Goal: Task Accomplishment & Management: Use online tool/utility

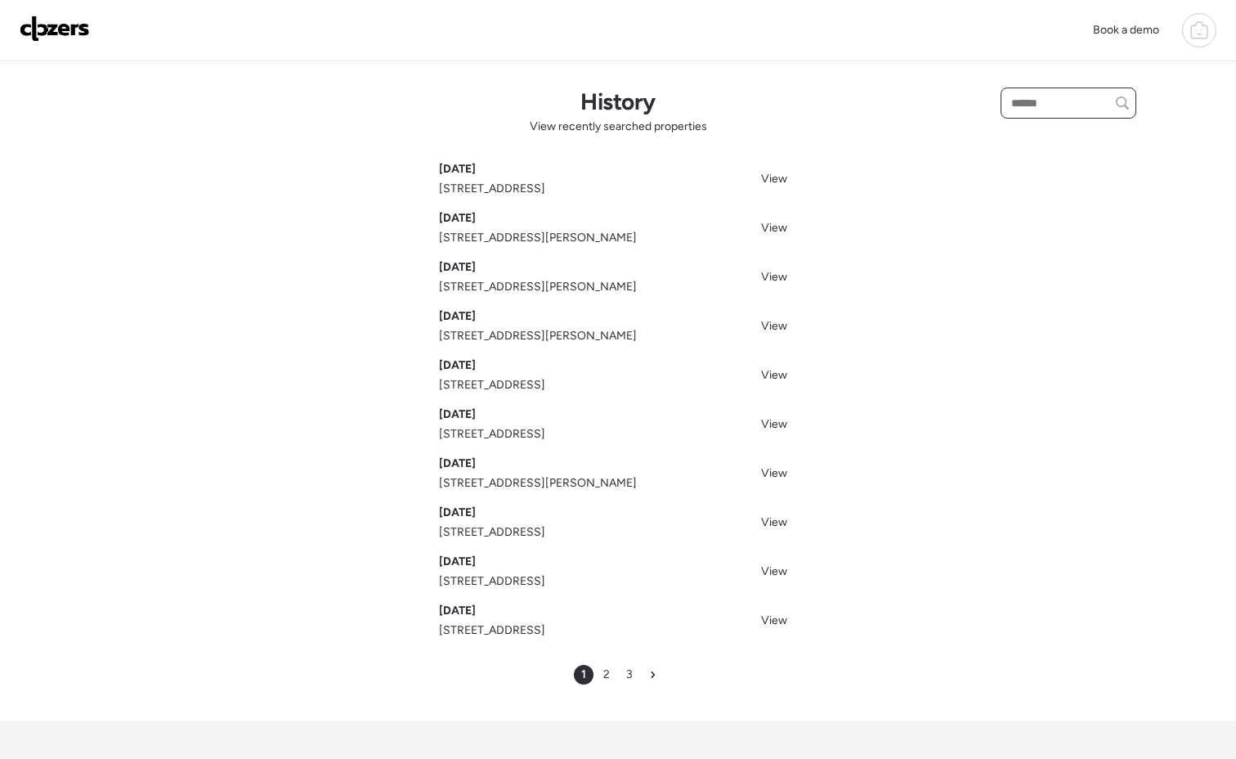
click at [1077, 92] on input "text" at bounding box center [1068, 103] width 121 height 23
paste input "**********"
type input "**********"
click at [1105, 103] on input "**********" at bounding box center [1071, 103] width 126 height 23
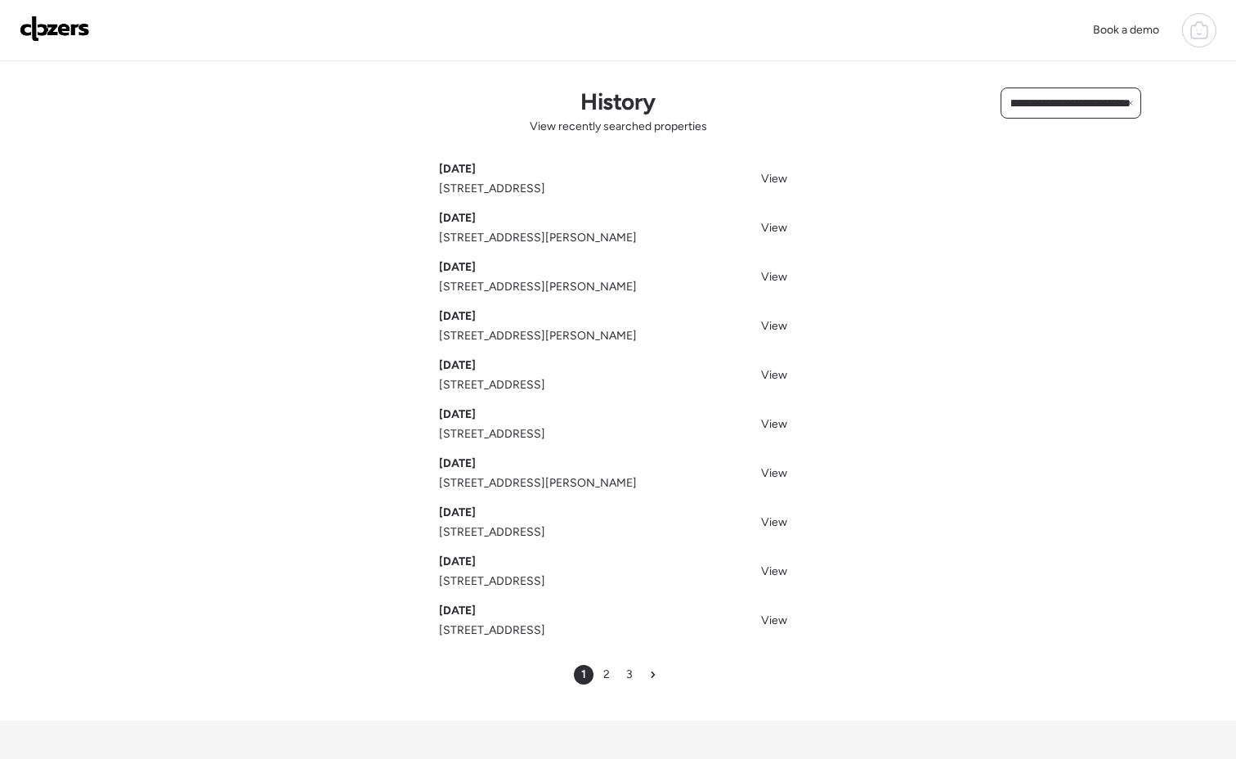
click at [1105, 103] on input "**********" at bounding box center [1071, 103] width 126 height 23
click at [1024, 96] on div "Search" at bounding box center [1037, 100] width 73 height 26
click at [1032, 88] on div at bounding box center [1069, 102] width 136 height 31
click at [1029, 103] on input "text" at bounding box center [1068, 103] width 121 height 23
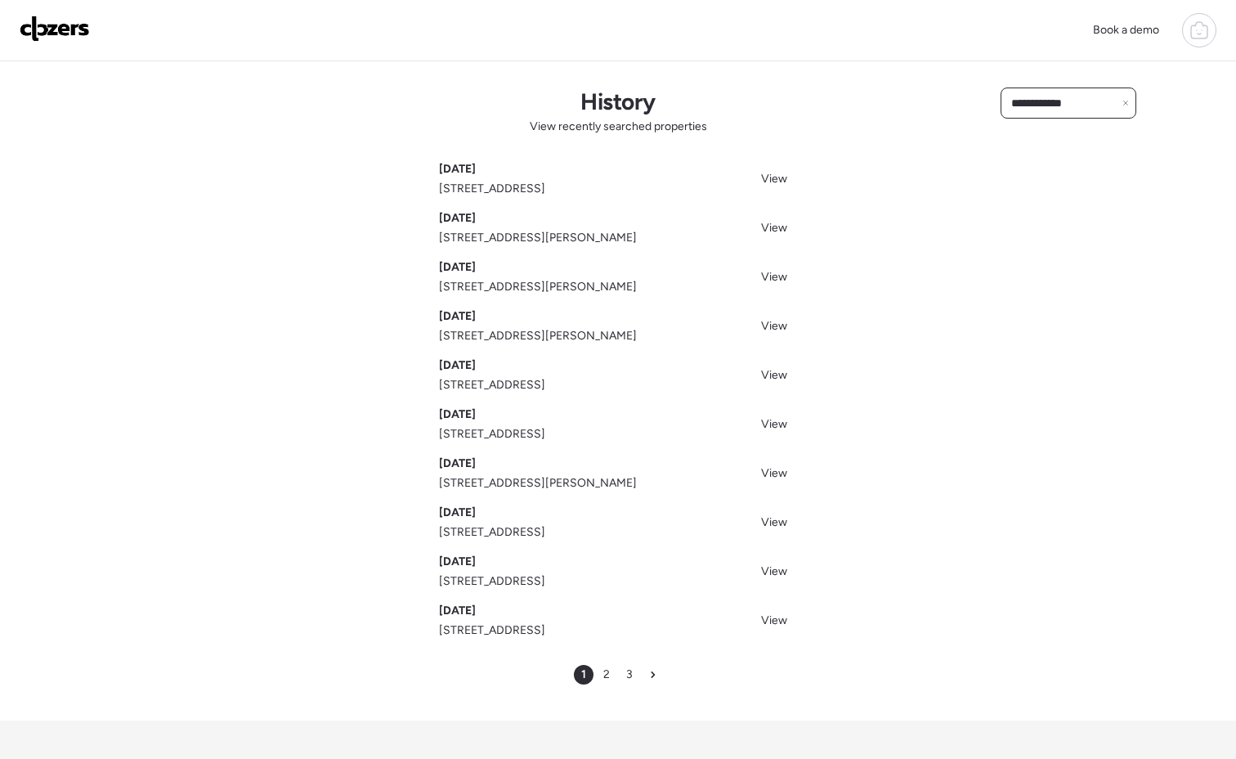
type input "**********"
click at [39, 29] on img at bounding box center [55, 29] width 70 height 26
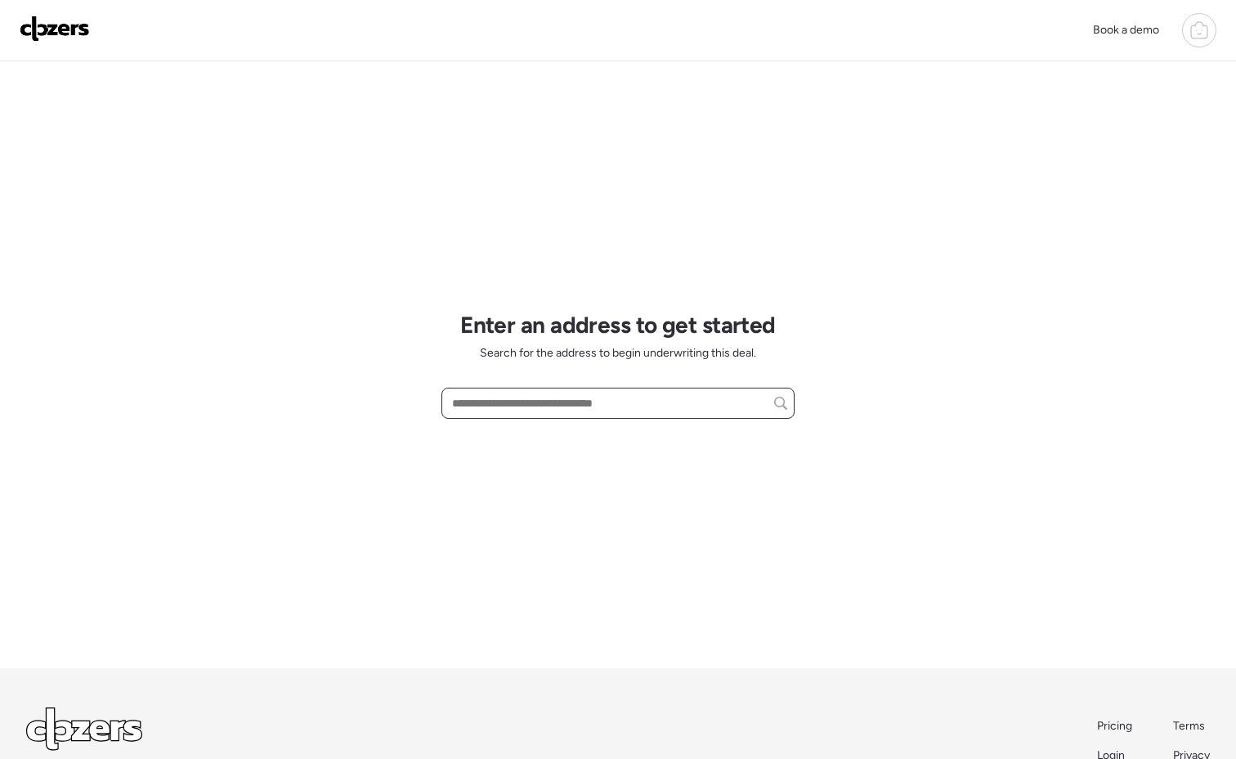
click at [508, 401] on input "text" at bounding box center [618, 403] width 338 height 23
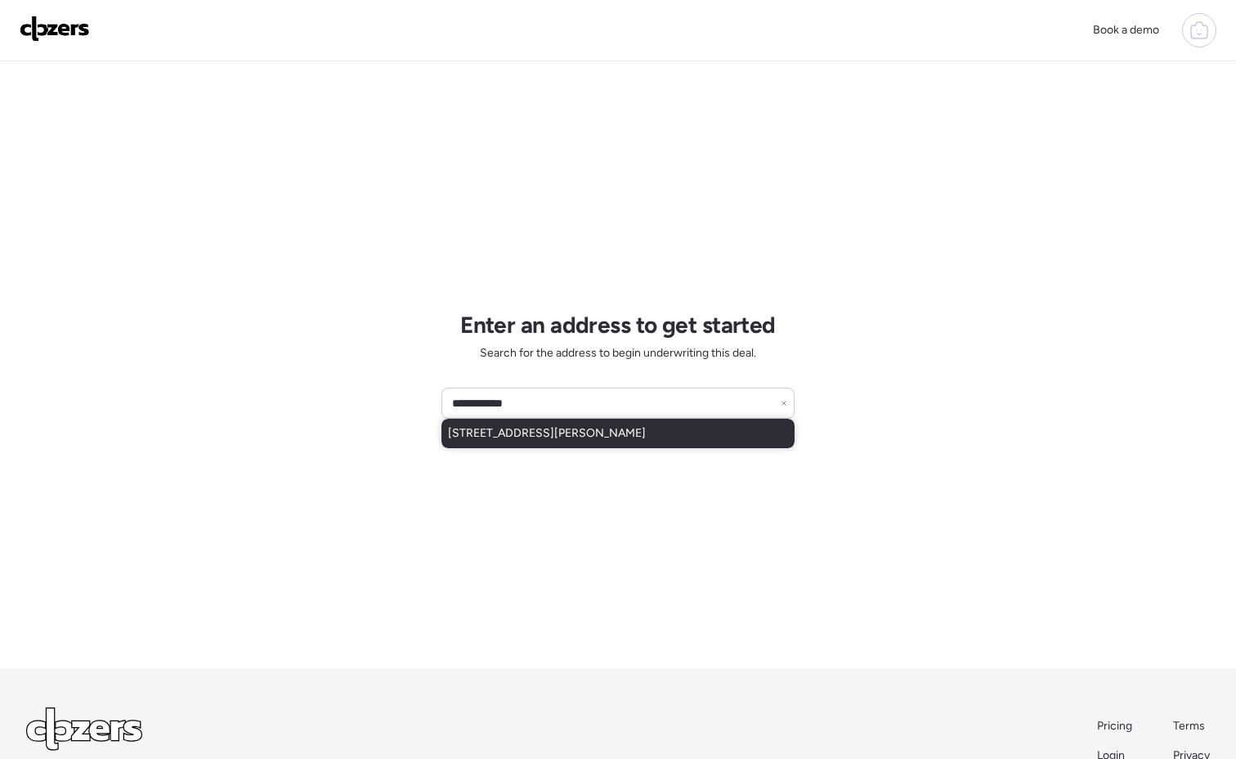
click at [531, 427] on span "[STREET_ADDRESS][PERSON_NAME]" at bounding box center [547, 433] width 198 height 16
type input "**********"
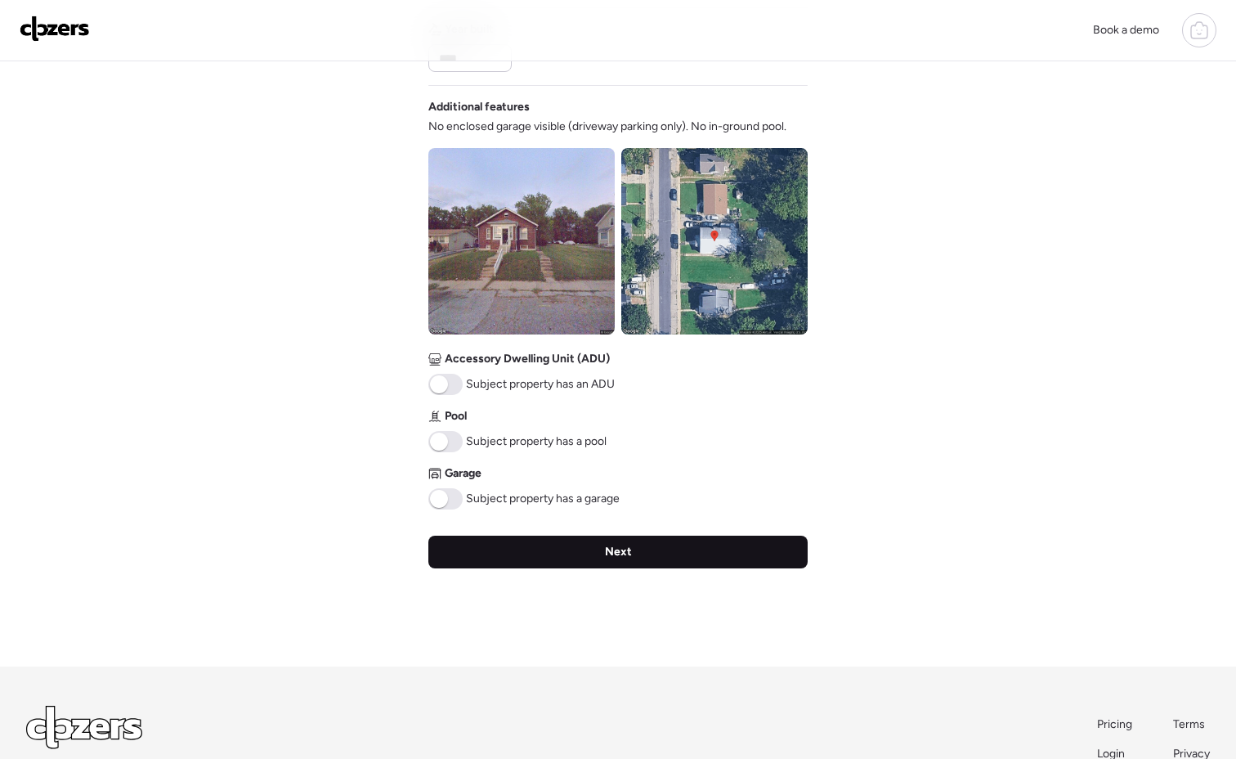
click at [611, 553] on span "Next" at bounding box center [618, 552] width 27 height 16
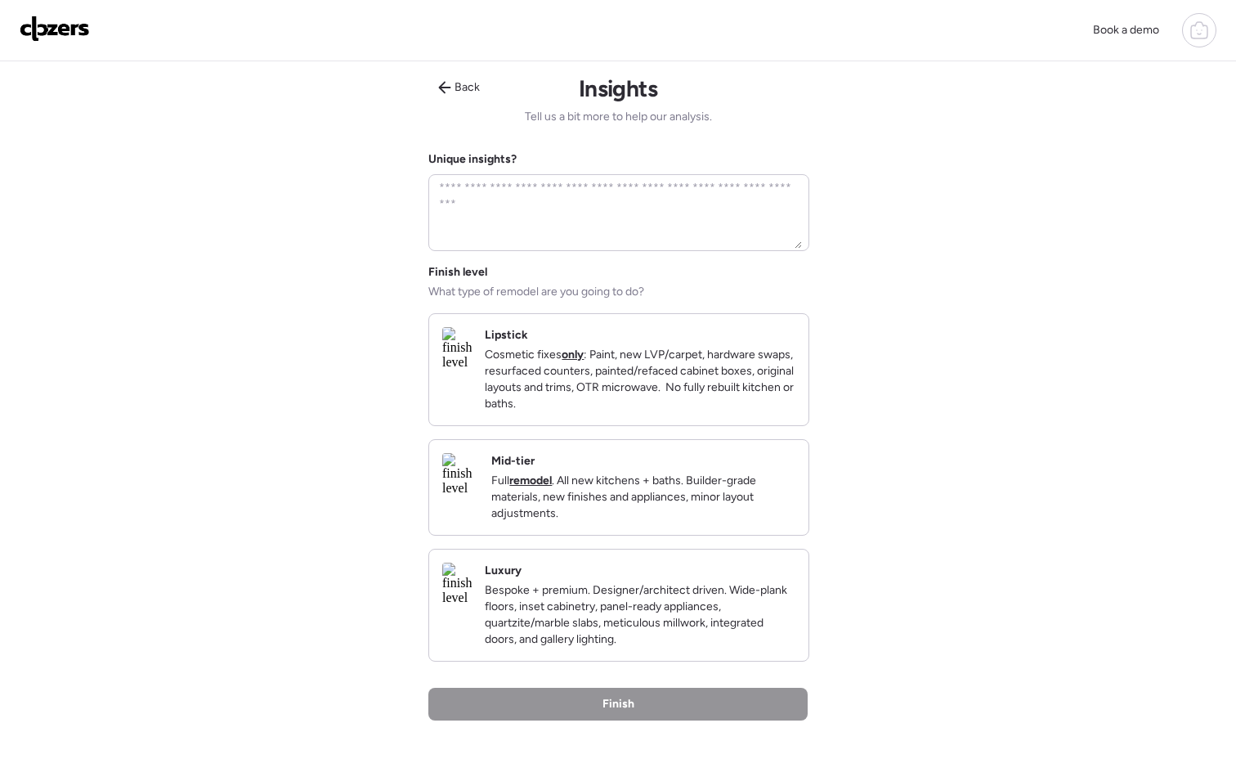
click at [683, 522] on p "Full remodel . All new kitchens + baths. Builder-grade materials, new finishes …" at bounding box center [643, 497] width 304 height 49
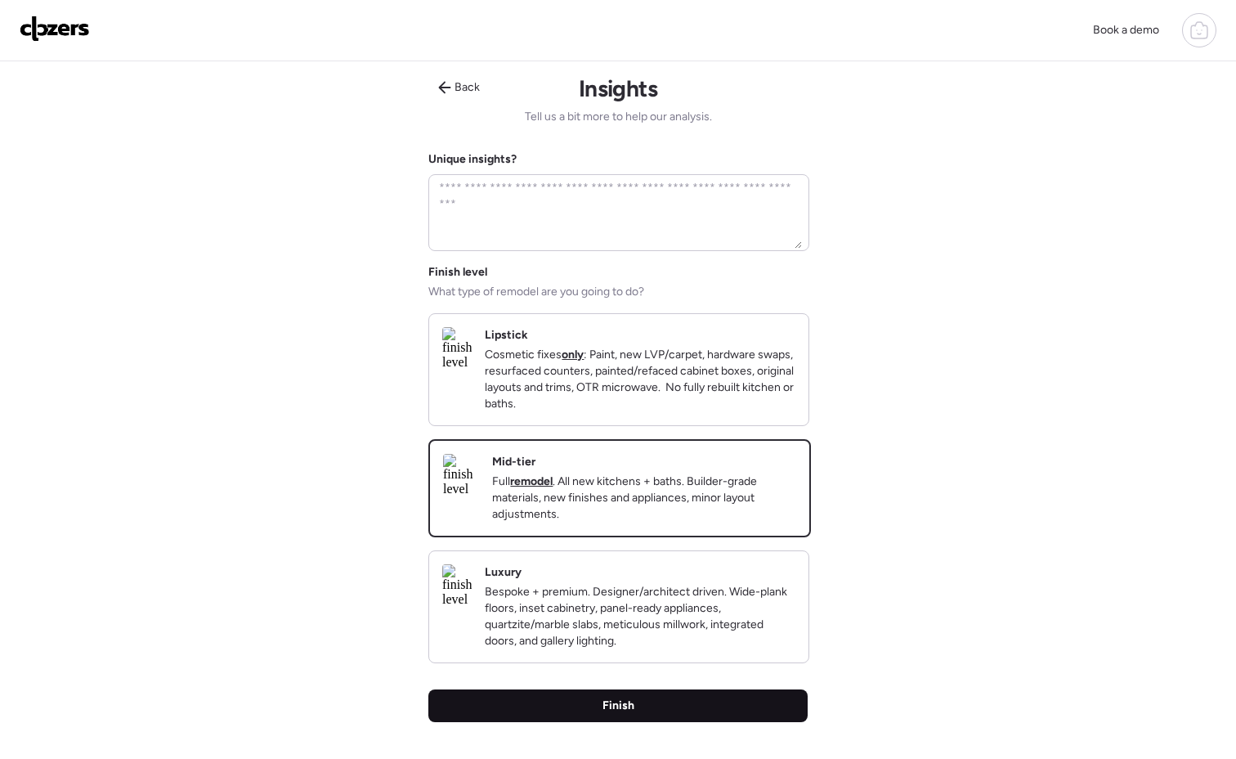
click at [679, 722] on div "Finish" at bounding box center [617, 705] width 379 height 33
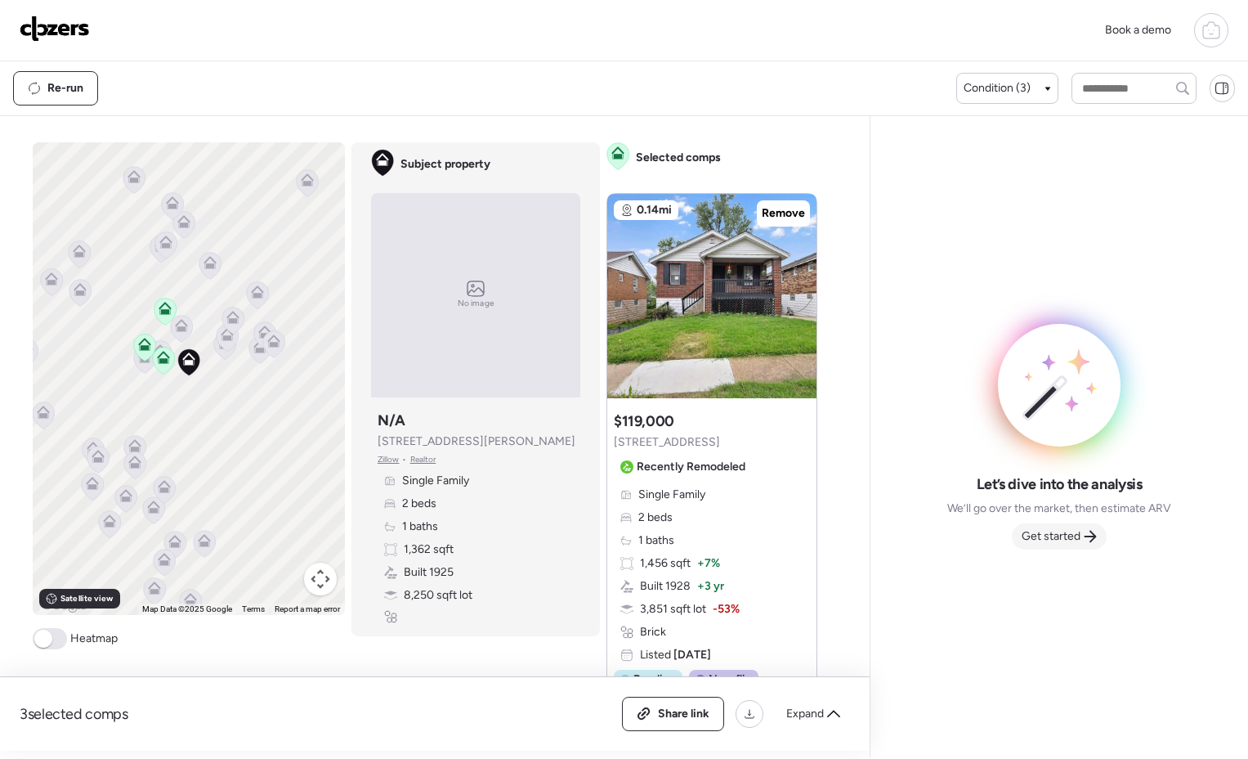
click at [1047, 547] on div "Get started" at bounding box center [1059, 536] width 95 height 26
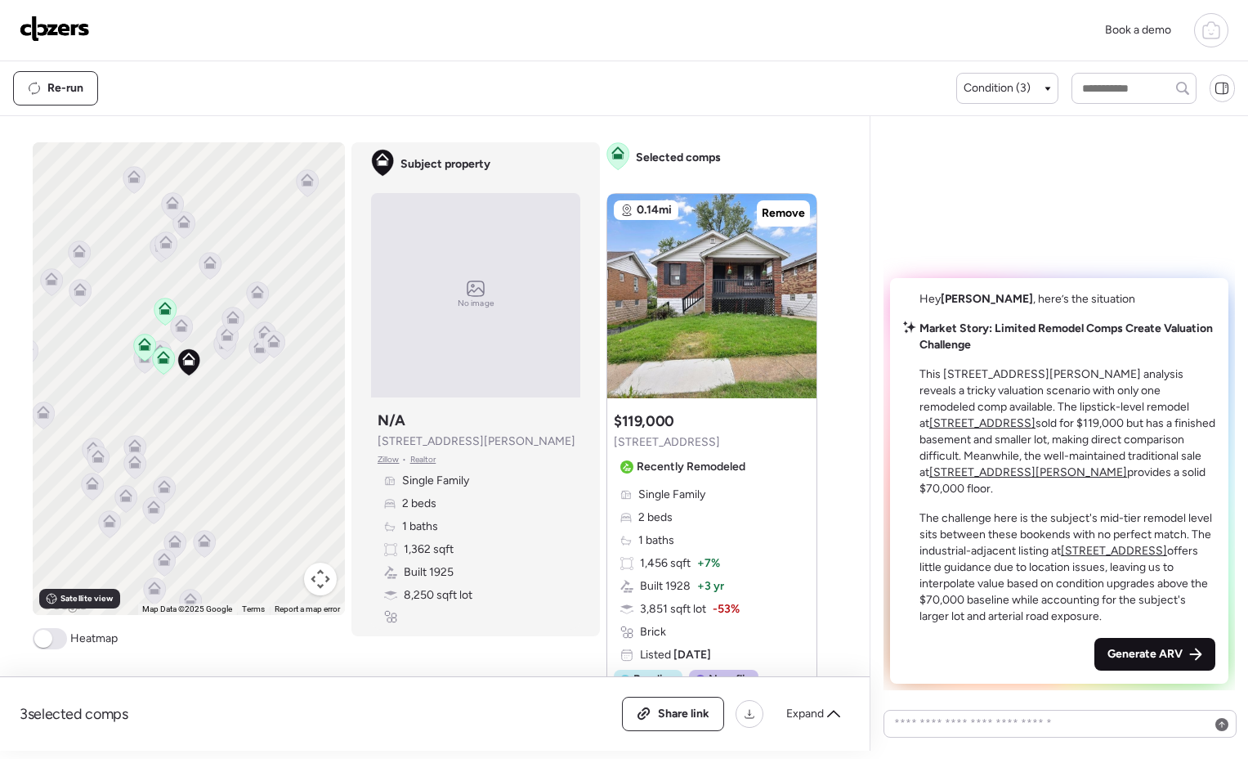
click at [1142, 665] on div "Generate ARV" at bounding box center [1155, 654] width 121 height 33
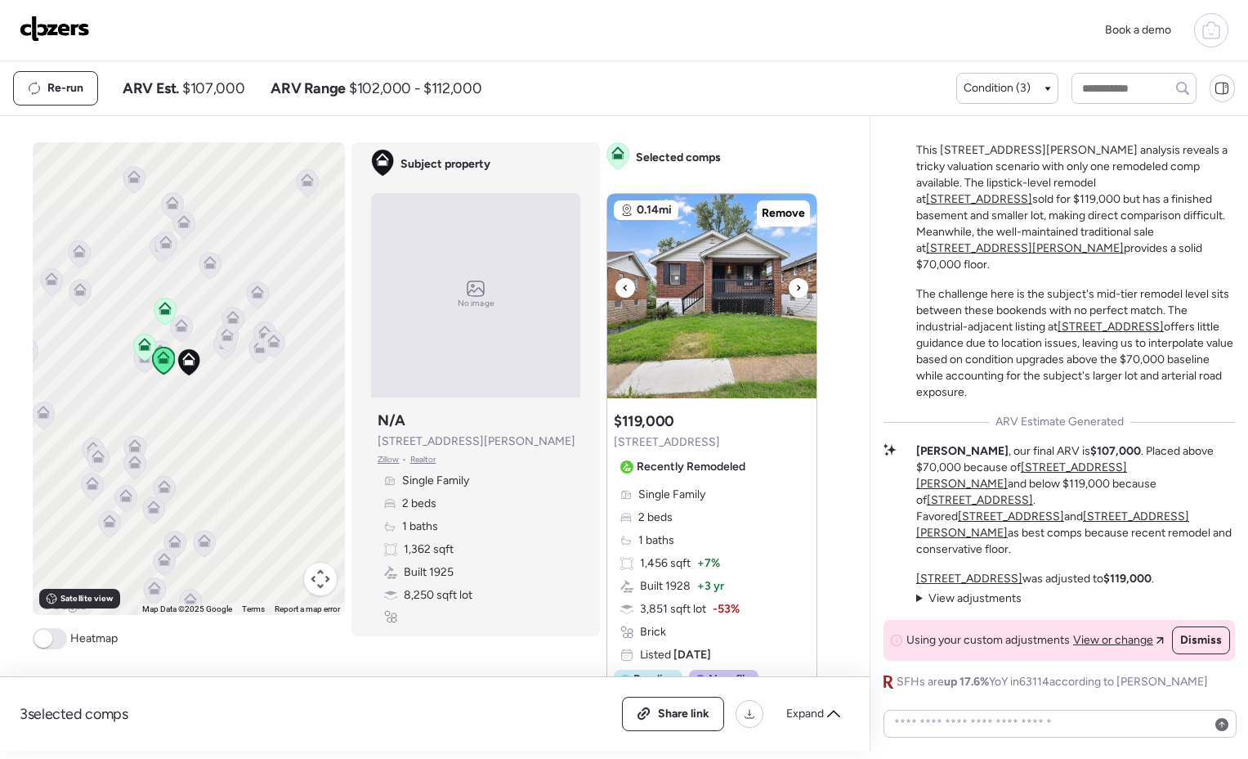
click at [795, 289] on icon at bounding box center [798, 288] width 7 height 20
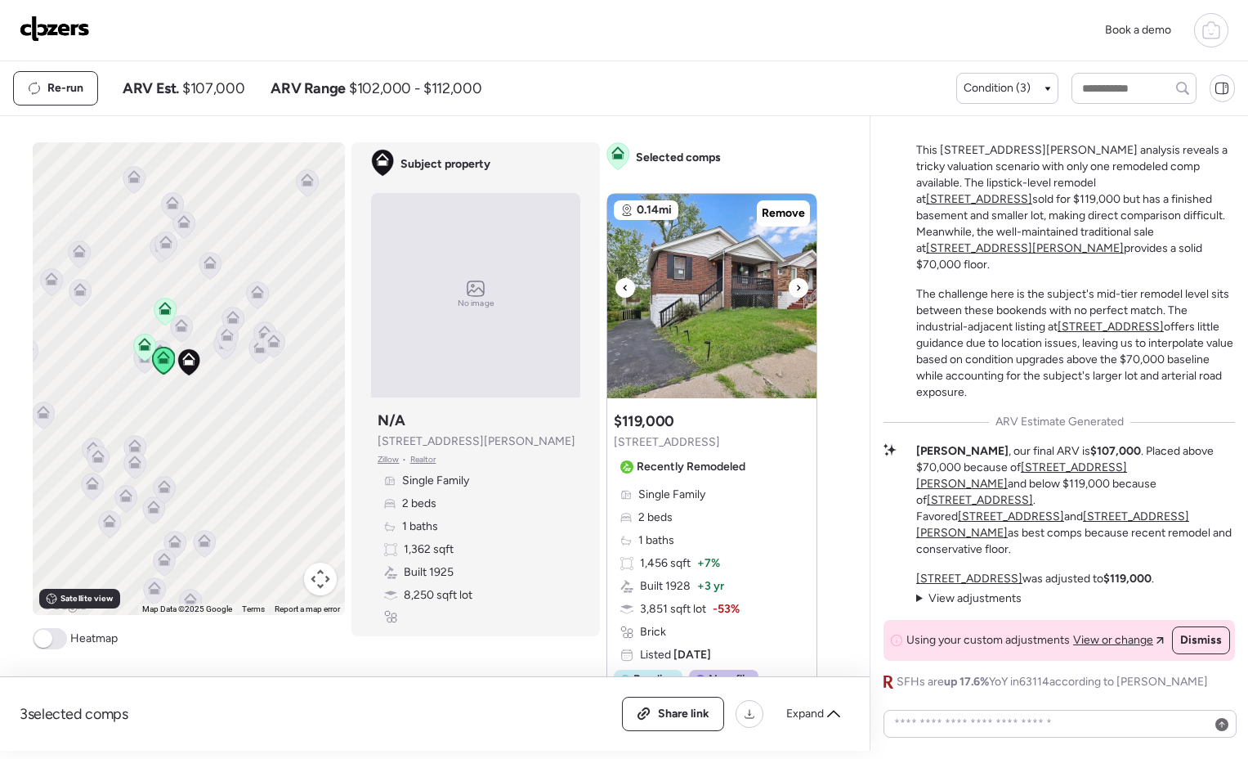
click at [795, 289] on icon at bounding box center [798, 288] width 7 height 20
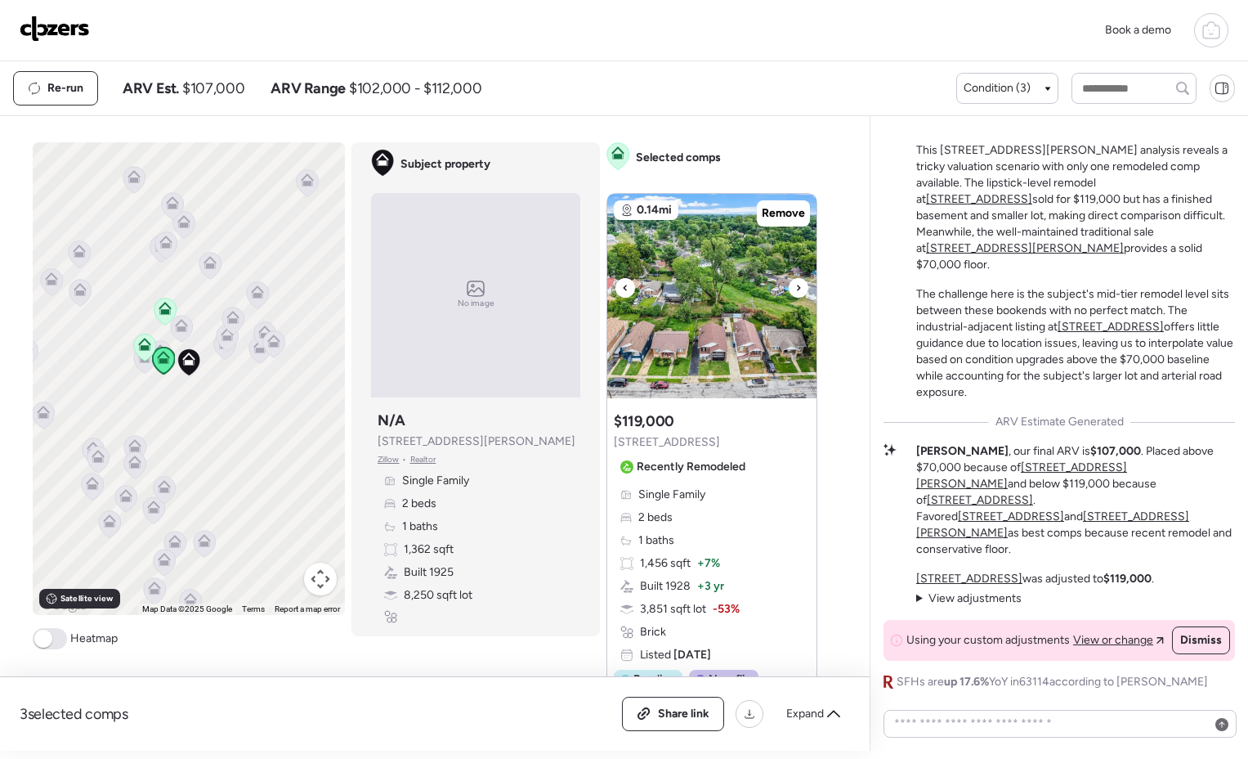
click at [795, 289] on icon at bounding box center [798, 288] width 7 height 20
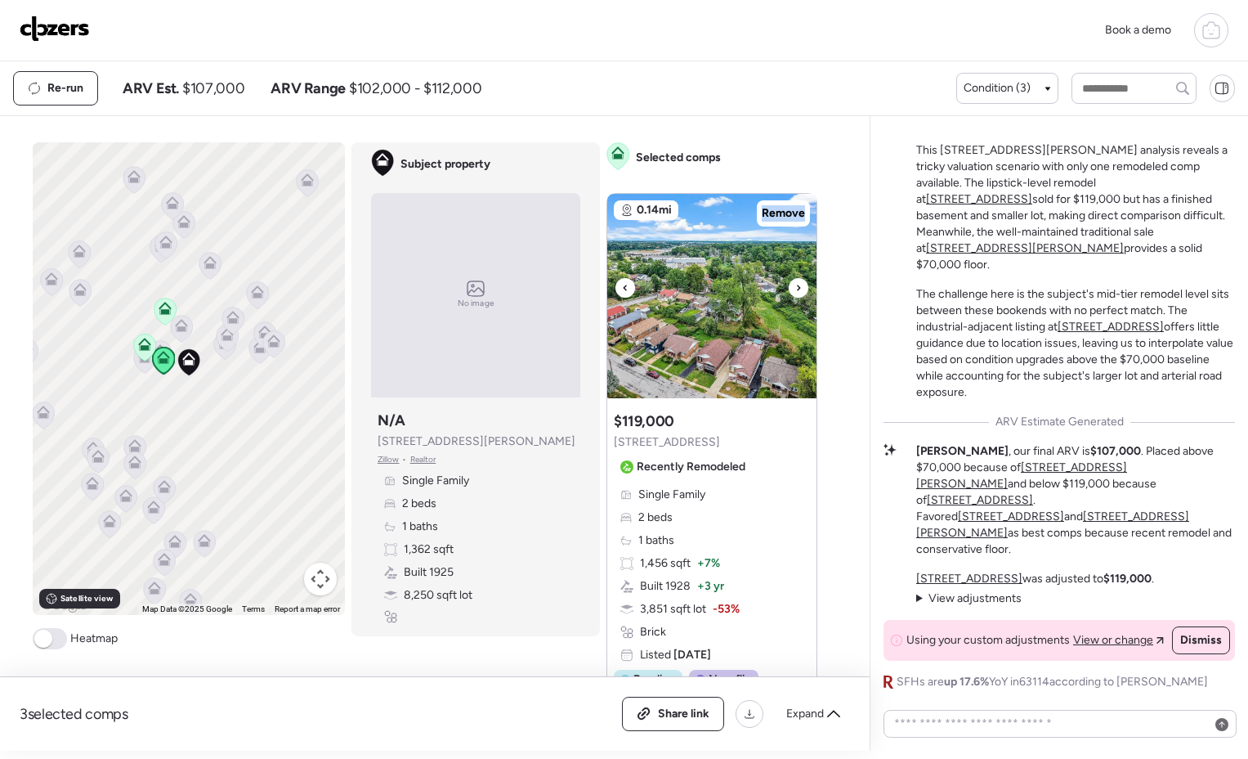
click at [795, 289] on icon at bounding box center [798, 288] width 7 height 20
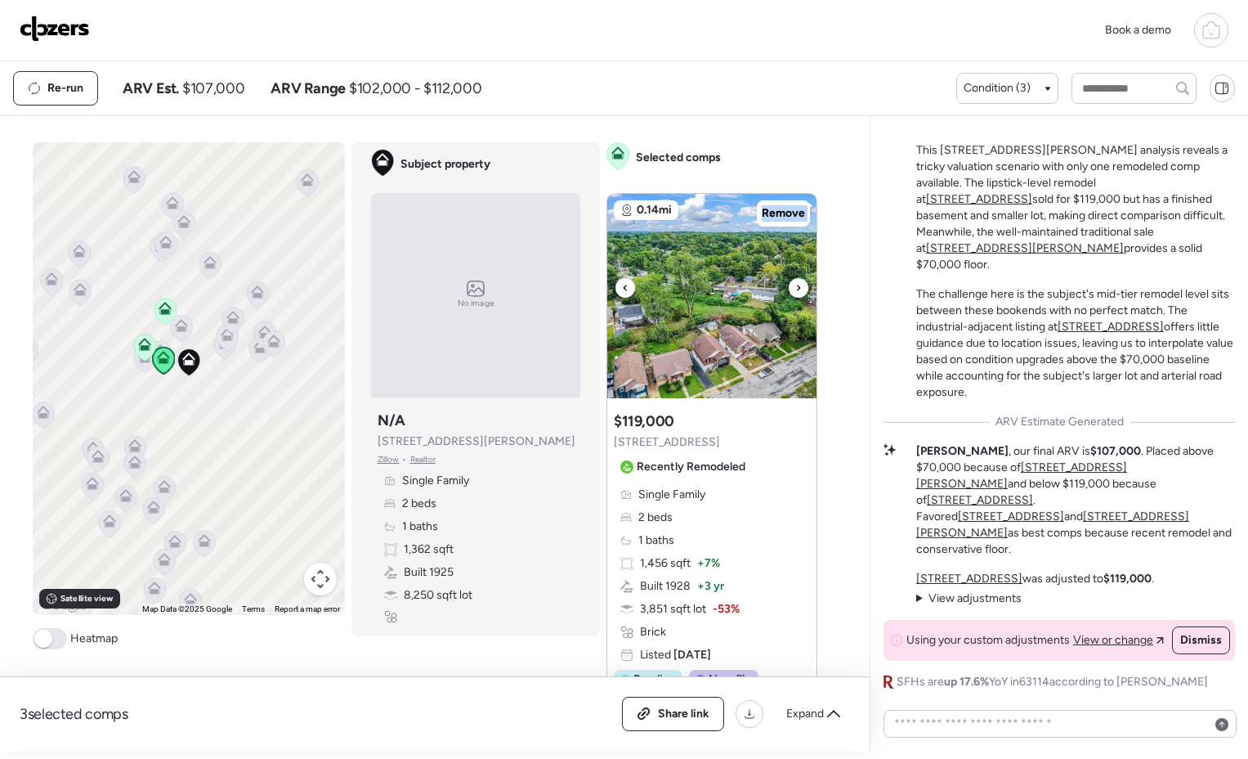
click at [795, 289] on icon at bounding box center [798, 288] width 7 height 20
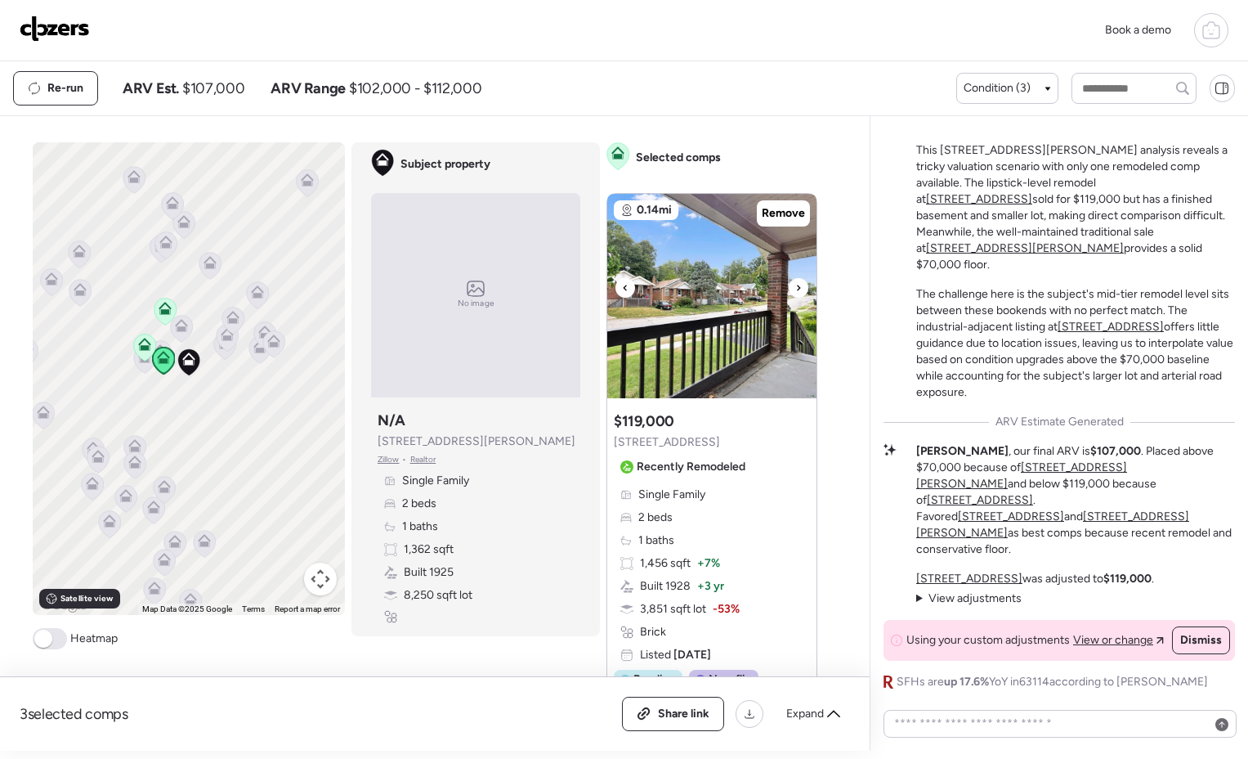
click at [795, 289] on icon at bounding box center [798, 288] width 7 height 20
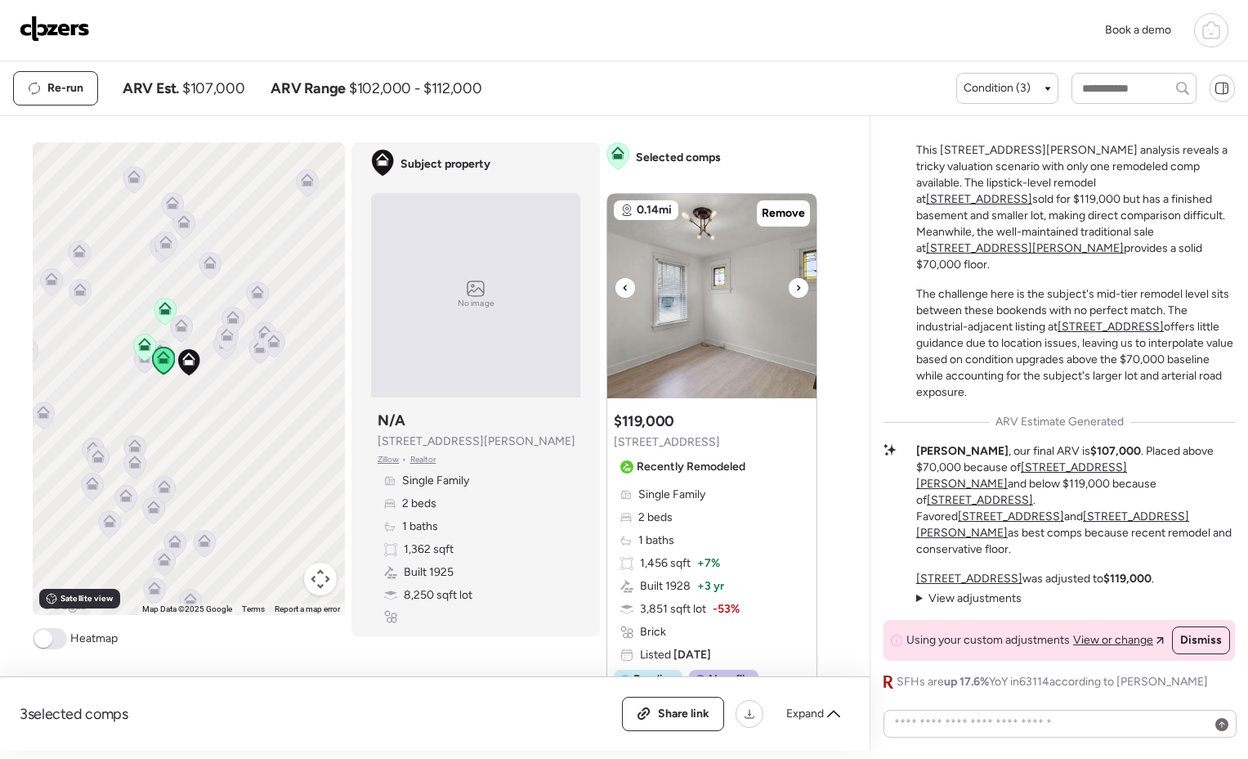
click at [795, 289] on icon at bounding box center [798, 288] width 7 height 20
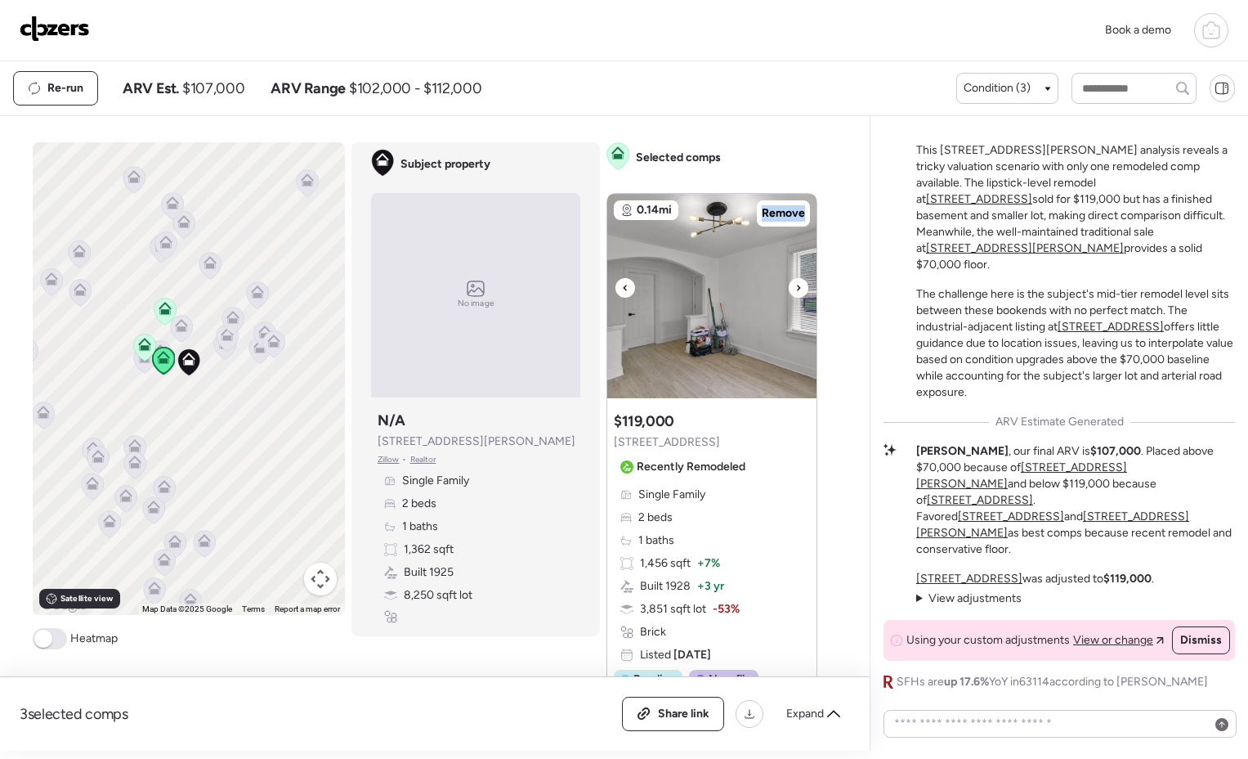
click at [795, 289] on icon at bounding box center [798, 288] width 7 height 20
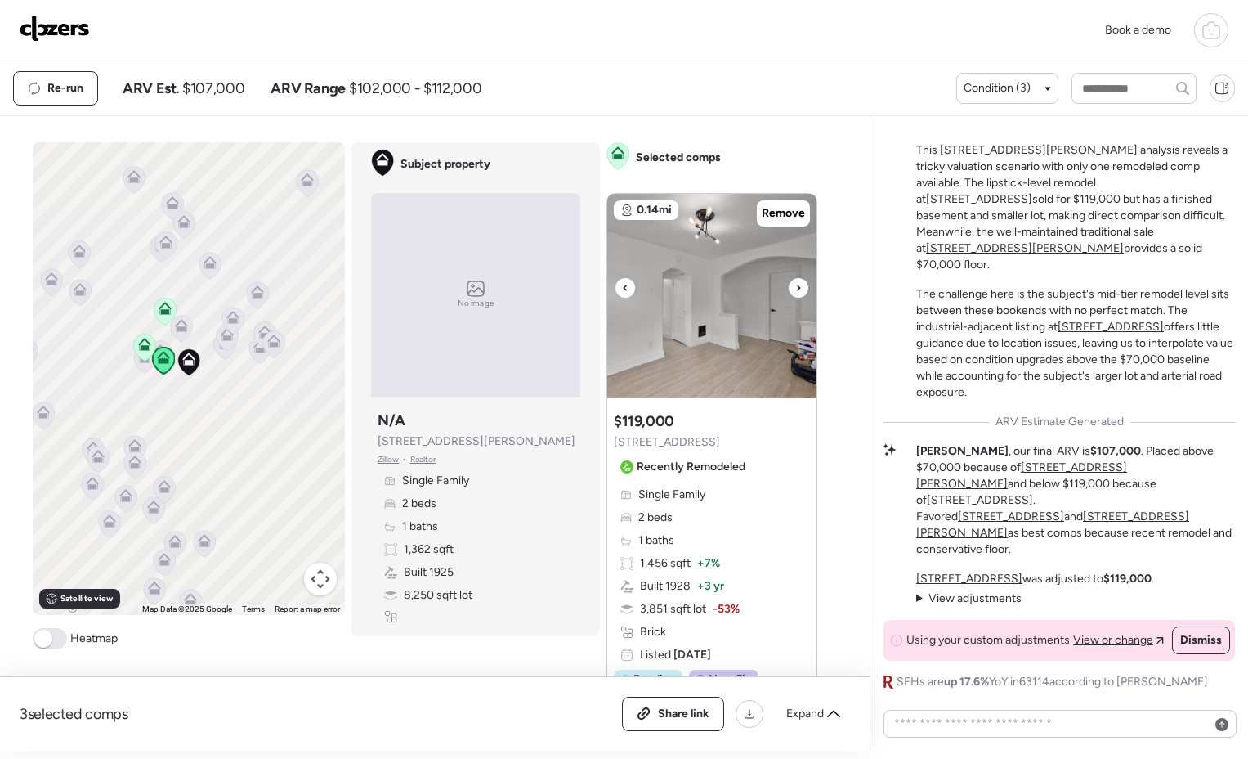
click at [795, 289] on icon at bounding box center [798, 288] width 7 height 20
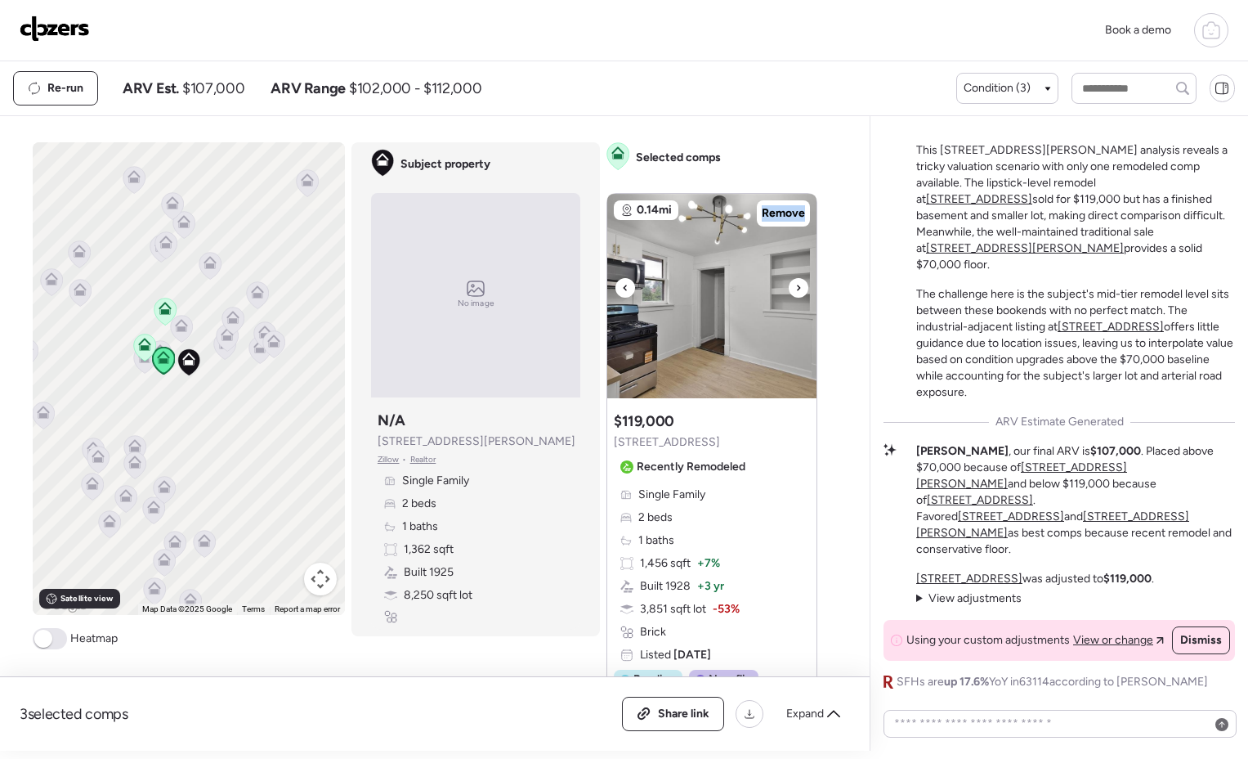
click at [795, 289] on icon at bounding box center [798, 288] width 7 height 20
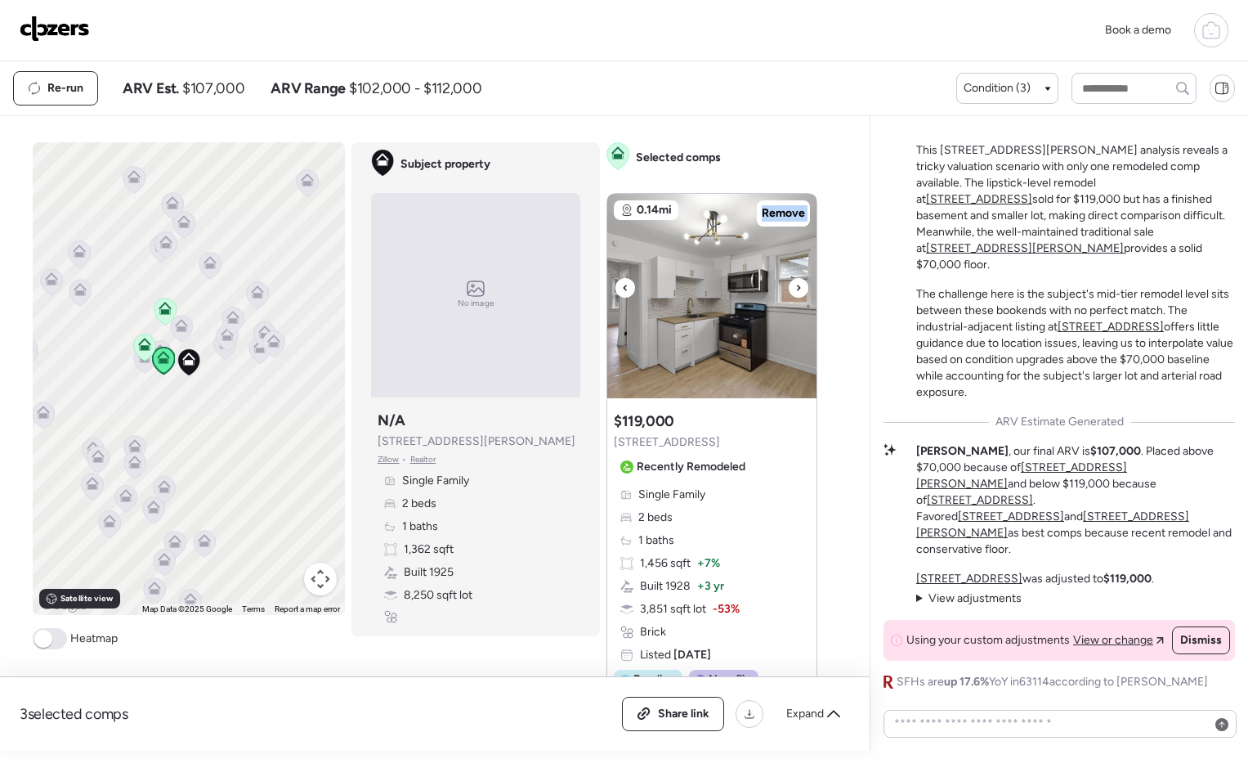
click at [795, 289] on icon at bounding box center [798, 288] width 7 height 20
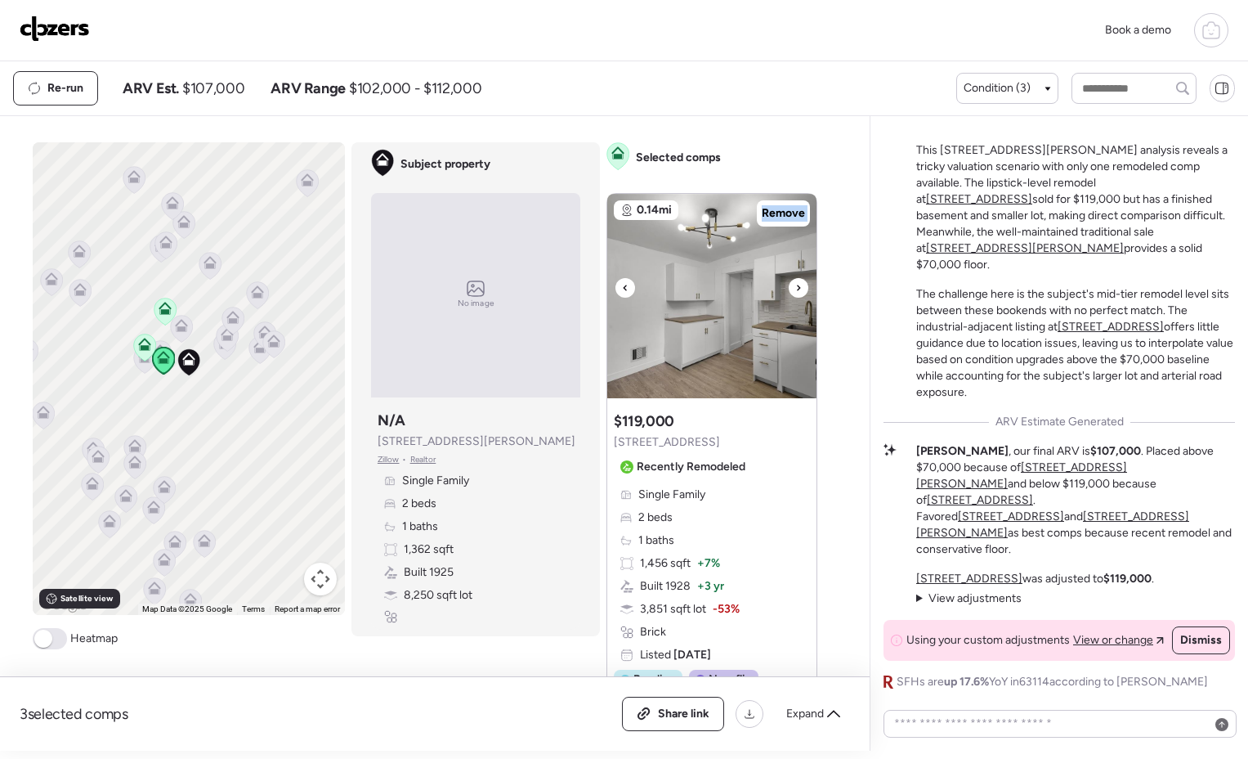
click at [795, 289] on icon at bounding box center [798, 288] width 7 height 20
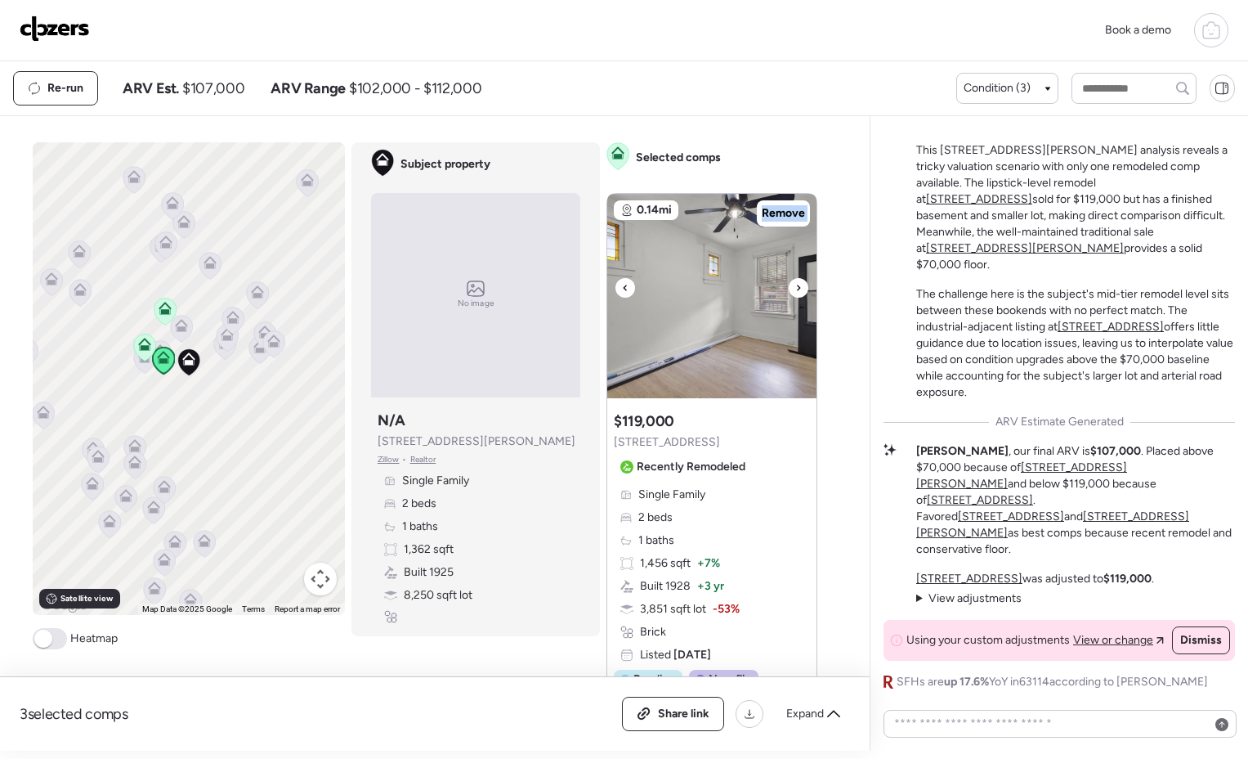
click at [795, 289] on icon at bounding box center [798, 288] width 7 height 20
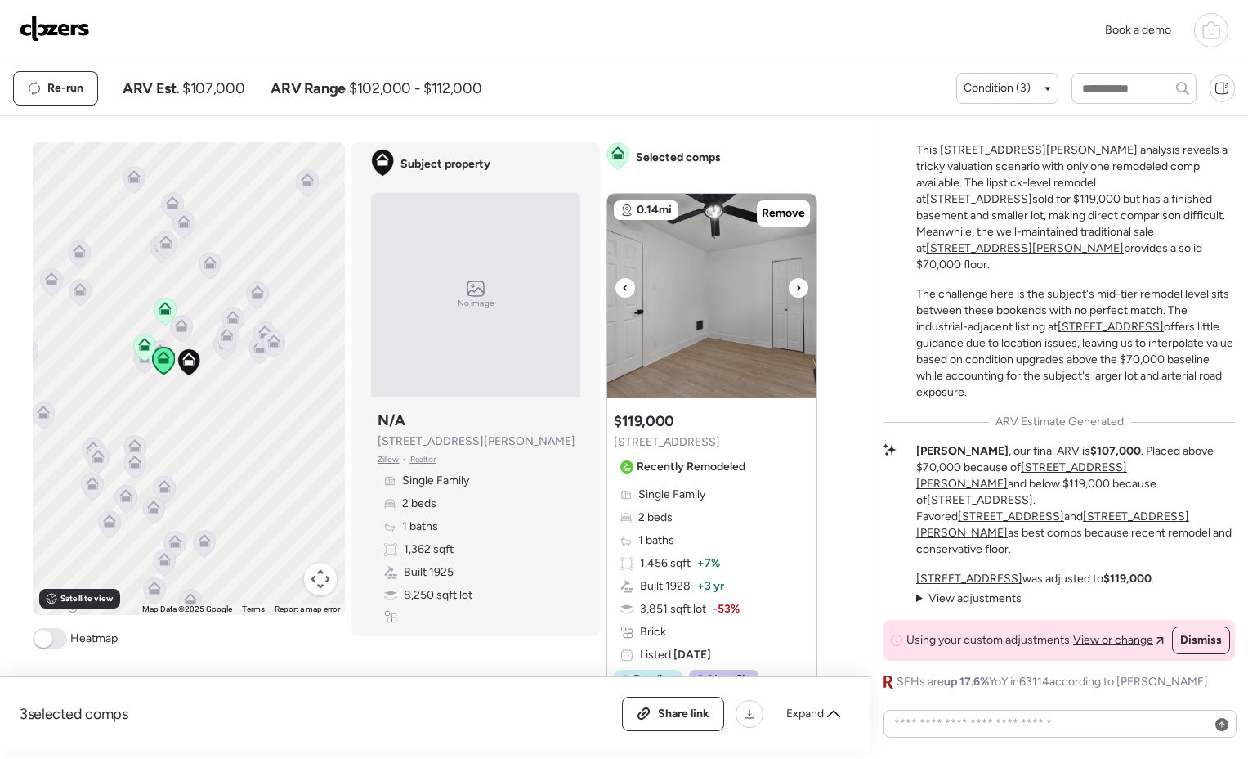
click at [795, 289] on icon at bounding box center [798, 288] width 7 height 20
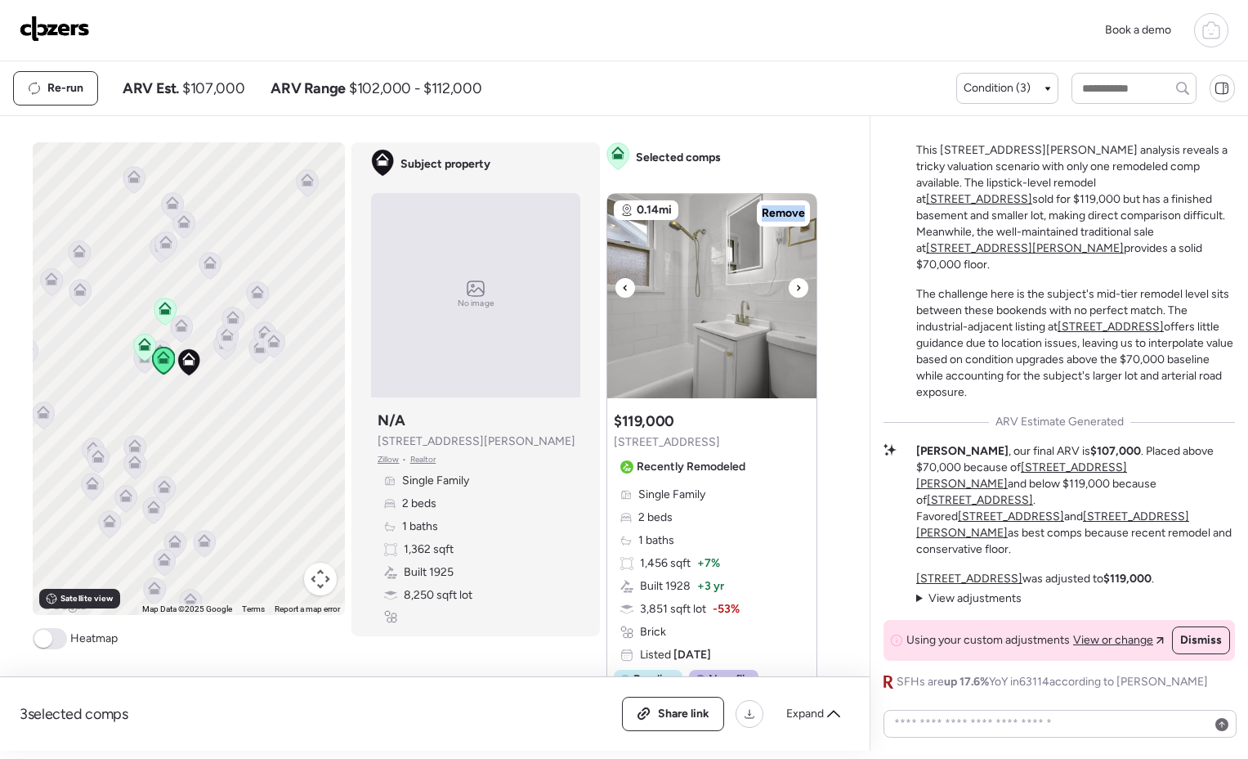
click at [795, 289] on icon at bounding box center [798, 288] width 7 height 20
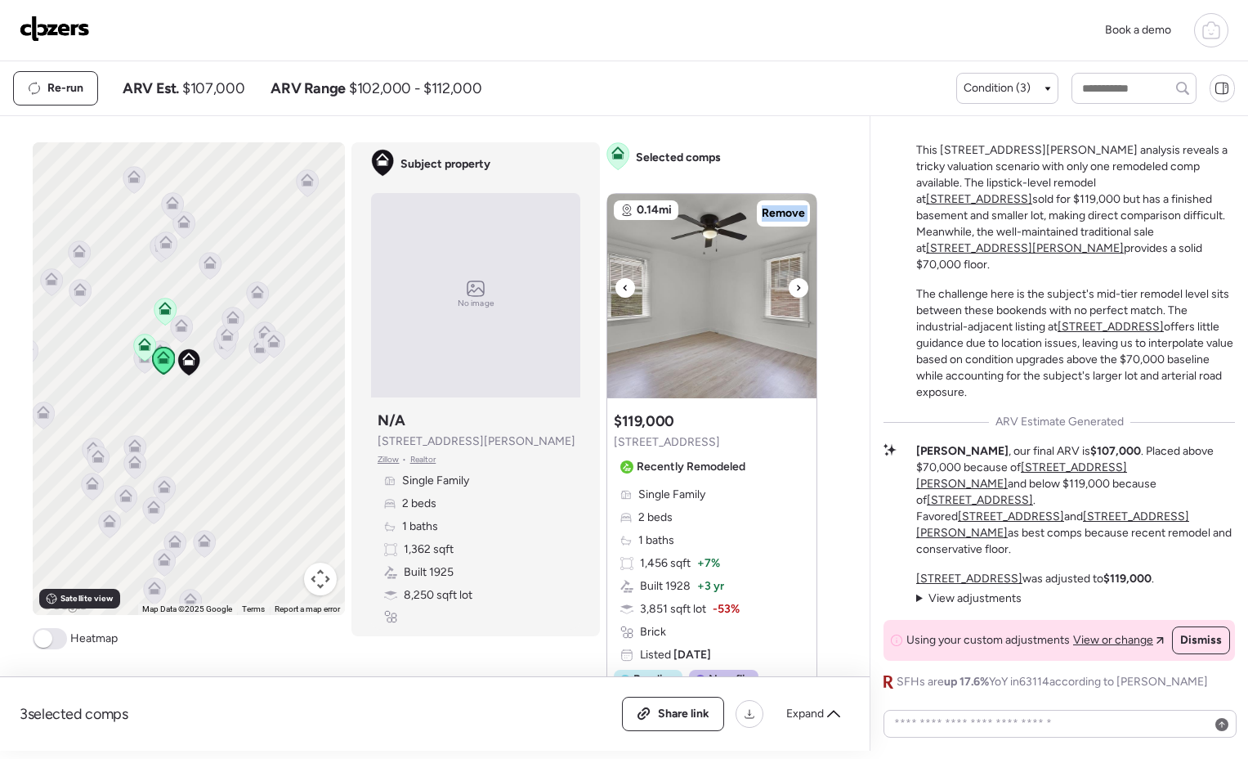
click at [795, 289] on icon at bounding box center [798, 288] width 7 height 20
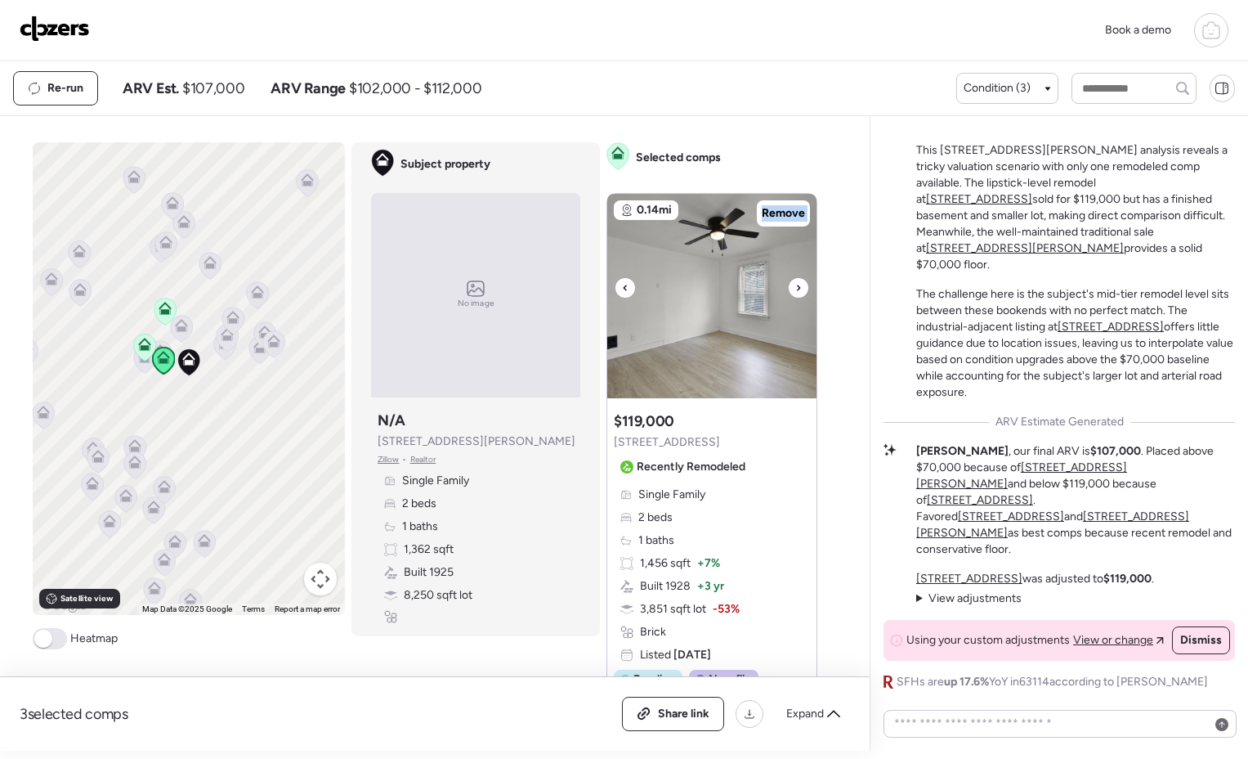
click at [795, 289] on icon at bounding box center [798, 288] width 7 height 20
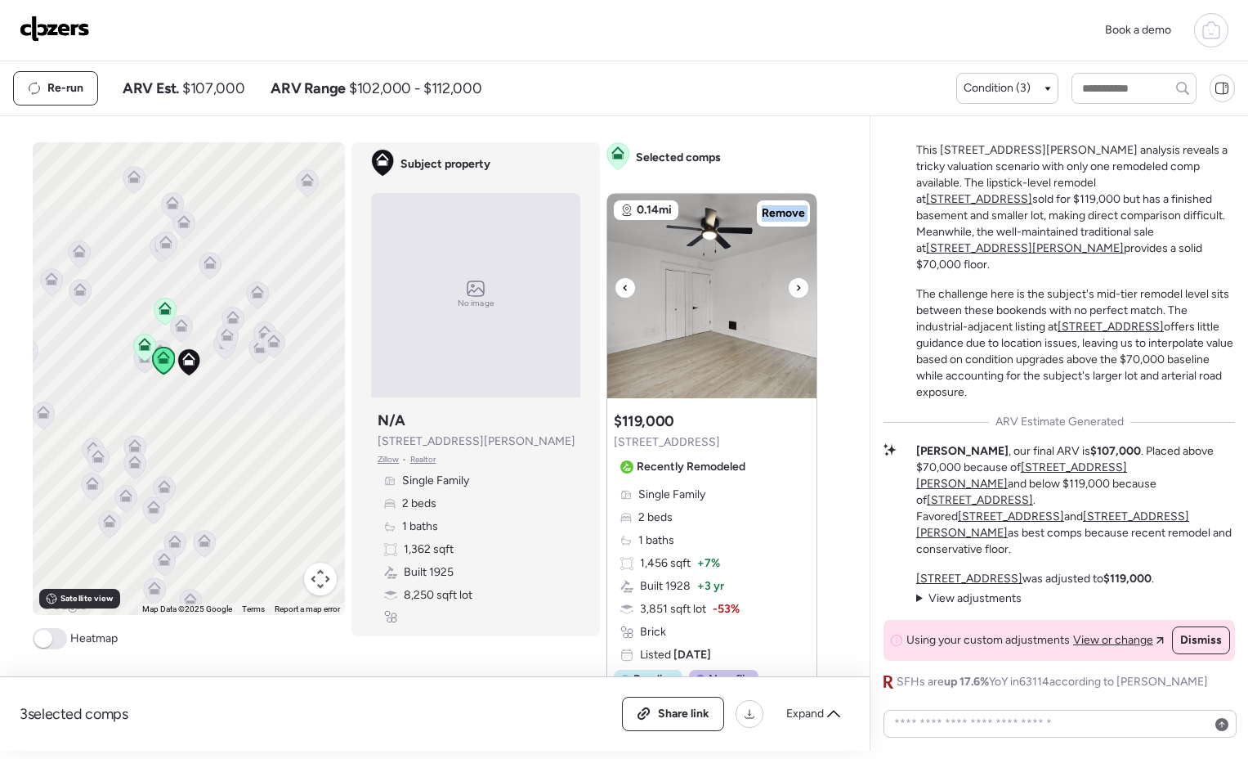
click at [795, 289] on icon at bounding box center [798, 288] width 7 height 20
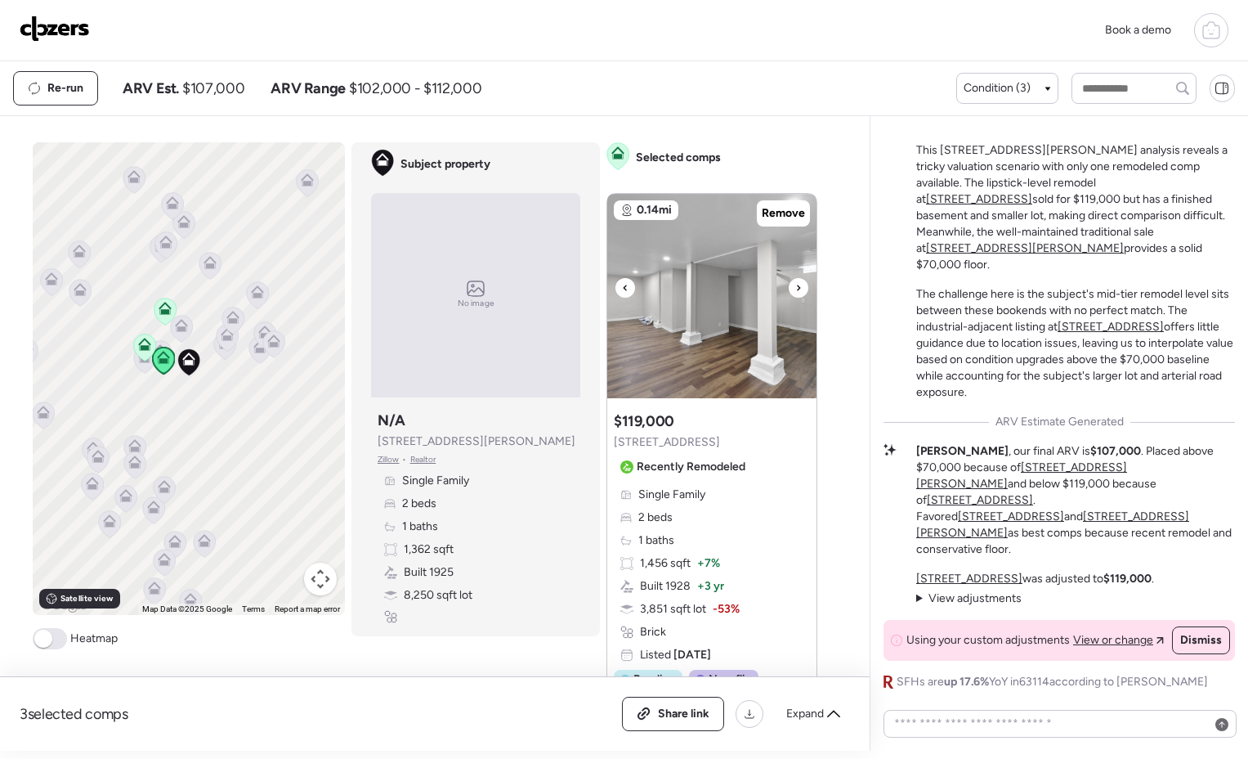
click at [795, 289] on icon at bounding box center [798, 288] width 7 height 20
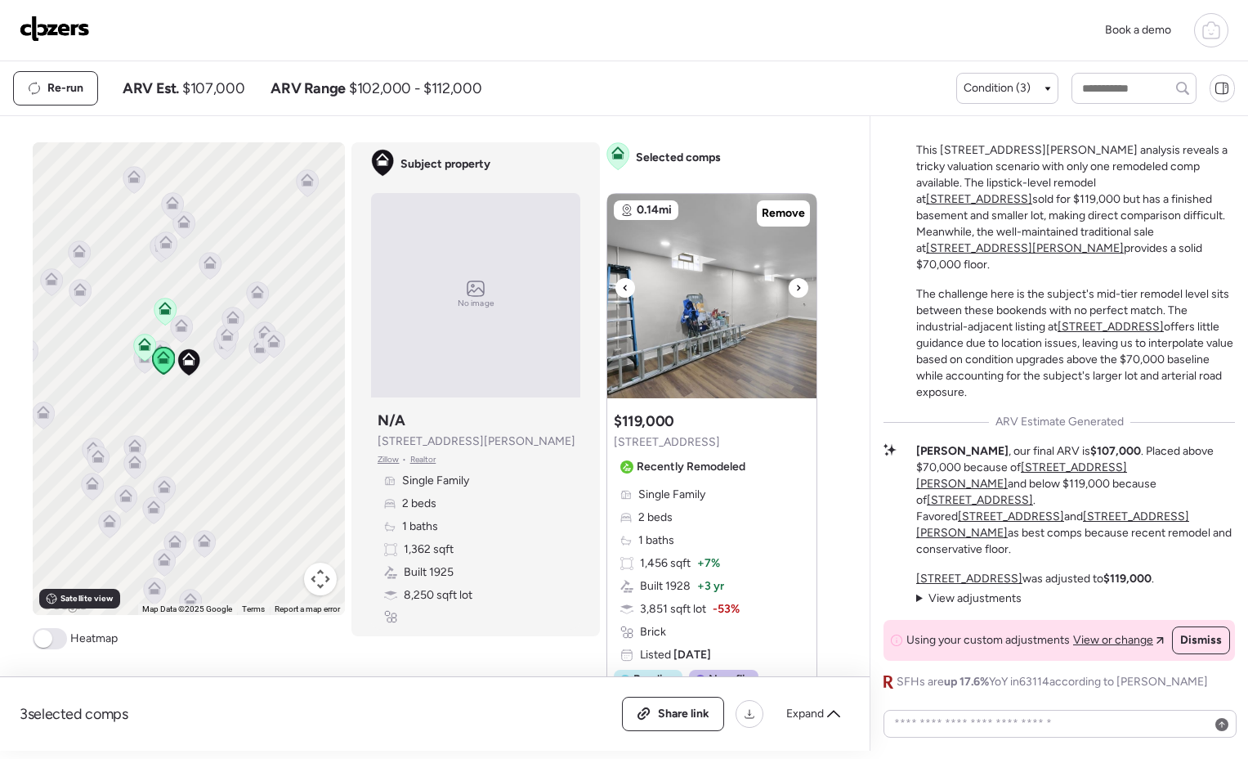
click at [795, 289] on icon at bounding box center [798, 288] width 7 height 20
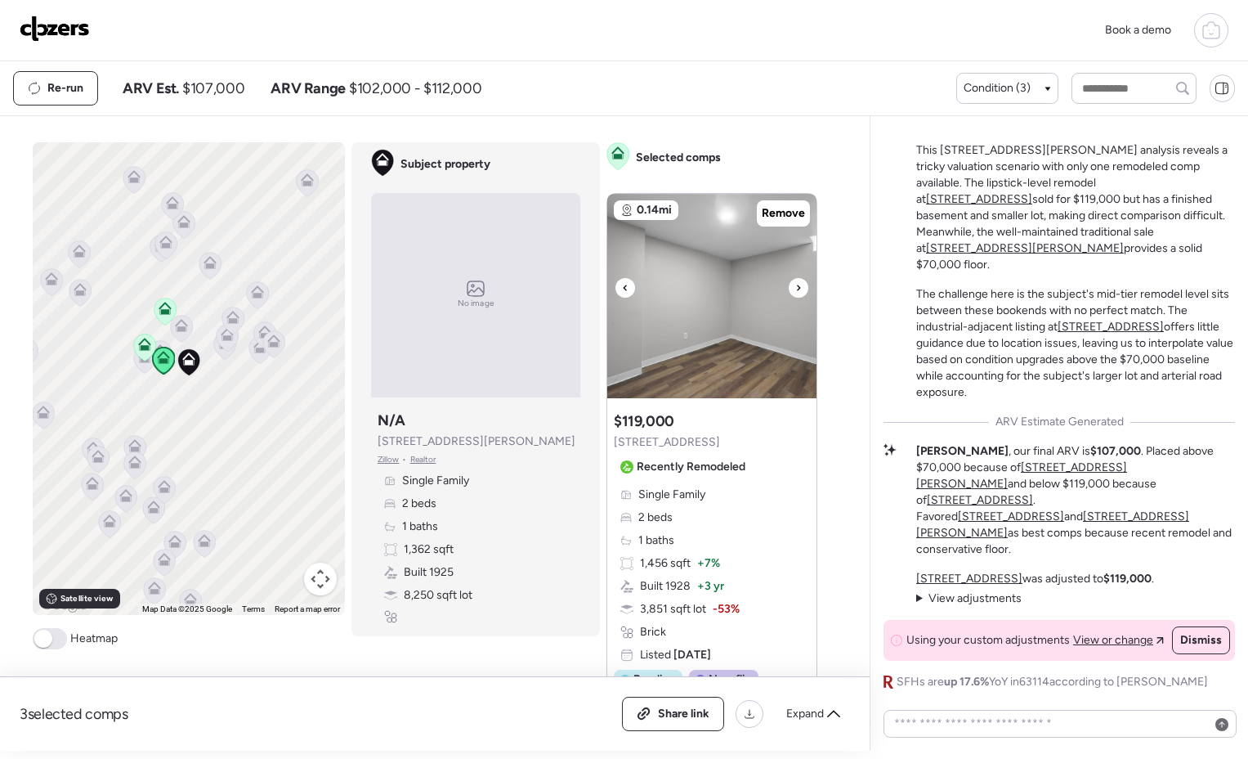
click at [795, 289] on icon at bounding box center [798, 288] width 7 height 20
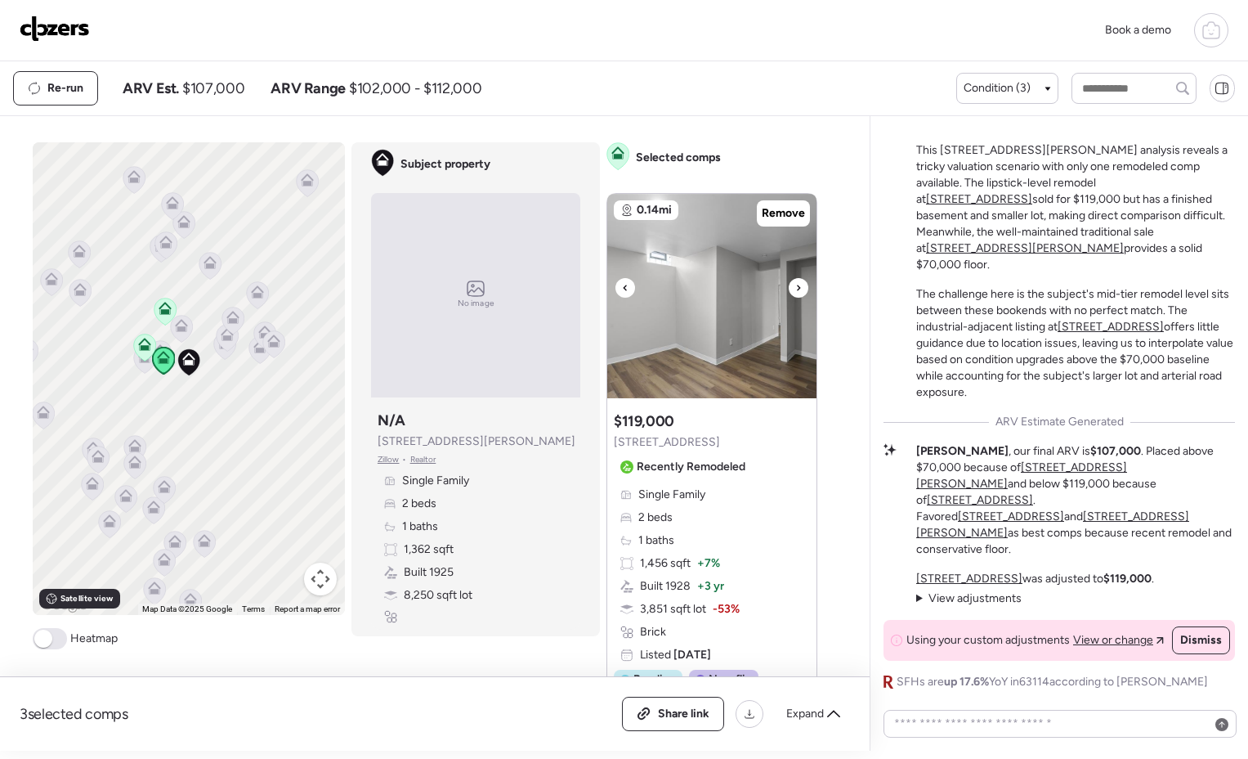
click at [795, 289] on icon at bounding box center [798, 288] width 7 height 20
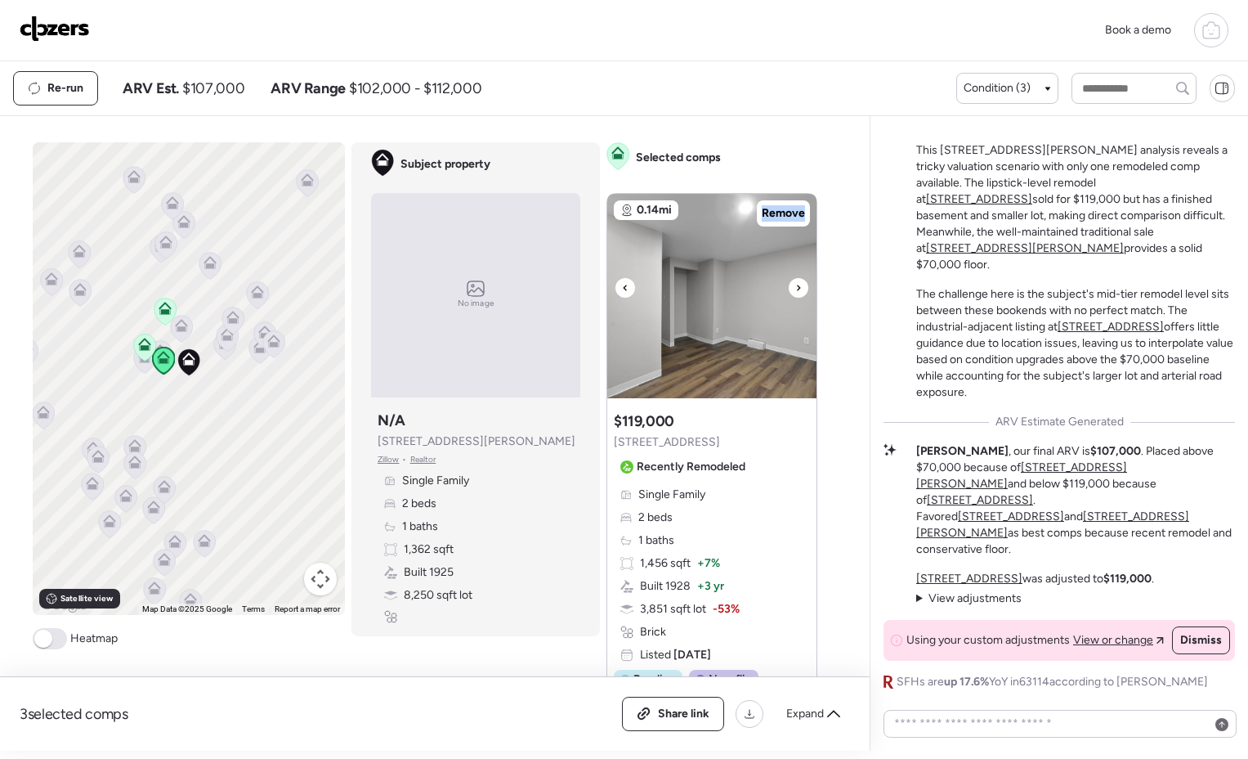
click at [795, 289] on icon at bounding box center [798, 288] width 7 height 20
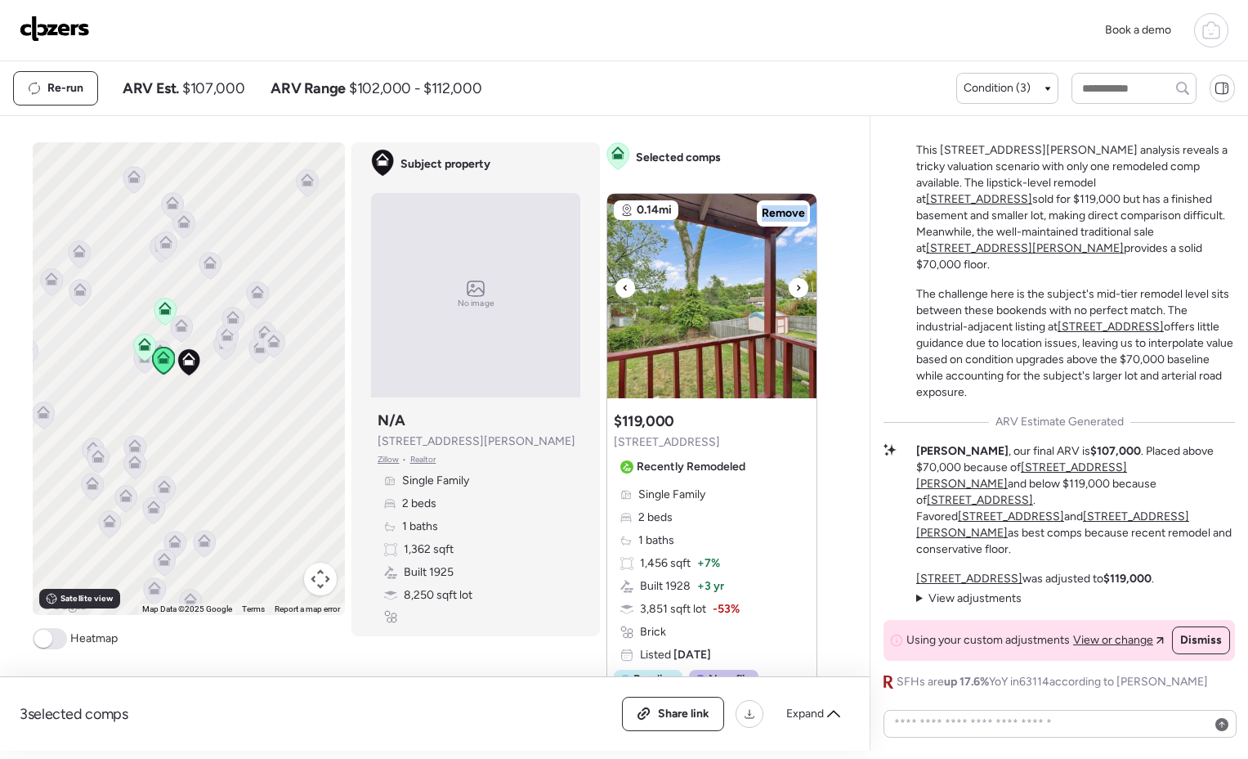
click at [795, 289] on icon at bounding box center [798, 288] width 7 height 20
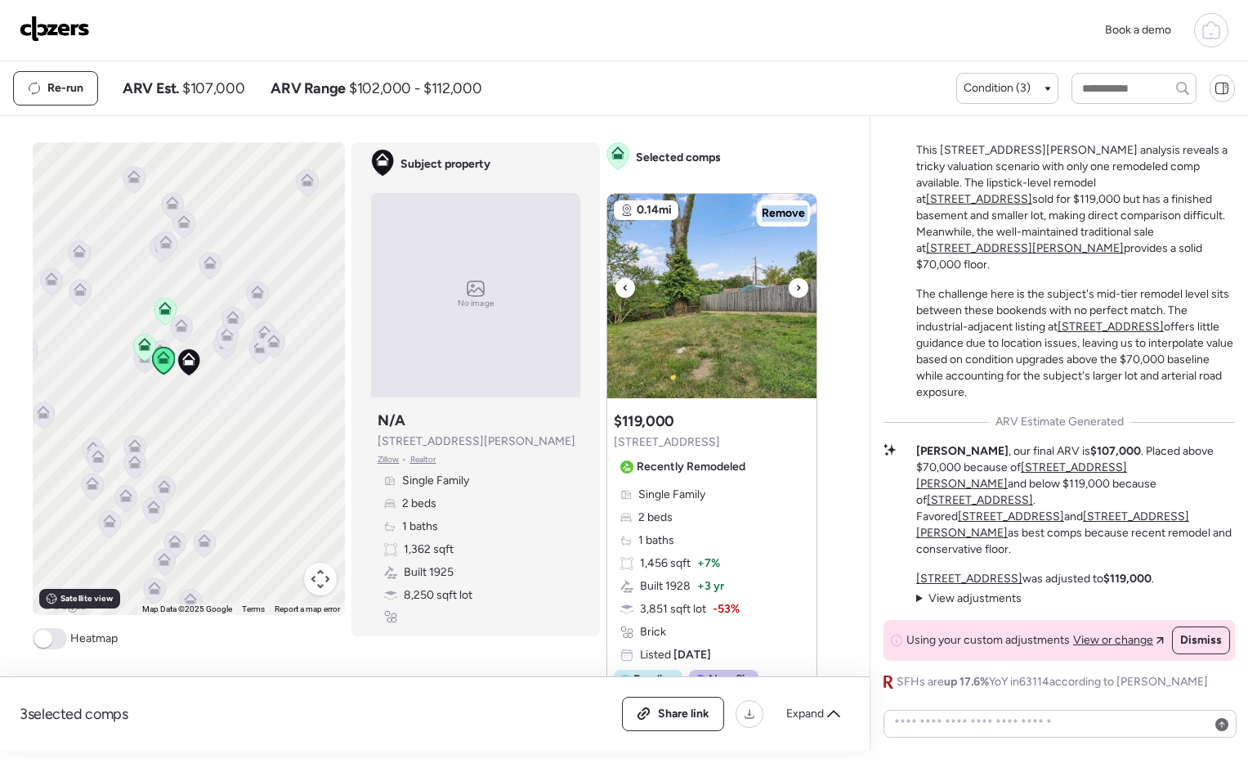
click at [795, 289] on icon at bounding box center [798, 288] width 7 height 20
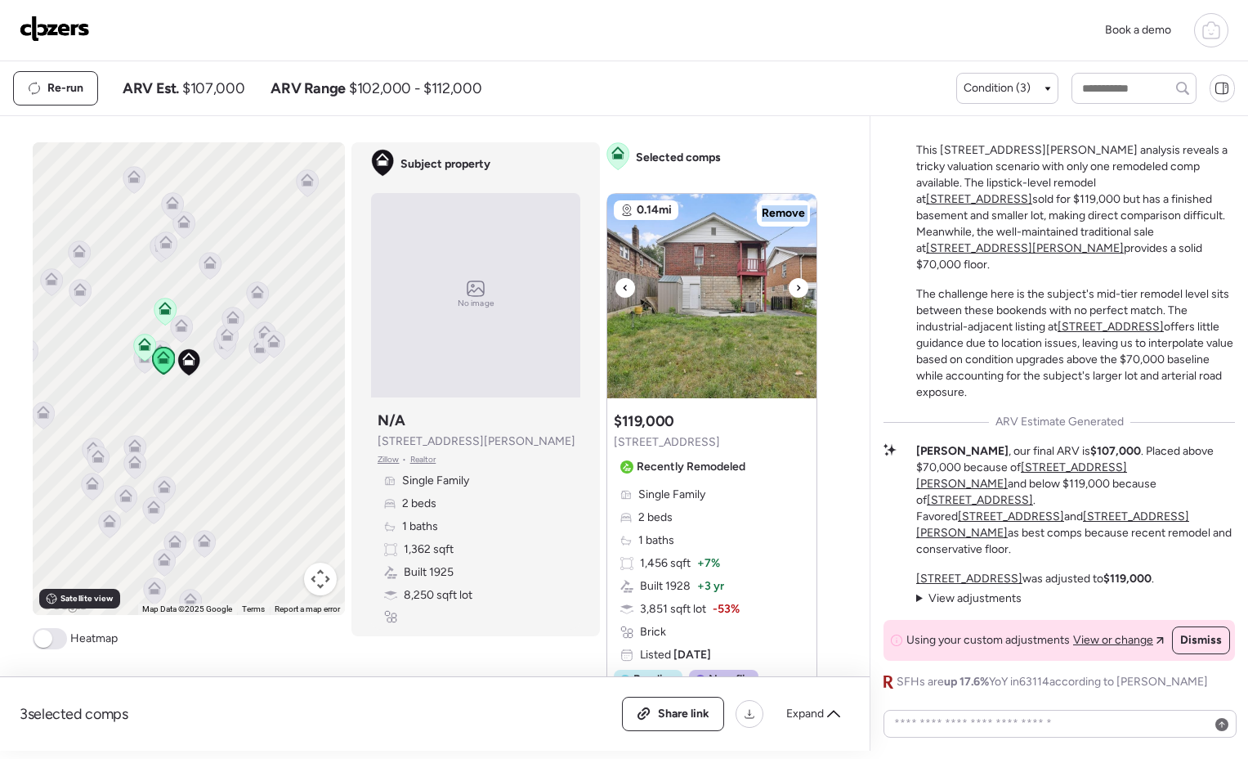
click at [795, 289] on icon at bounding box center [798, 288] width 7 height 20
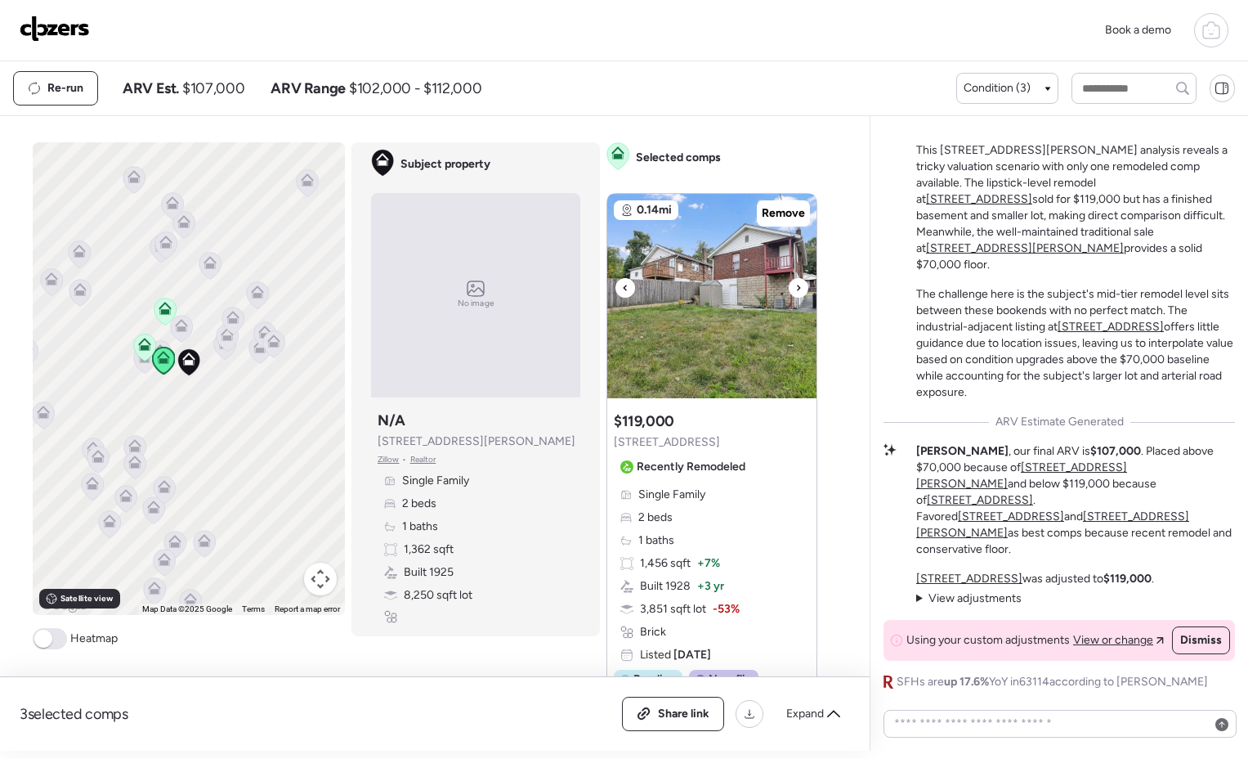
click at [795, 289] on icon at bounding box center [798, 288] width 7 height 20
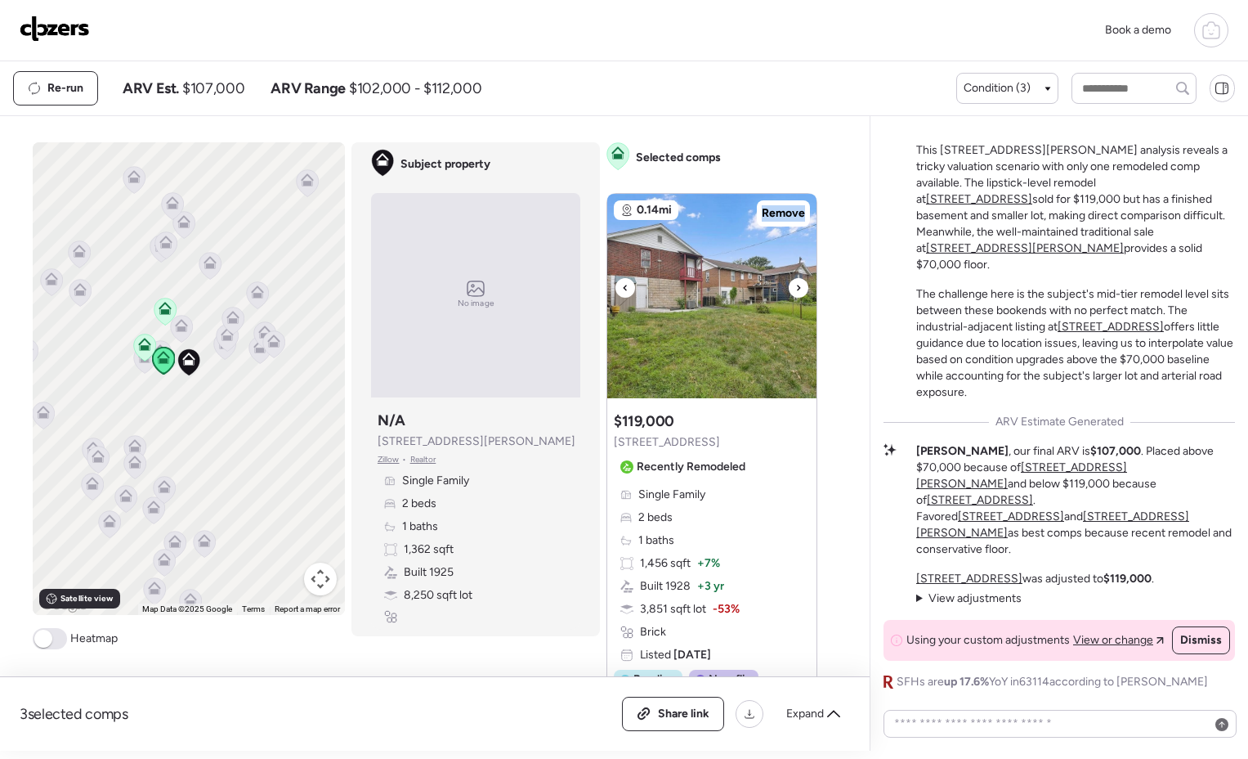
click at [795, 289] on icon at bounding box center [798, 288] width 7 height 20
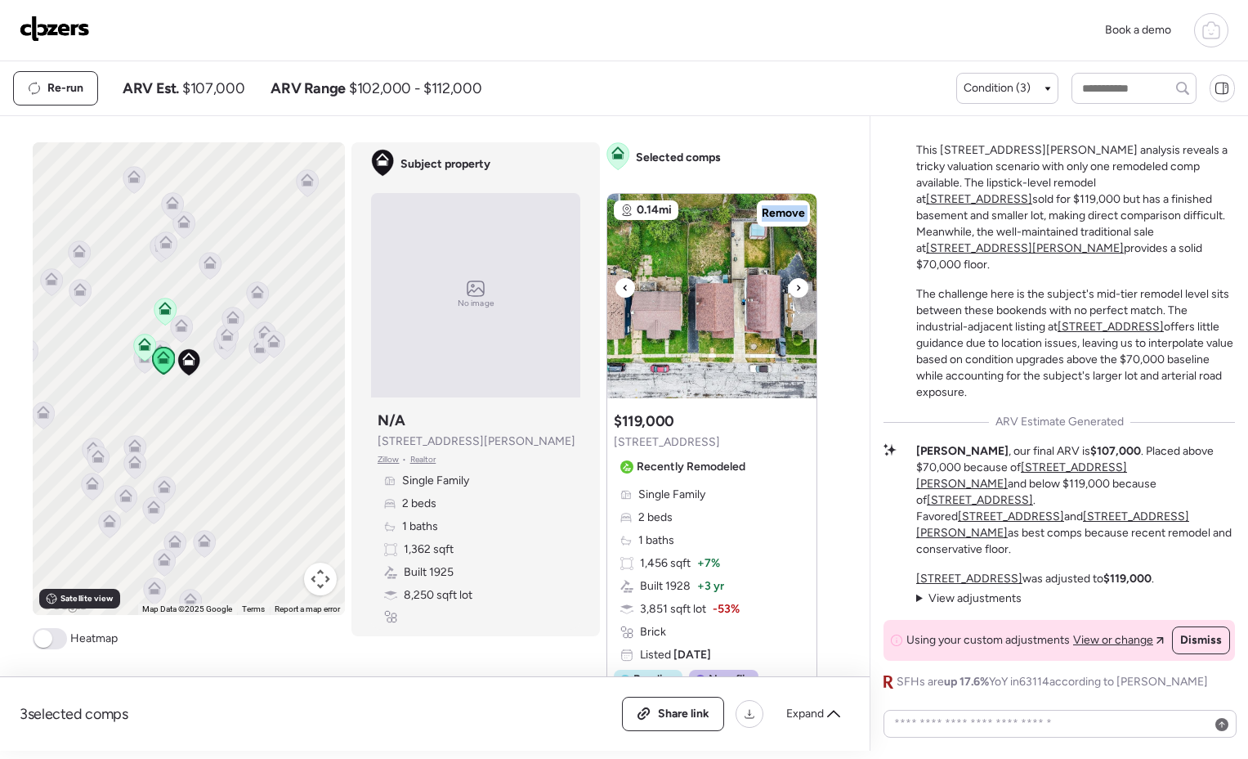
click at [795, 289] on icon at bounding box center [798, 288] width 7 height 20
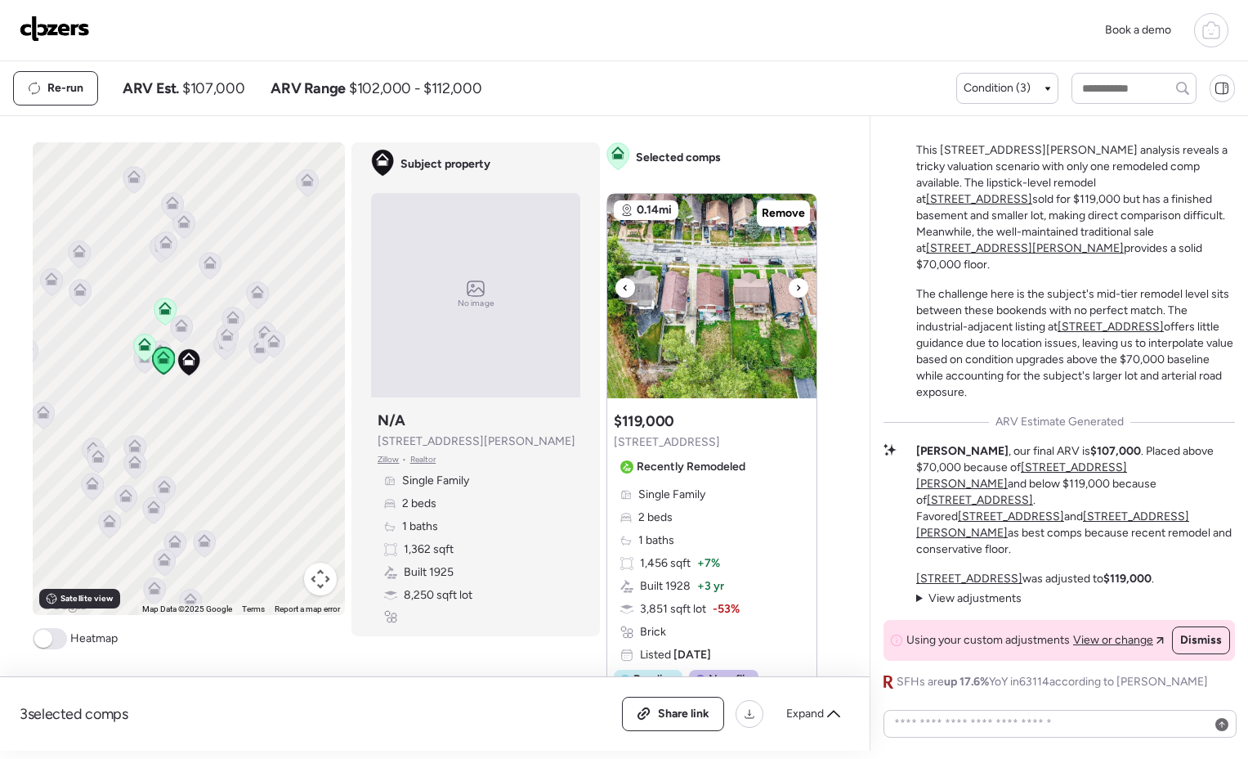
click at [795, 289] on icon at bounding box center [798, 288] width 7 height 20
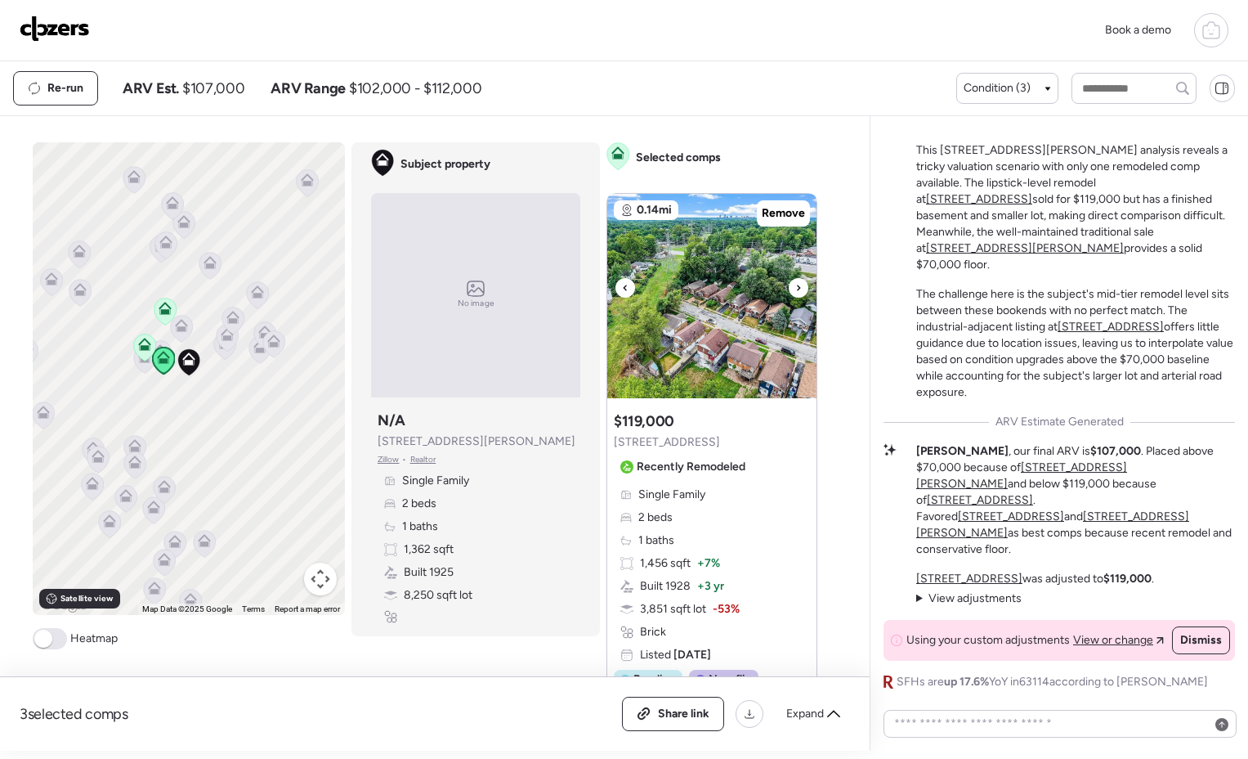
click at [795, 289] on icon at bounding box center [798, 288] width 7 height 20
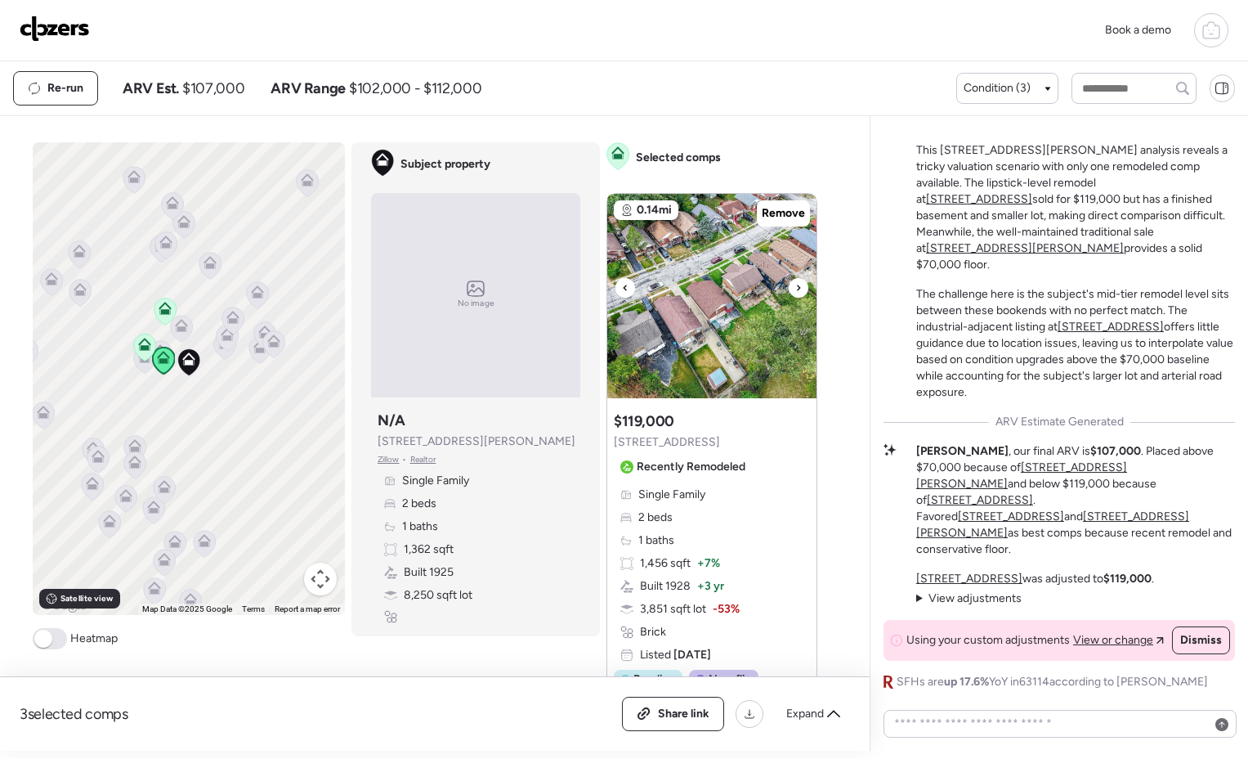
click at [795, 289] on icon at bounding box center [798, 288] width 7 height 20
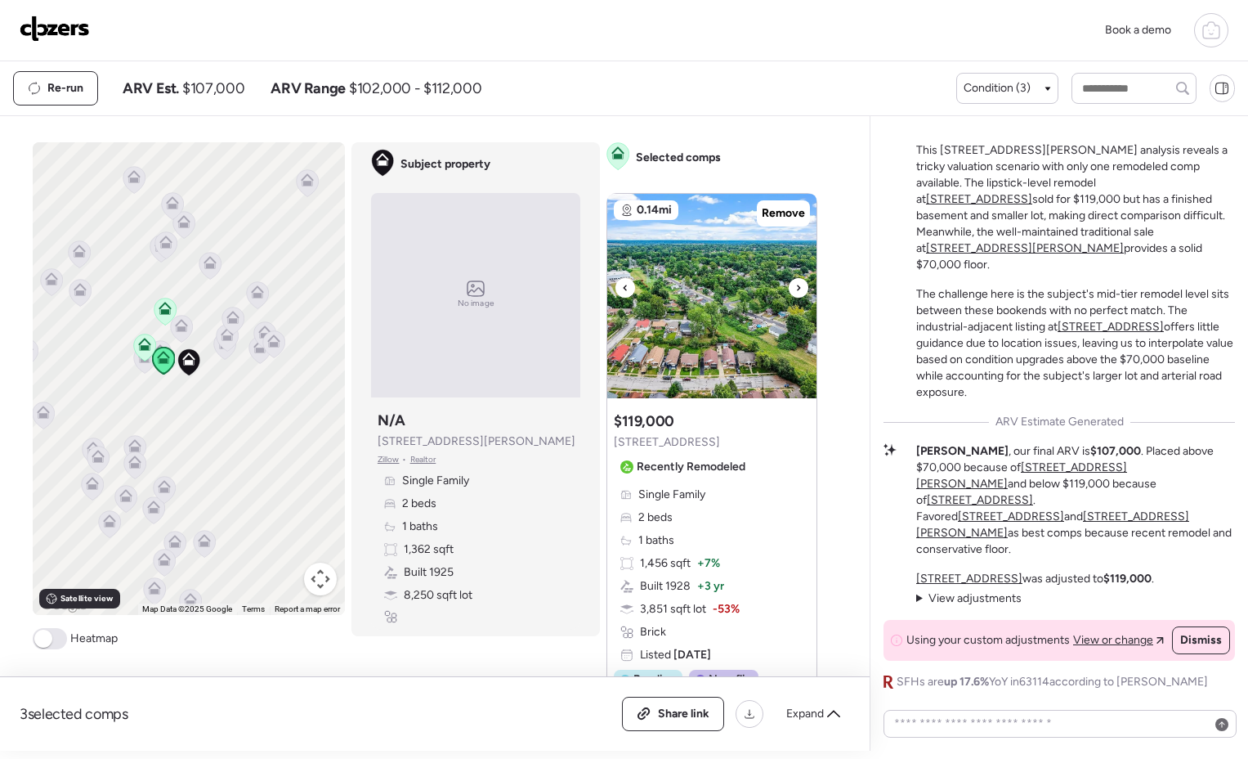
click at [795, 289] on icon at bounding box center [798, 288] width 7 height 20
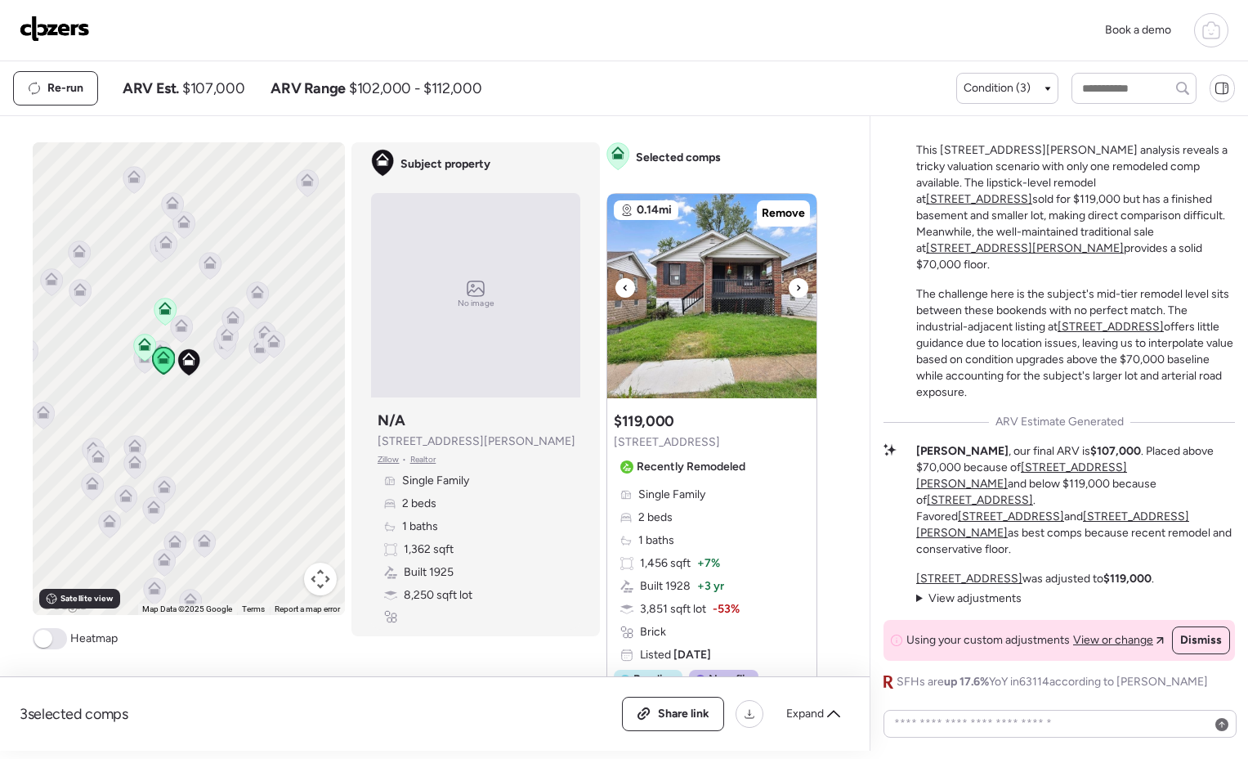
click at [795, 289] on icon at bounding box center [798, 288] width 7 height 20
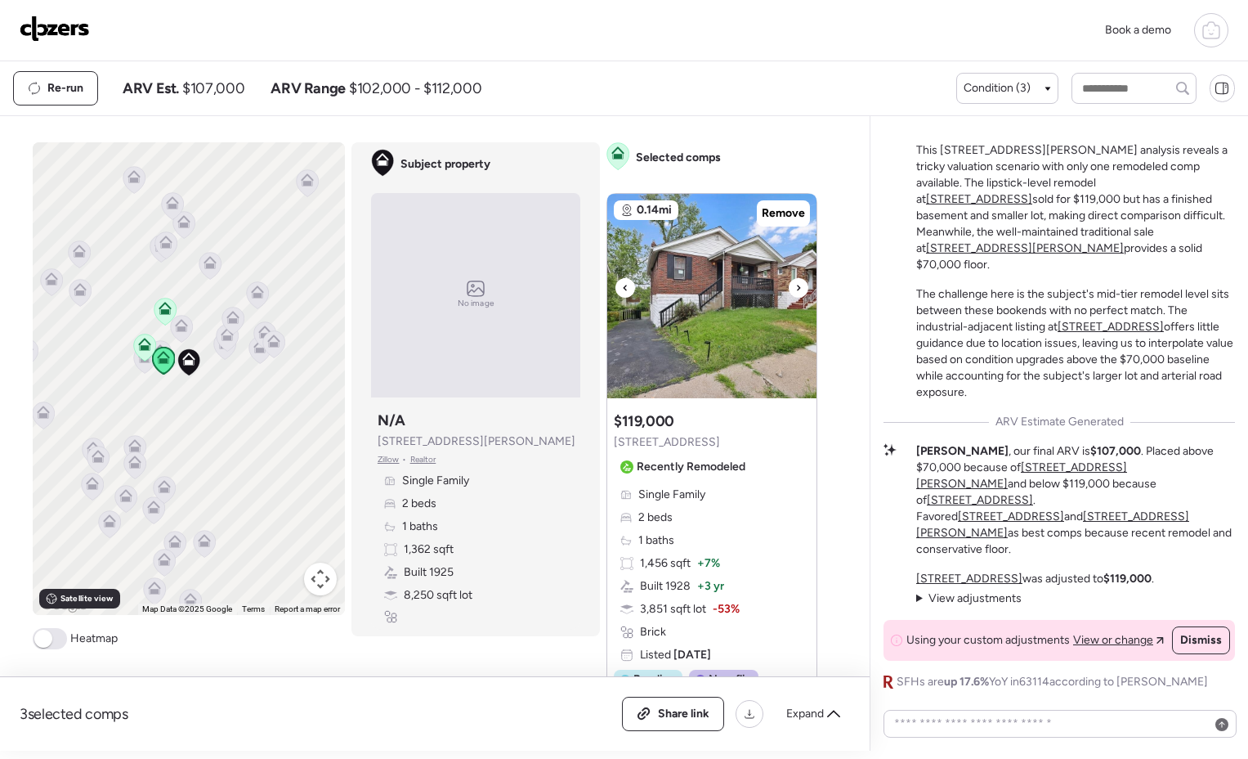
click at [795, 289] on icon at bounding box center [798, 288] width 7 height 20
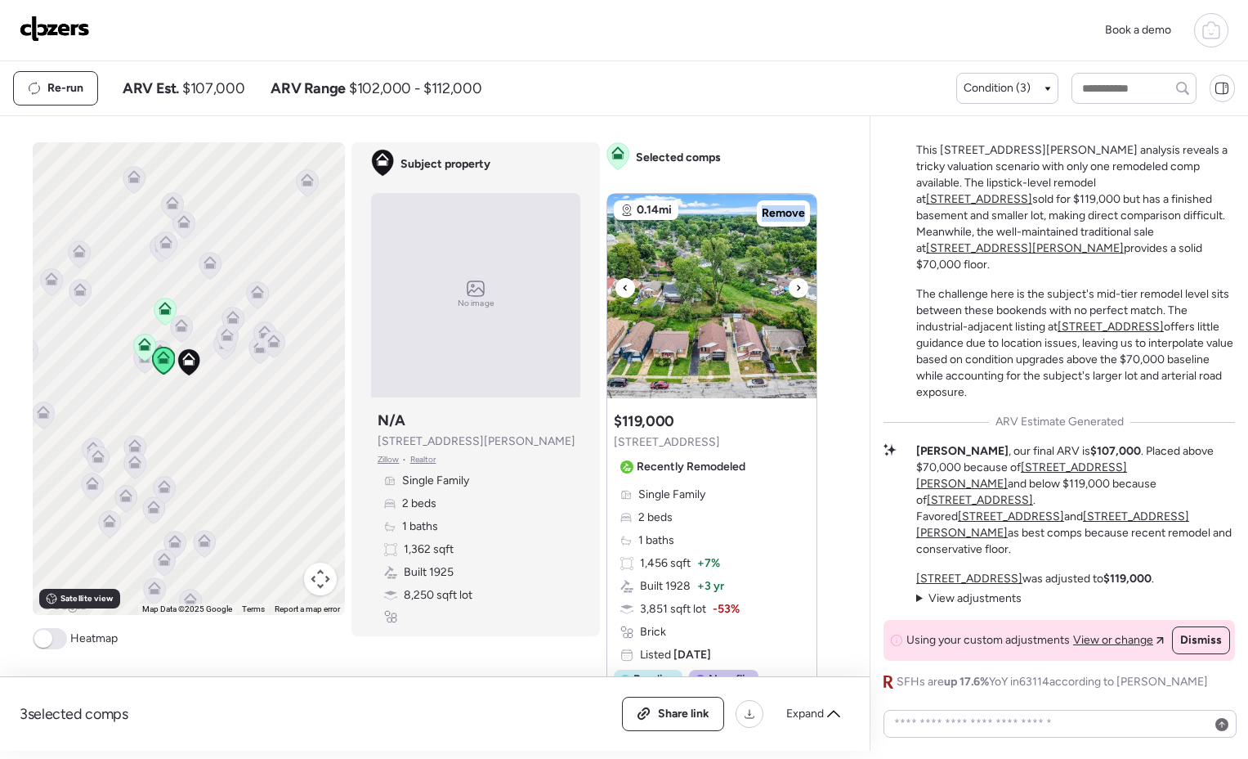
click at [795, 289] on icon at bounding box center [798, 288] width 7 height 20
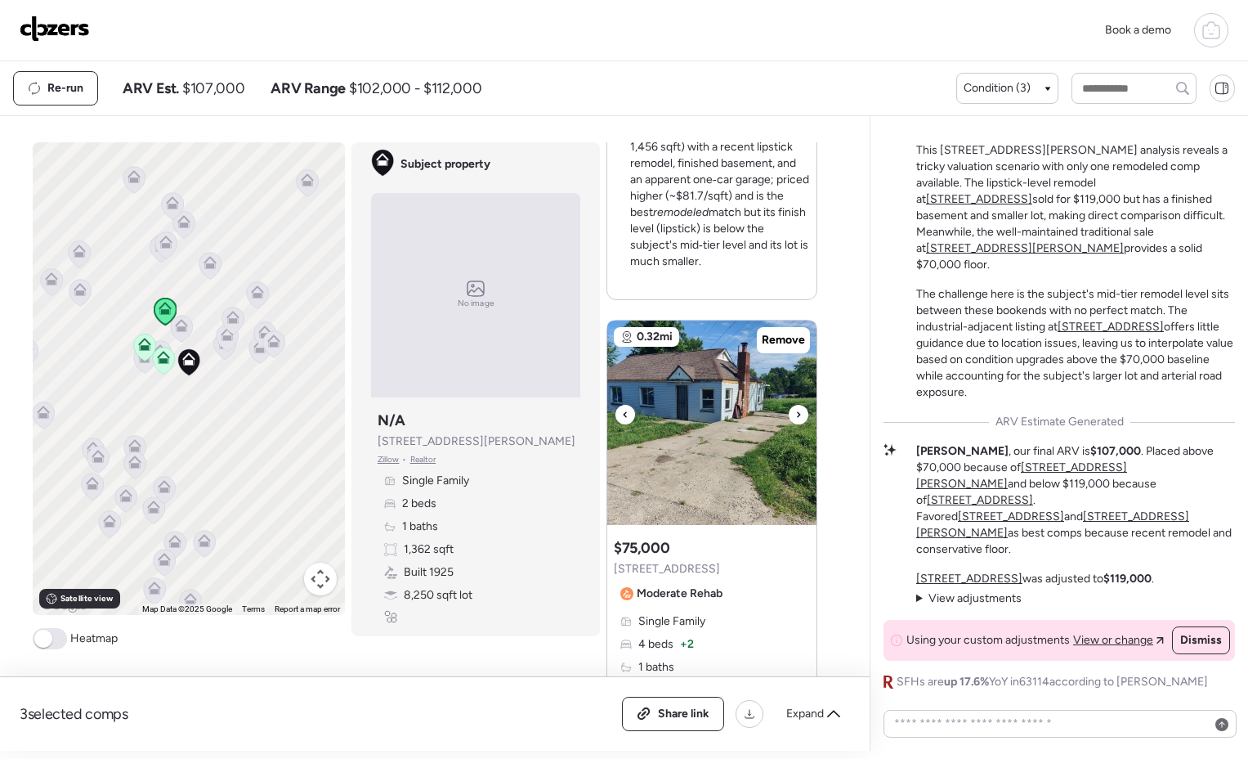
scroll to position [674, 0]
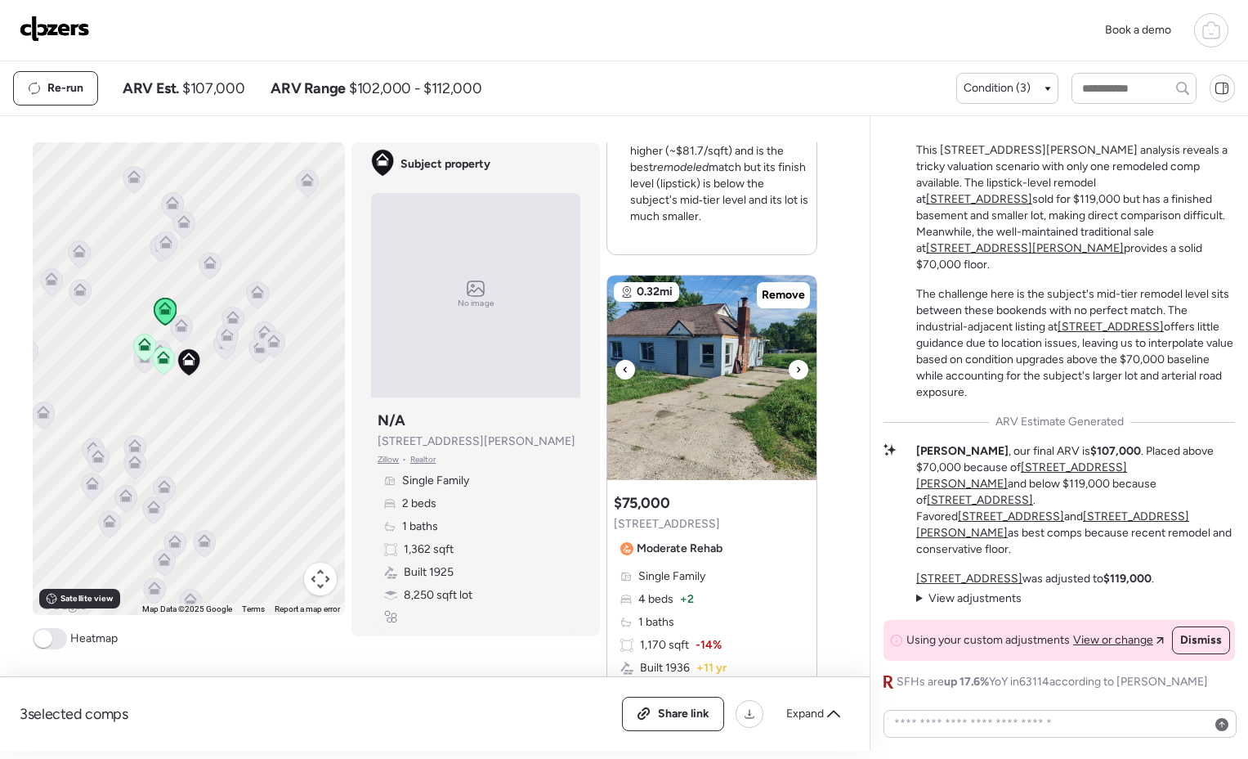
click at [795, 376] on icon at bounding box center [798, 370] width 7 height 20
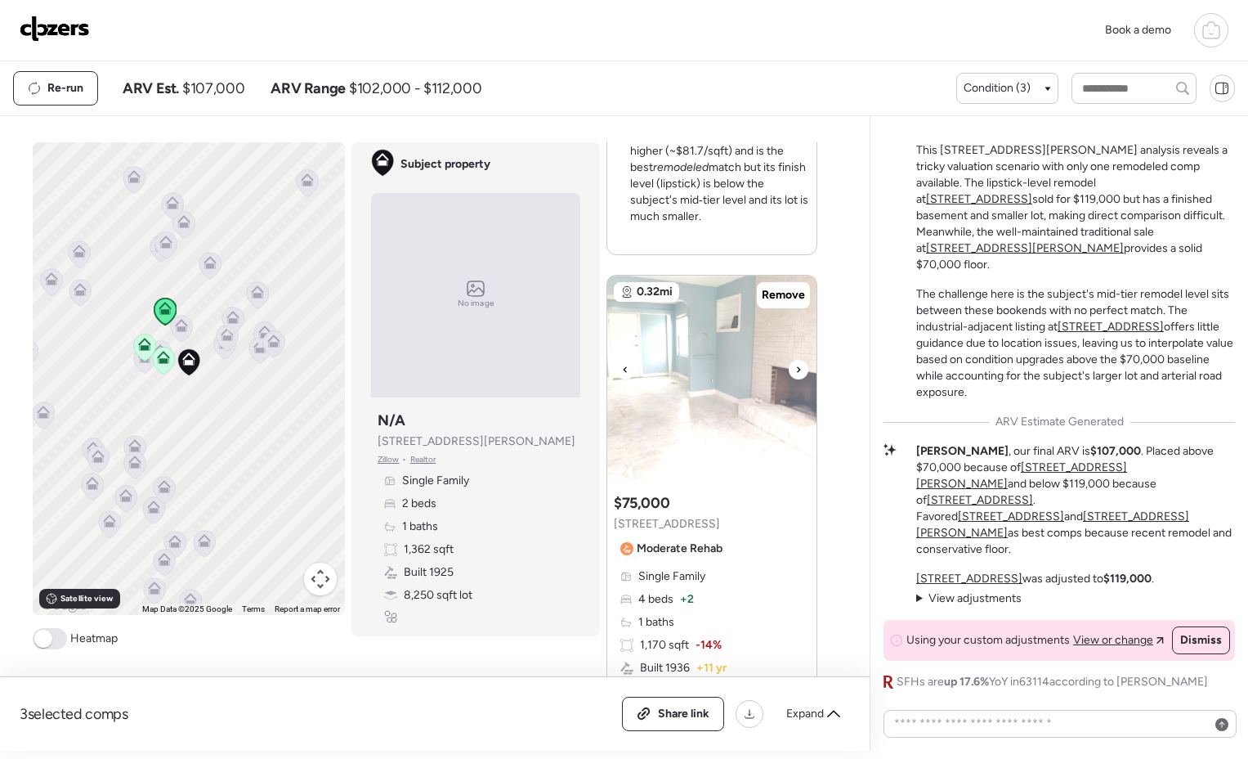
click at [795, 376] on icon at bounding box center [798, 370] width 7 height 20
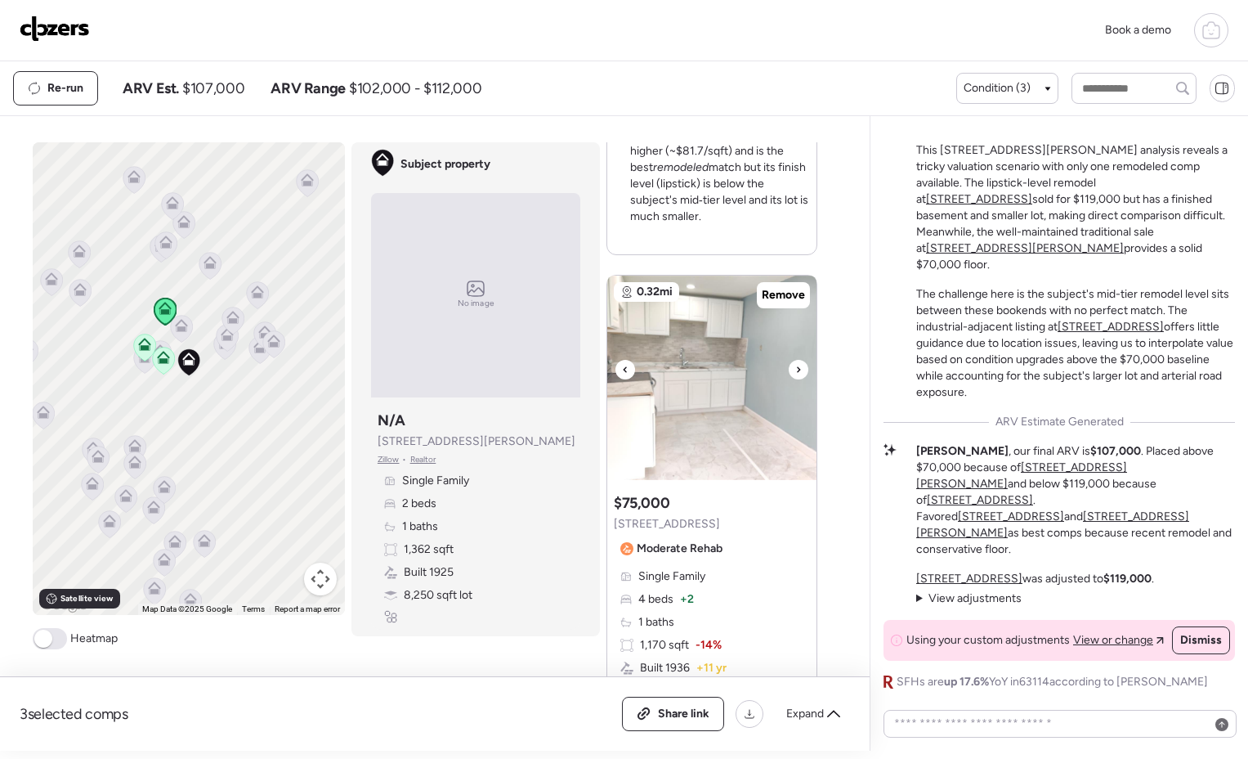
click at [795, 377] on icon at bounding box center [798, 370] width 7 height 20
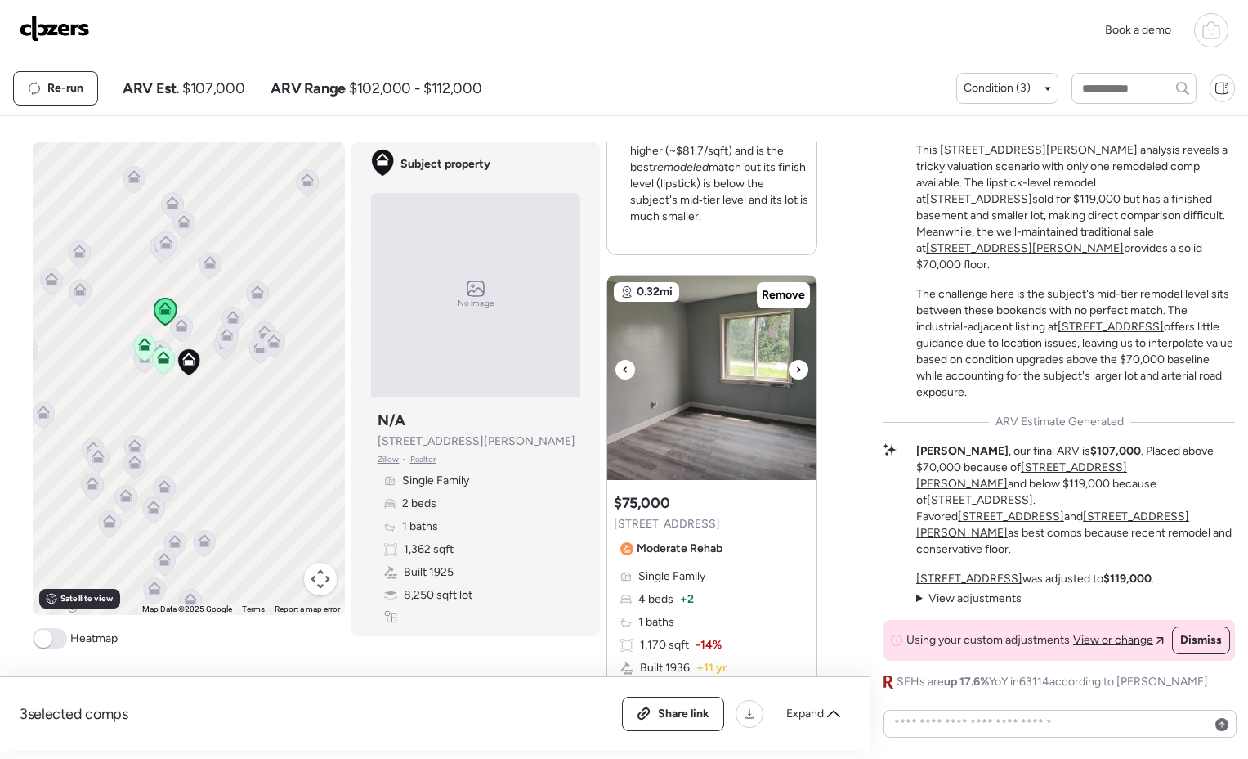
click at [795, 377] on icon at bounding box center [798, 370] width 7 height 20
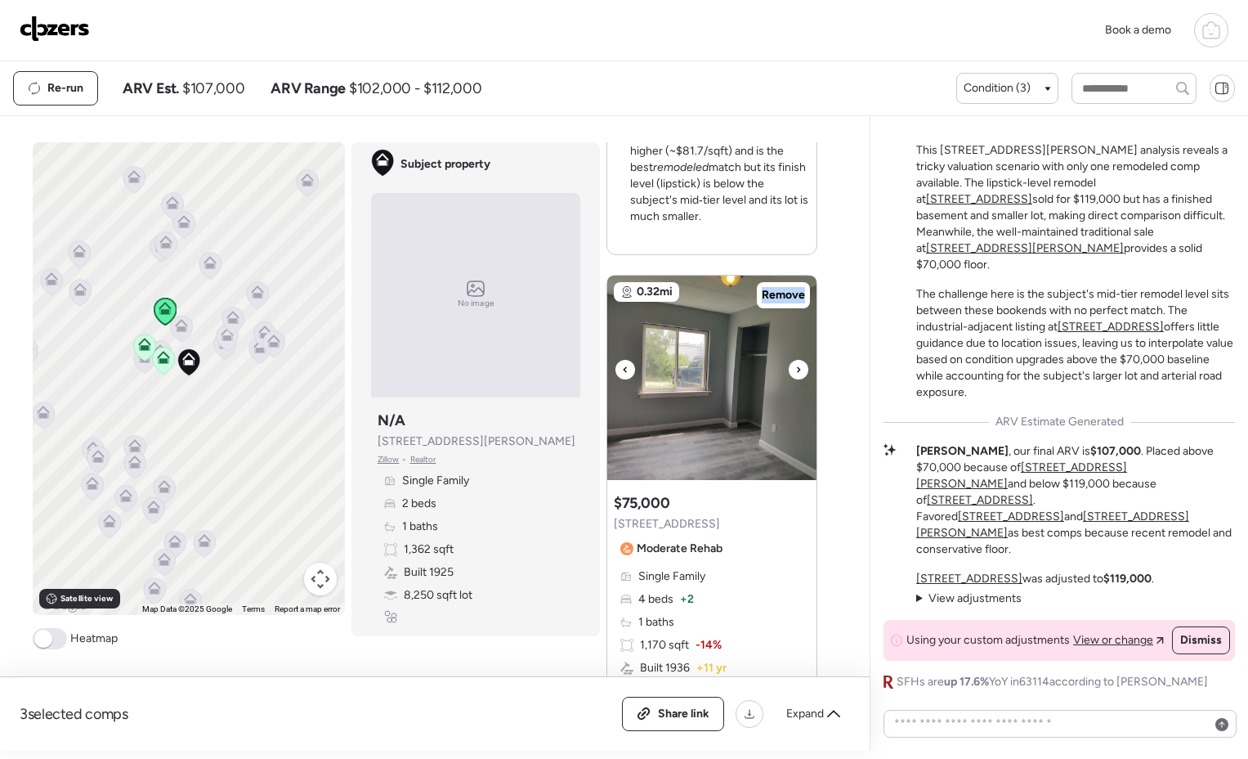
click at [795, 377] on icon at bounding box center [798, 370] width 7 height 20
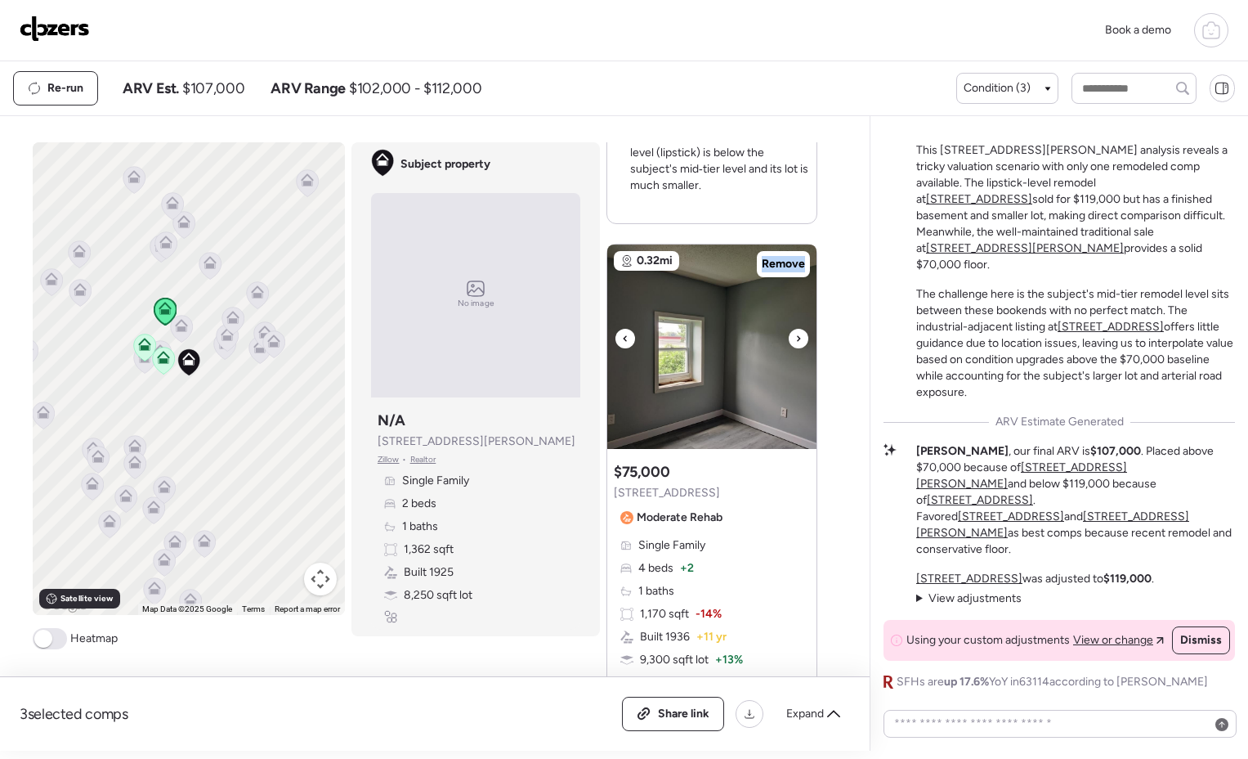
scroll to position [709, 0]
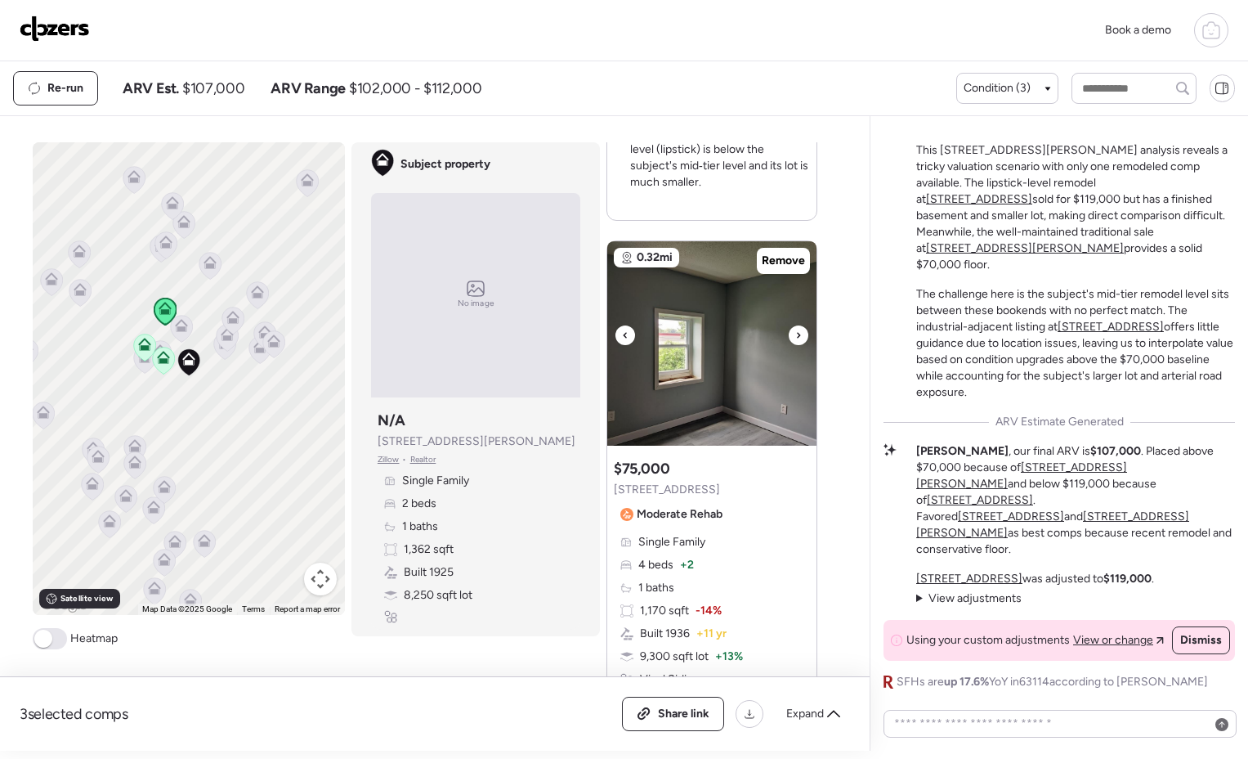
click at [795, 336] on icon at bounding box center [798, 335] width 7 height 20
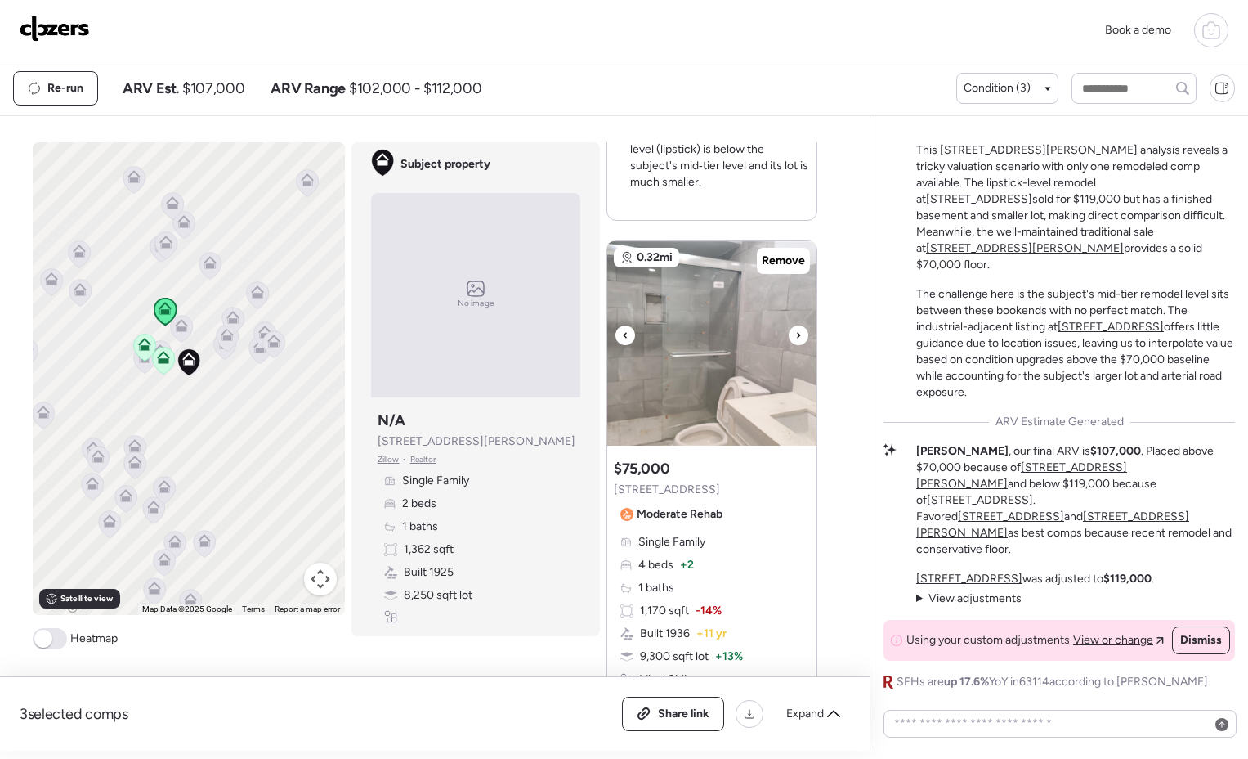
click at [797, 336] on icon at bounding box center [798, 335] width 3 height 6
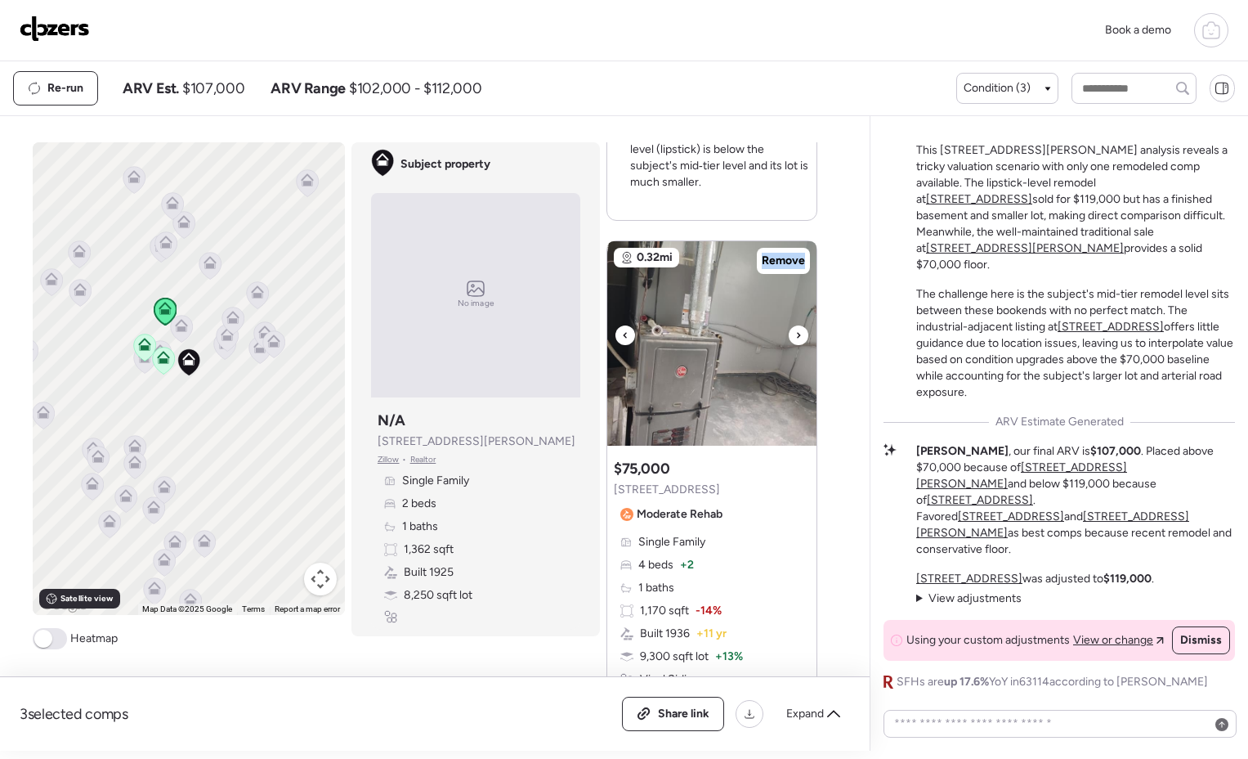
click at [797, 336] on icon at bounding box center [798, 335] width 3 height 6
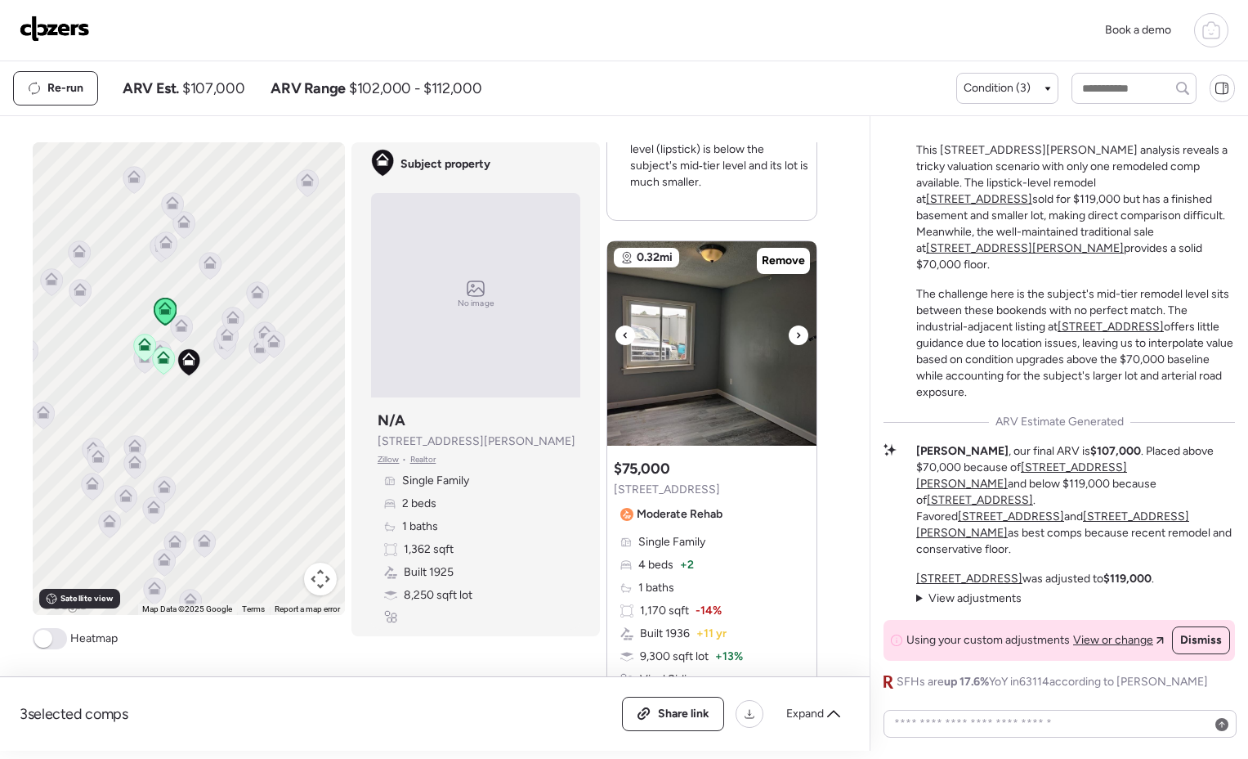
click at [797, 336] on icon at bounding box center [798, 335] width 3 height 6
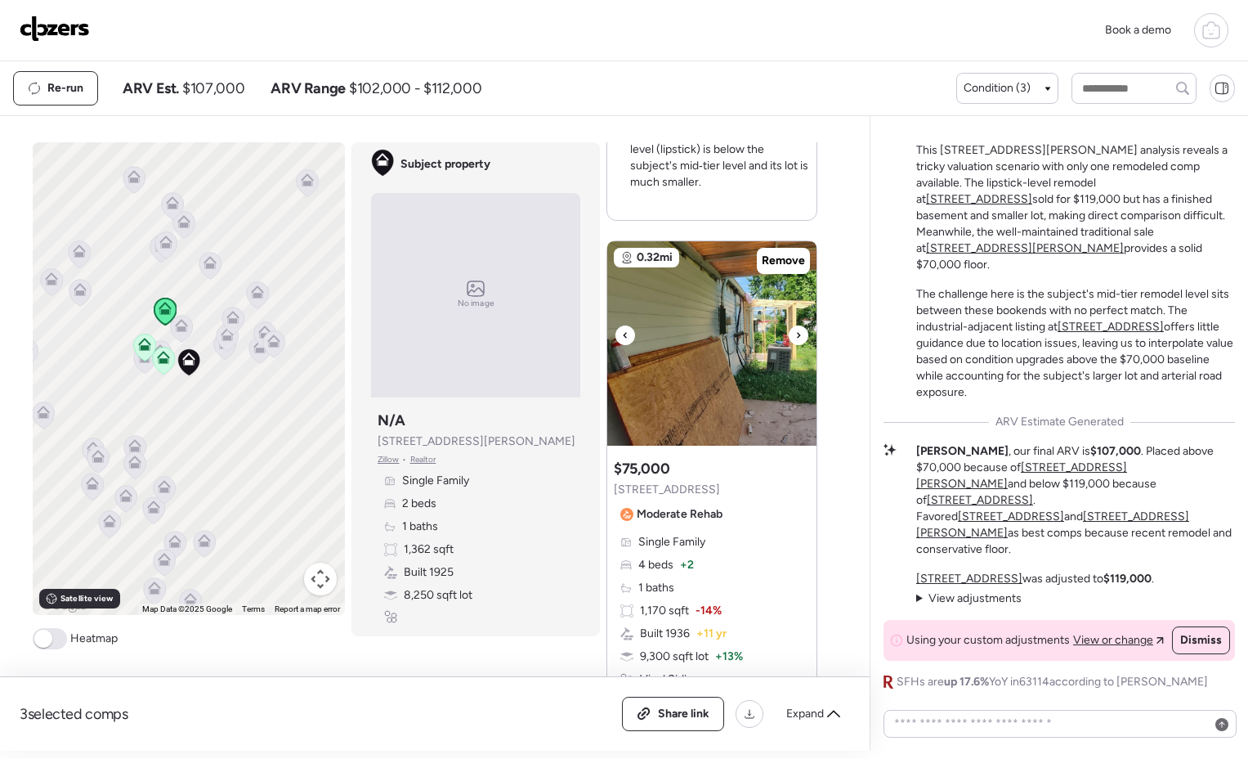
click at [797, 336] on icon at bounding box center [798, 335] width 3 height 6
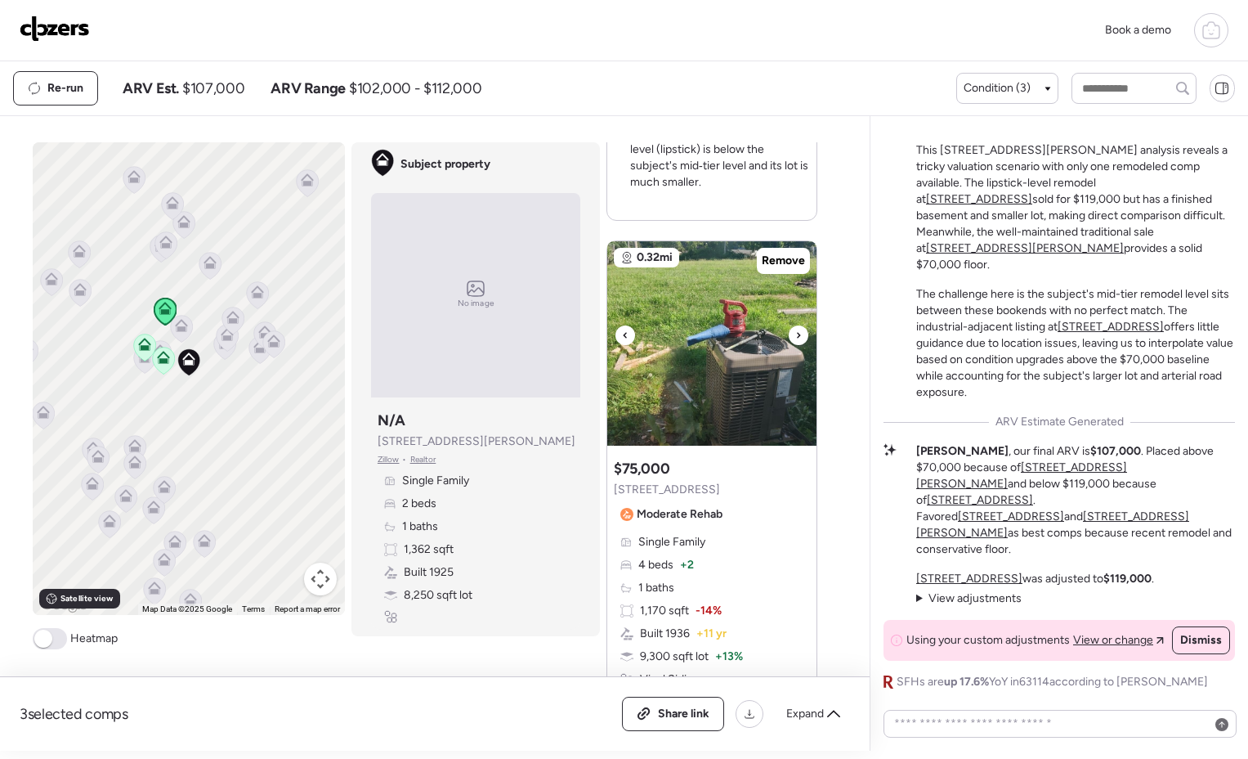
click at [797, 336] on icon at bounding box center [798, 335] width 3 height 6
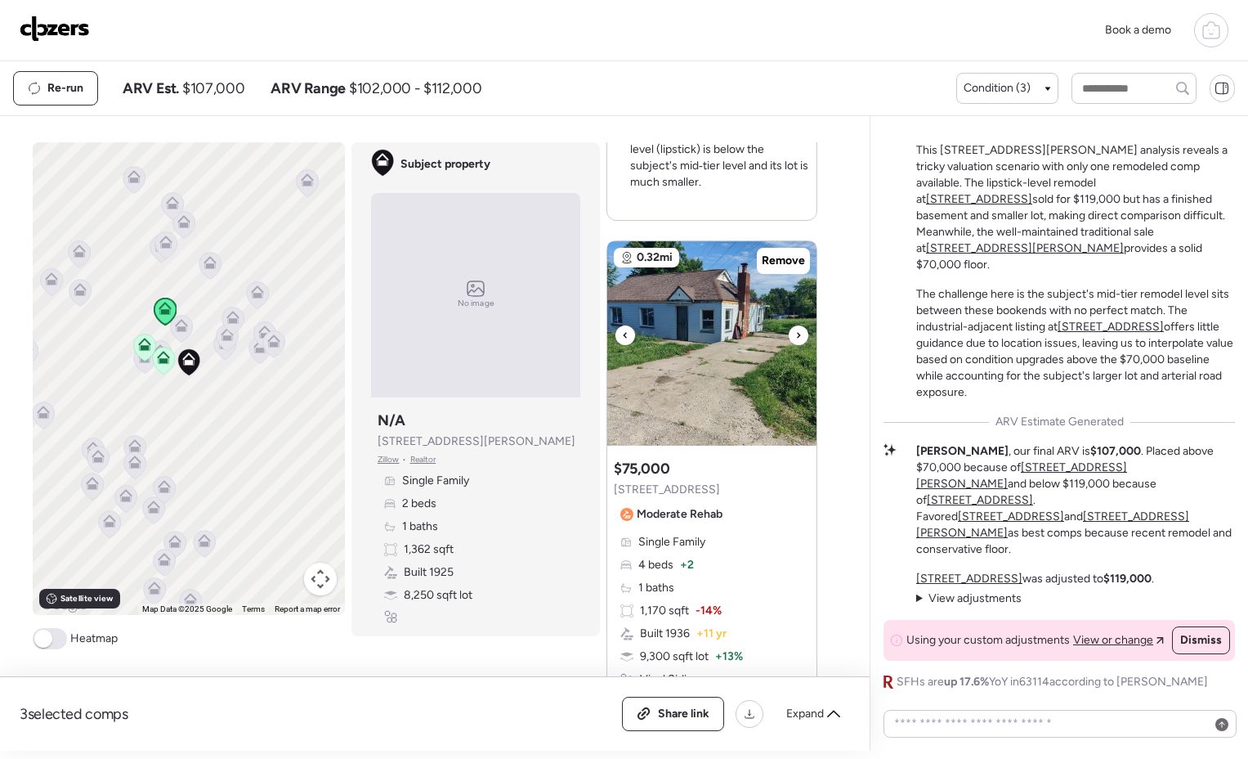
click at [797, 336] on icon at bounding box center [798, 335] width 3 height 6
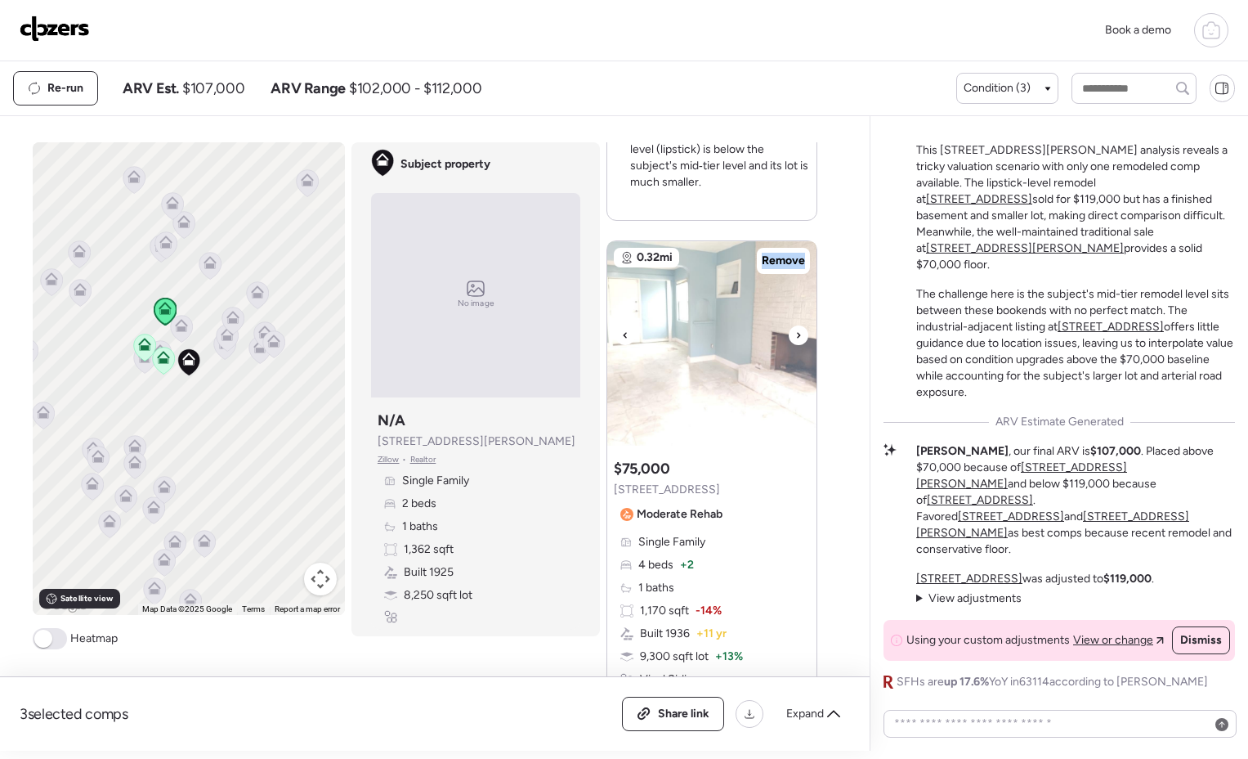
click at [797, 336] on icon at bounding box center [798, 335] width 3 height 6
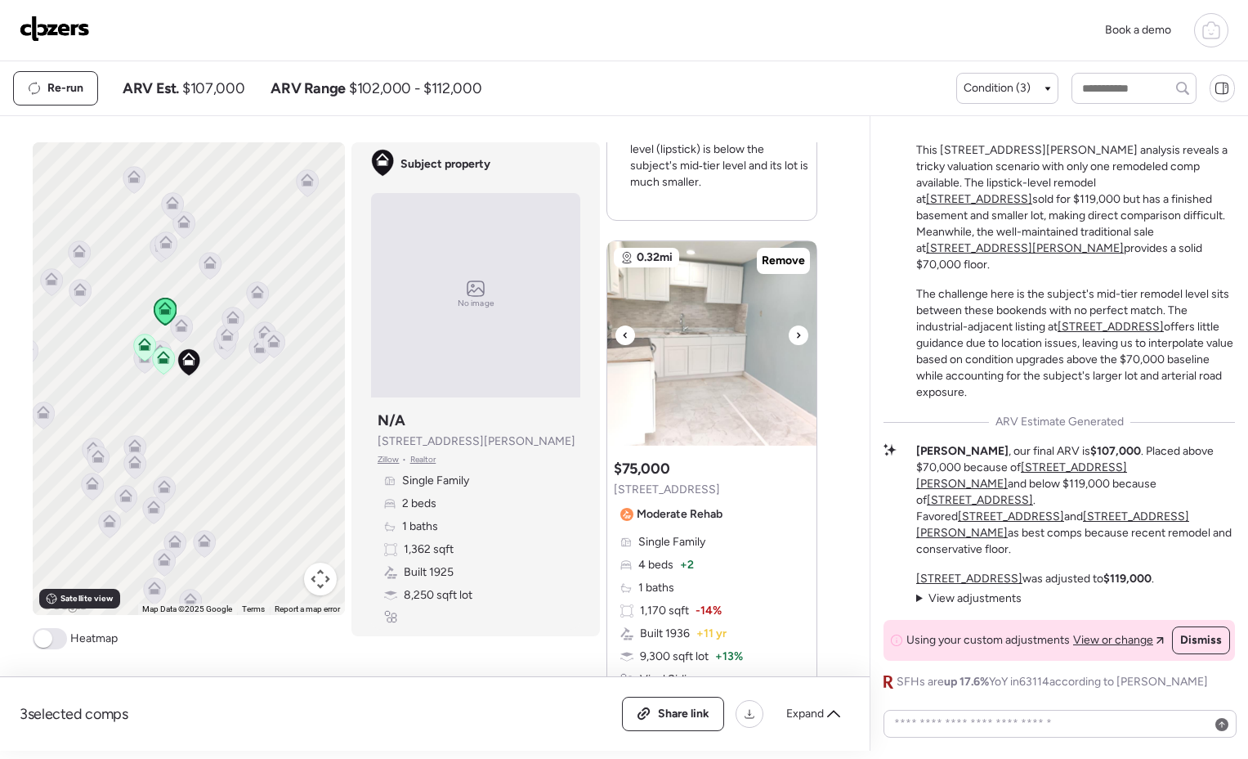
click at [797, 336] on icon at bounding box center [798, 335] width 3 height 6
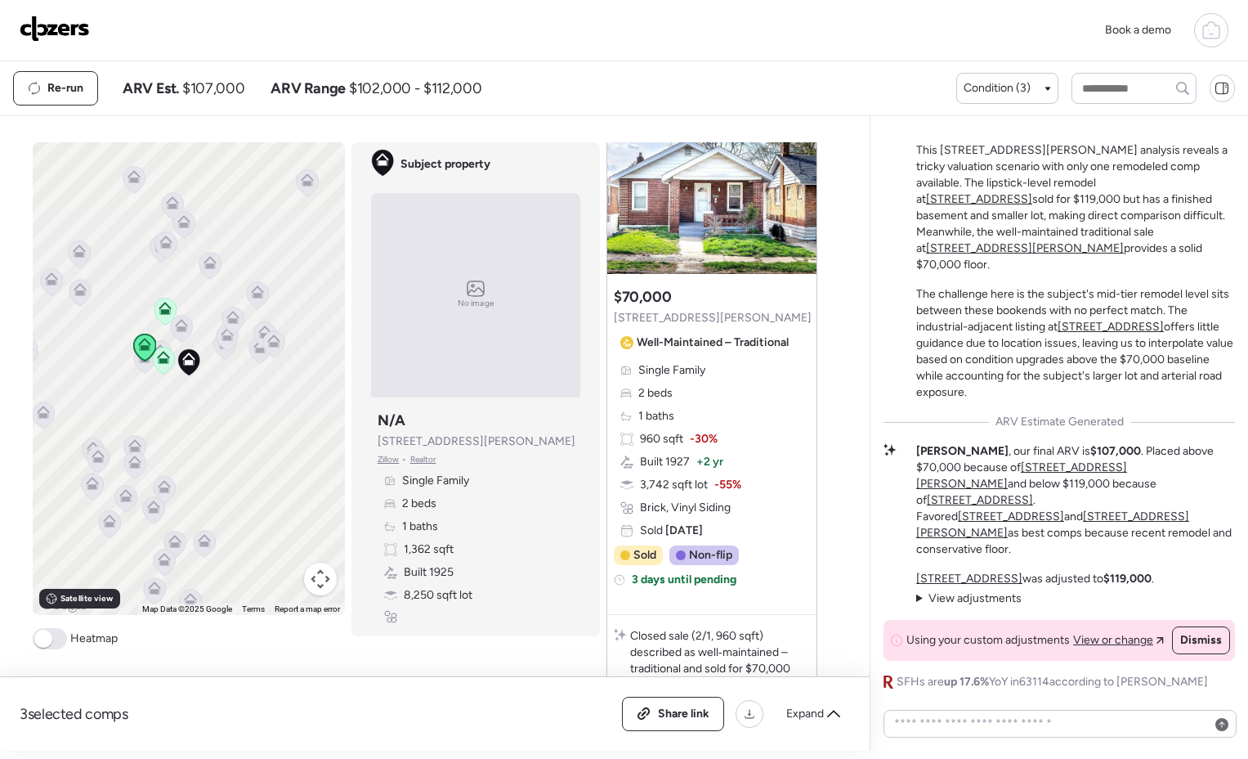
scroll to position [1552, 0]
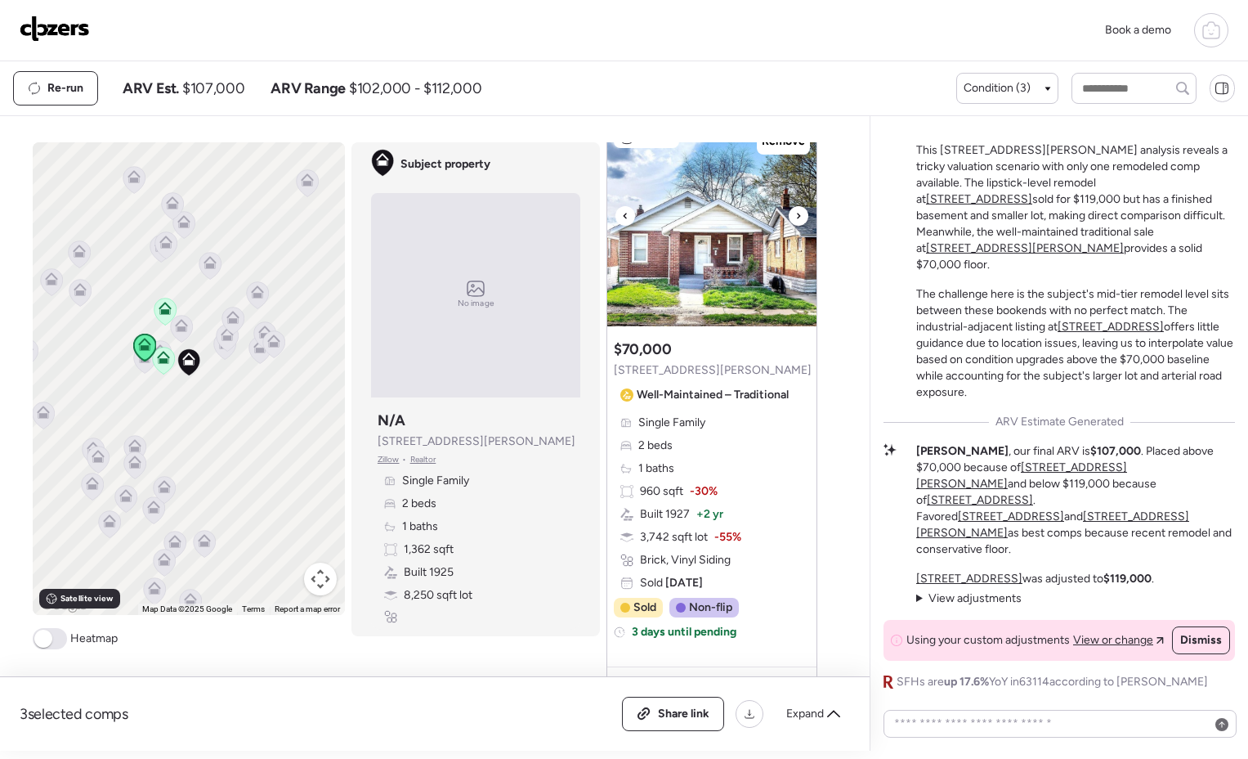
click at [795, 213] on icon at bounding box center [798, 216] width 7 height 20
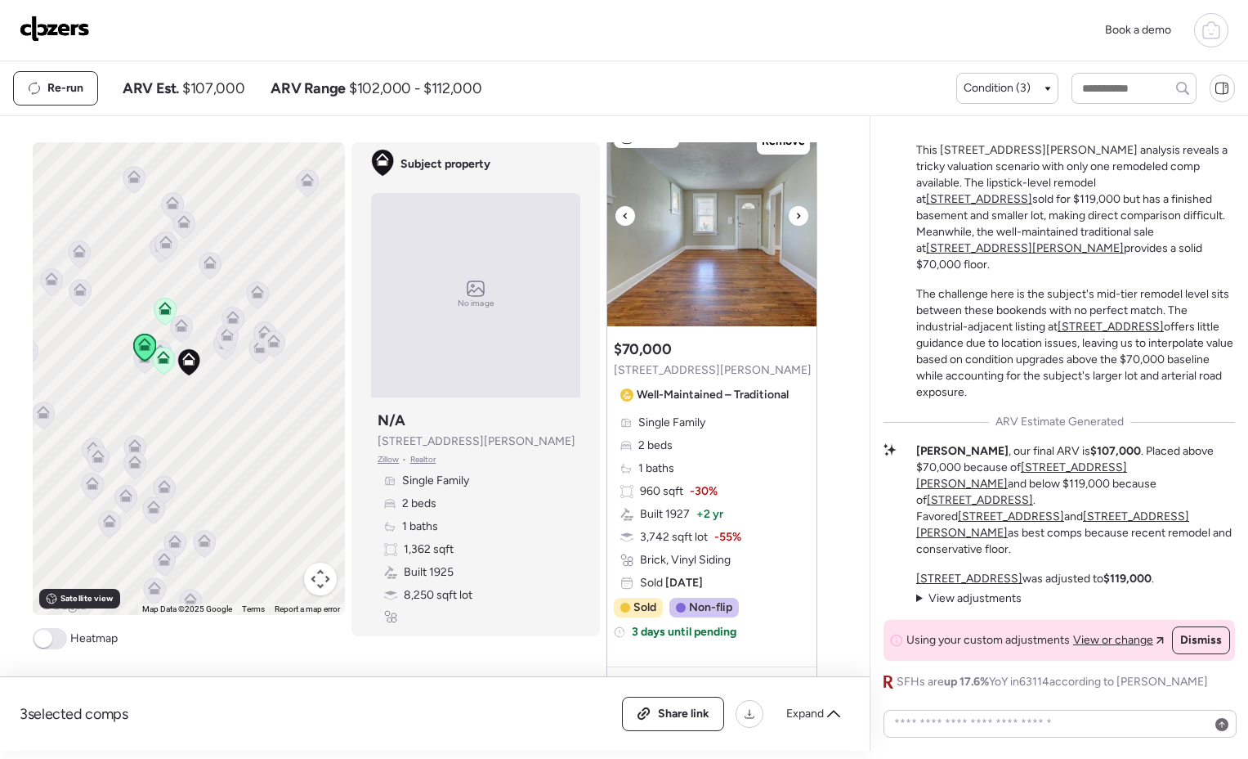
click at [795, 213] on icon at bounding box center [798, 216] width 7 height 20
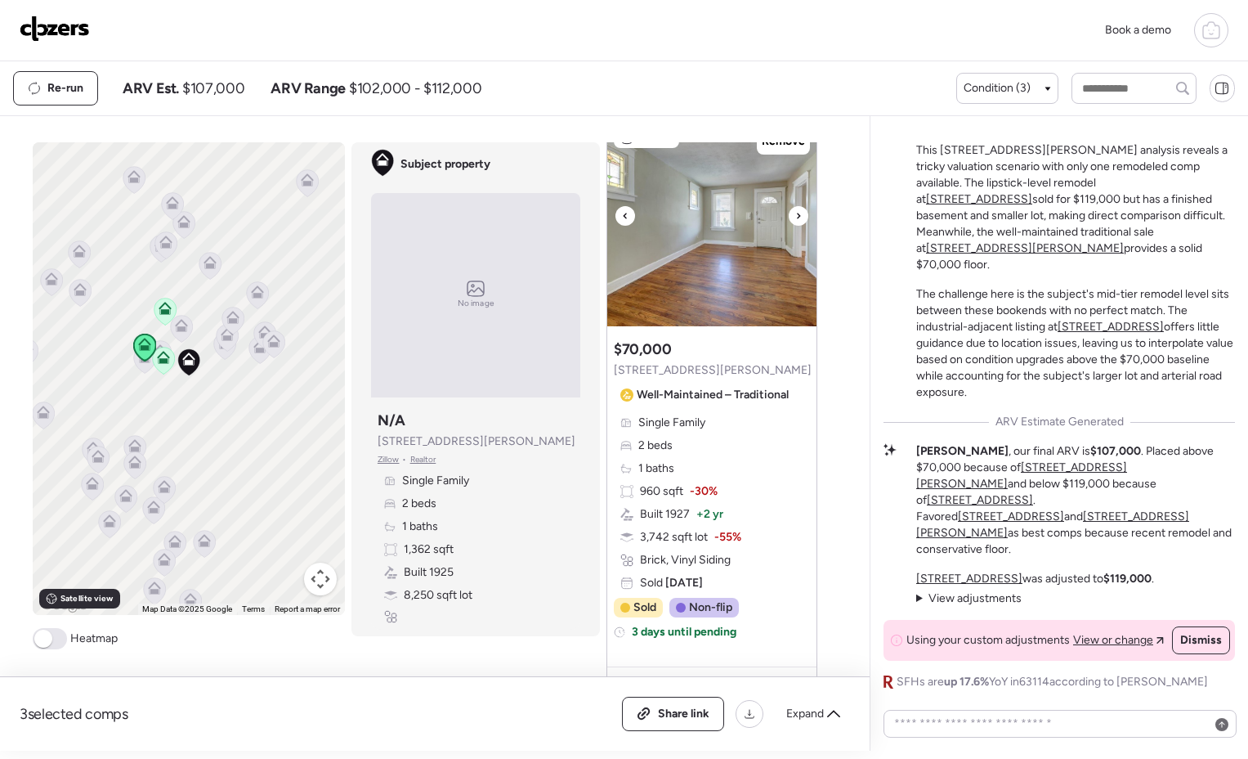
click at [795, 213] on icon at bounding box center [798, 216] width 7 height 20
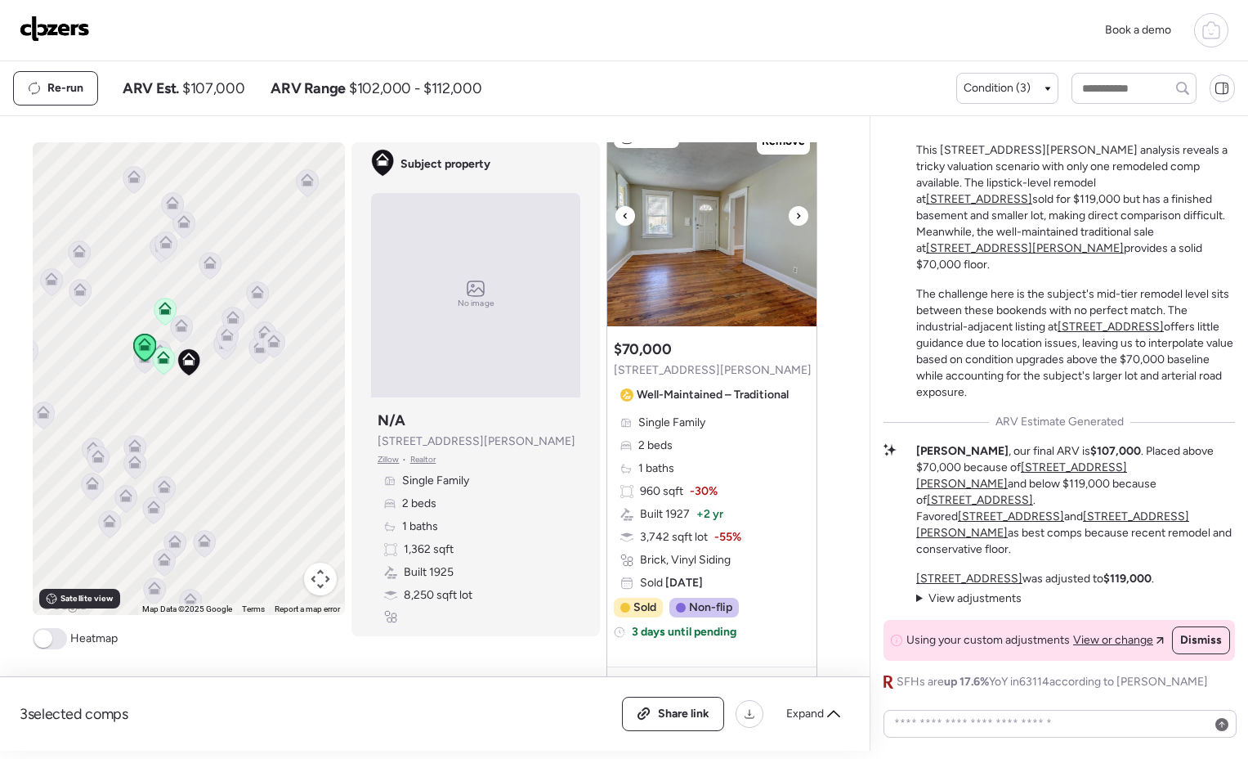
click at [795, 213] on icon at bounding box center [798, 216] width 7 height 20
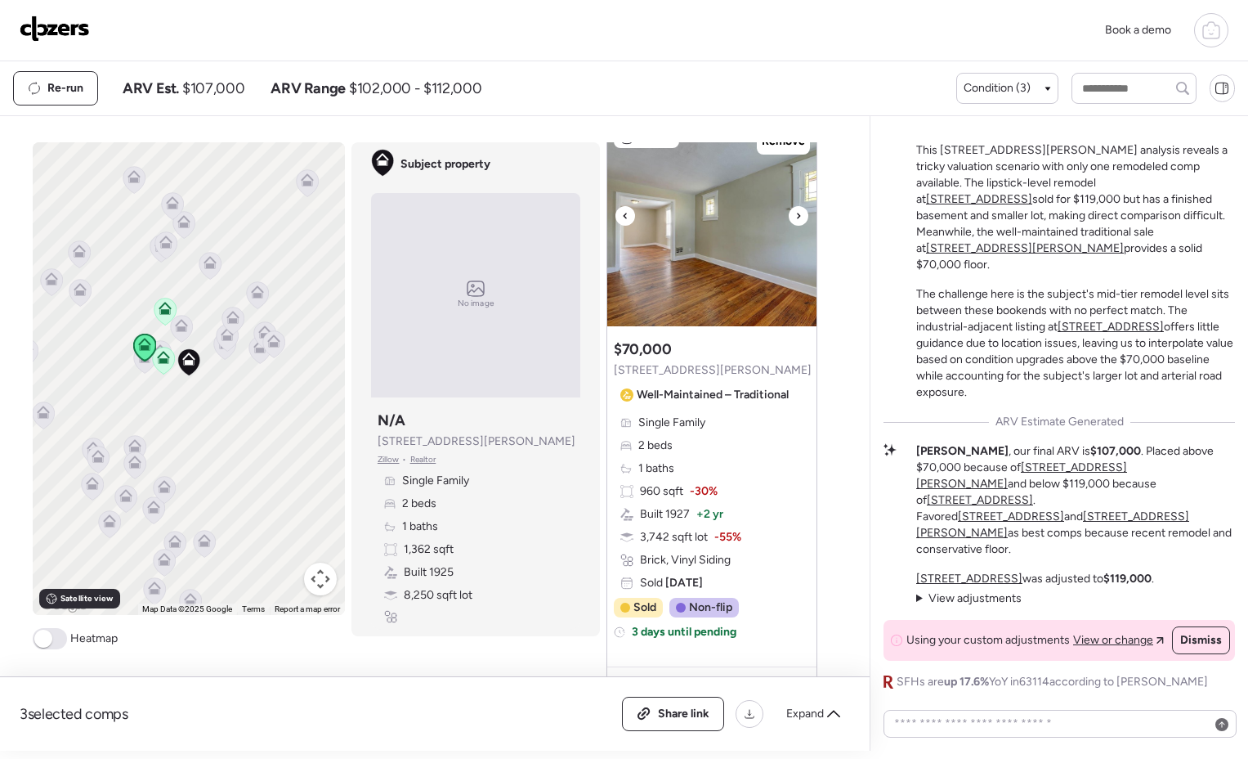
click at [795, 213] on icon at bounding box center [798, 216] width 7 height 20
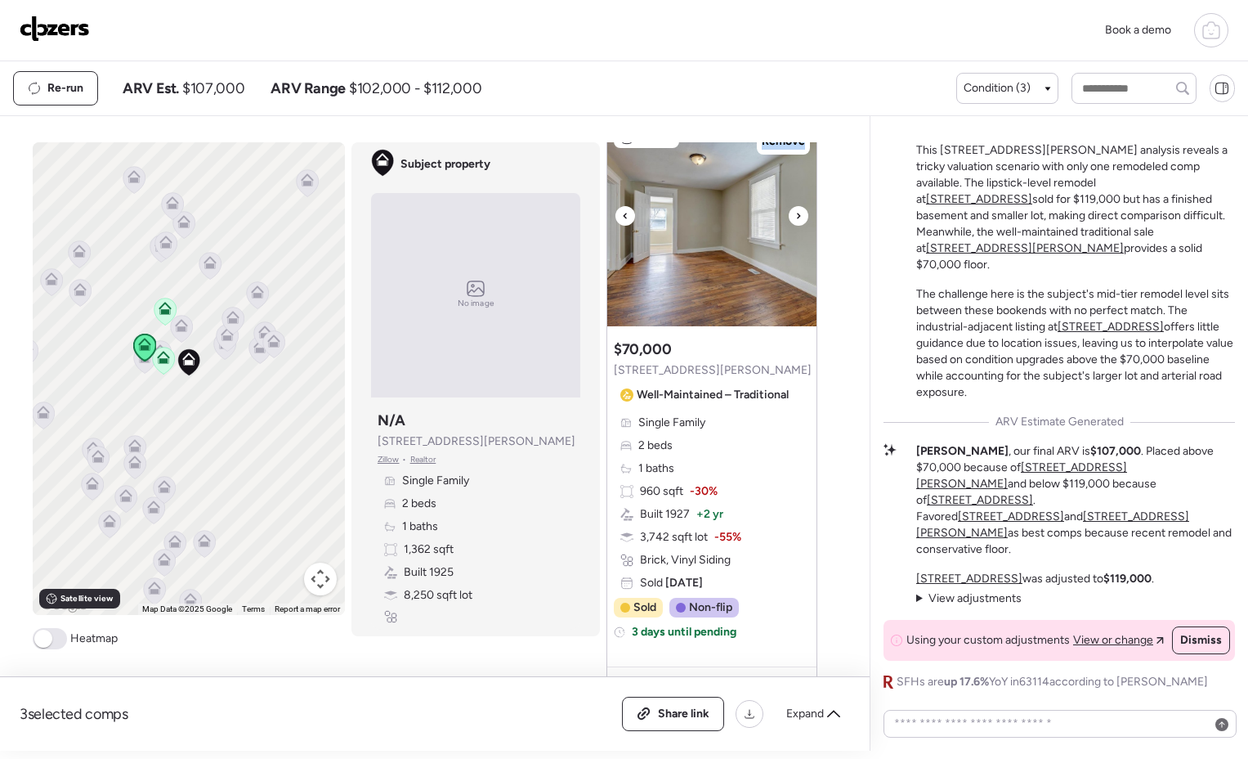
click at [795, 213] on icon at bounding box center [798, 216] width 7 height 20
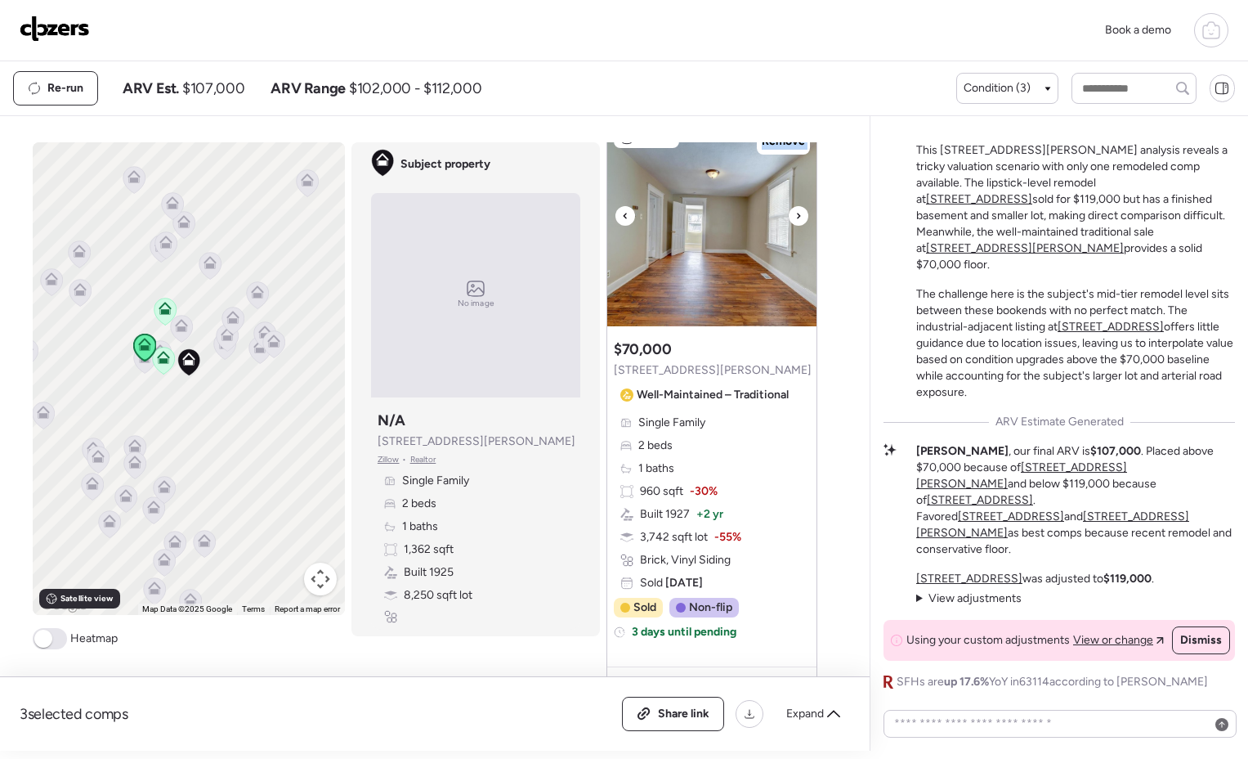
click at [795, 213] on icon at bounding box center [798, 216] width 7 height 20
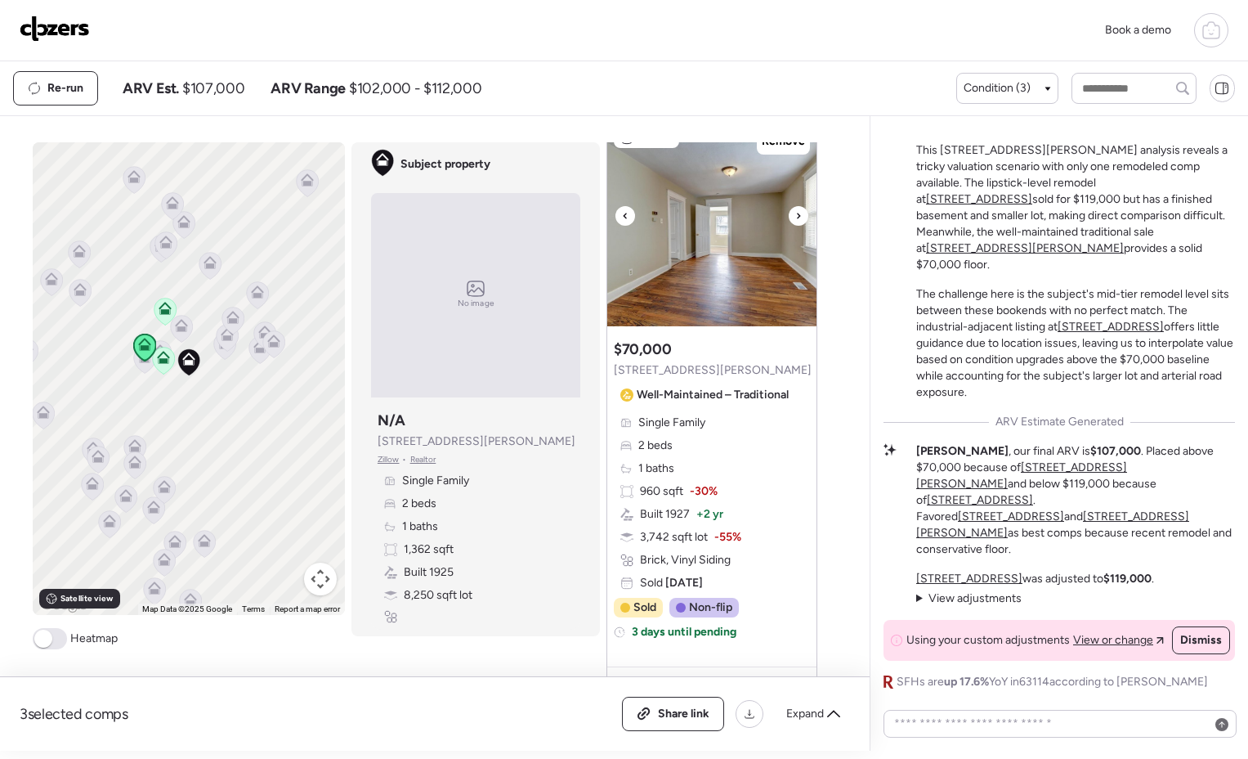
click at [795, 213] on icon at bounding box center [798, 216] width 7 height 20
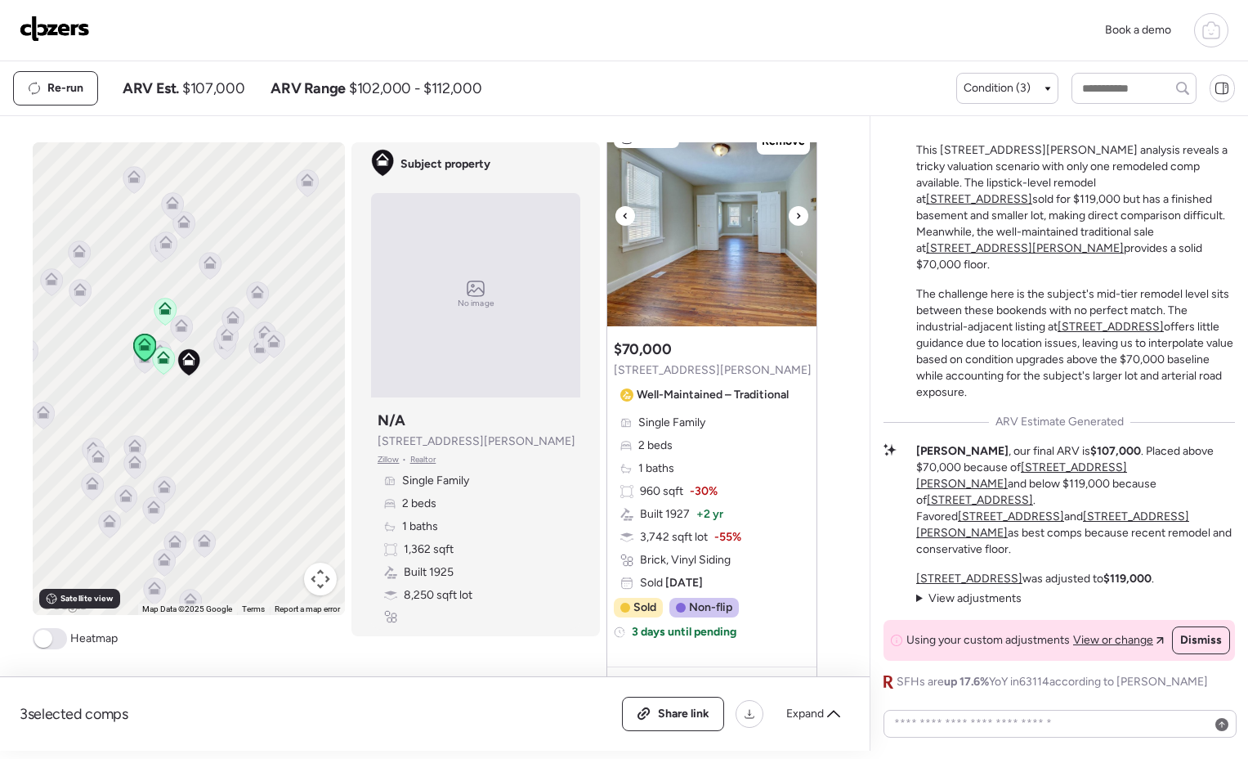
click at [795, 213] on icon at bounding box center [798, 216] width 7 height 20
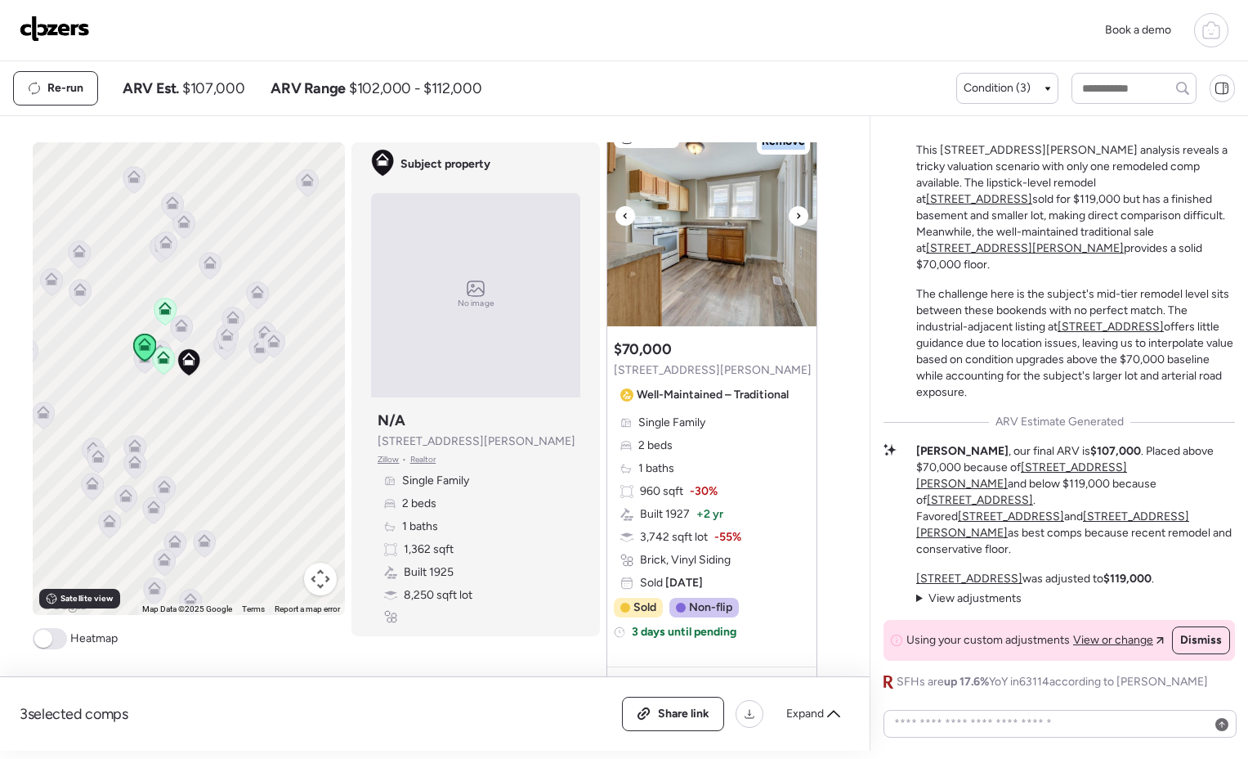
click at [795, 213] on icon at bounding box center [798, 216] width 7 height 20
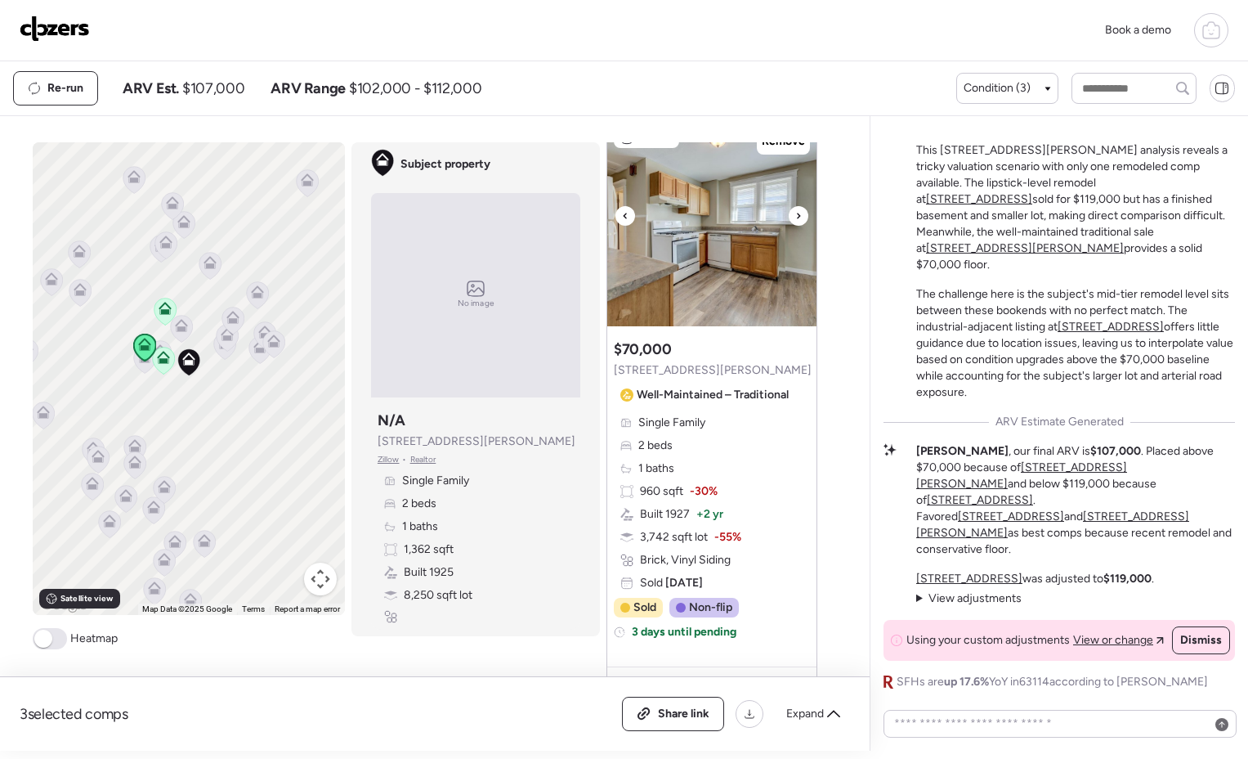
click at [795, 213] on icon at bounding box center [798, 216] width 7 height 20
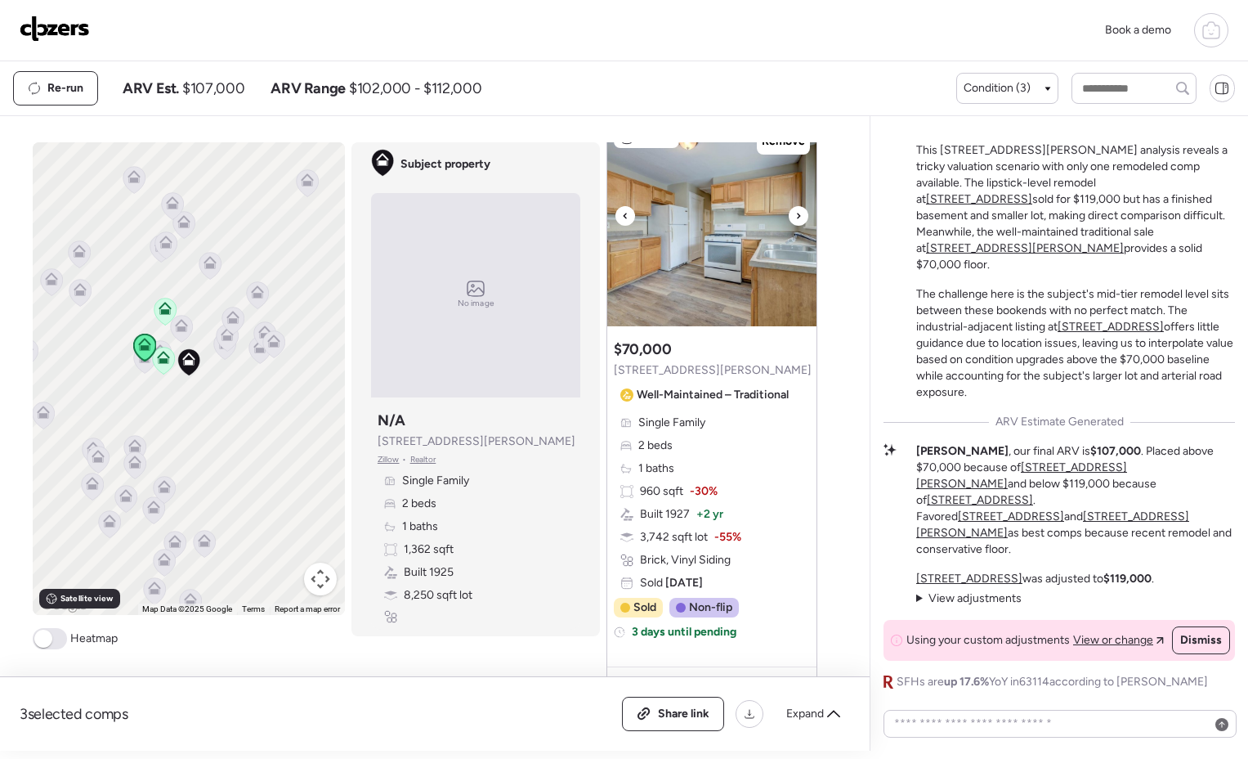
click at [795, 213] on icon at bounding box center [798, 216] width 7 height 20
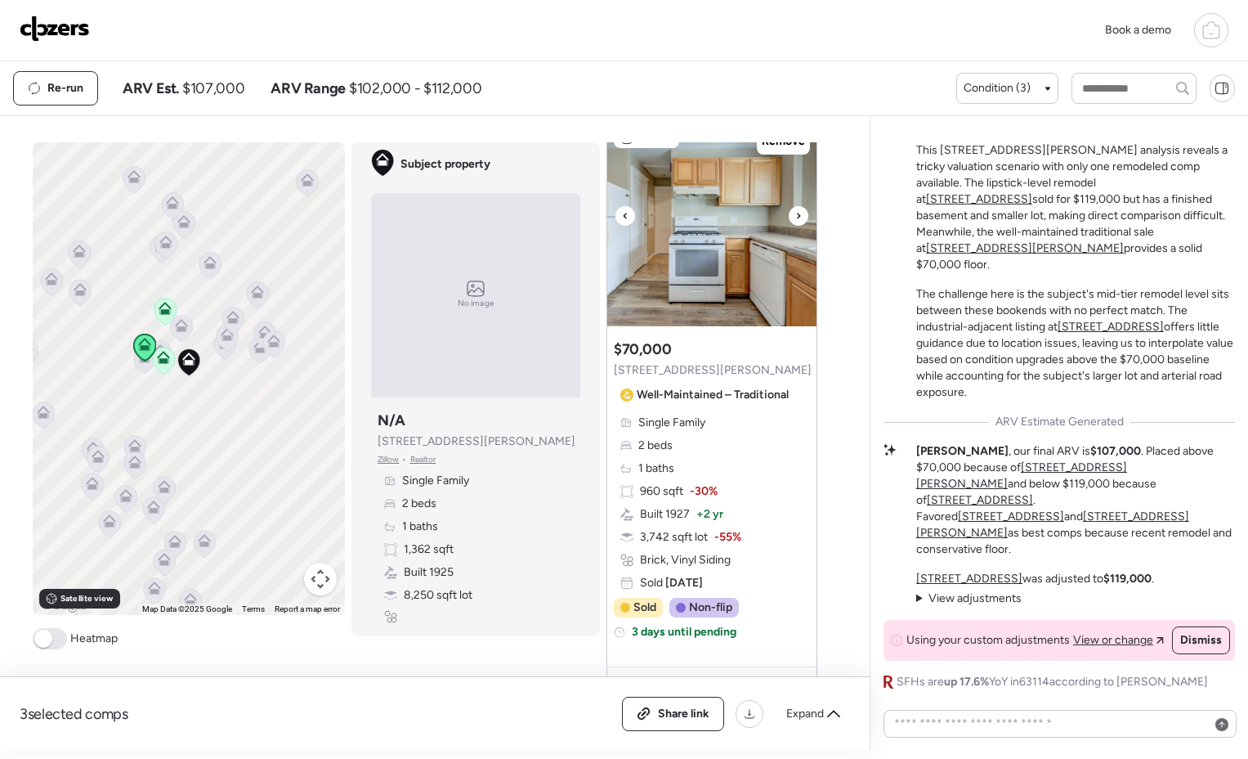
scroll to position [1510, 0]
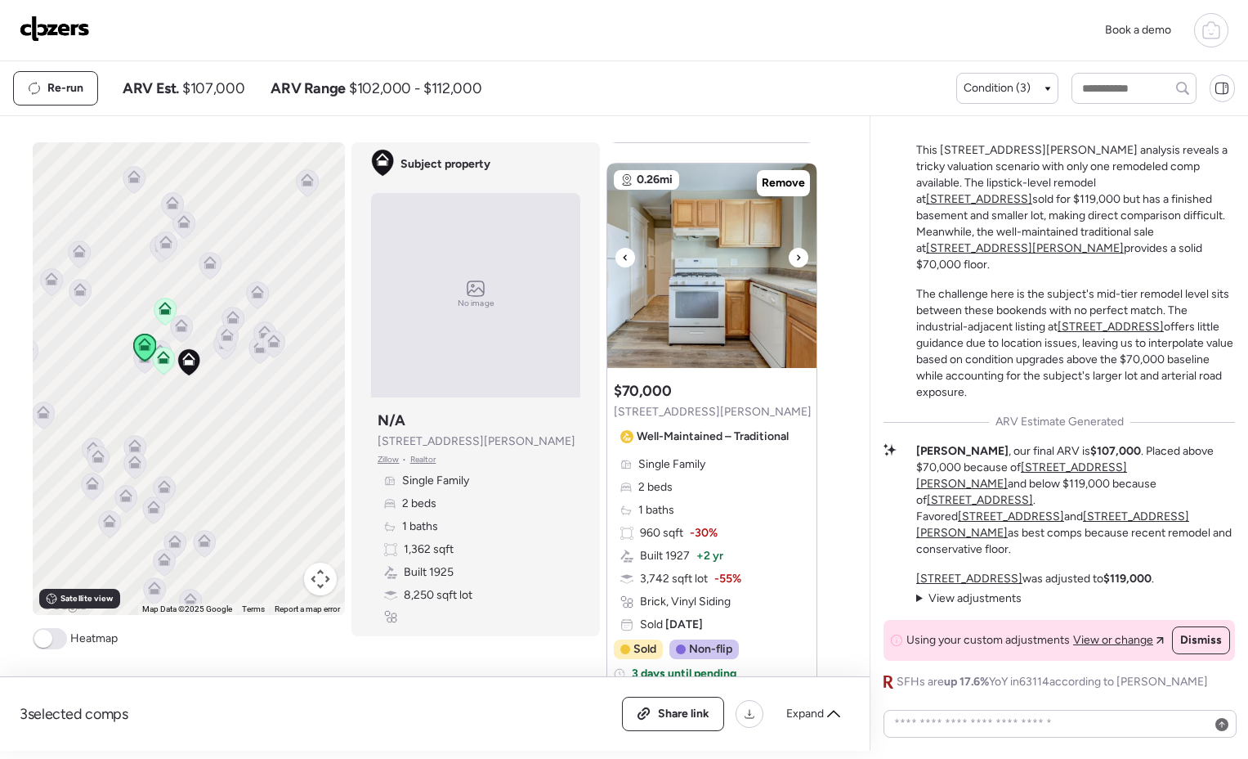
click at [795, 253] on icon at bounding box center [798, 258] width 7 height 20
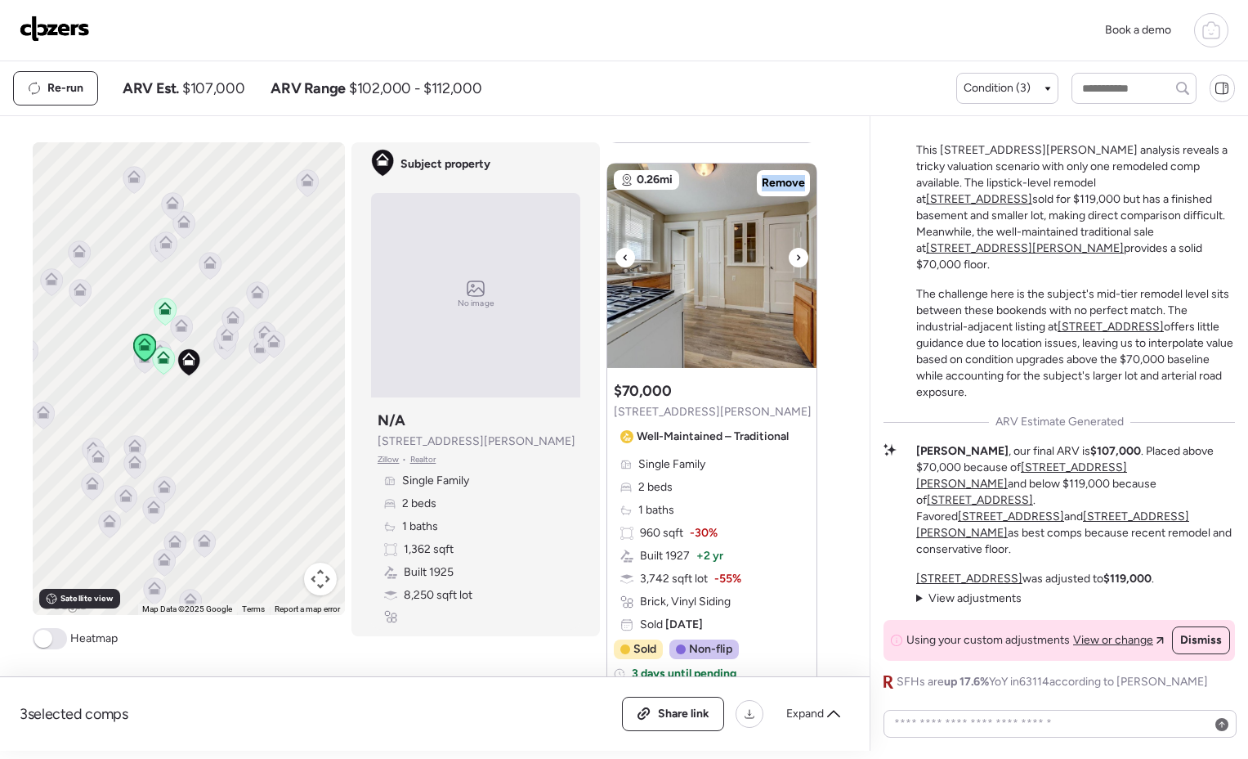
click at [795, 253] on icon at bounding box center [798, 258] width 7 height 20
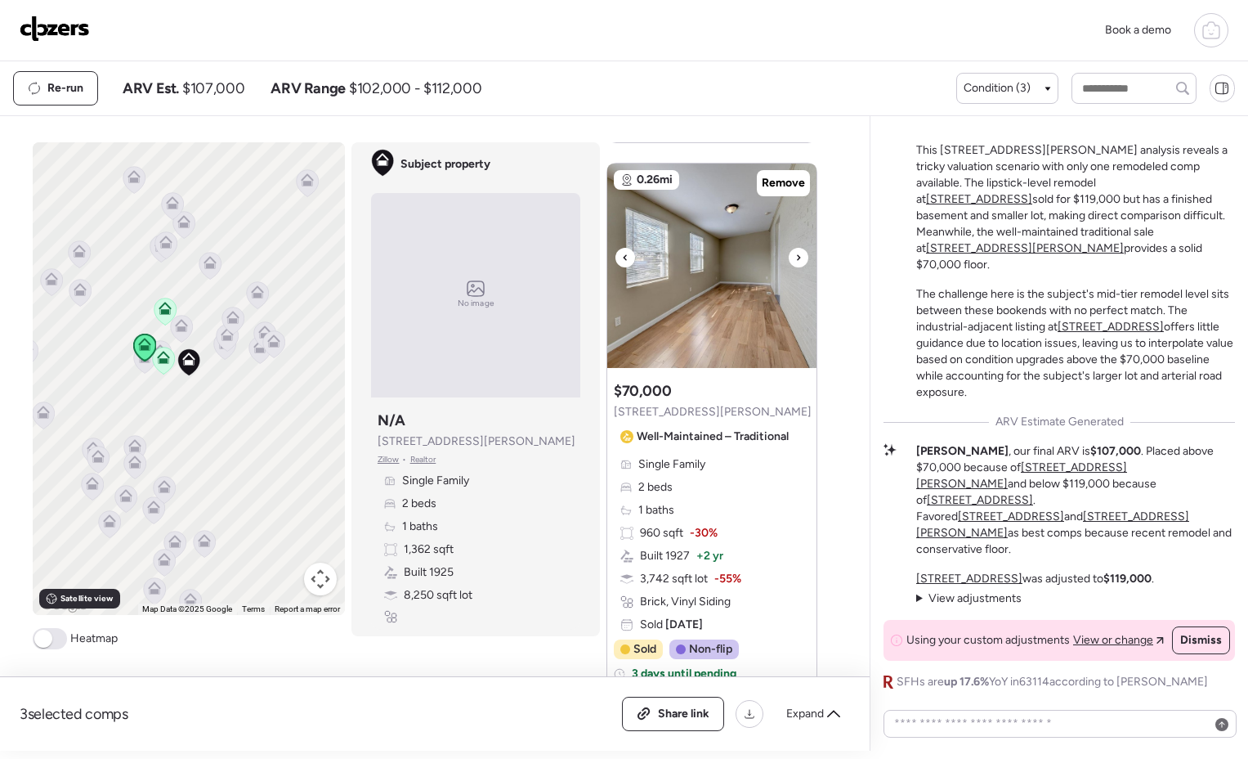
click at [795, 253] on icon at bounding box center [798, 258] width 7 height 20
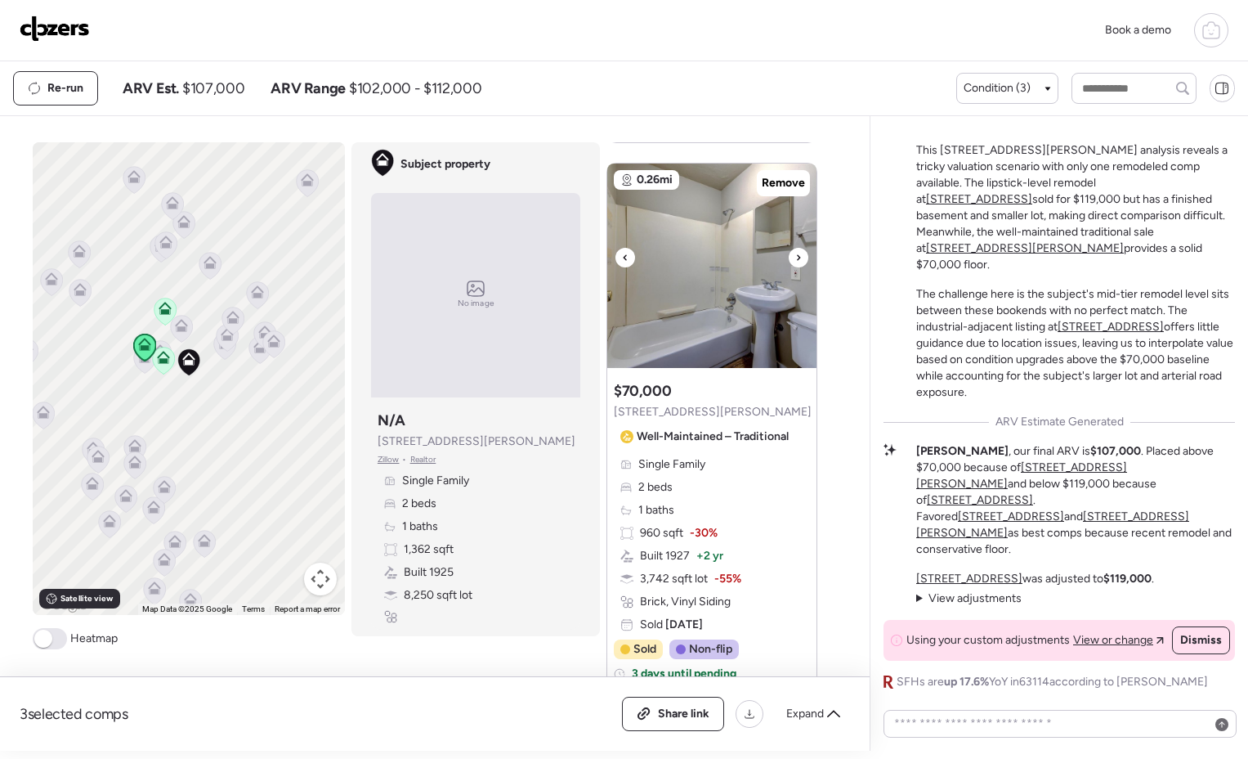
click at [795, 253] on icon at bounding box center [798, 258] width 7 height 20
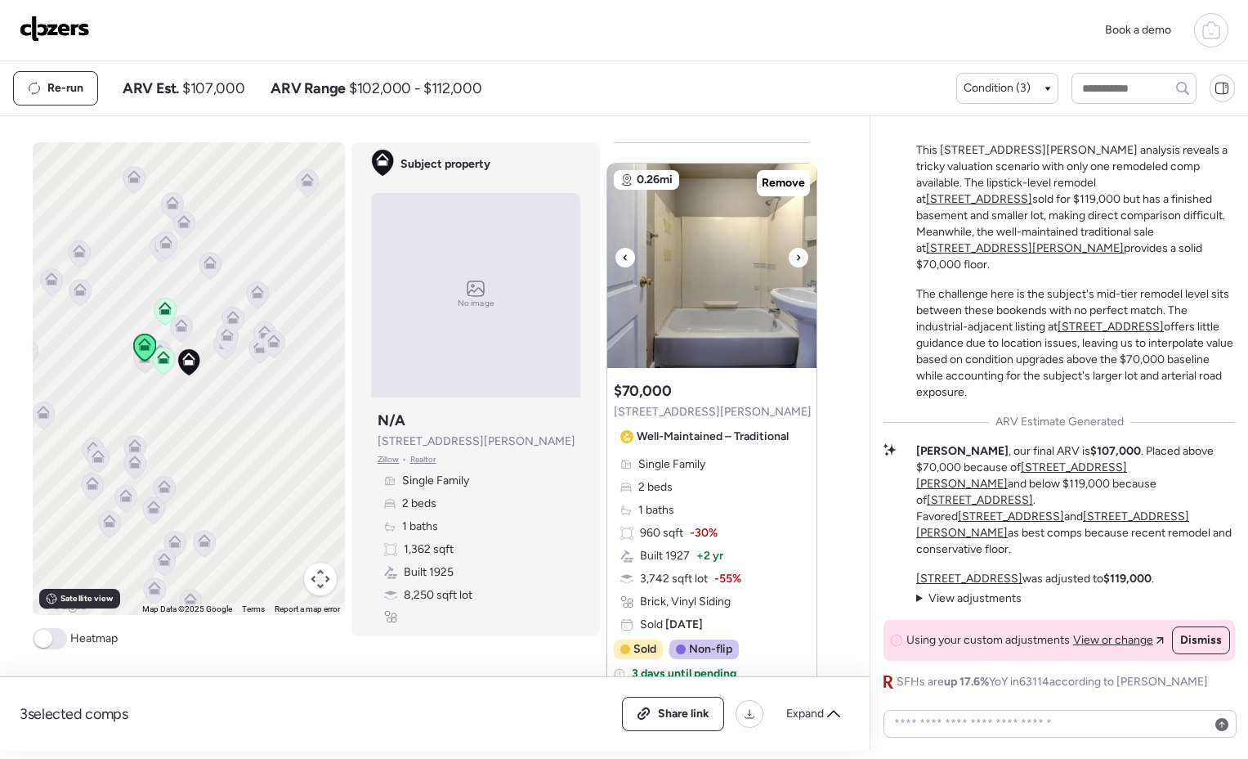
click at [795, 253] on icon at bounding box center [798, 258] width 7 height 20
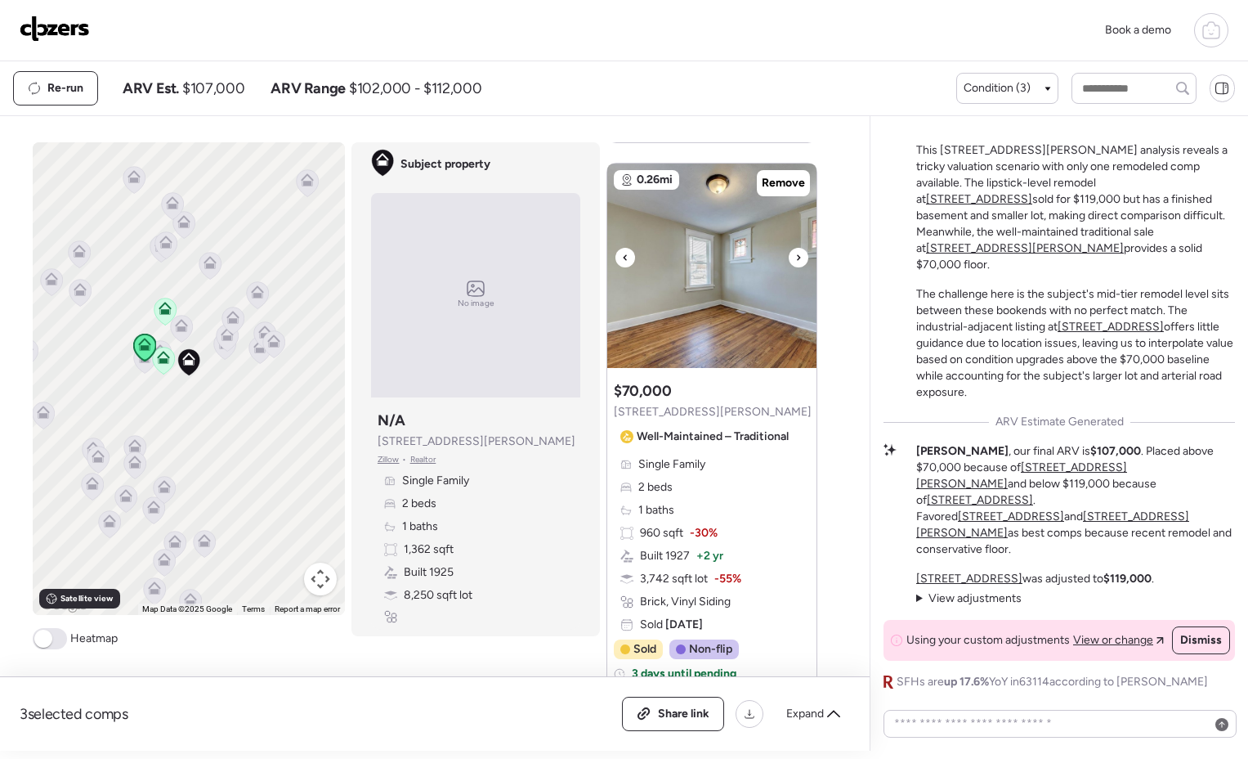
click at [795, 253] on icon at bounding box center [798, 258] width 7 height 20
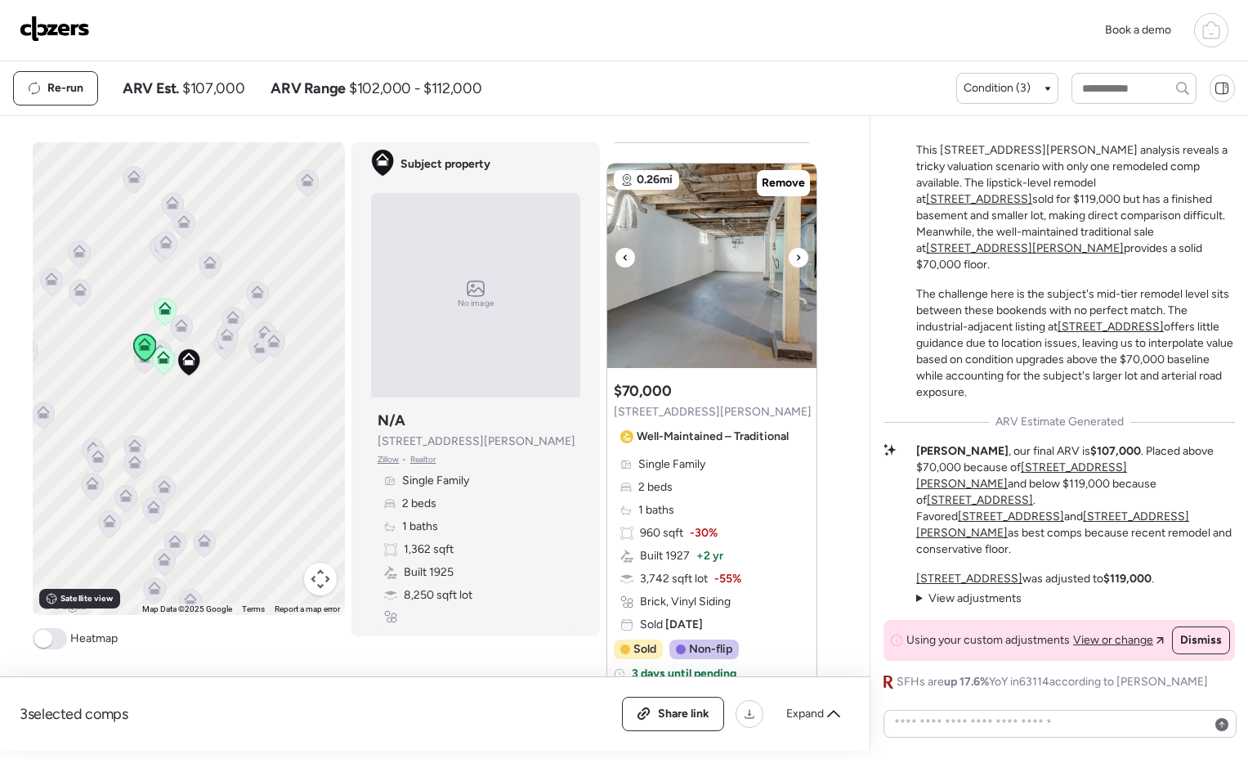
click at [795, 253] on icon at bounding box center [798, 258] width 7 height 20
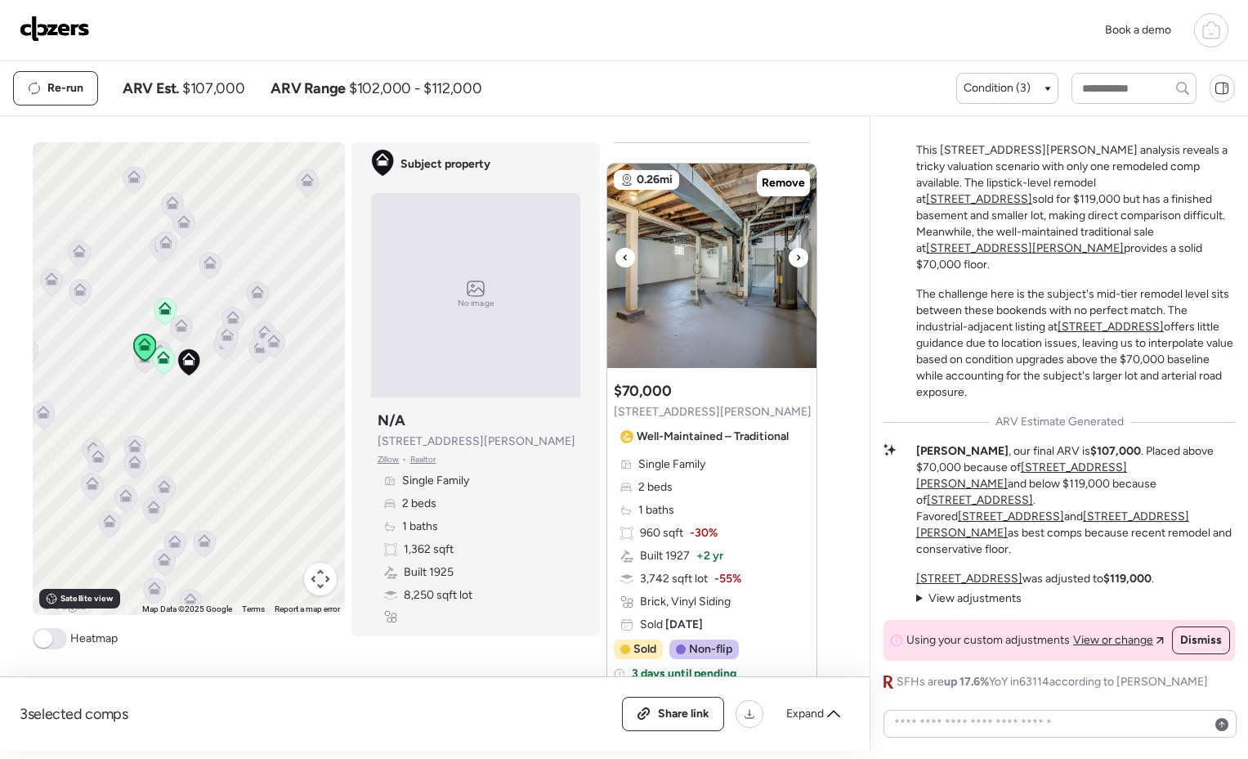
click at [795, 253] on icon at bounding box center [798, 258] width 7 height 20
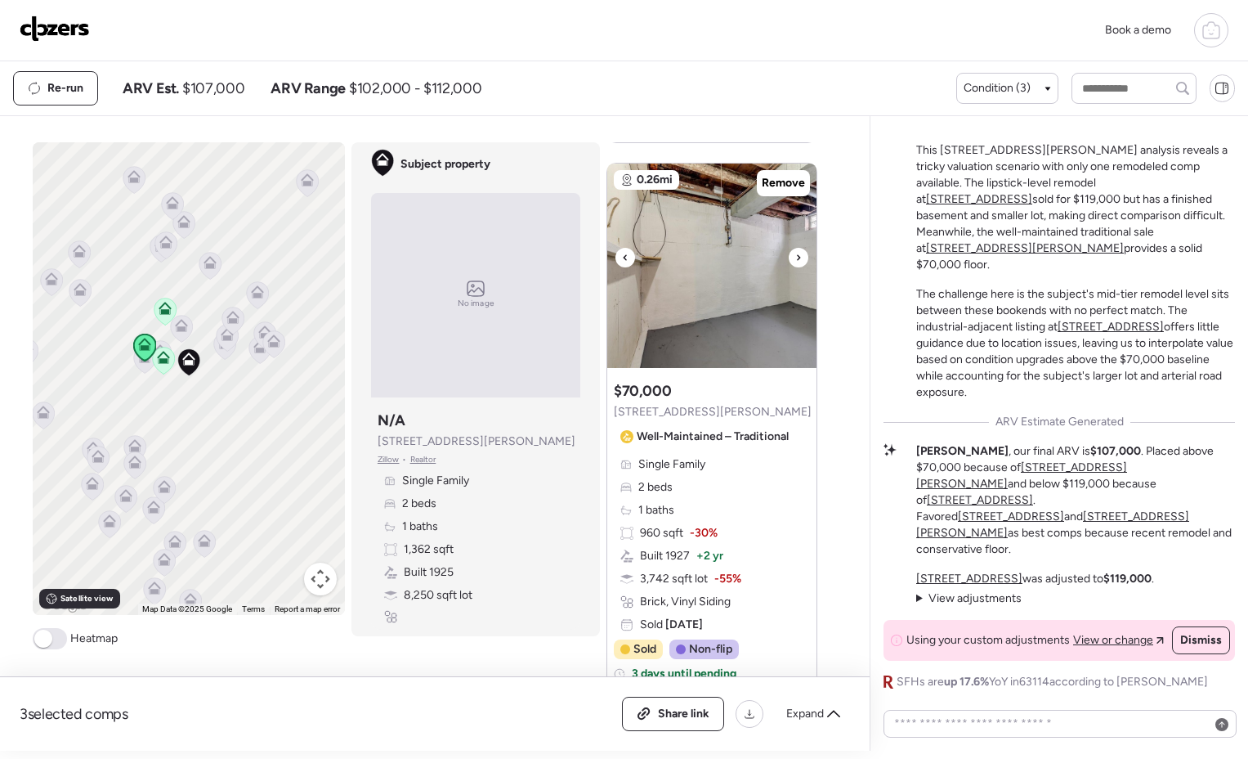
click at [795, 253] on icon at bounding box center [798, 258] width 7 height 20
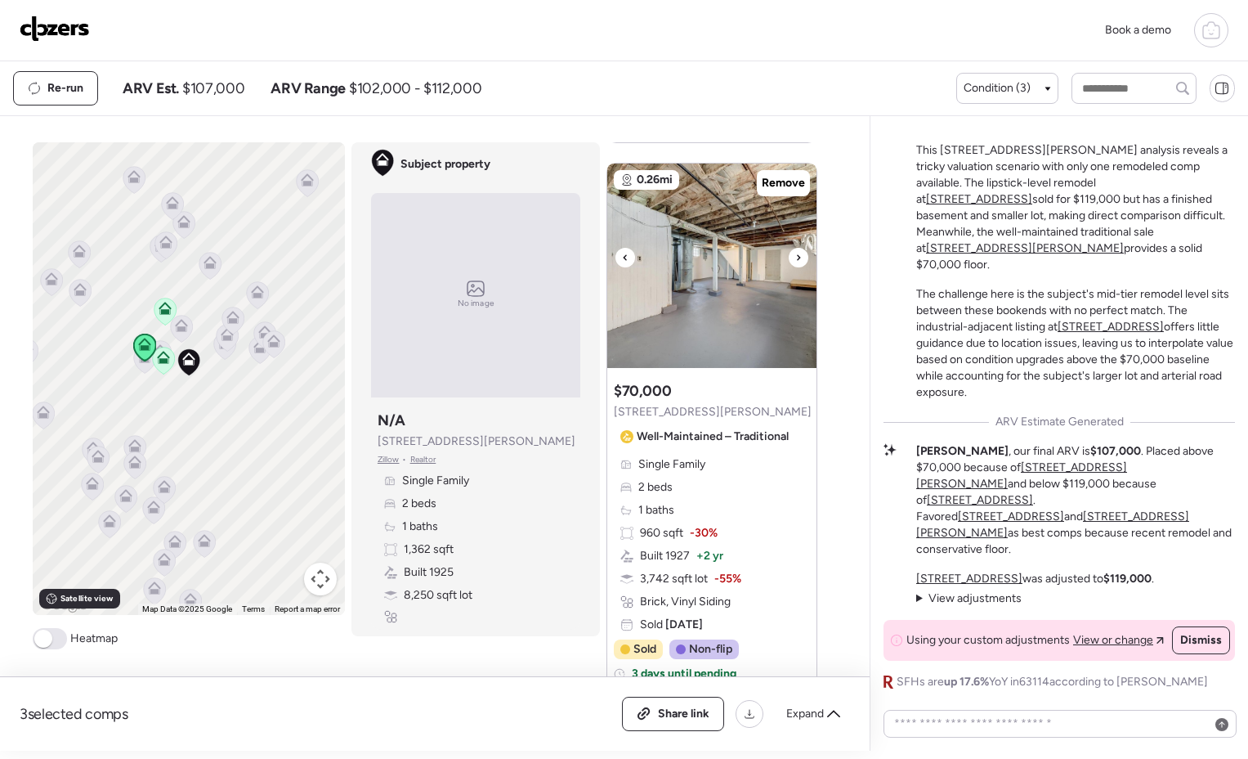
click at [795, 253] on icon at bounding box center [798, 258] width 7 height 20
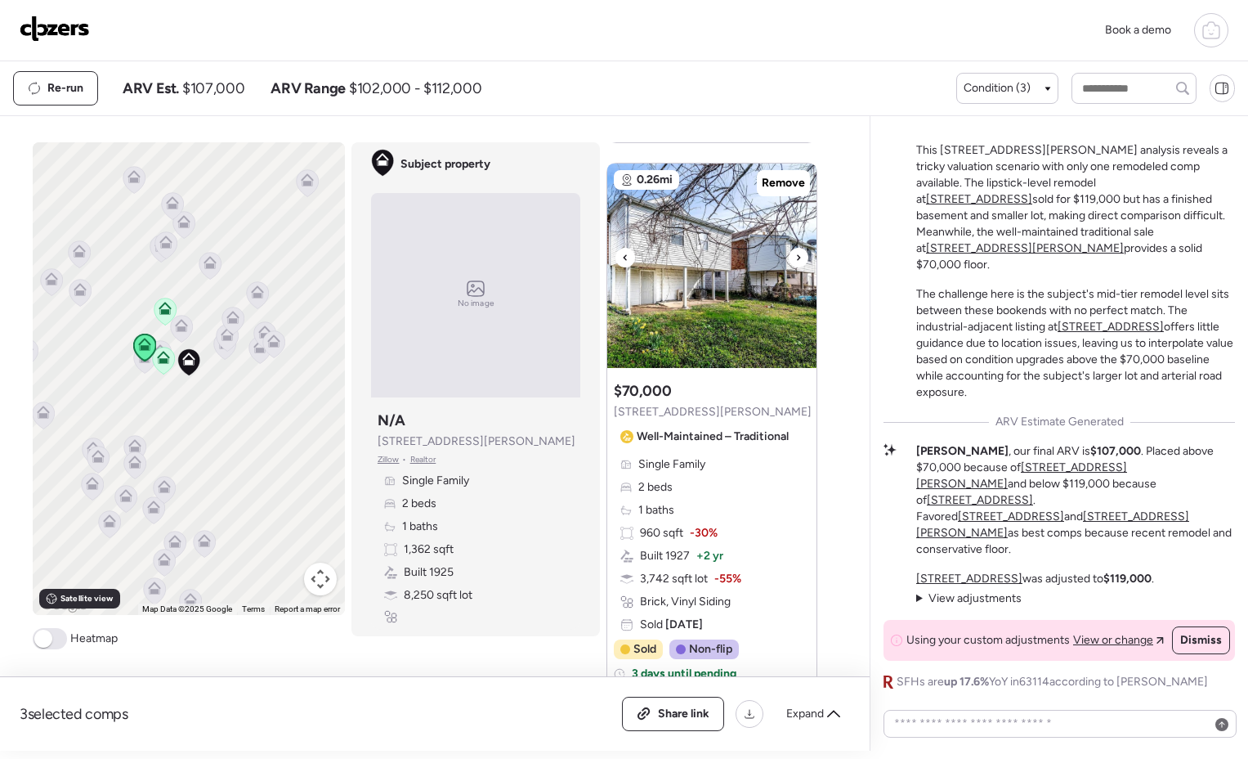
click at [795, 253] on icon at bounding box center [798, 258] width 7 height 20
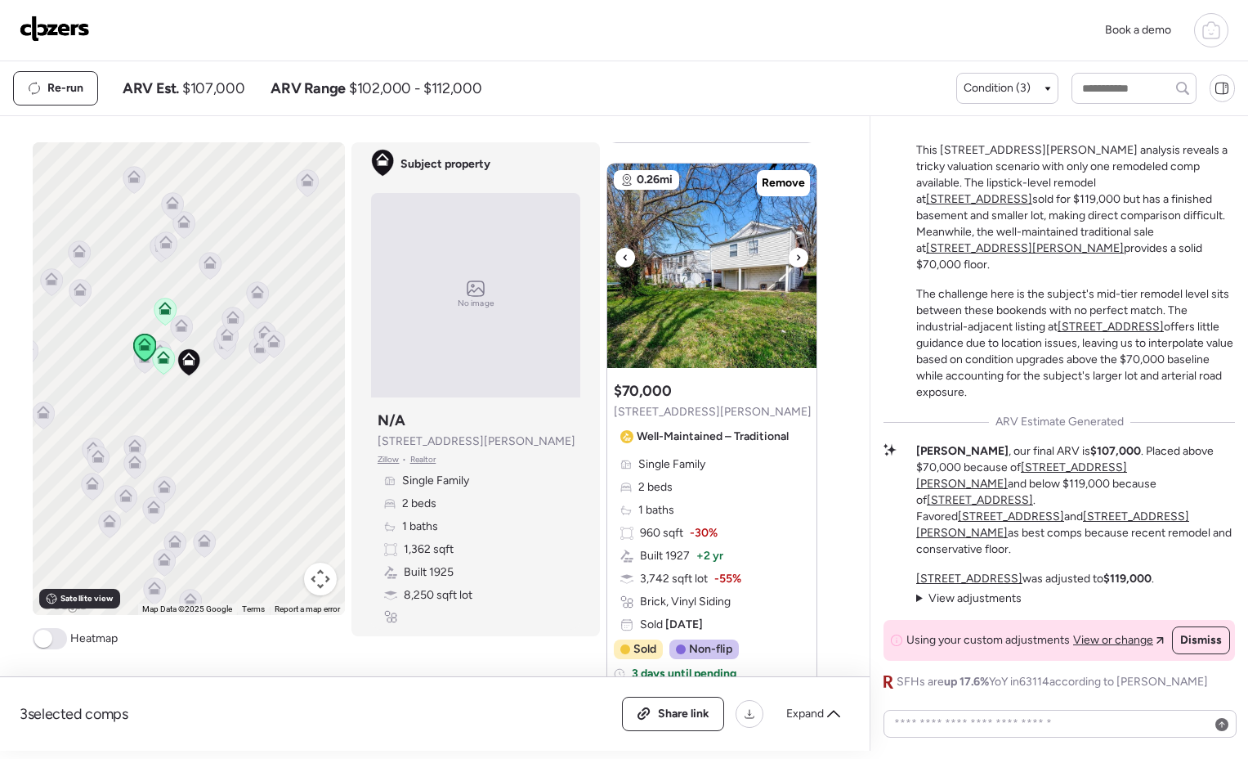
click at [795, 253] on icon at bounding box center [798, 258] width 7 height 20
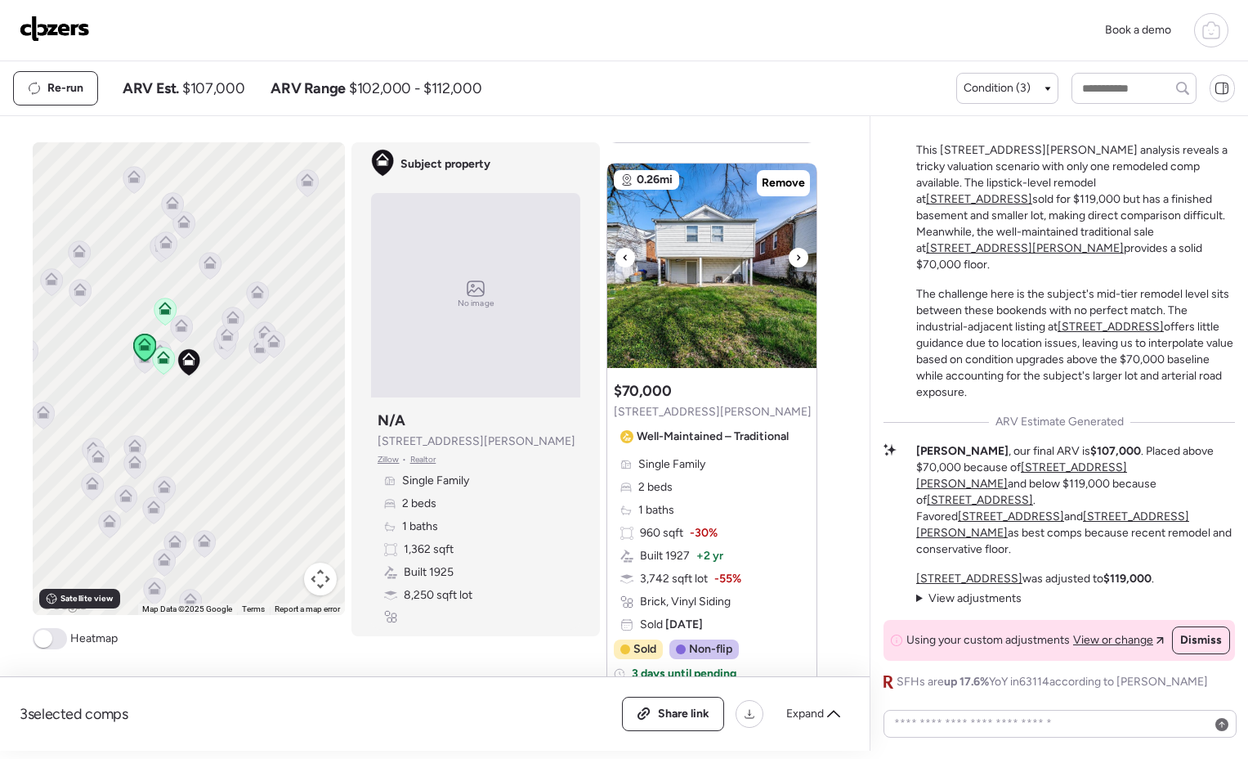
click at [795, 253] on icon at bounding box center [798, 258] width 7 height 20
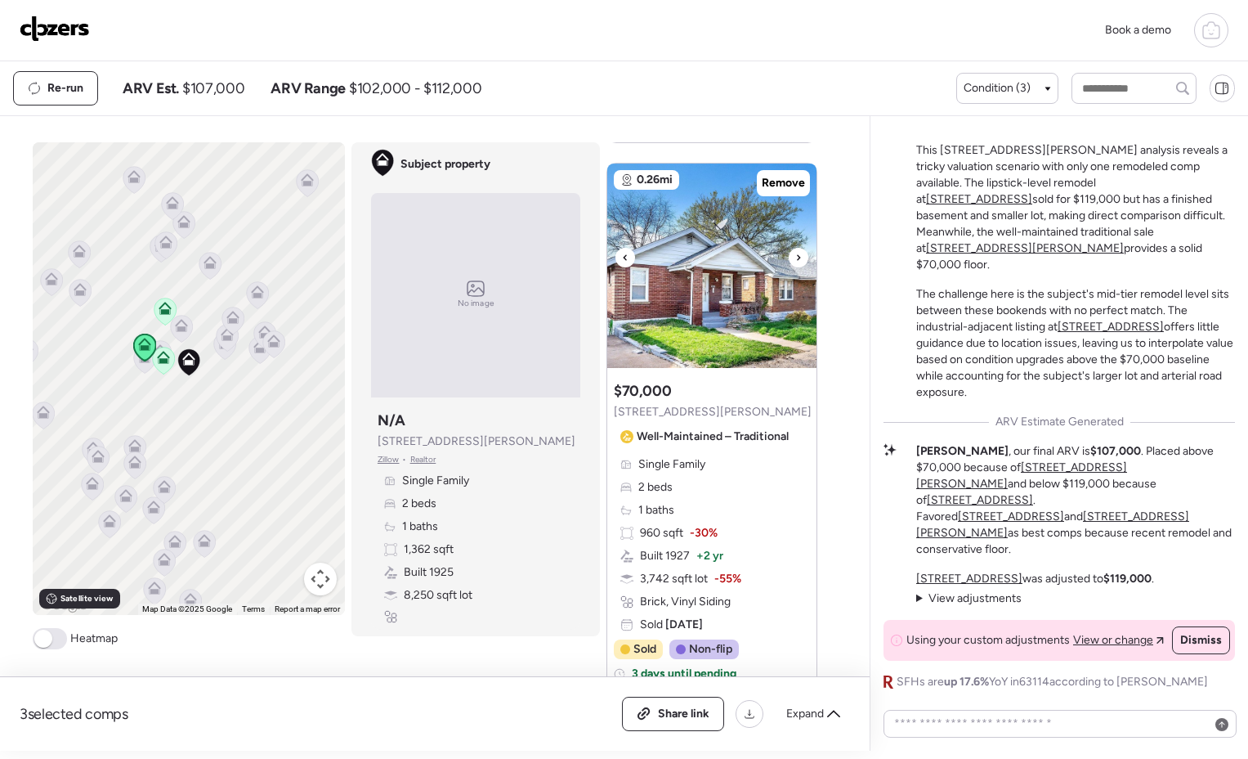
click at [795, 253] on icon at bounding box center [798, 258] width 7 height 20
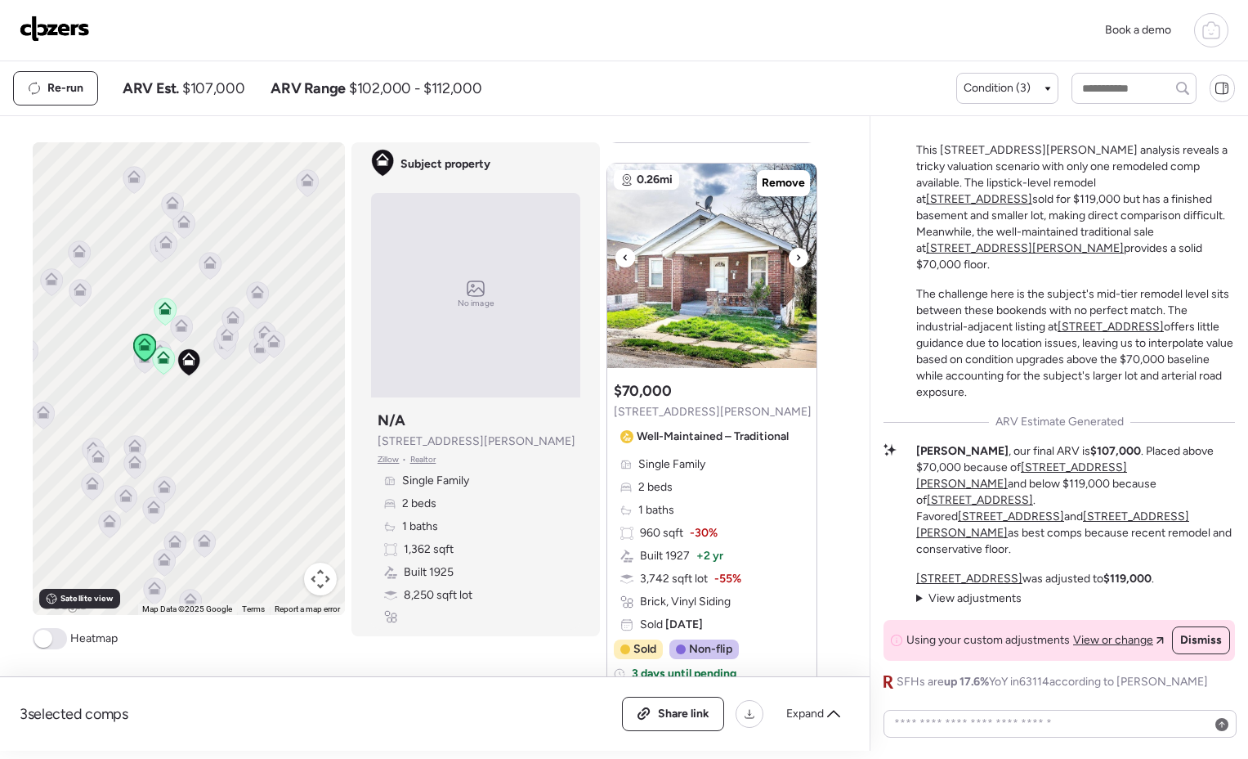
click at [795, 253] on icon at bounding box center [798, 258] width 7 height 20
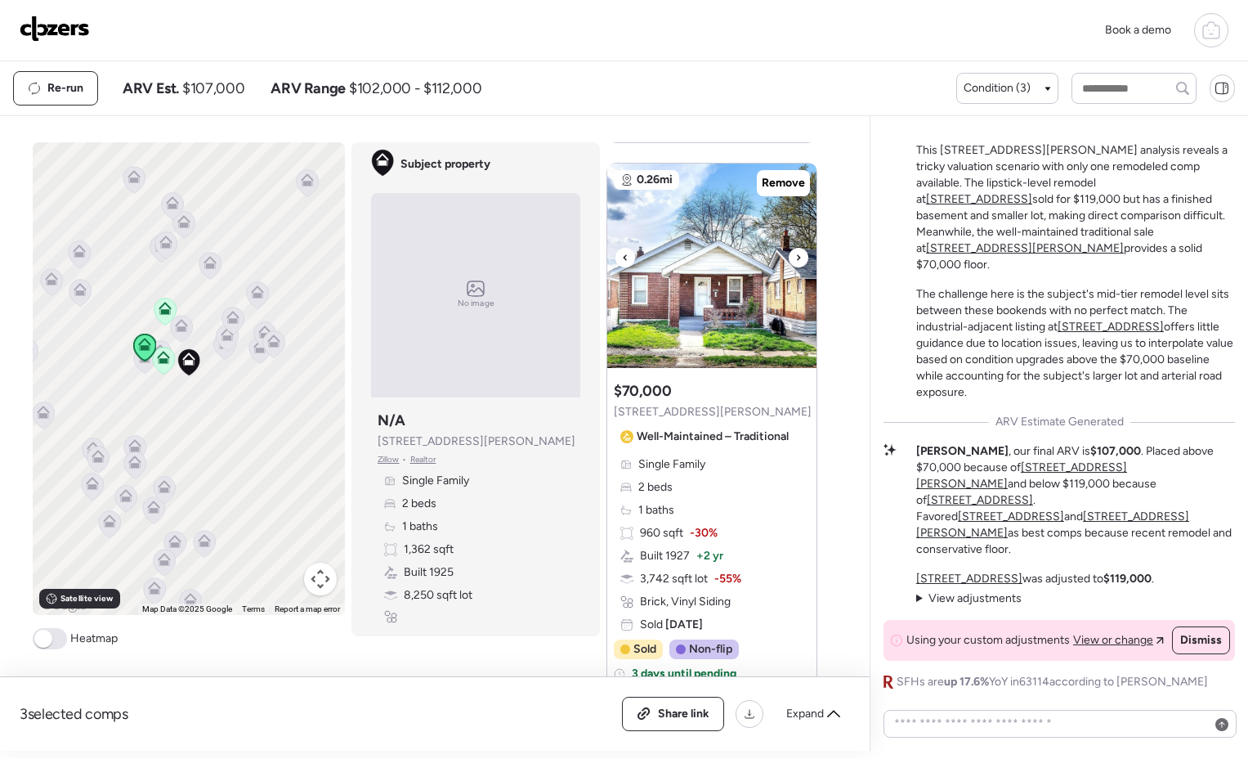
click at [795, 253] on icon at bounding box center [798, 258] width 7 height 20
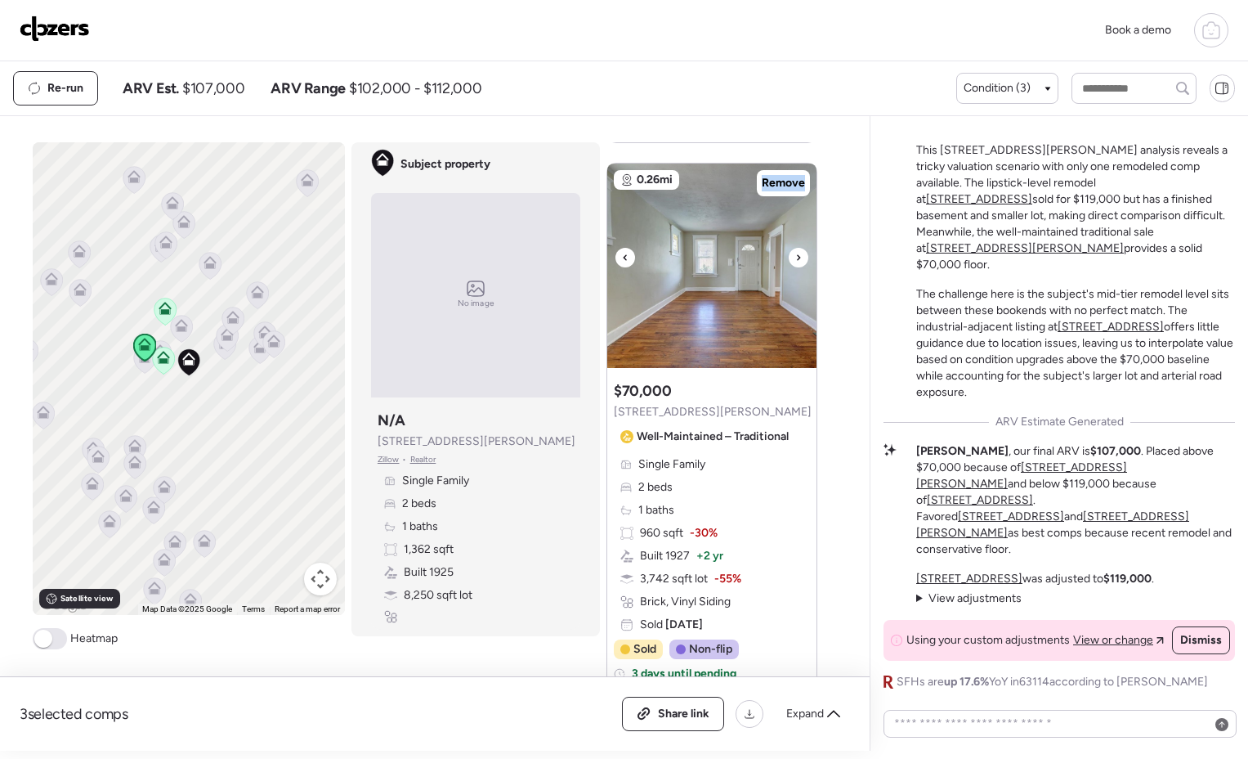
click at [795, 253] on icon at bounding box center [798, 258] width 7 height 20
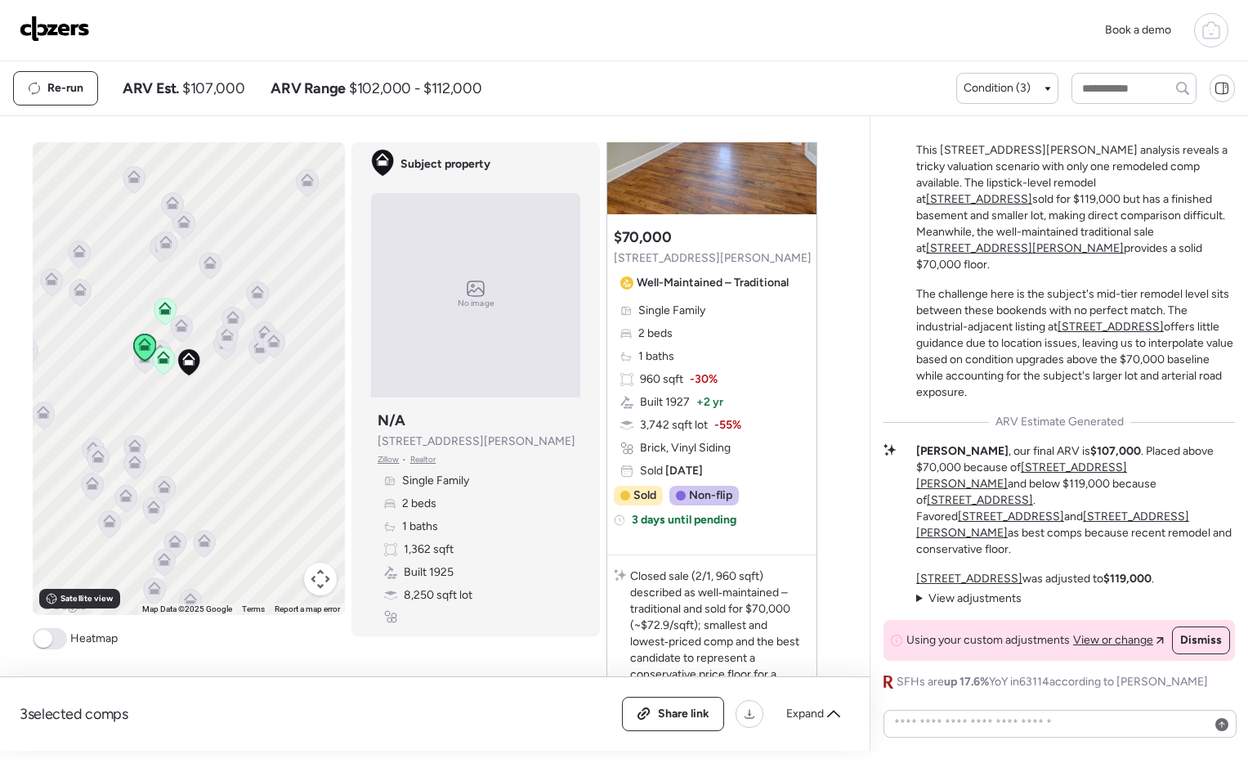
scroll to position [1806, 0]
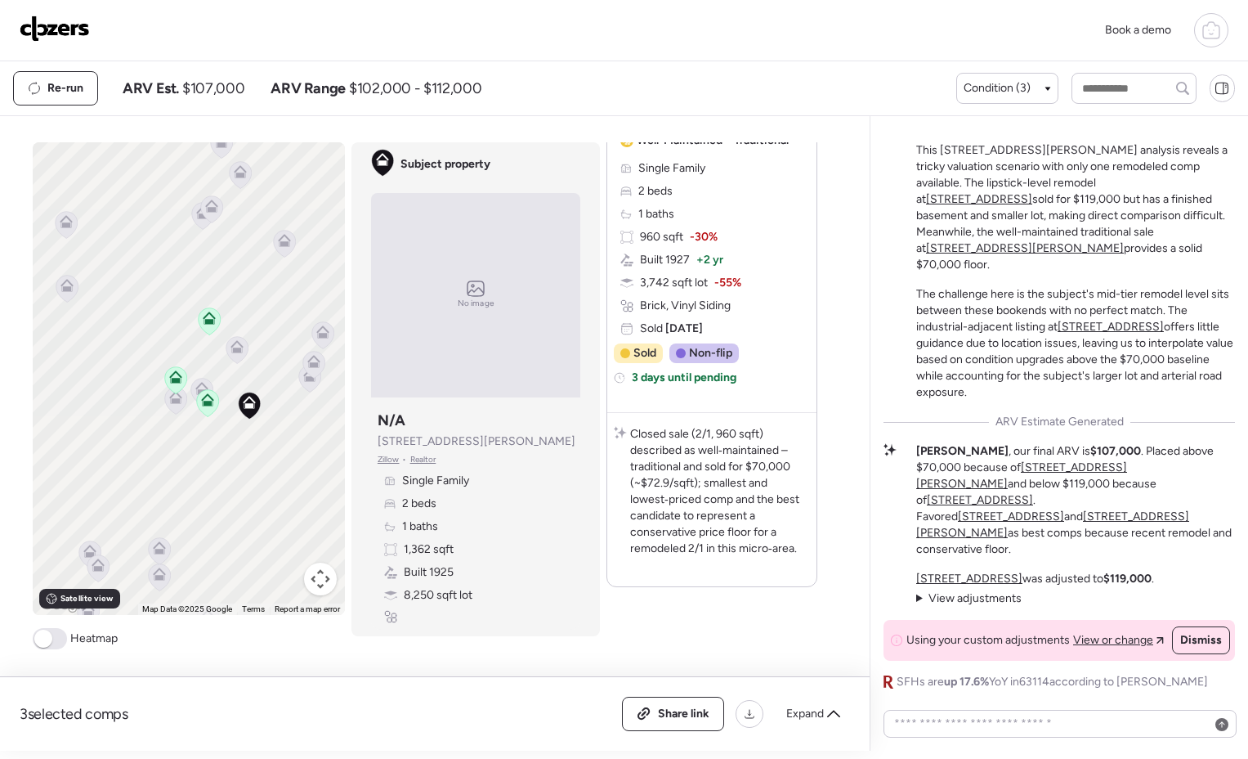
drag, startPoint x: 208, startPoint y: 355, endPoint x: 295, endPoint y: 432, distance: 116.4
click at [295, 432] on div "To activate drag with keyboard, press Alt + Enter. Once in keyboard drag state,…" at bounding box center [189, 378] width 312 height 473
click at [231, 352] on icon at bounding box center [236, 349] width 11 height 5
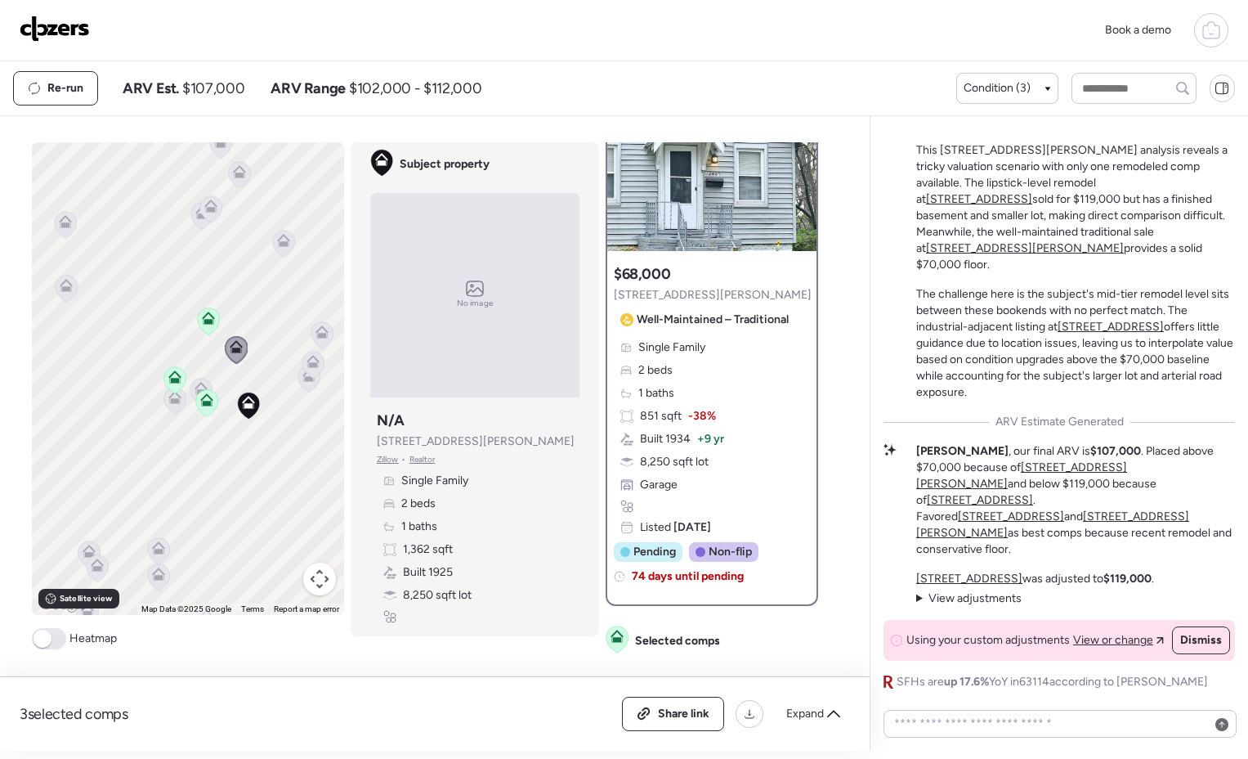
scroll to position [0, 0]
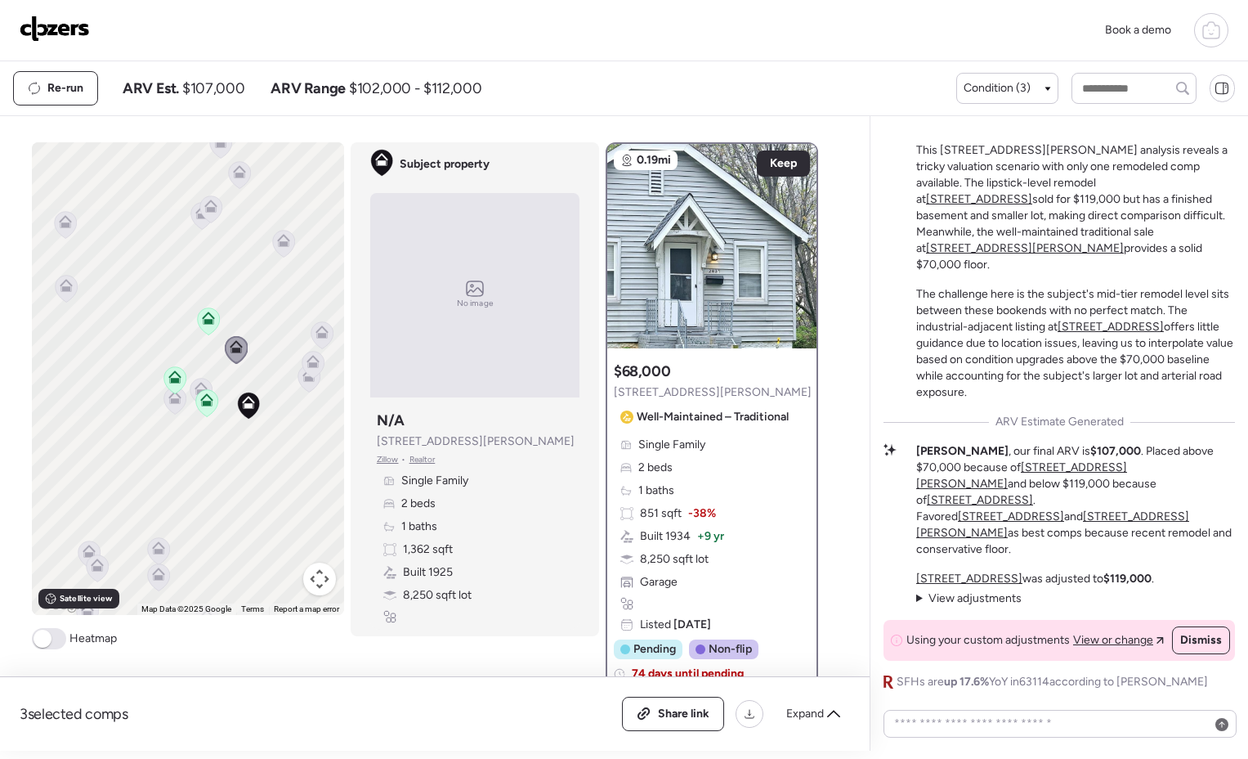
click at [195, 387] on icon at bounding box center [201, 388] width 13 height 13
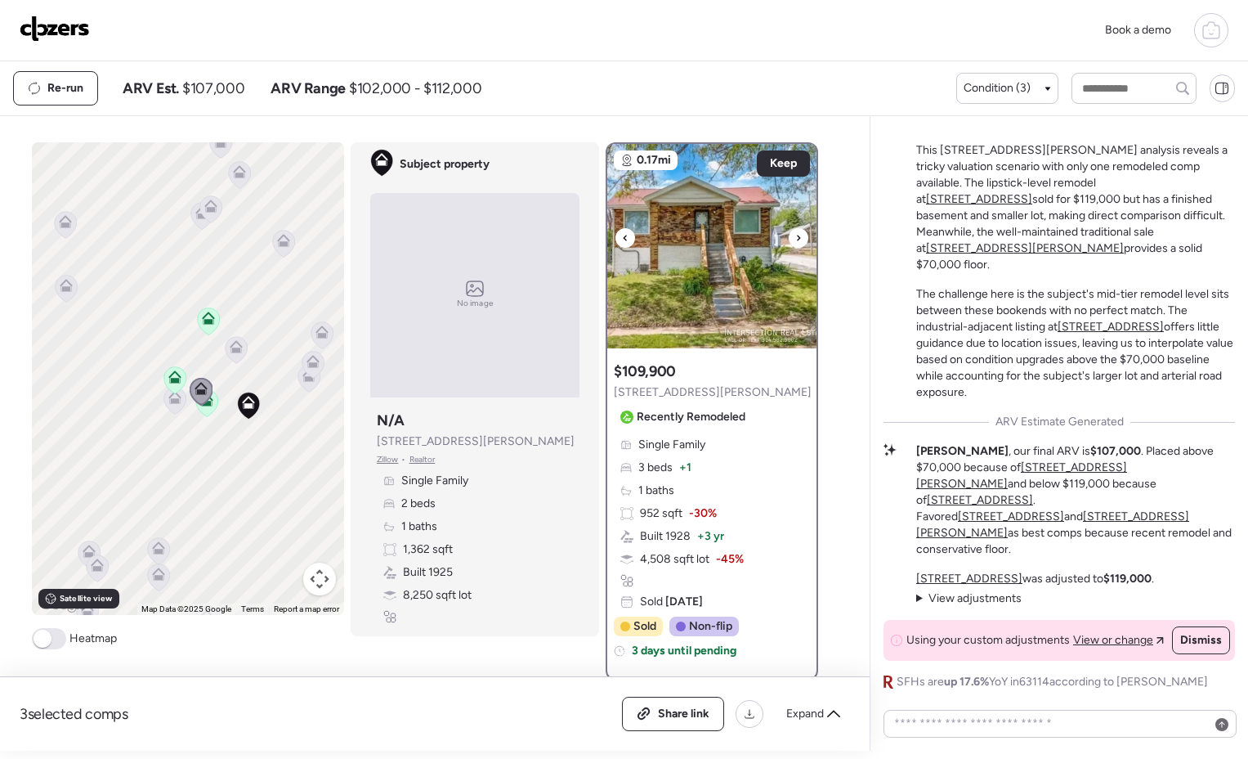
click at [795, 232] on icon at bounding box center [798, 238] width 7 height 20
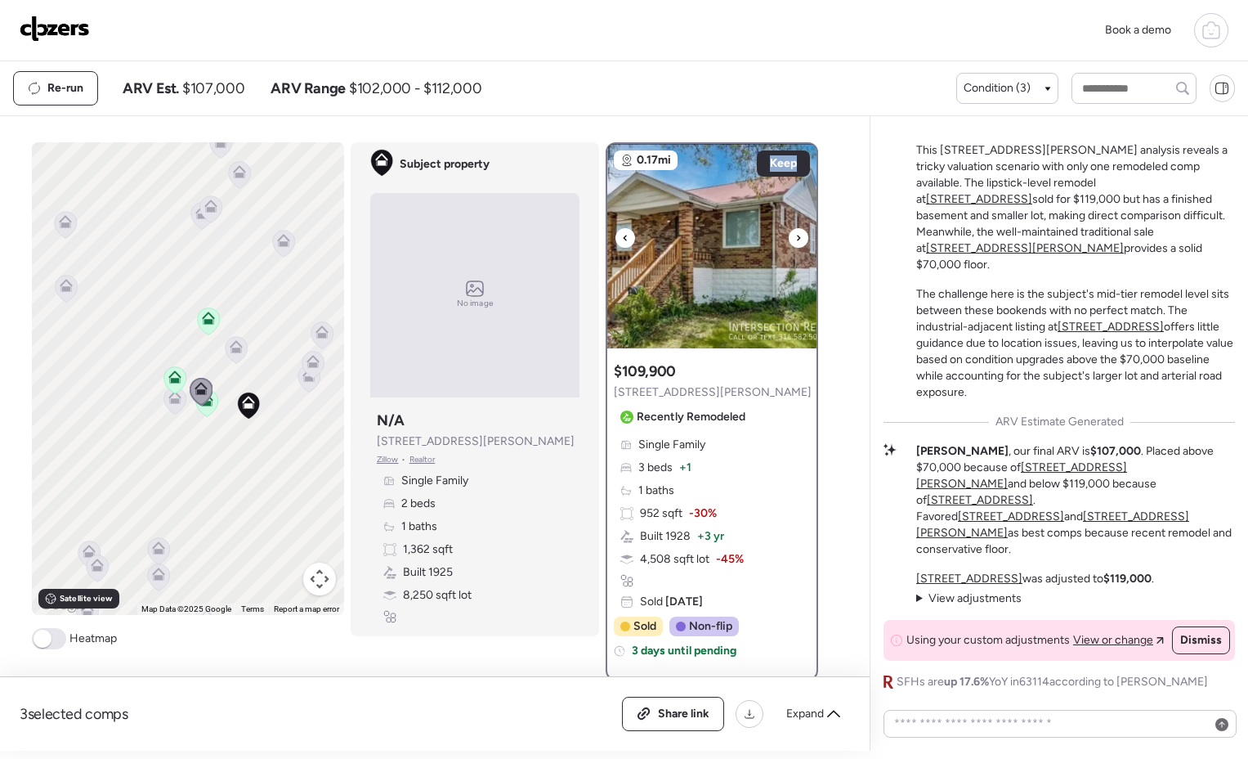
click at [795, 232] on icon at bounding box center [798, 238] width 7 height 20
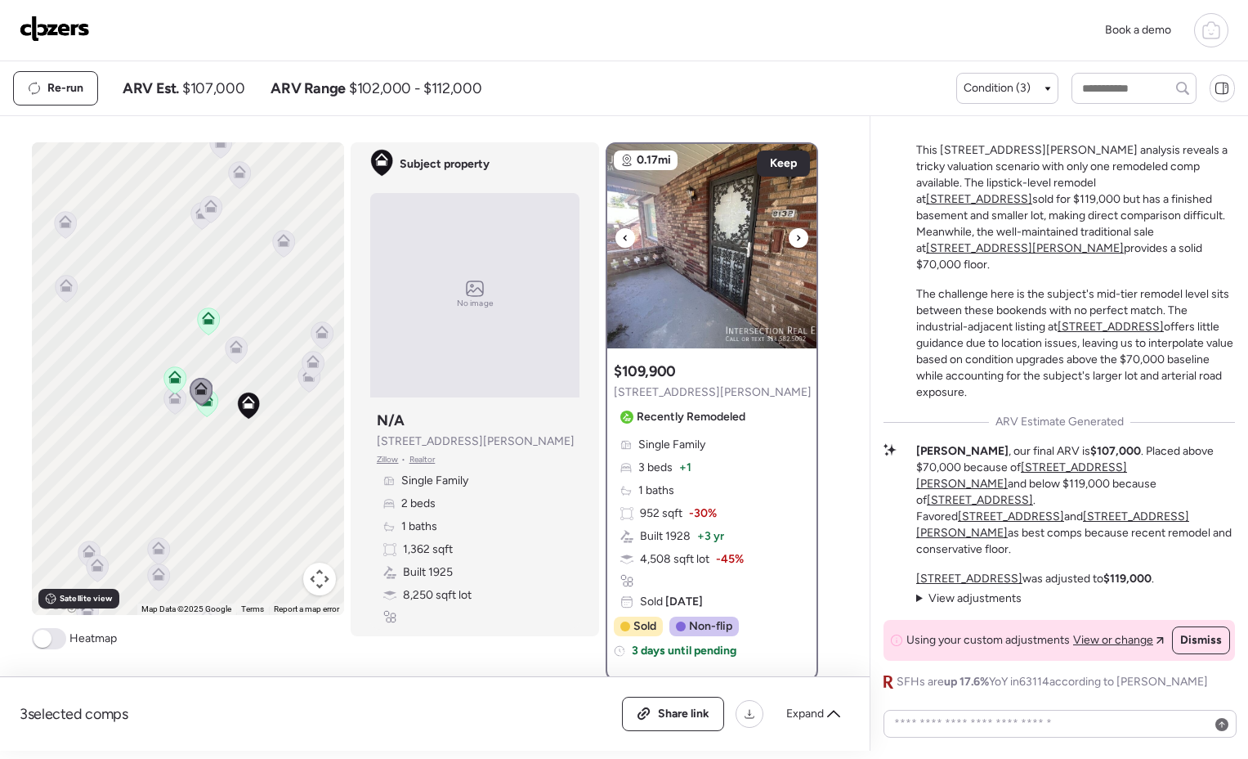
click at [795, 232] on icon at bounding box center [798, 238] width 7 height 20
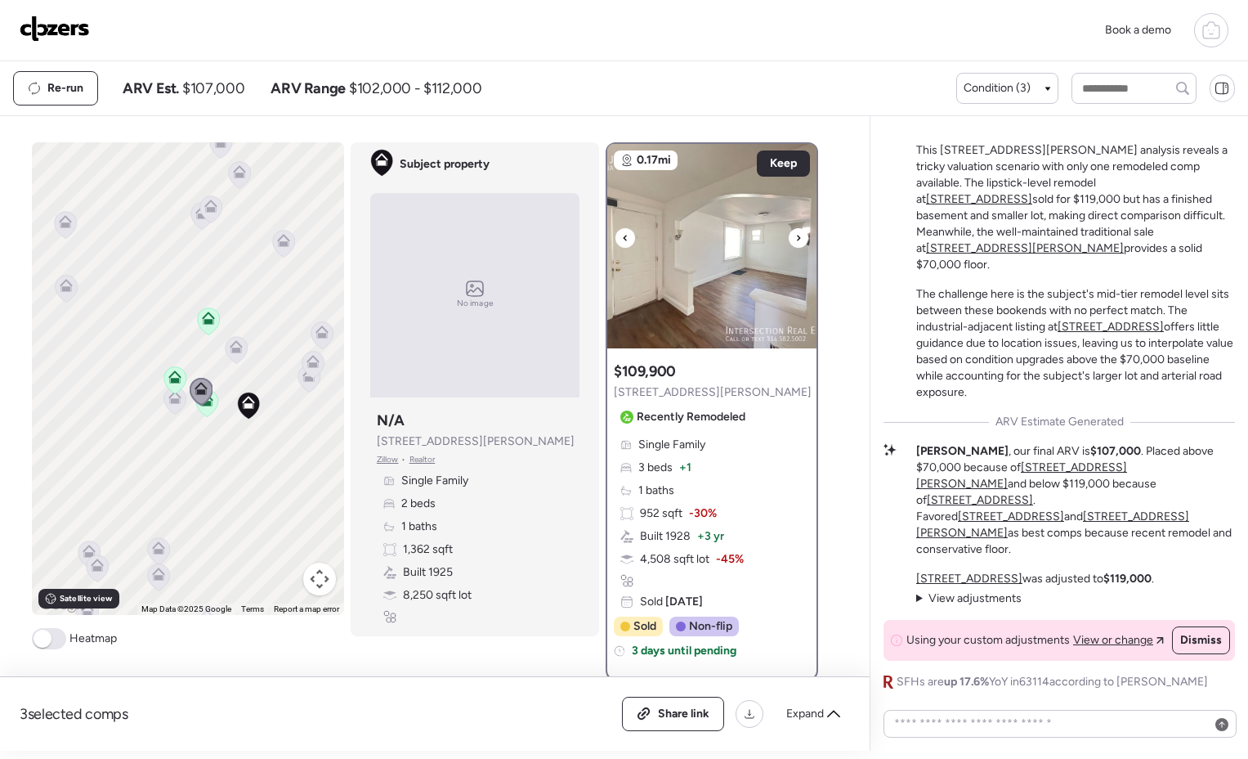
click at [795, 232] on icon at bounding box center [798, 238] width 7 height 20
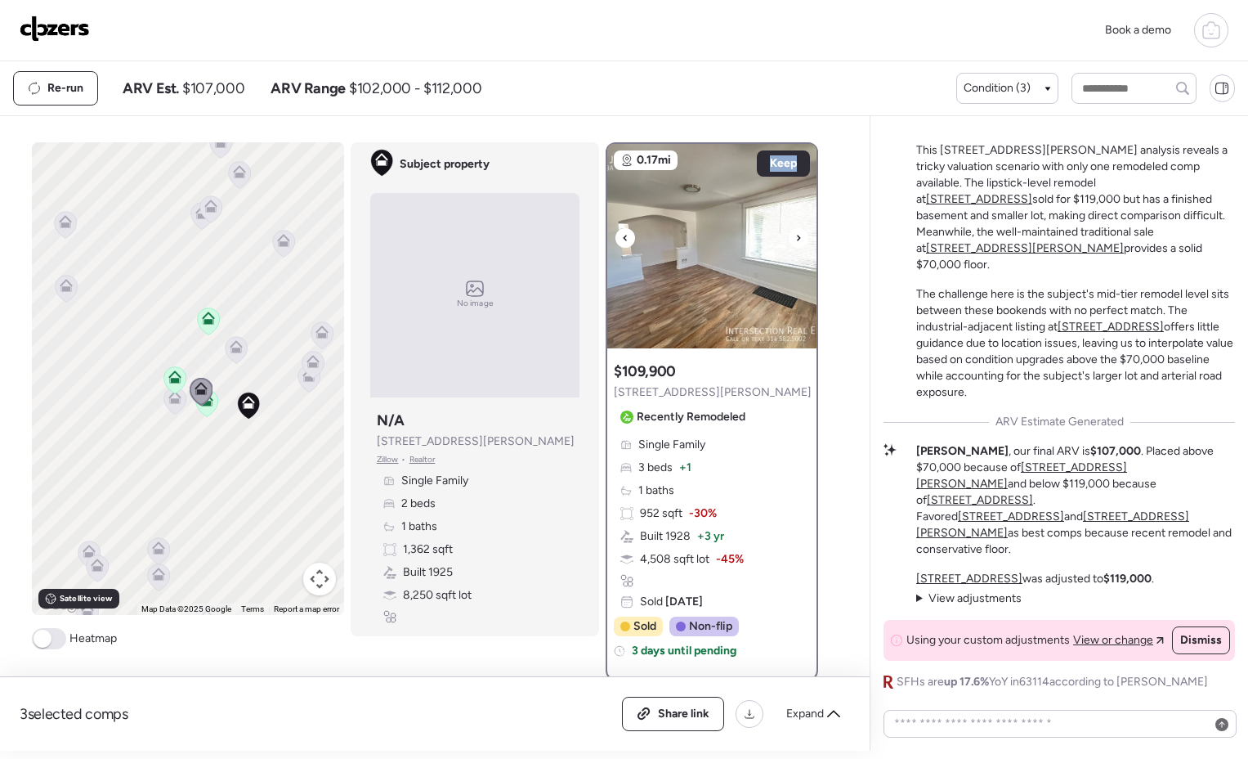
click at [795, 232] on icon at bounding box center [798, 238] width 7 height 20
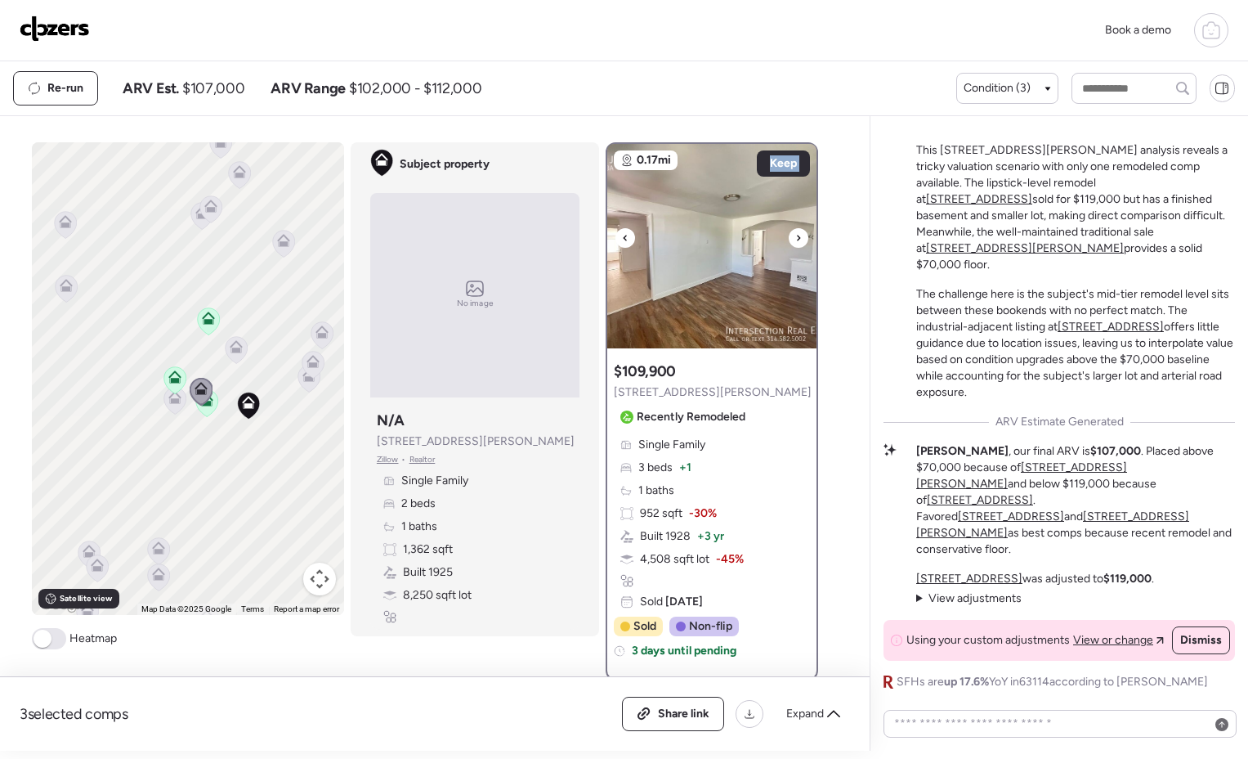
click at [795, 232] on icon at bounding box center [798, 238] width 7 height 20
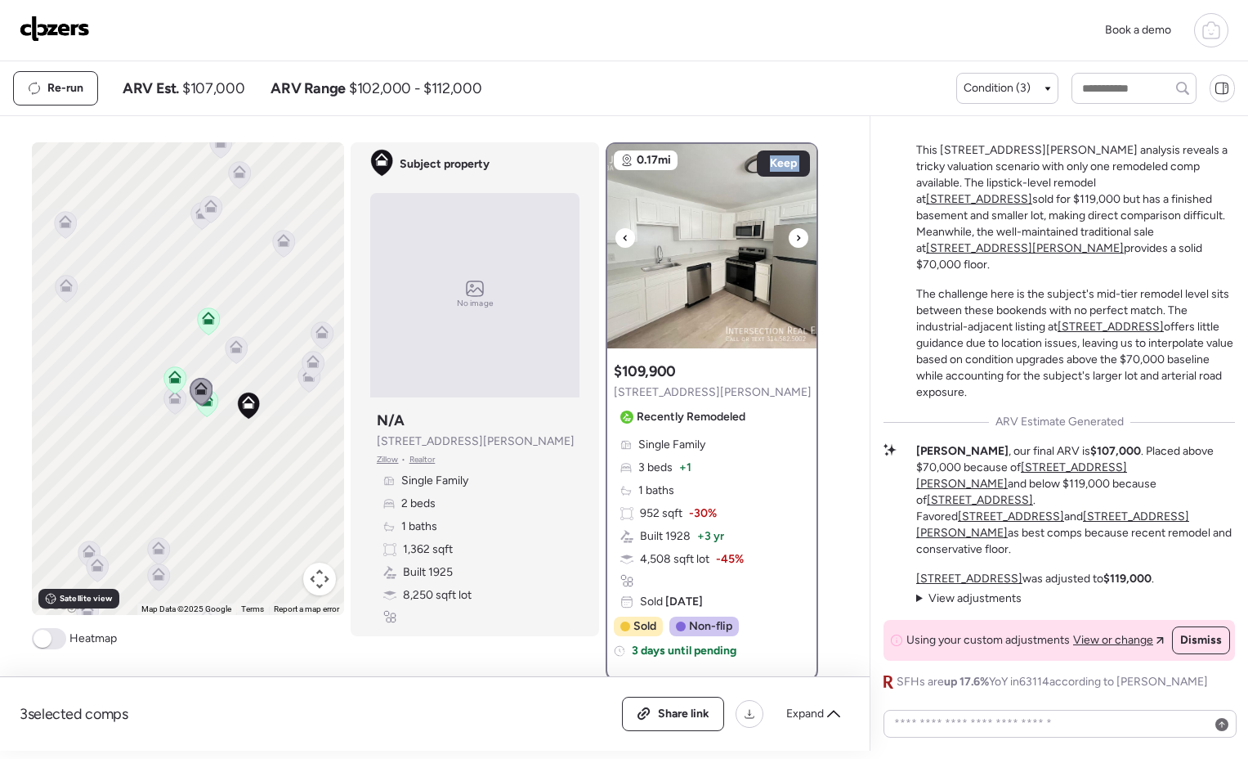
click at [795, 232] on icon at bounding box center [798, 238] width 7 height 20
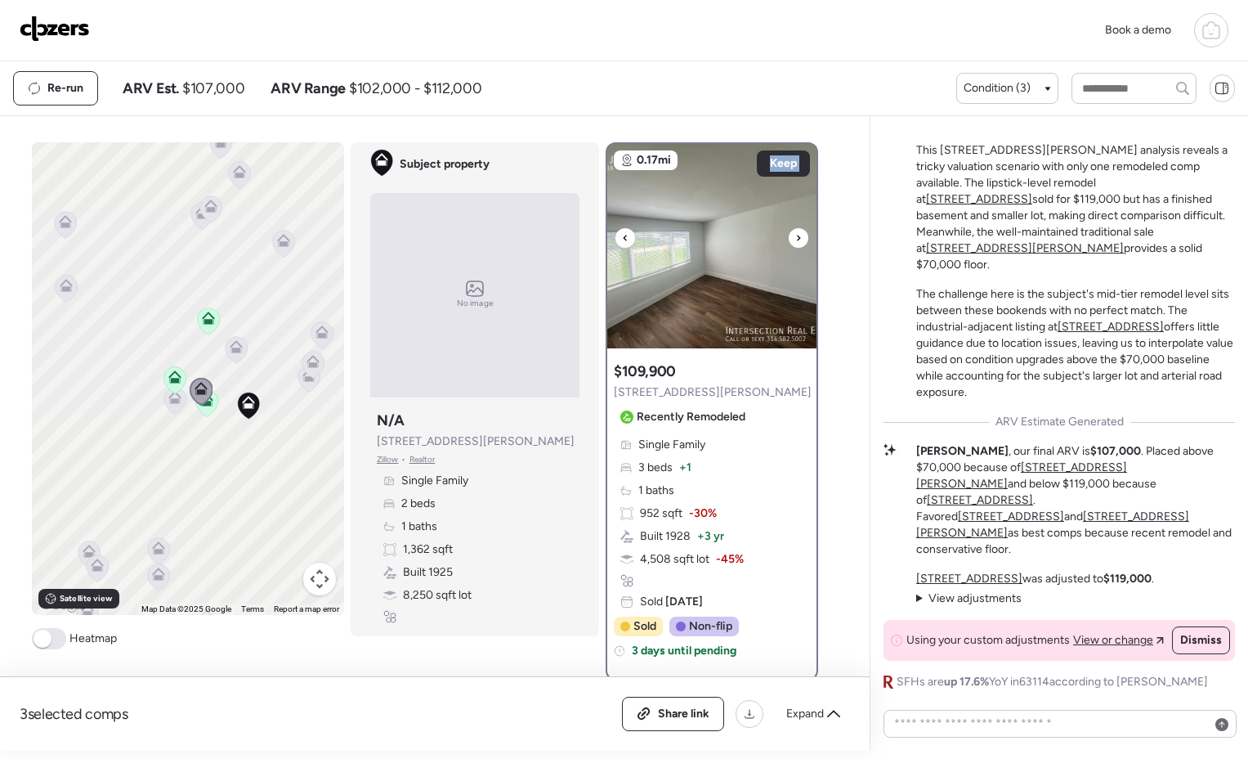
click at [795, 233] on icon at bounding box center [798, 238] width 7 height 20
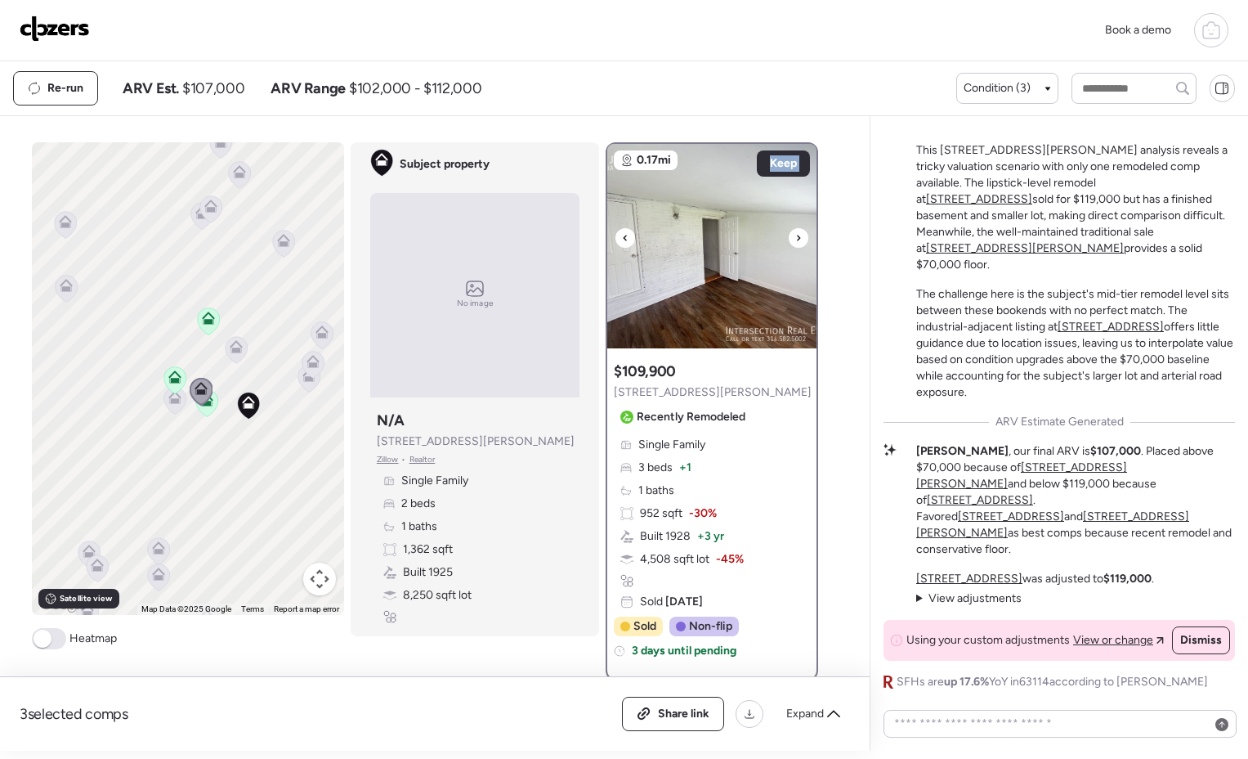
click at [795, 233] on icon at bounding box center [798, 238] width 7 height 20
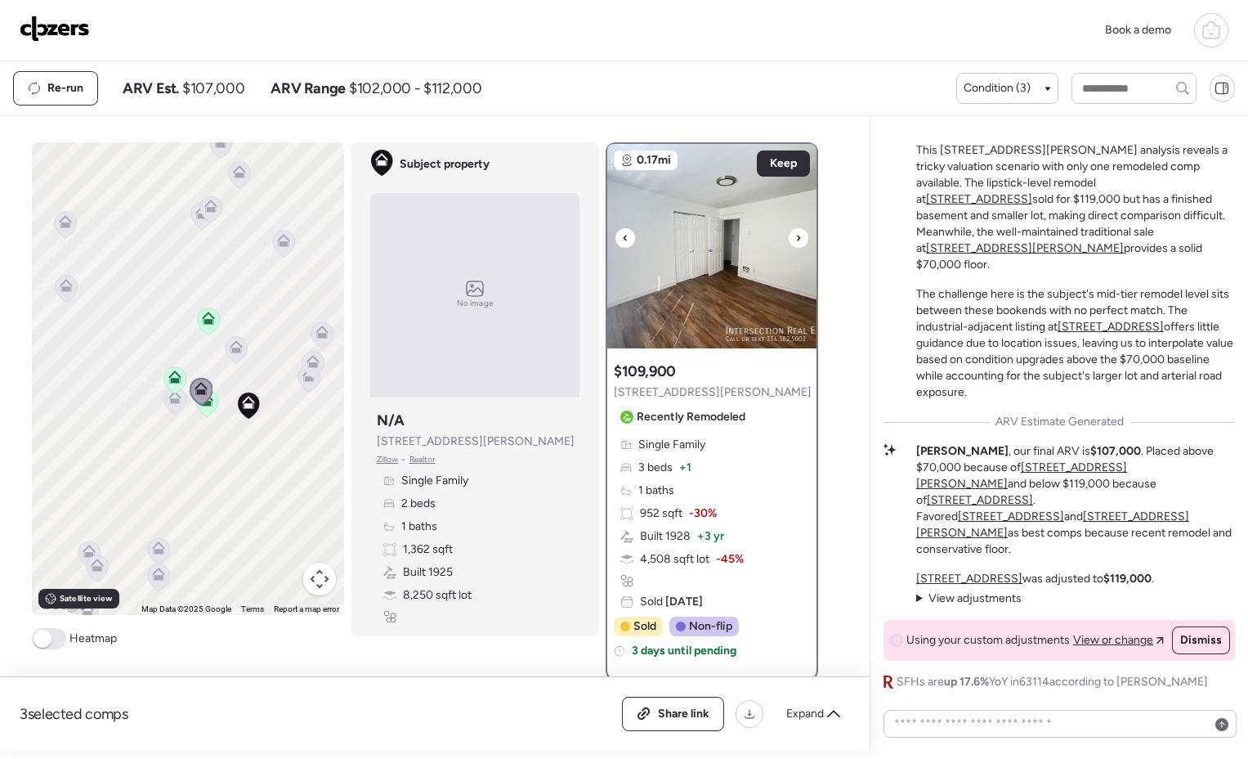
click at [795, 237] on icon at bounding box center [798, 238] width 7 height 20
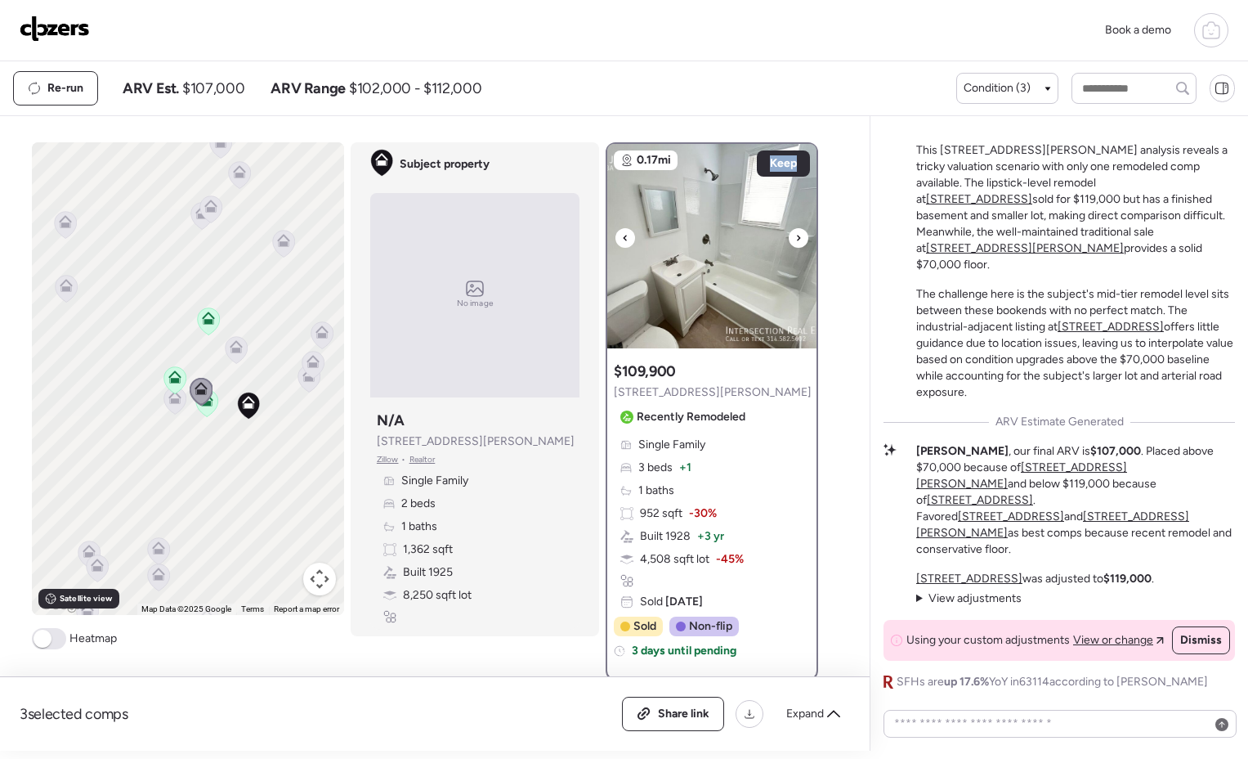
click at [795, 237] on icon at bounding box center [798, 238] width 7 height 20
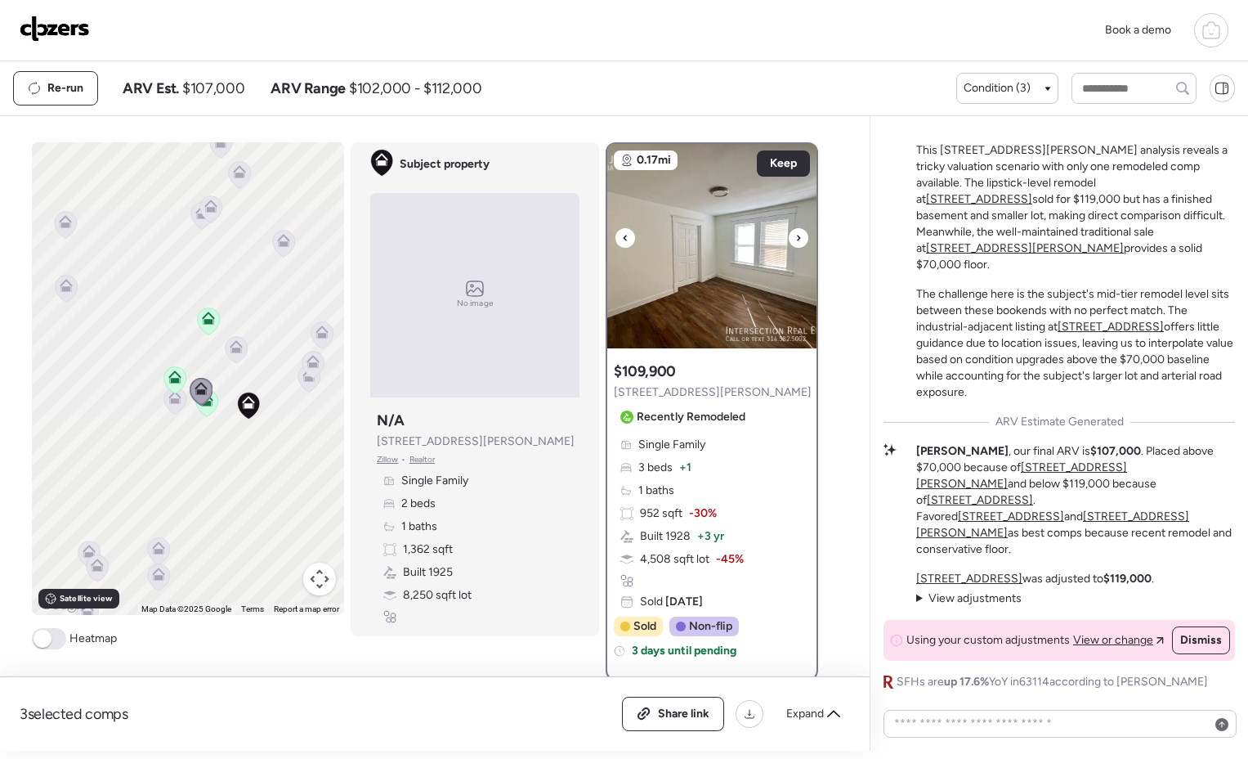
click at [795, 237] on icon at bounding box center [798, 238] width 7 height 20
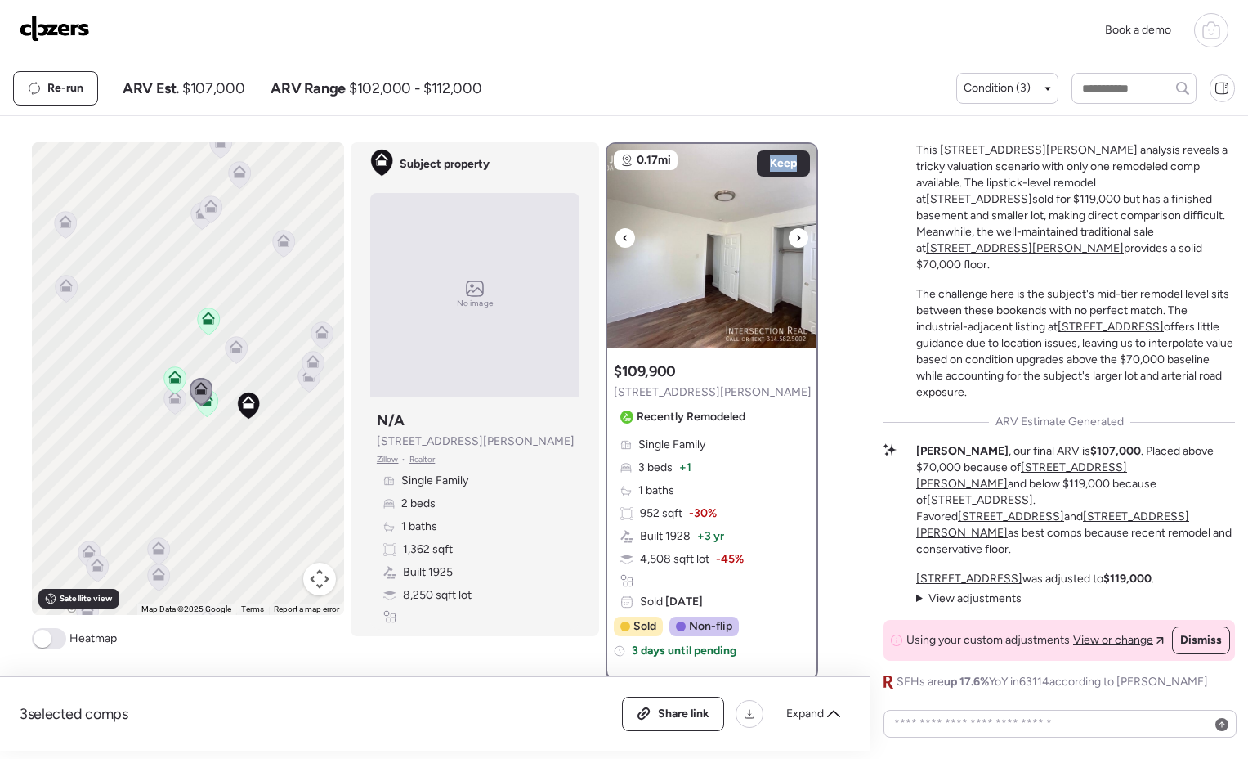
click at [795, 237] on icon at bounding box center [798, 238] width 7 height 20
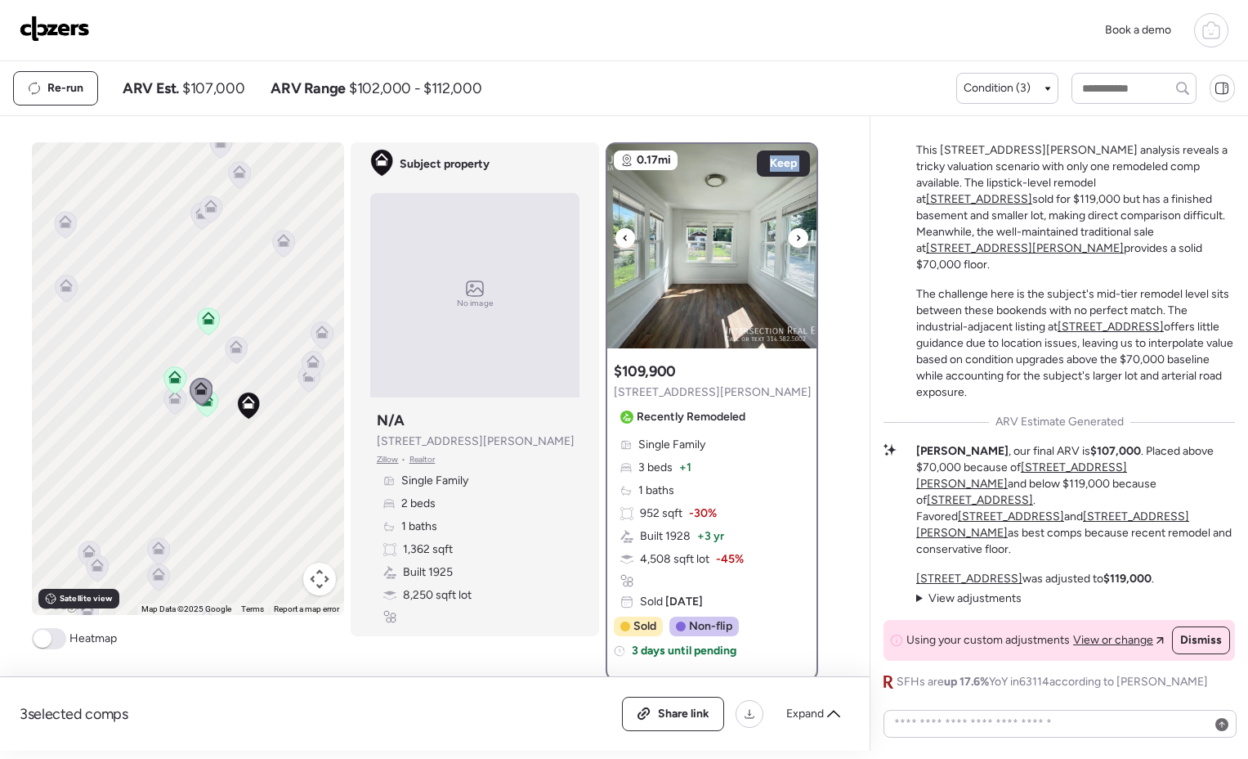
click at [795, 237] on icon at bounding box center [798, 238] width 7 height 20
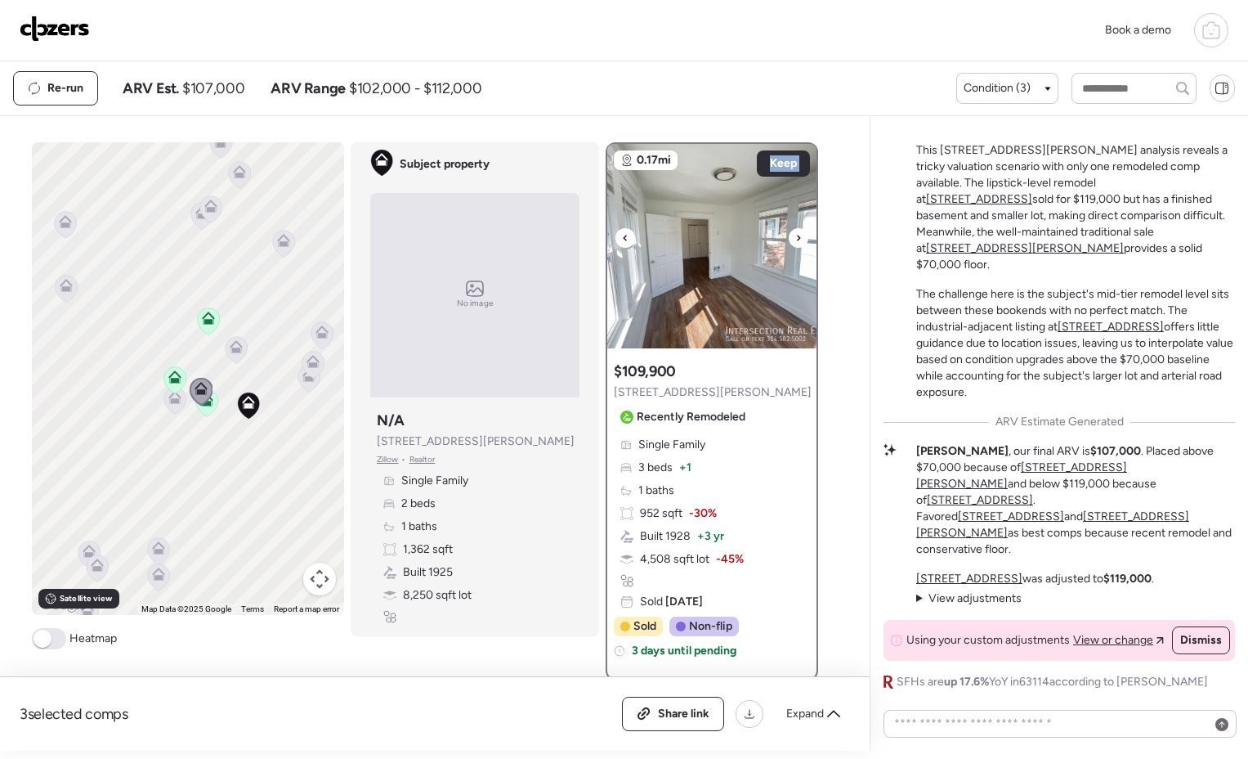
click at [795, 237] on icon at bounding box center [798, 238] width 7 height 20
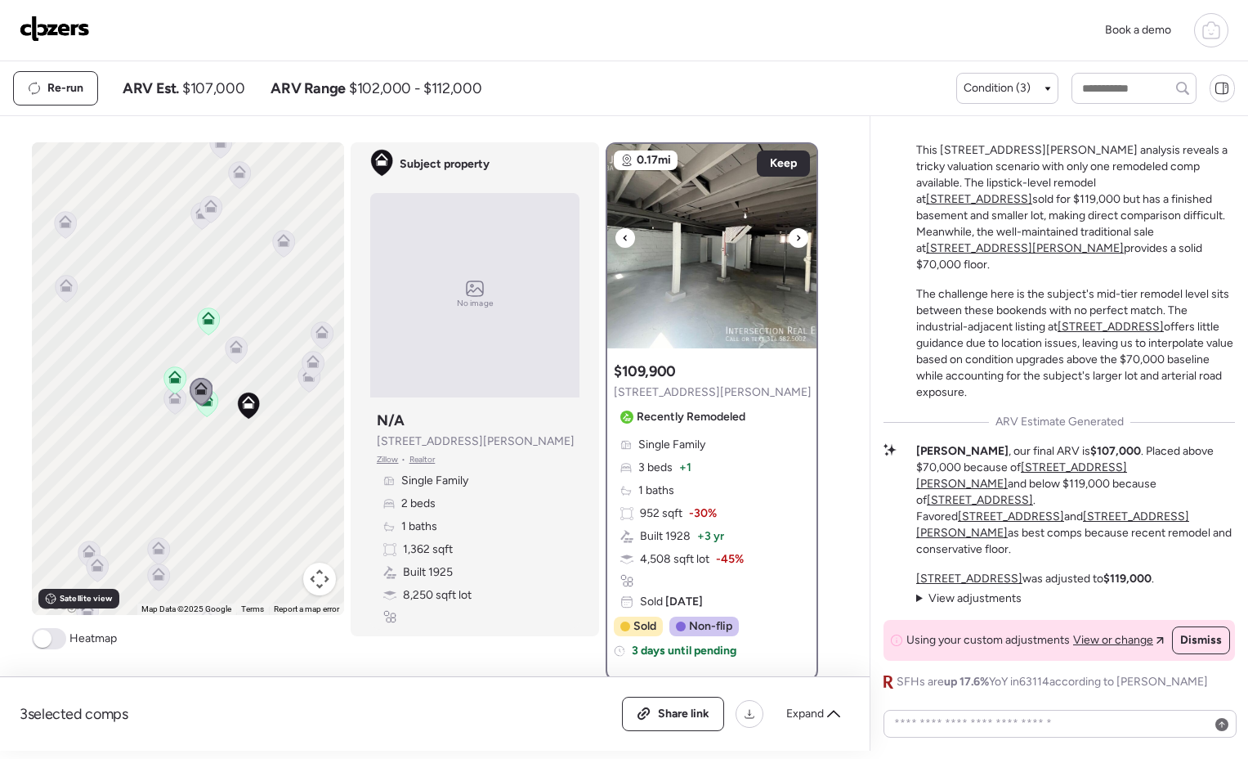
click at [795, 237] on icon at bounding box center [798, 238] width 7 height 20
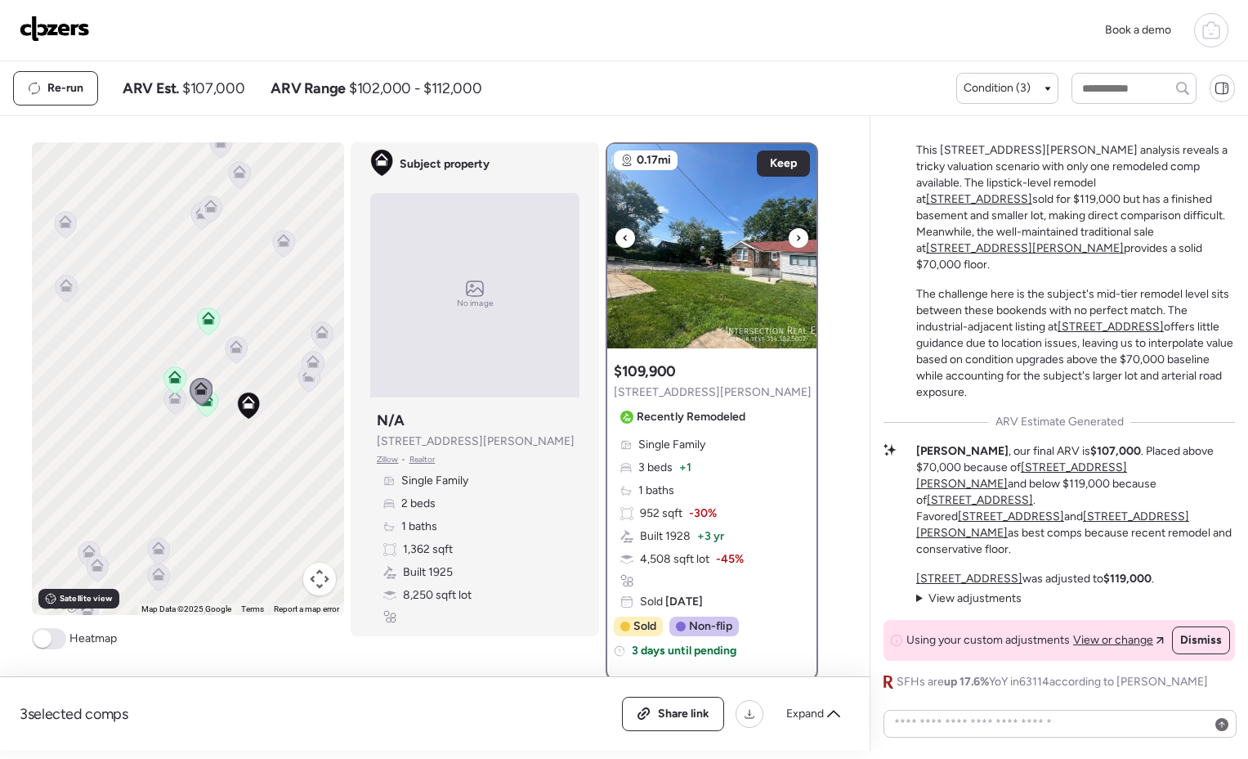
click at [795, 237] on icon at bounding box center [798, 238] width 7 height 20
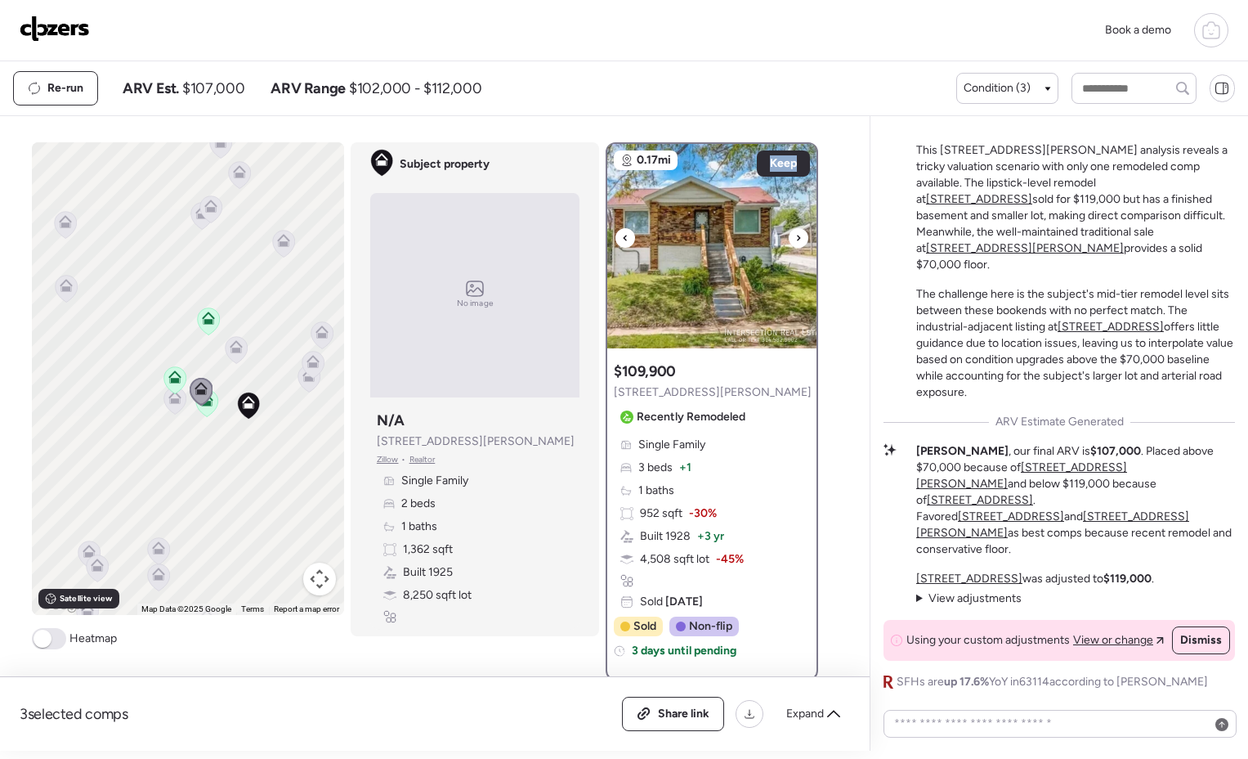
click at [795, 237] on icon at bounding box center [798, 238] width 7 height 20
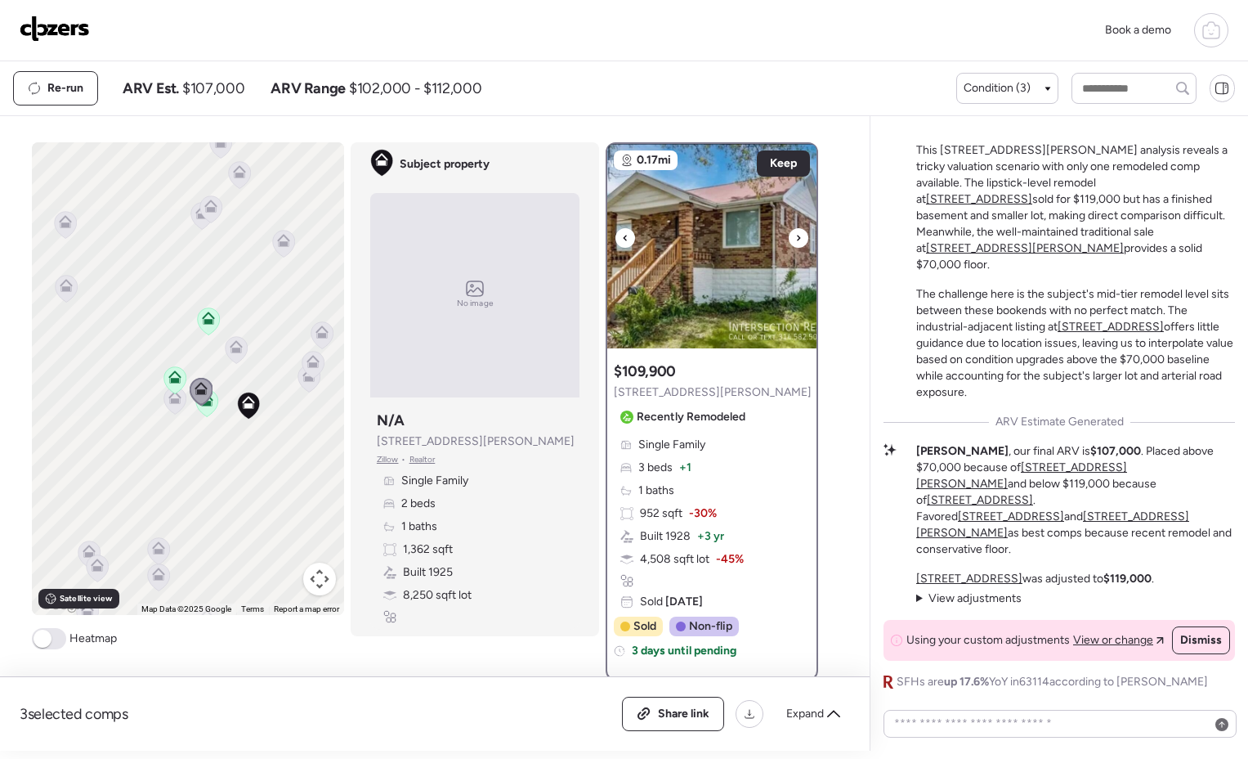
click at [795, 237] on icon at bounding box center [798, 238] width 7 height 20
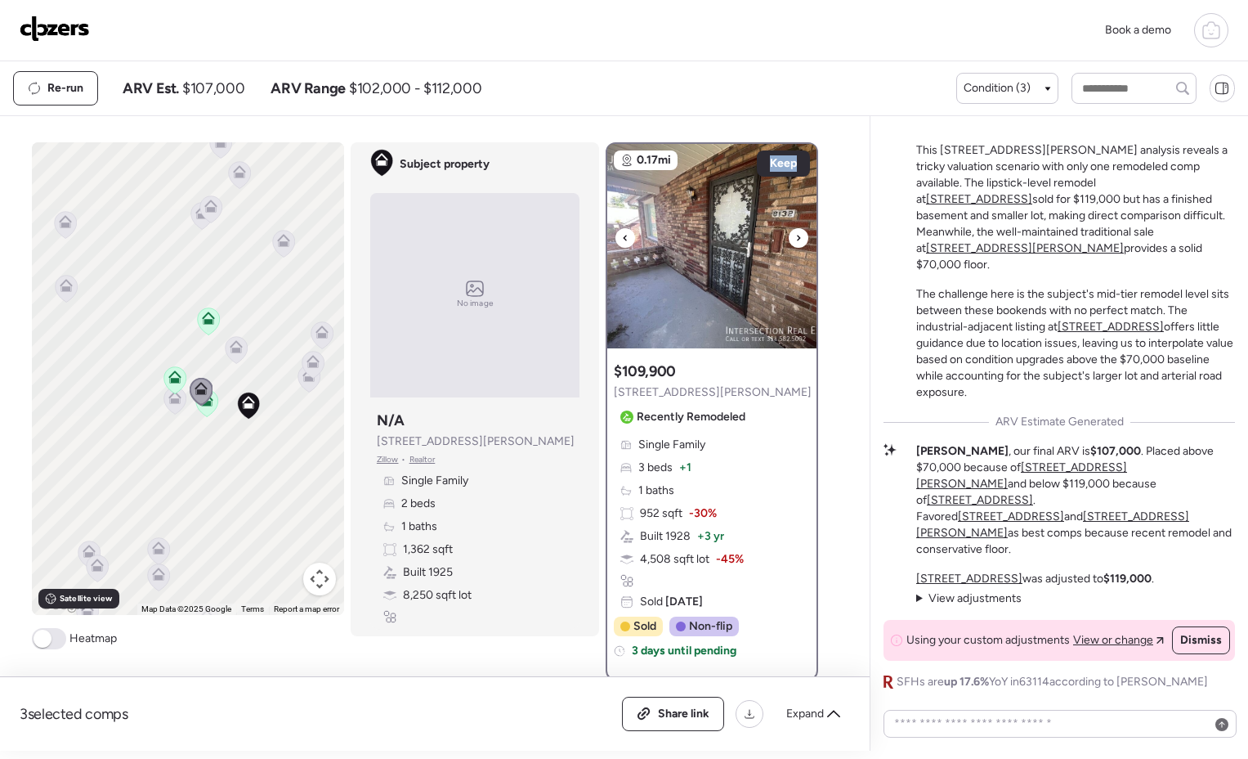
click at [795, 237] on icon at bounding box center [798, 238] width 7 height 20
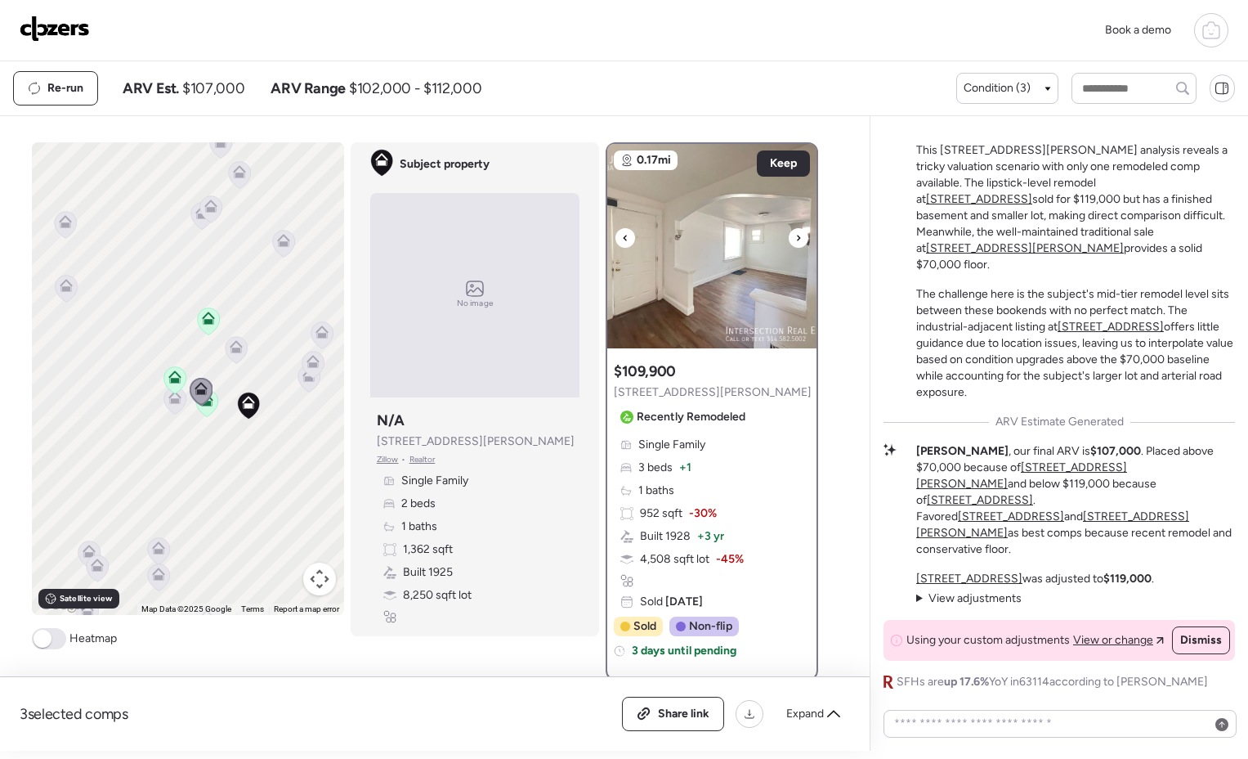
click at [795, 237] on icon at bounding box center [798, 238] width 7 height 20
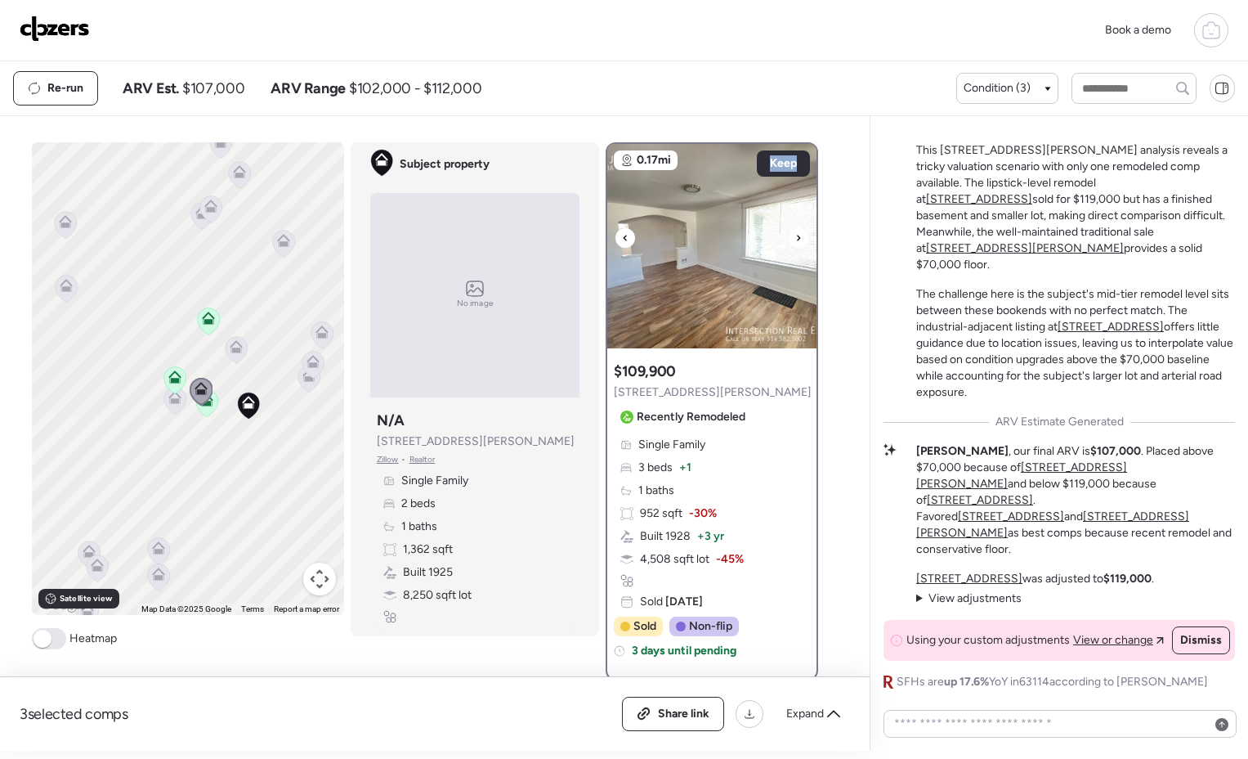
click at [795, 237] on icon at bounding box center [798, 238] width 7 height 20
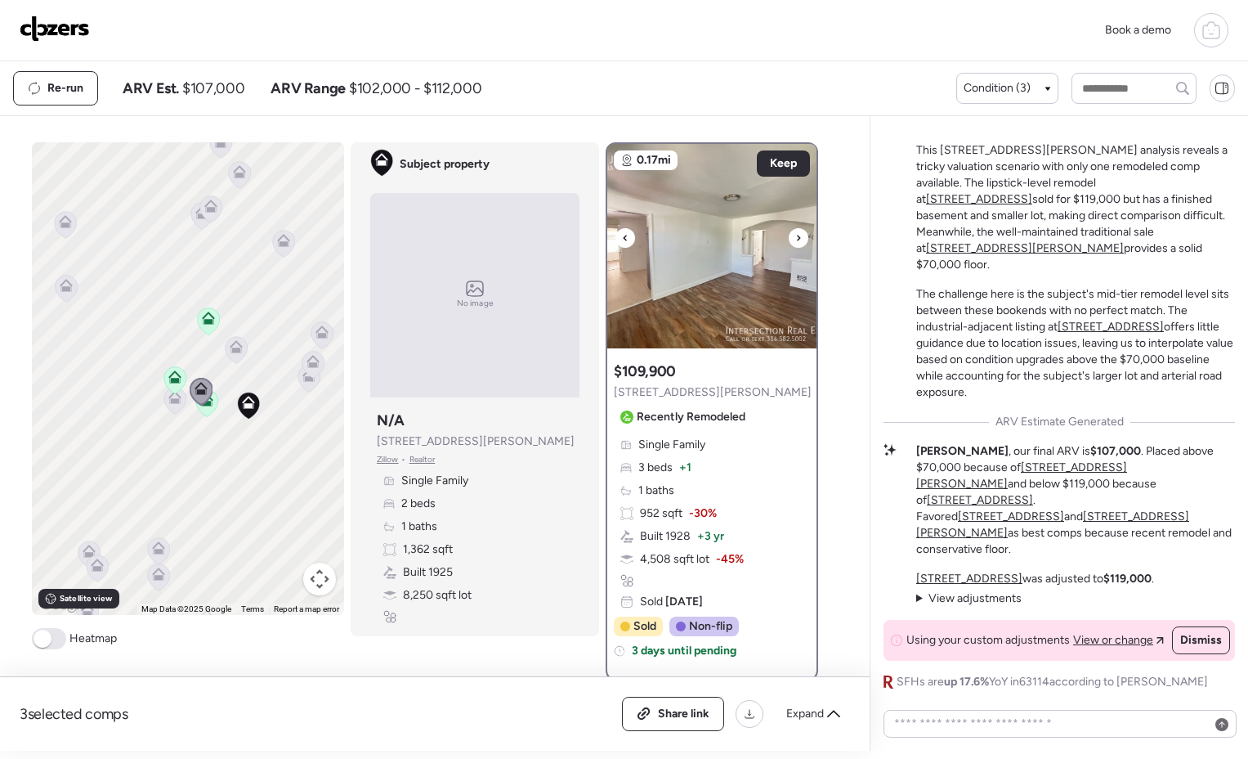
click at [795, 237] on icon at bounding box center [798, 238] width 7 height 20
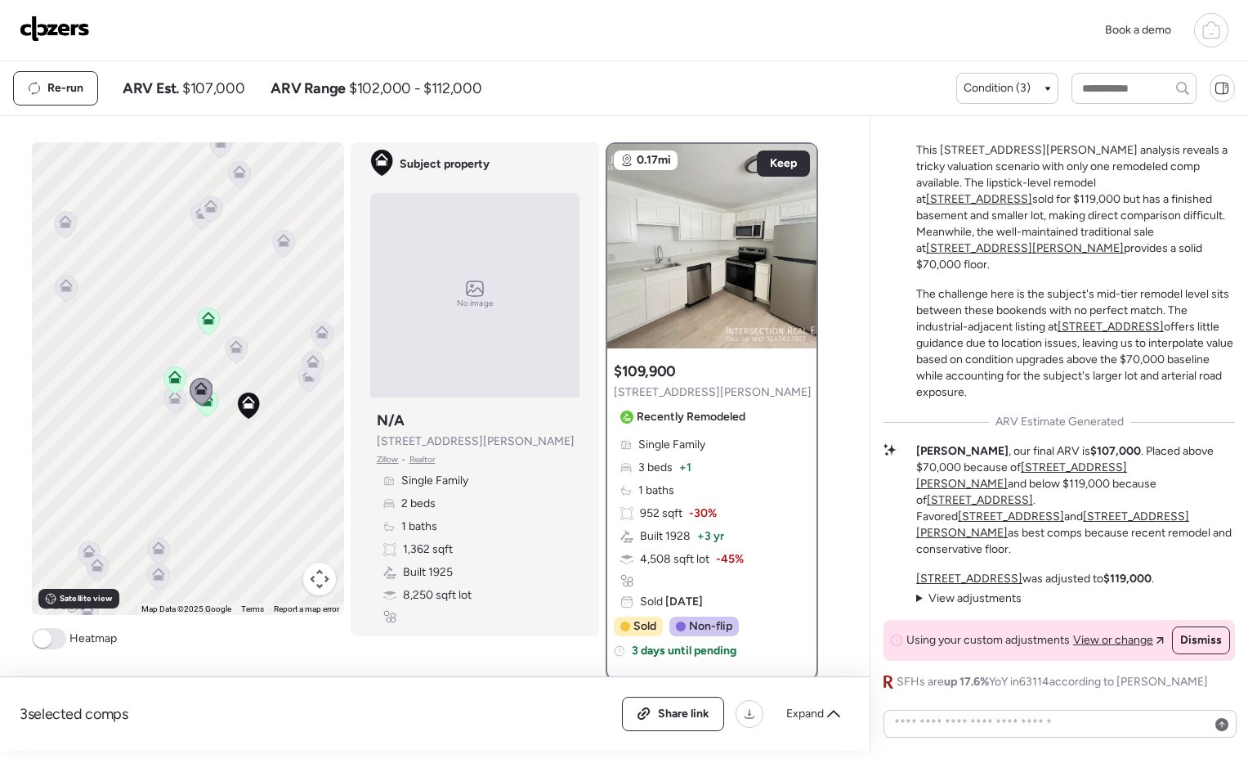
click at [168, 405] on icon at bounding box center [175, 400] width 22 height 27
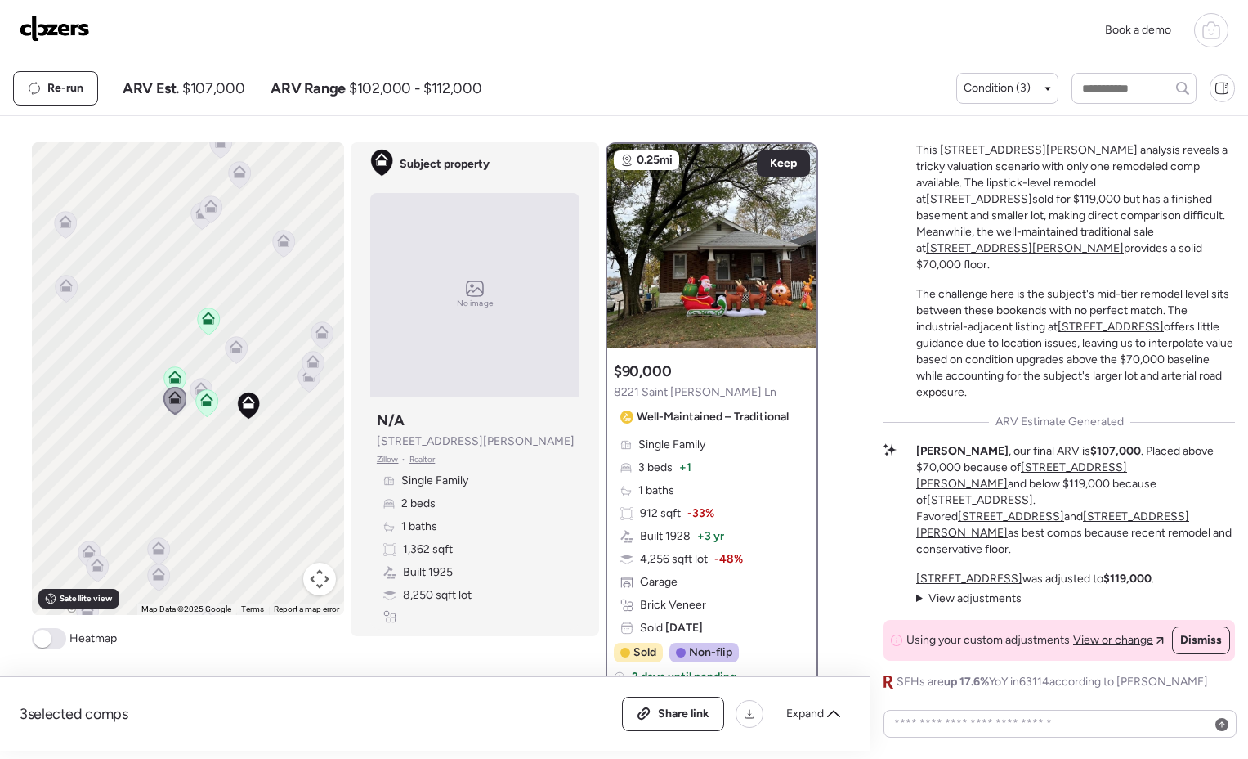
click at [302, 384] on icon at bounding box center [309, 378] width 22 height 27
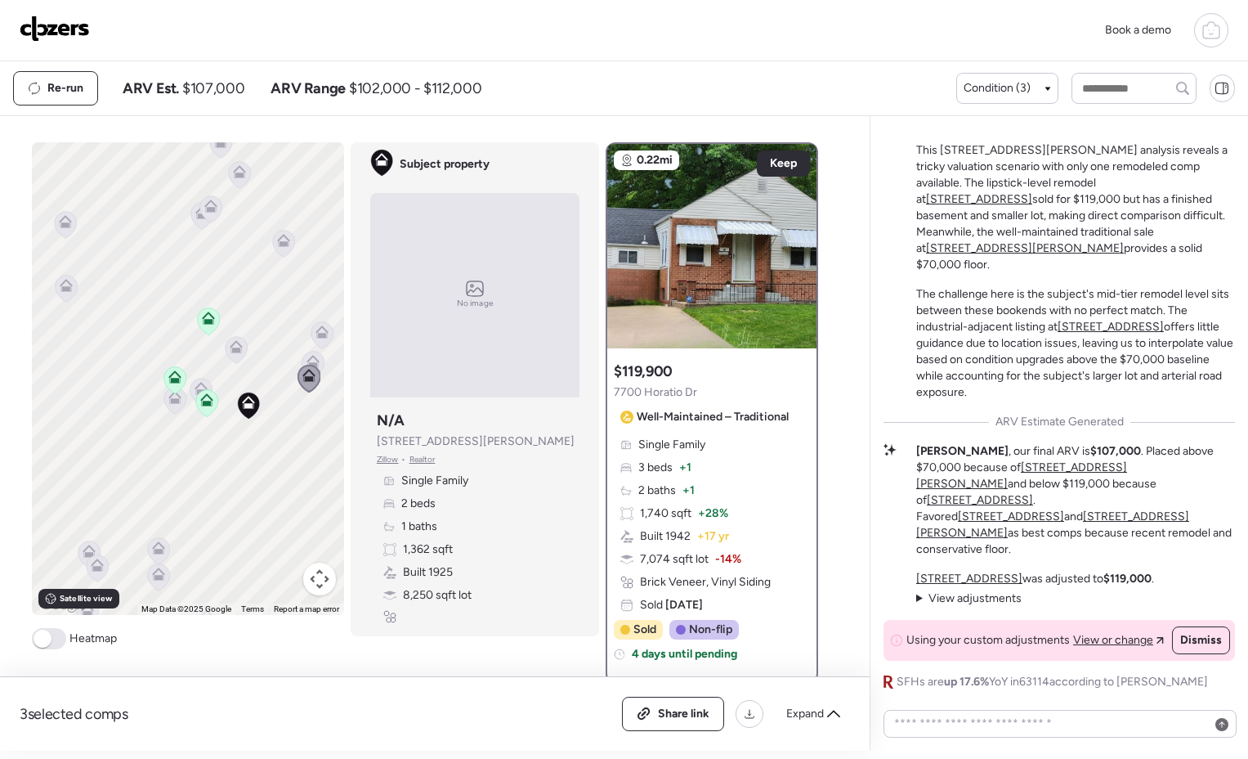
click at [310, 357] on icon at bounding box center [313, 358] width 12 height 7
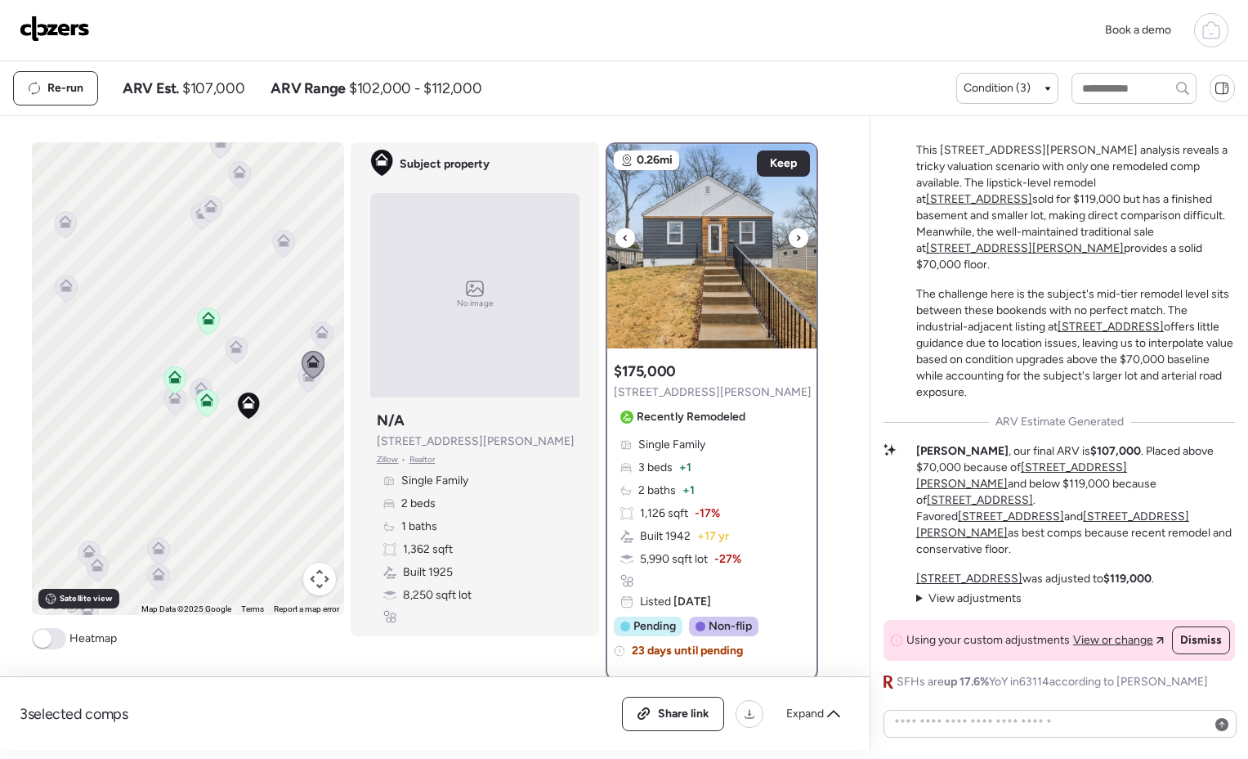
click at [795, 240] on icon at bounding box center [798, 238] width 7 height 20
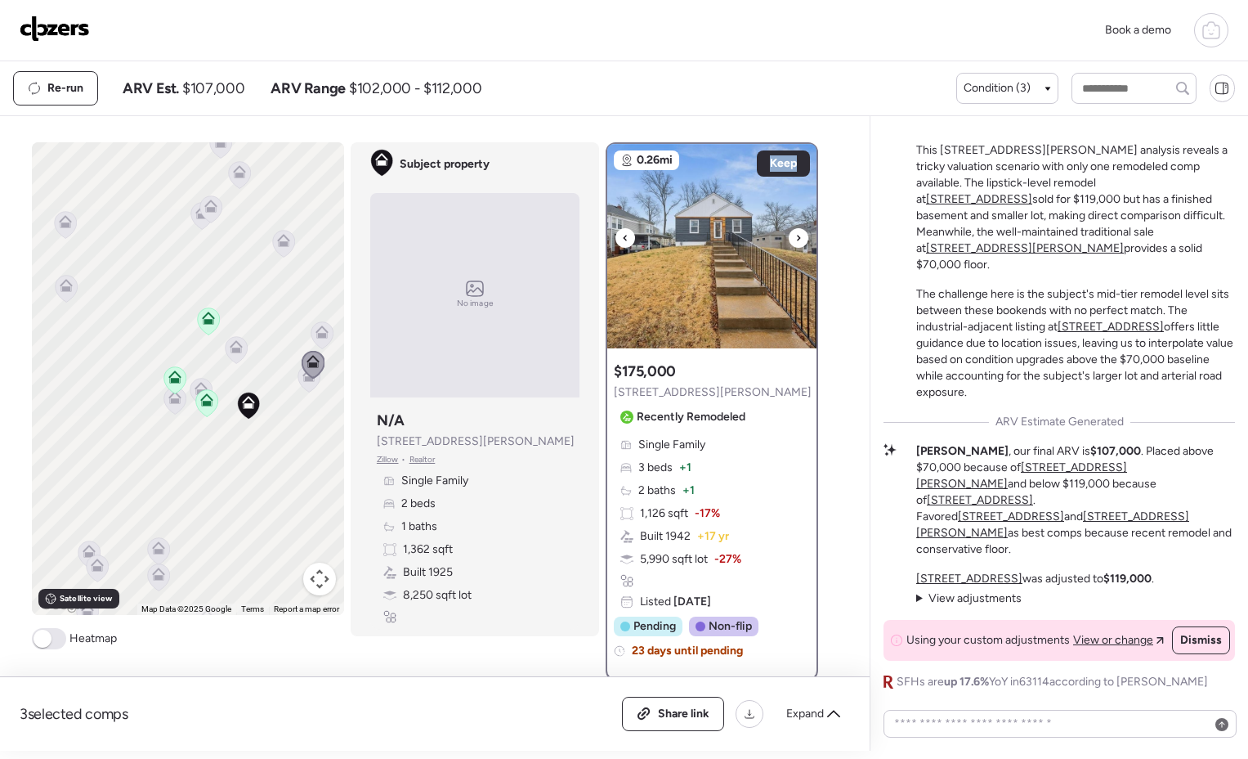
click at [795, 240] on icon at bounding box center [798, 238] width 7 height 20
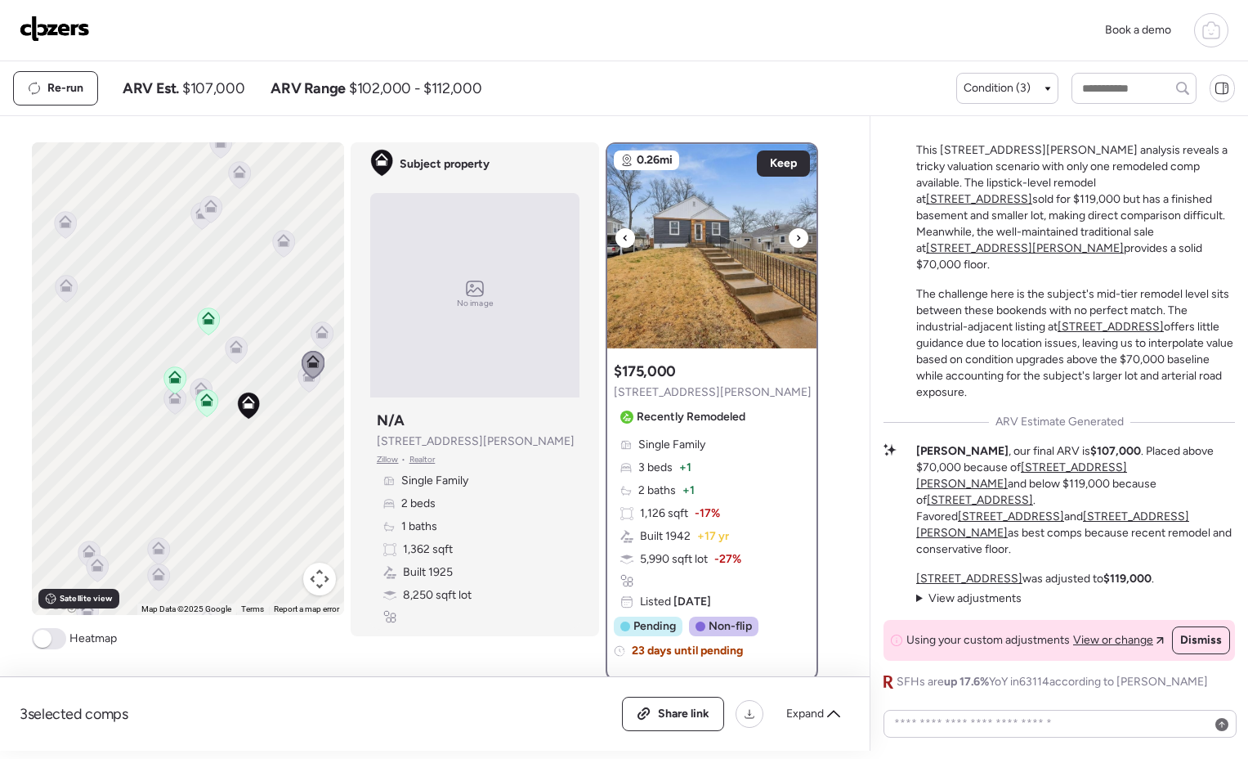
click at [795, 240] on icon at bounding box center [798, 238] width 7 height 20
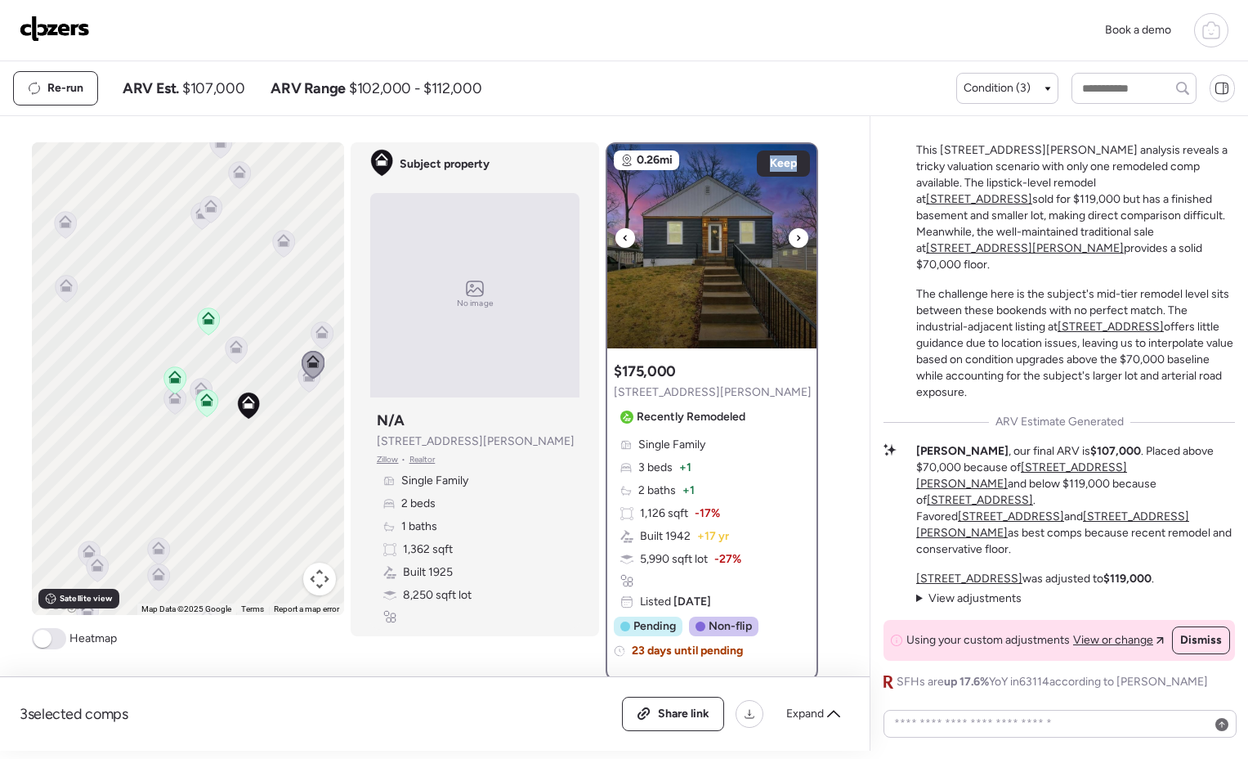
click at [795, 240] on icon at bounding box center [798, 238] width 7 height 20
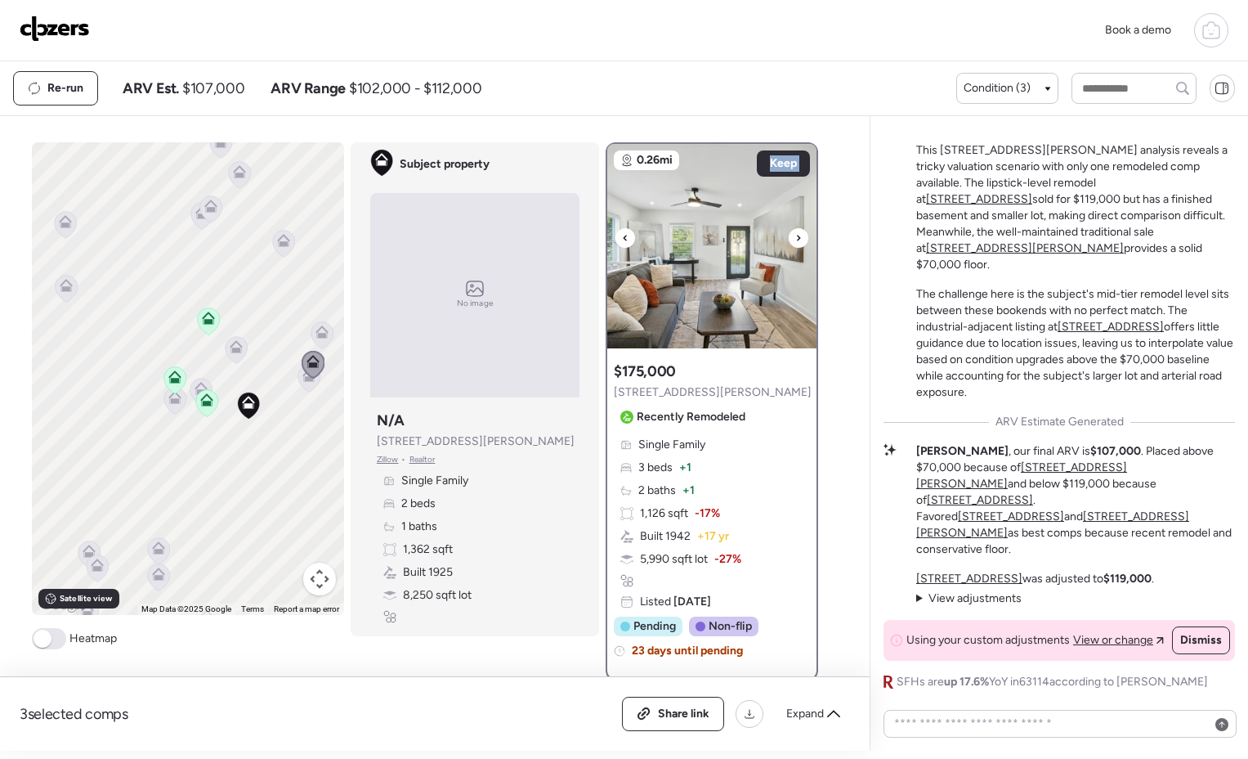
click at [795, 240] on icon at bounding box center [798, 238] width 7 height 20
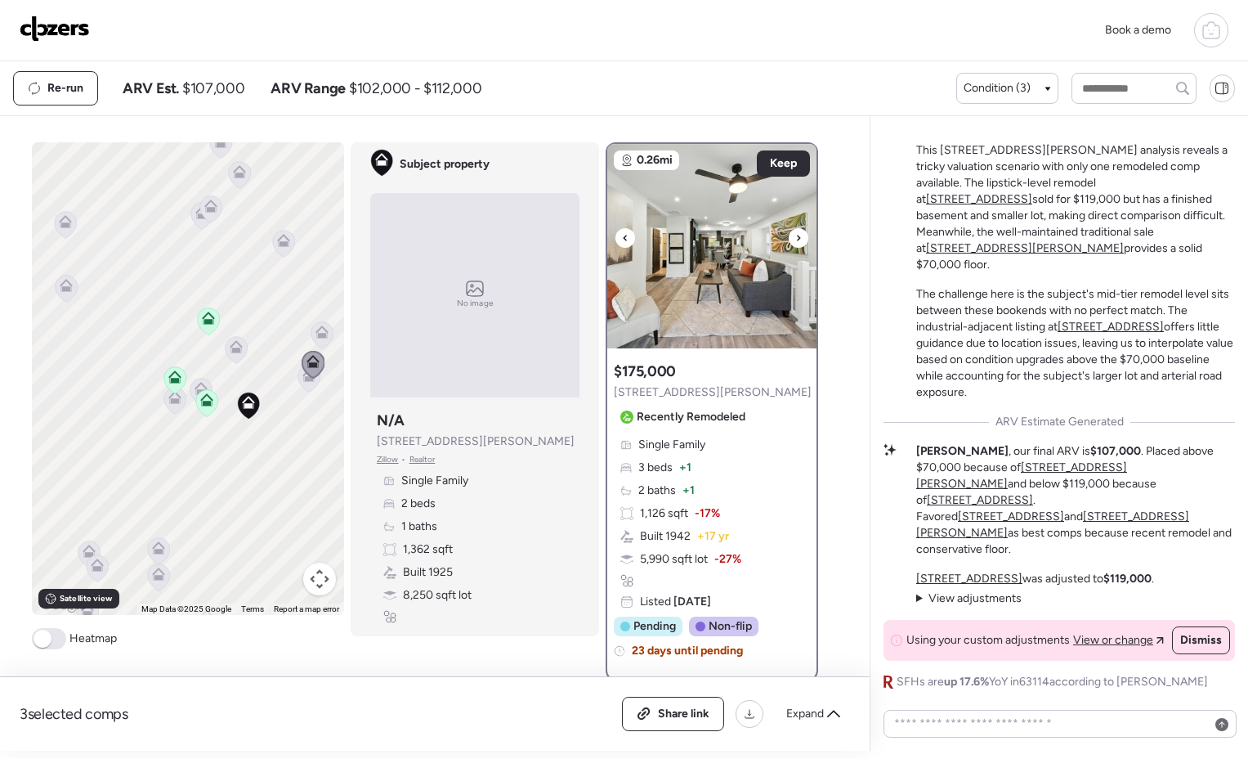
click at [795, 240] on icon at bounding box center [798, 238] width 7 height 20
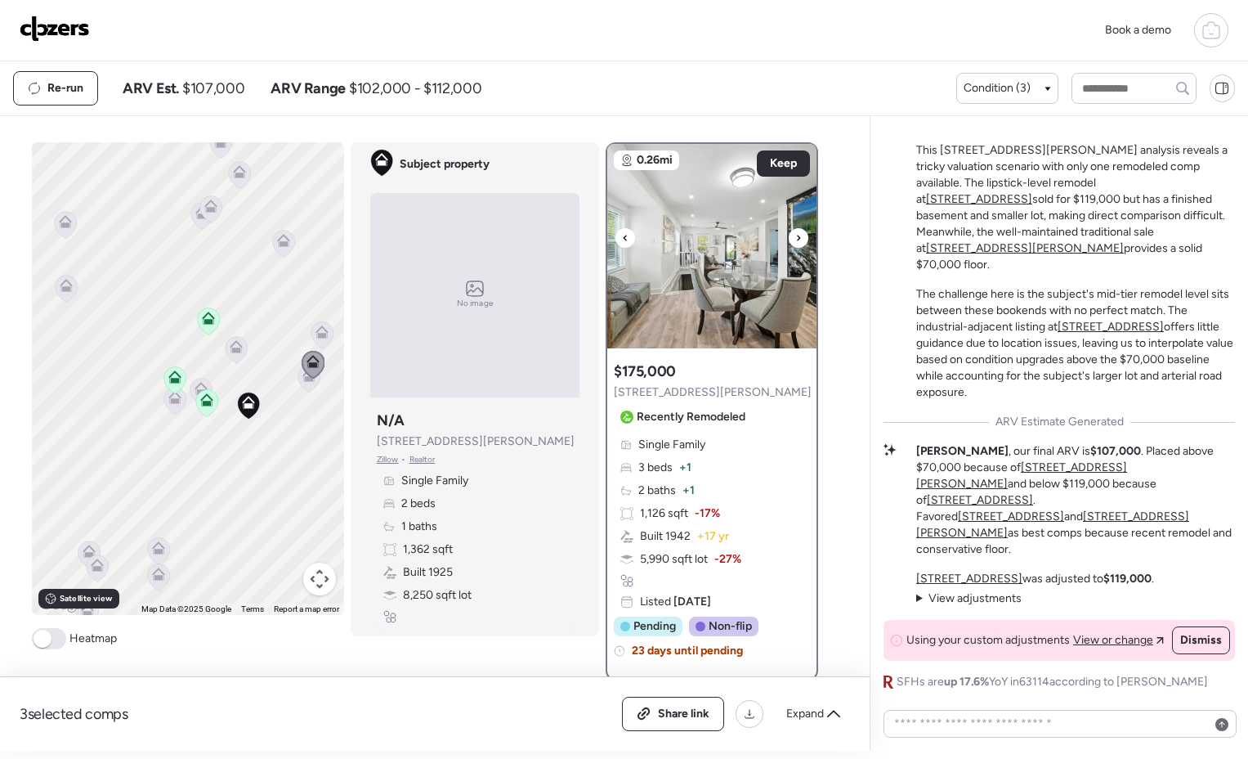
click at [795, 240] on icon at bounding box center [798, 238] width 7 height 20
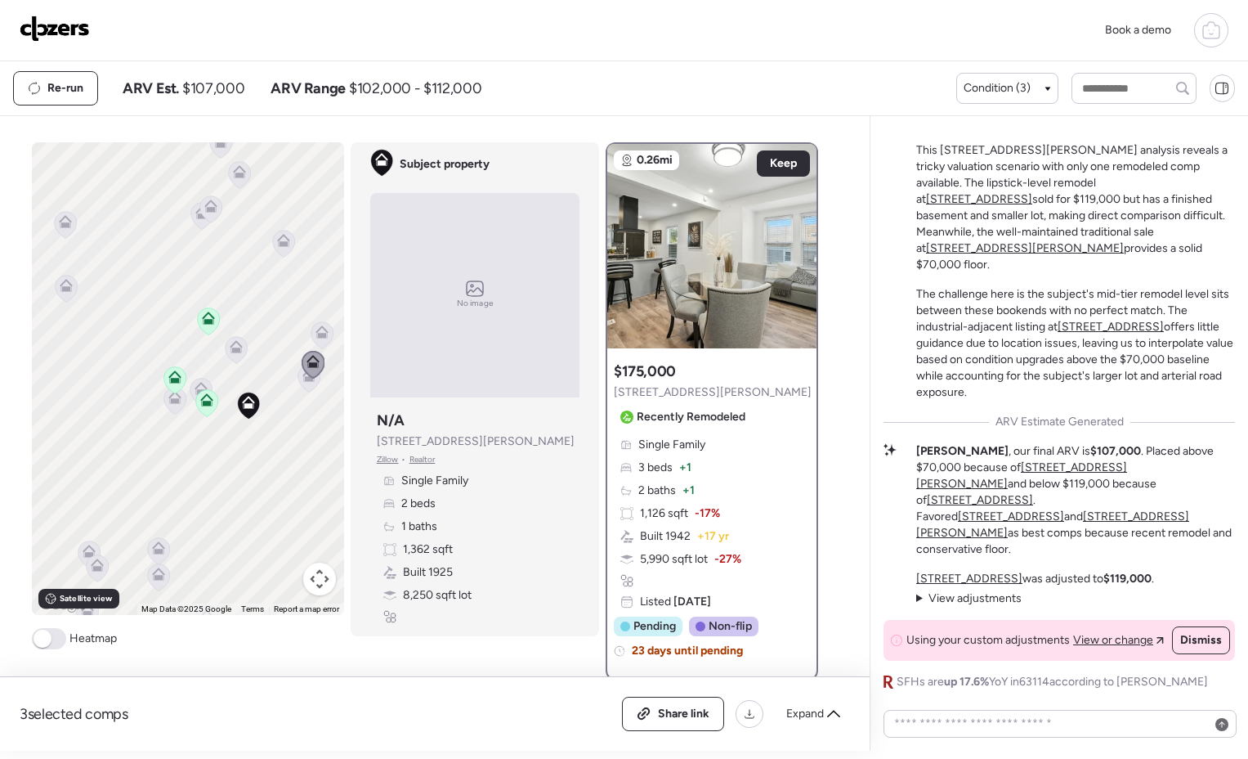
click at [320, 336] on icon at bounding box center [321, 335] width 11 height 5
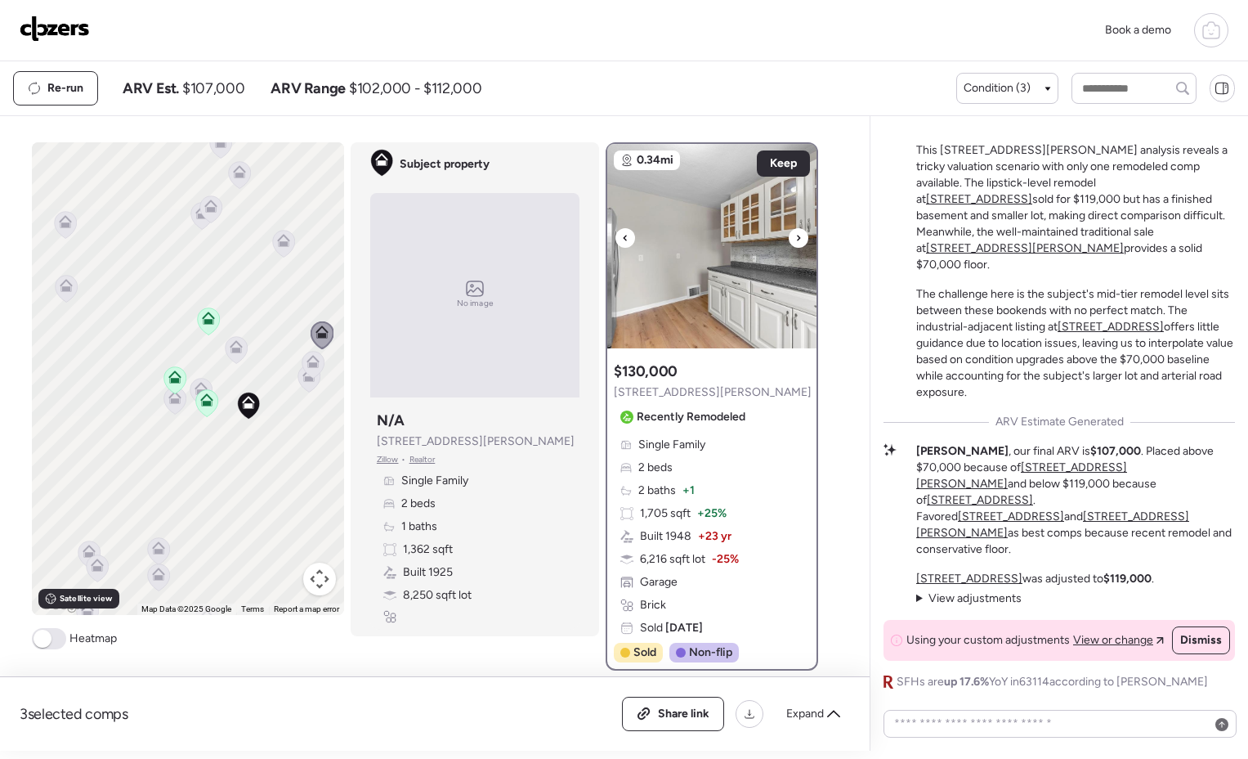
click at [795, 240] on icon at bounding box center [798, 238] width 7 height 20
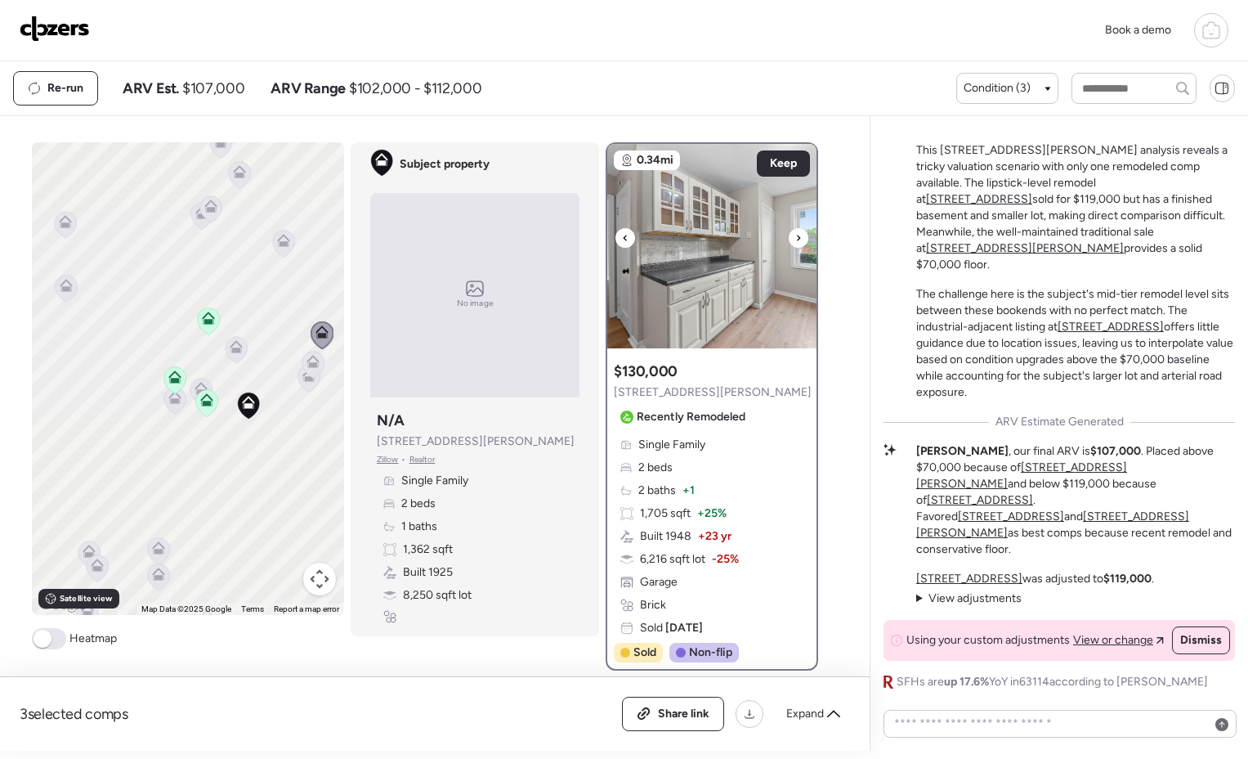
click at [795, 241] on icon at bounding box center [798, 238] width 7 height 20
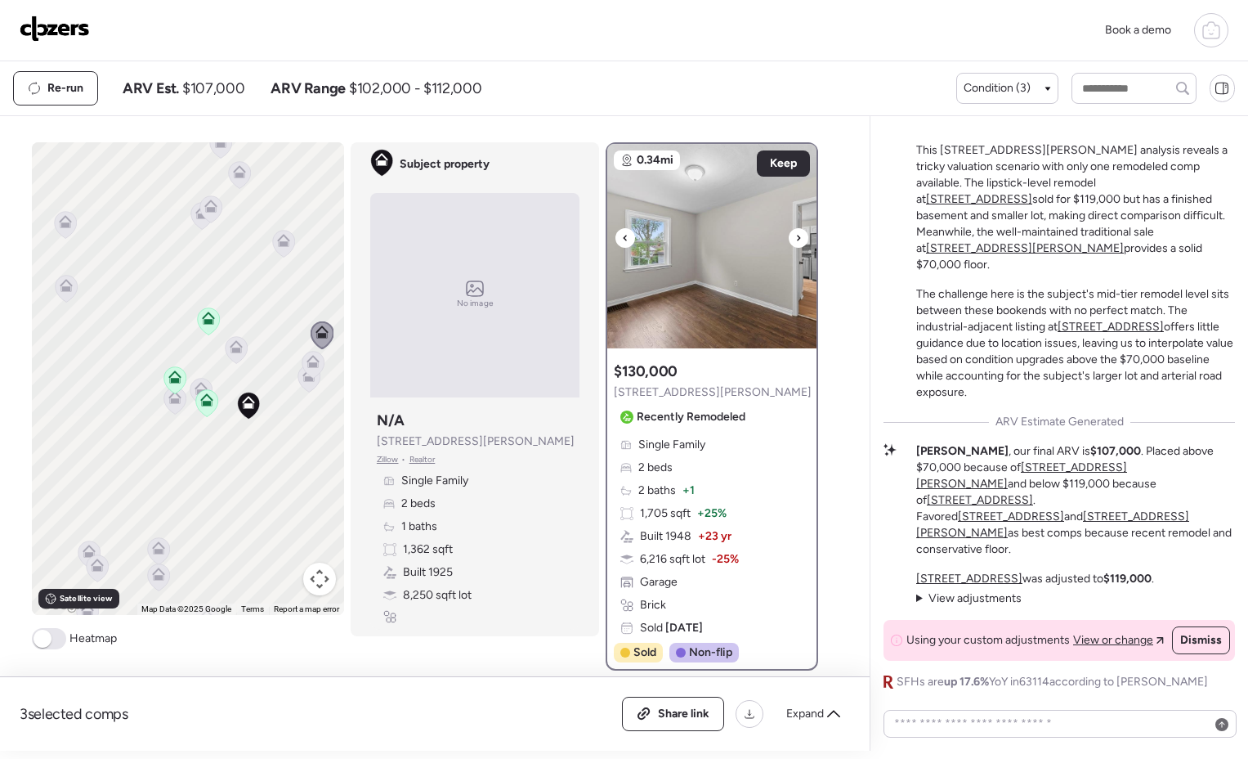
click at [795, 240] on icon at bounding box center [798, 238] width 7 height 20
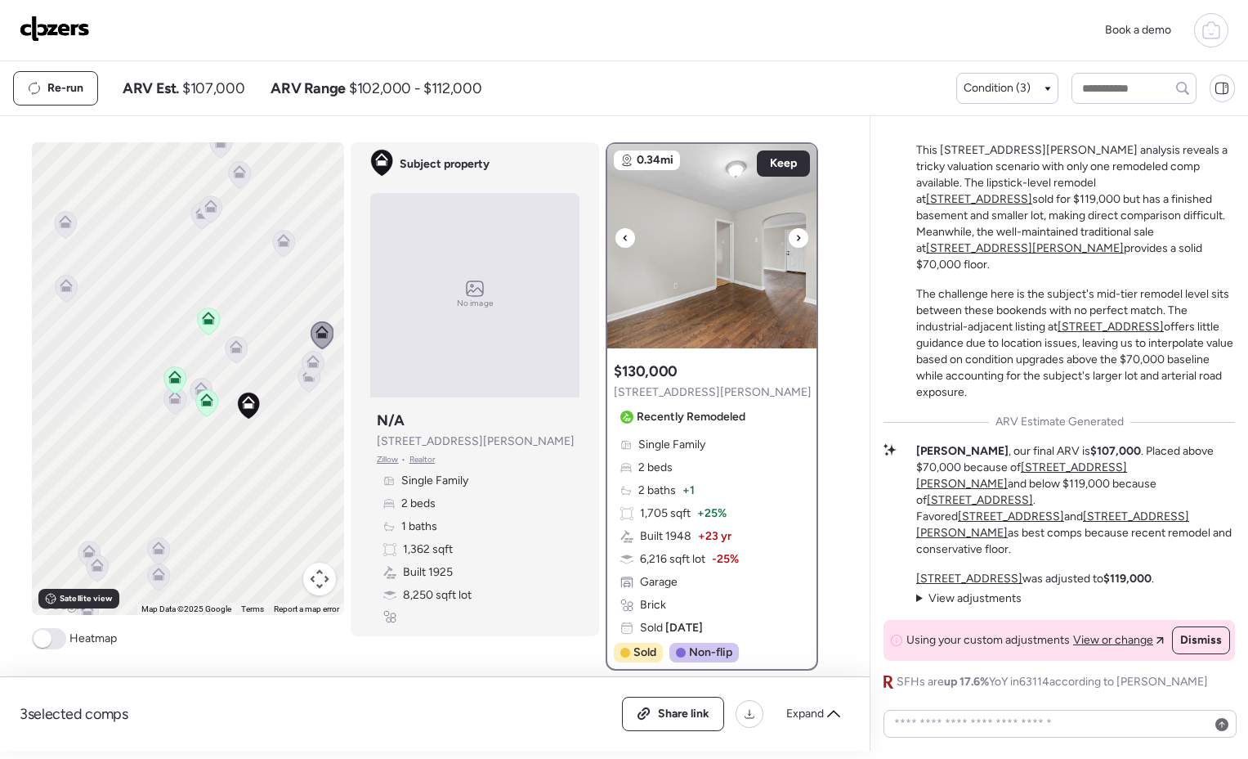
click at [795, 240] on icon at bounding box center [798, 238] width 7 height 20
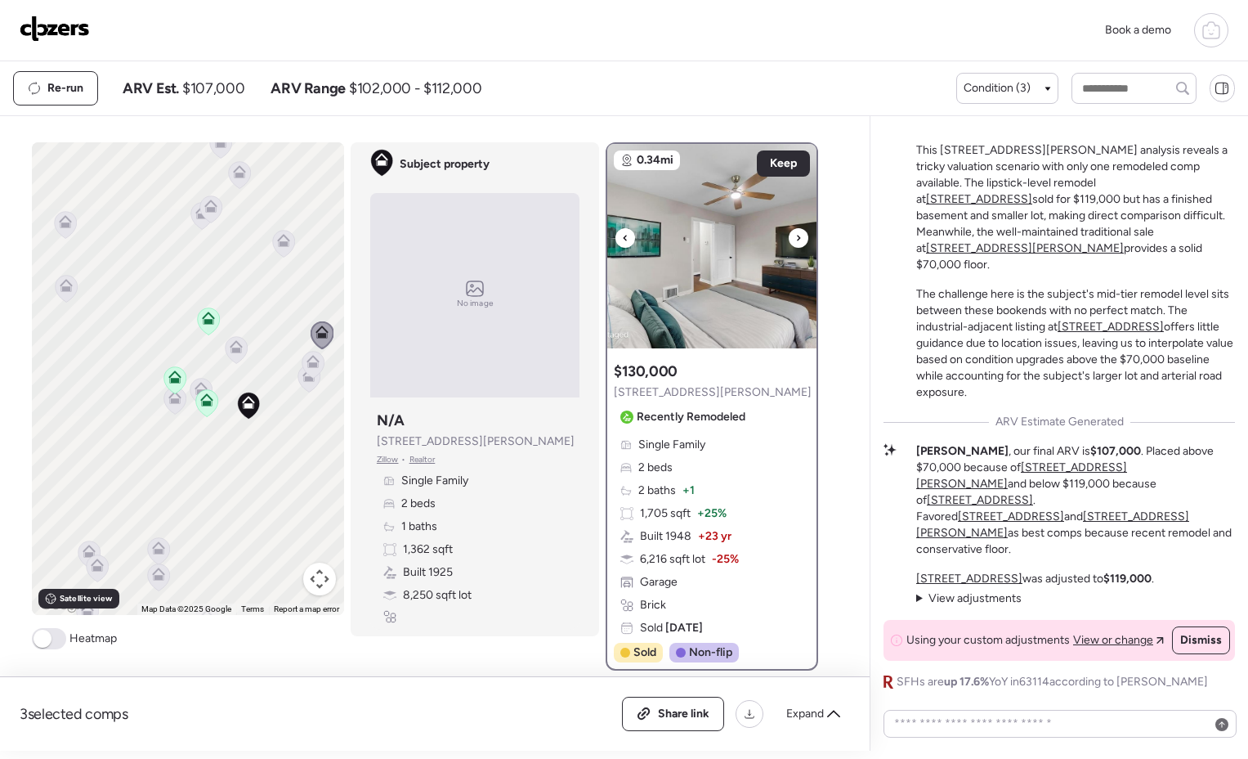
click at [795, 240] on icon at bounding box center [798, 238] width 7 height 20
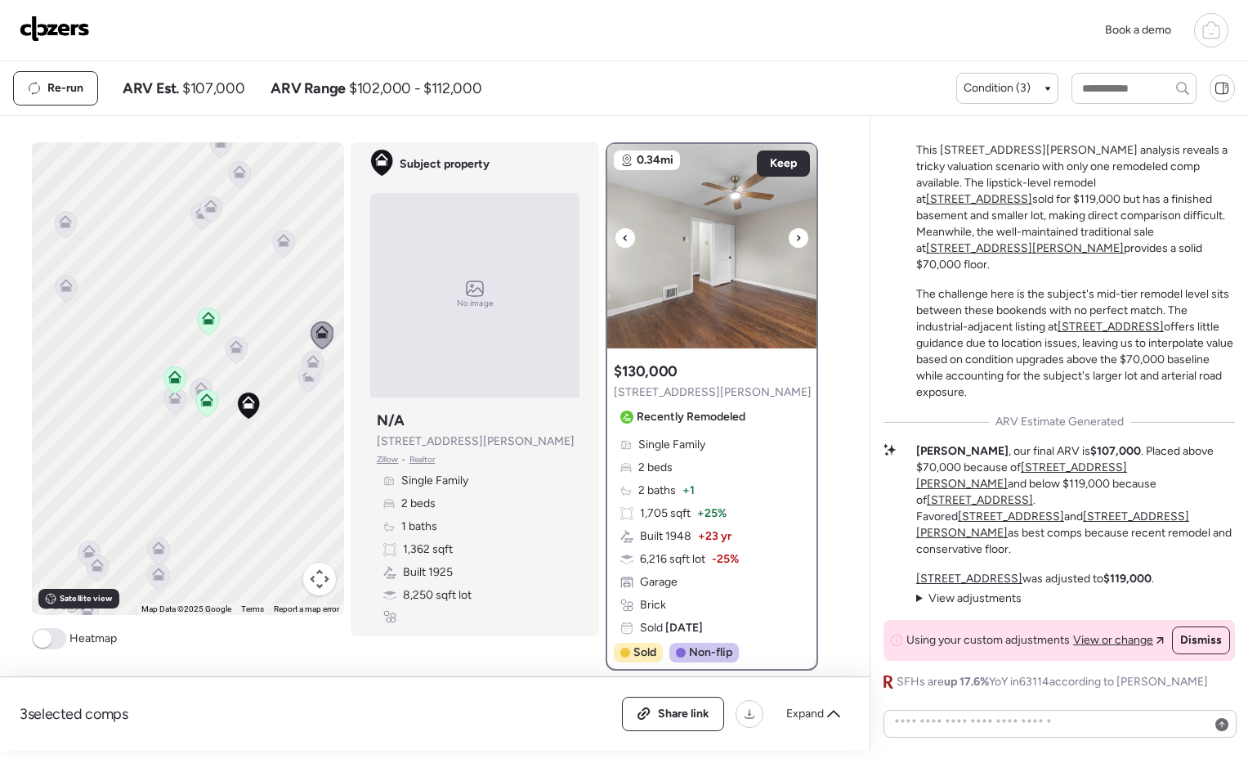
click at [795, 240] on icon at bounding box center [798, 238] width 7 height 20
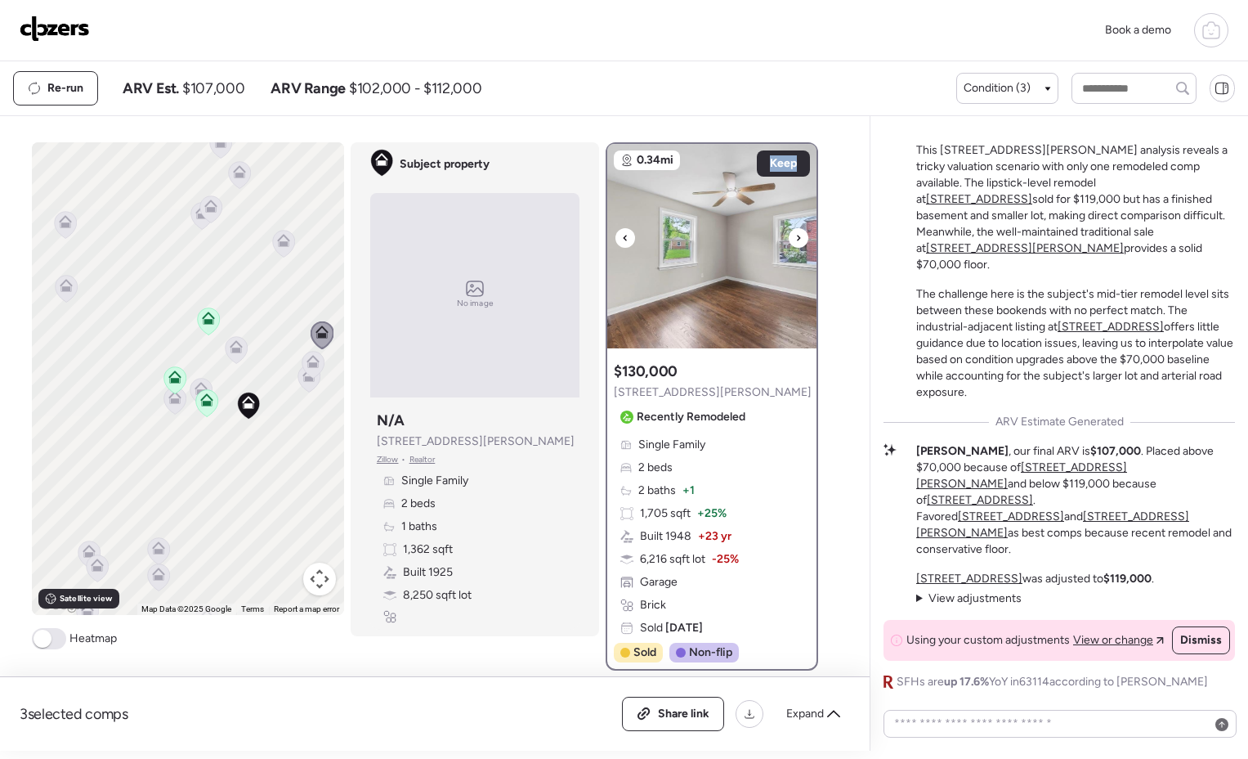
click at [795, 240] on icon at bounding box center [798, 238] width 7 height 20
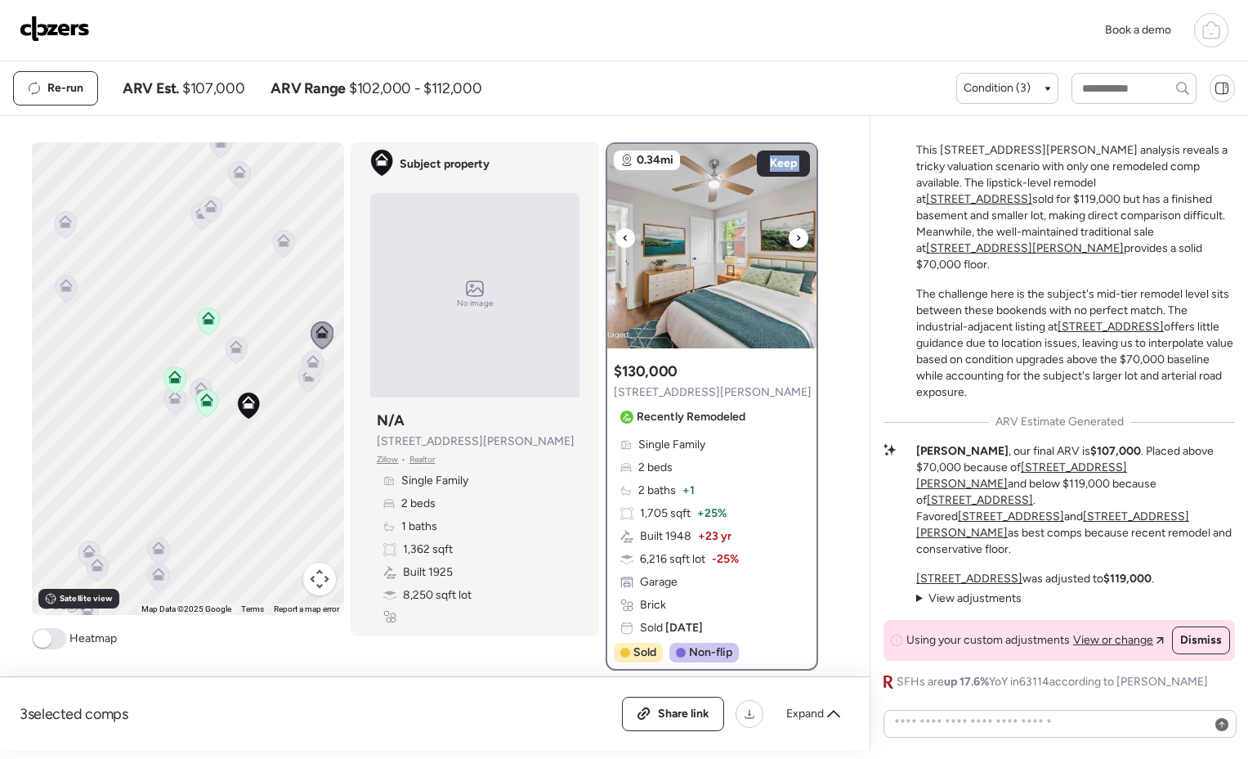
click at [795, 240] on icon at bounding box center [798, 238] width 7 height 20
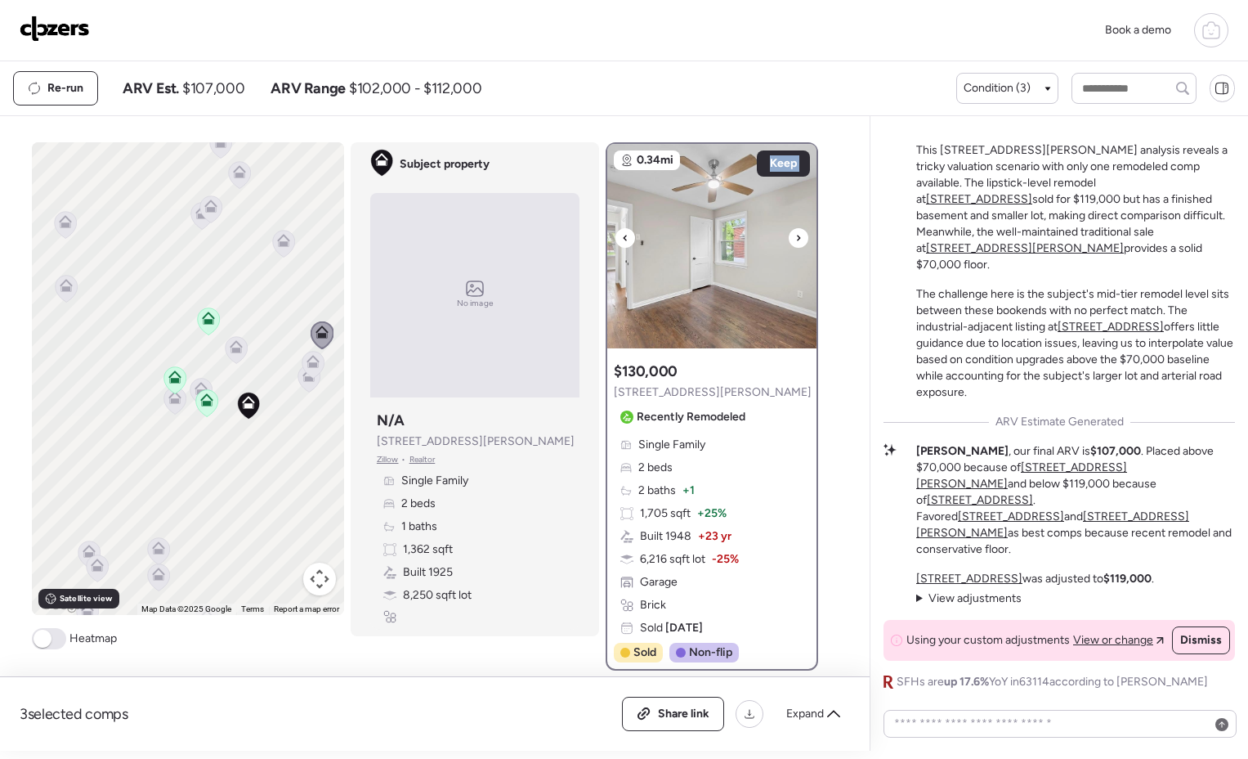
click at [795, 240] on icon at bounding box center [798, 238] width 7 height 20
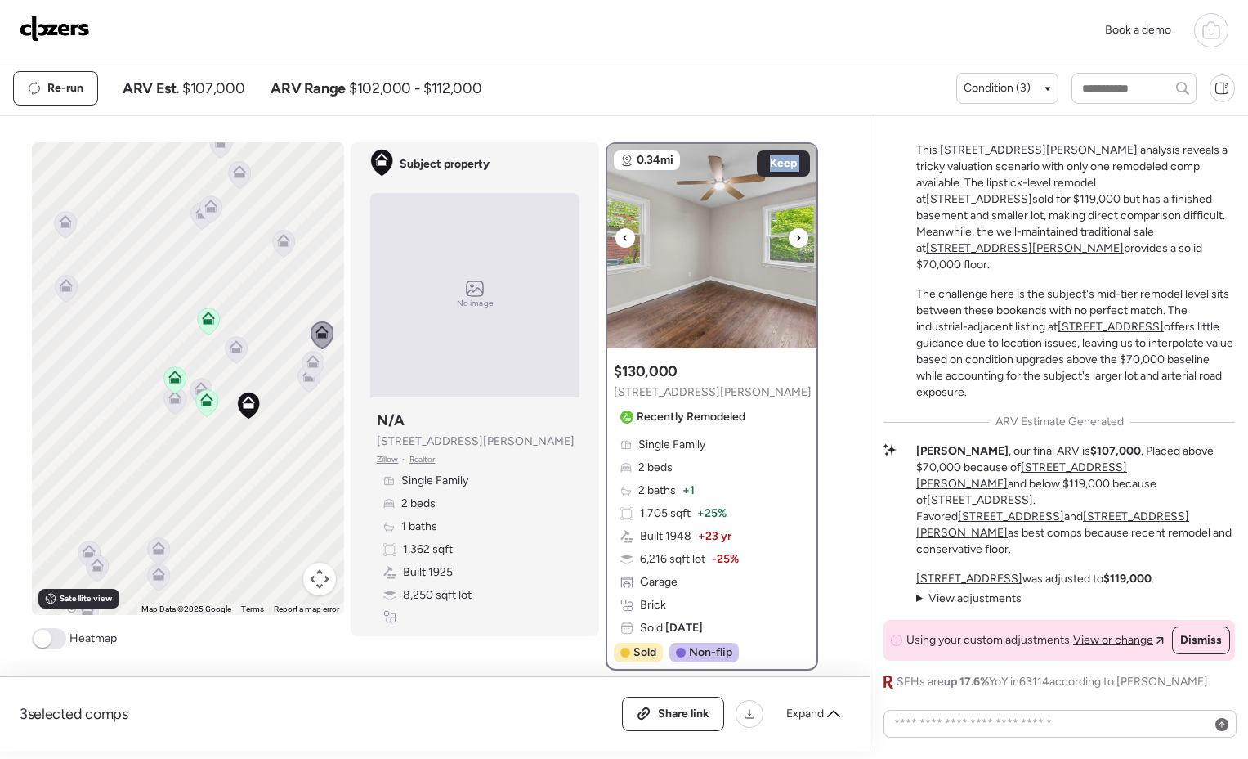
click at [795, 240] on icon at bounding box center [798, 238] width 7 height 20
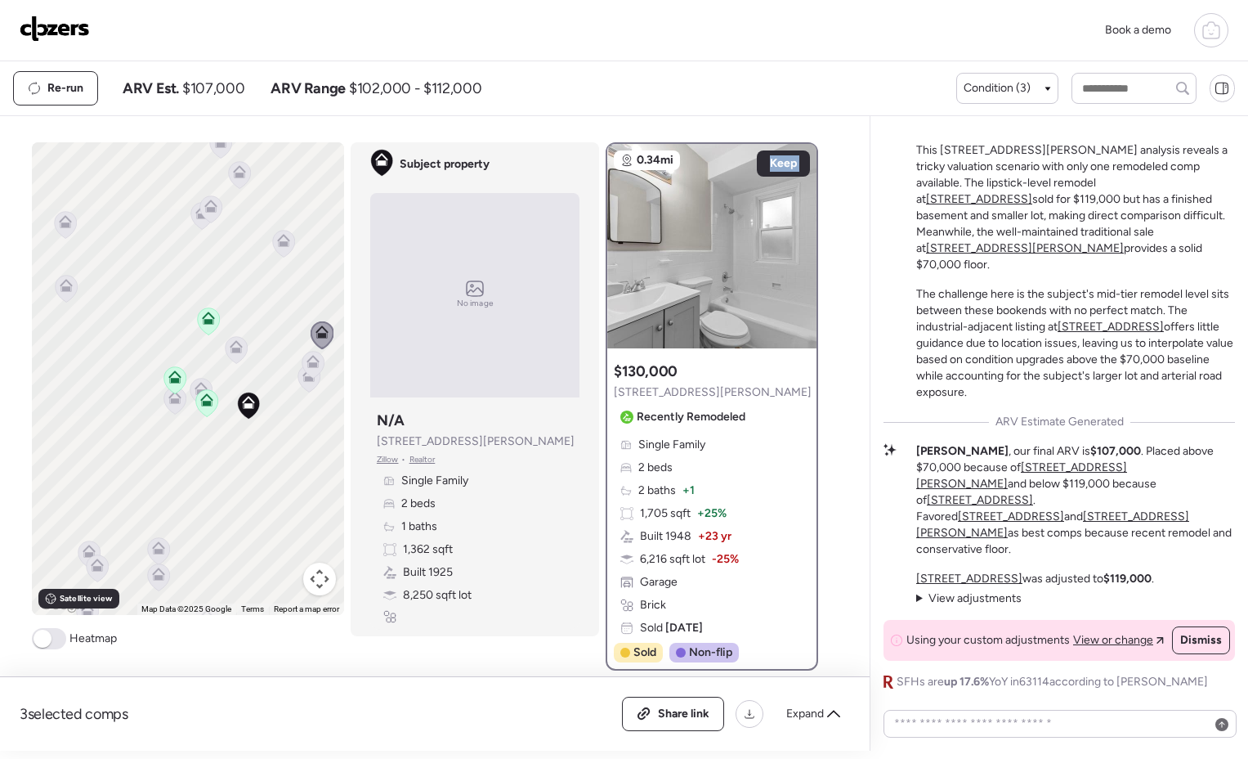
click at [279, 238] on icon at bounding box center [283, 240] width 13 height 13
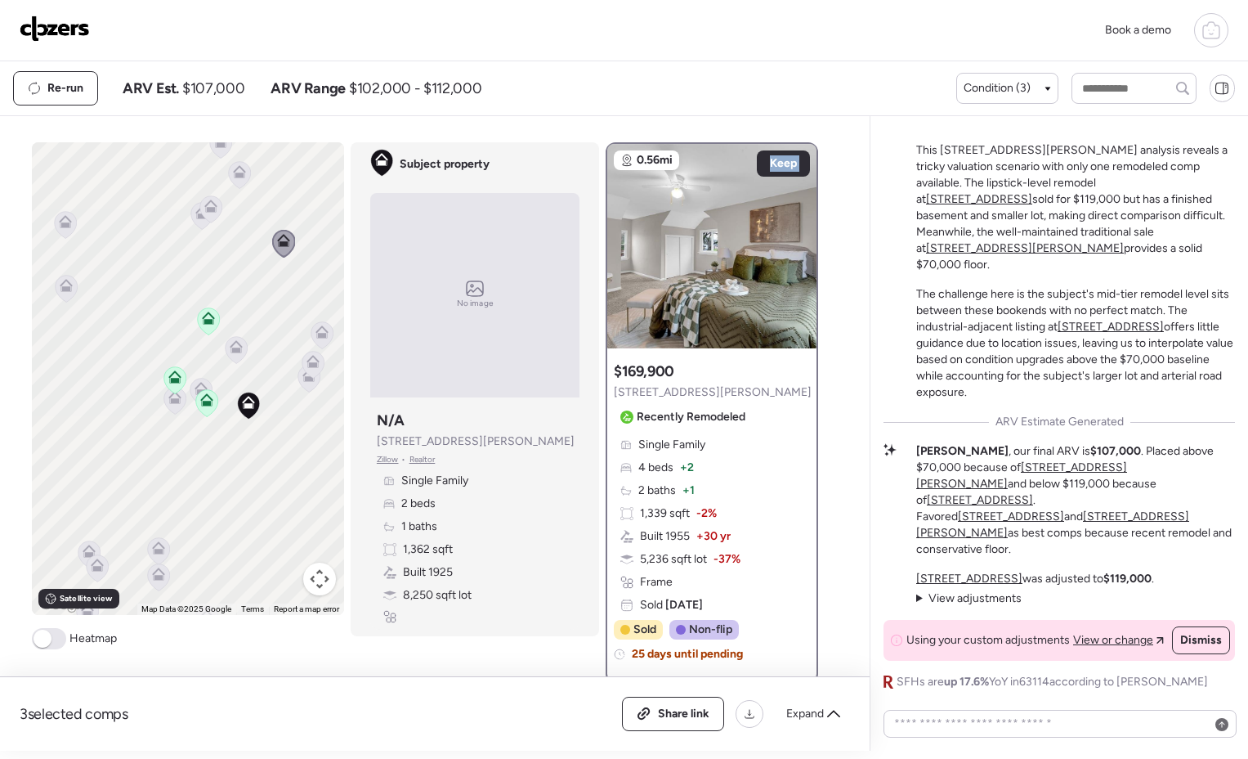
click at [199, 220] on icon at bounding box center [210, 209] width 23 height 28
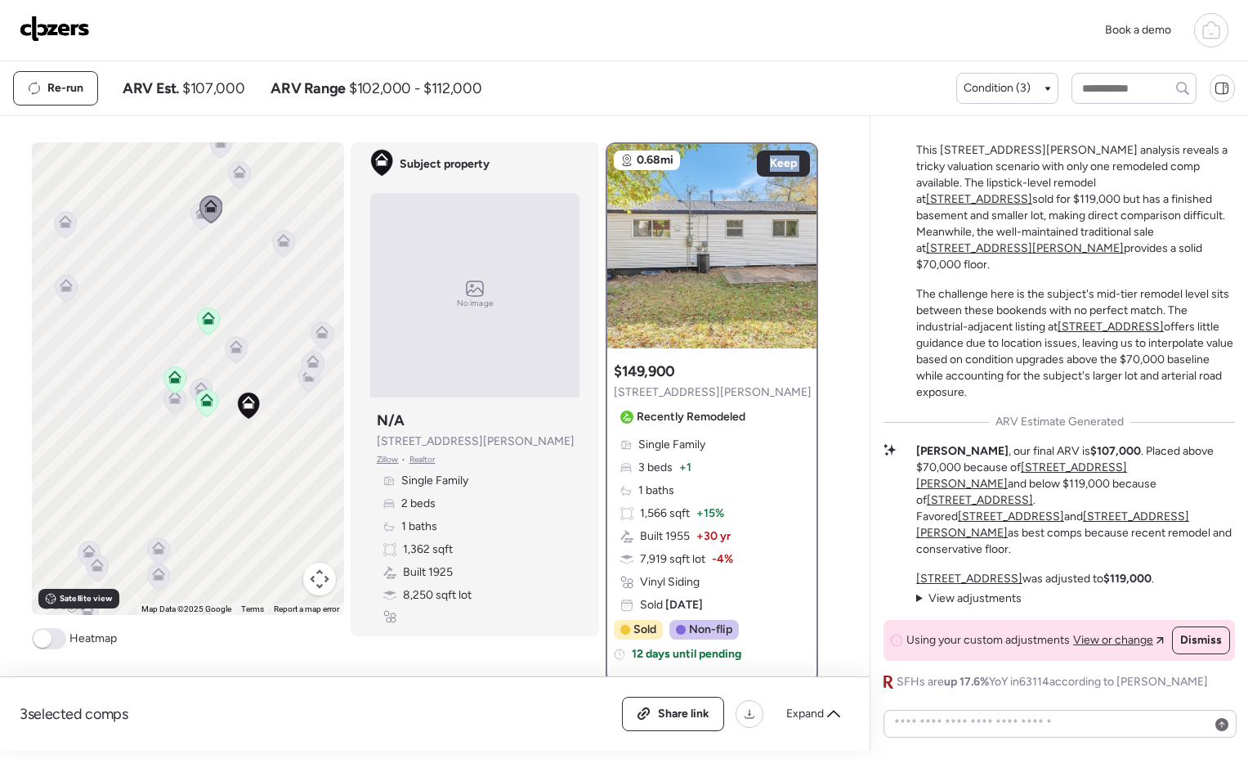
click at [207, 208] on icon at bounding box center [210, 209] width 11 height 5
click at [190, 224] on icon at bounding box center [201, 216] width 23 height 28
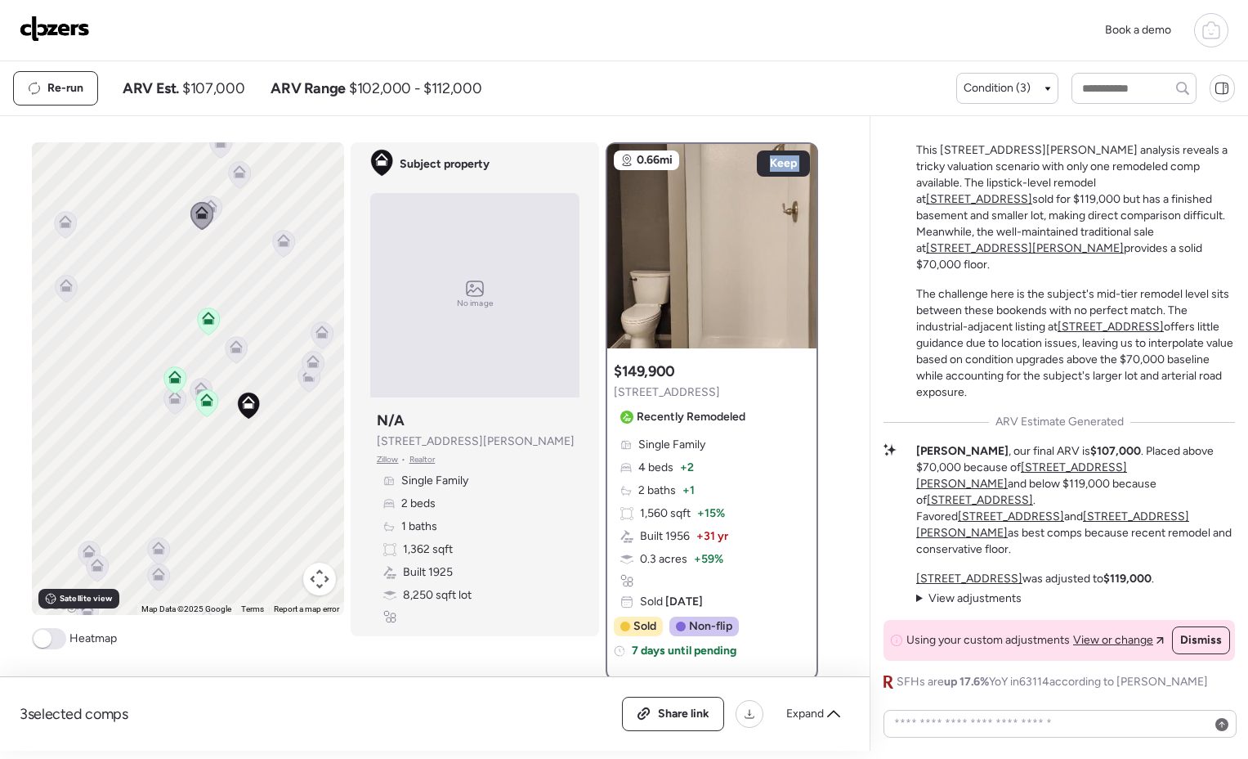
click at [234, 349] on icon at bounding box center [236, 349] width 11 height 5
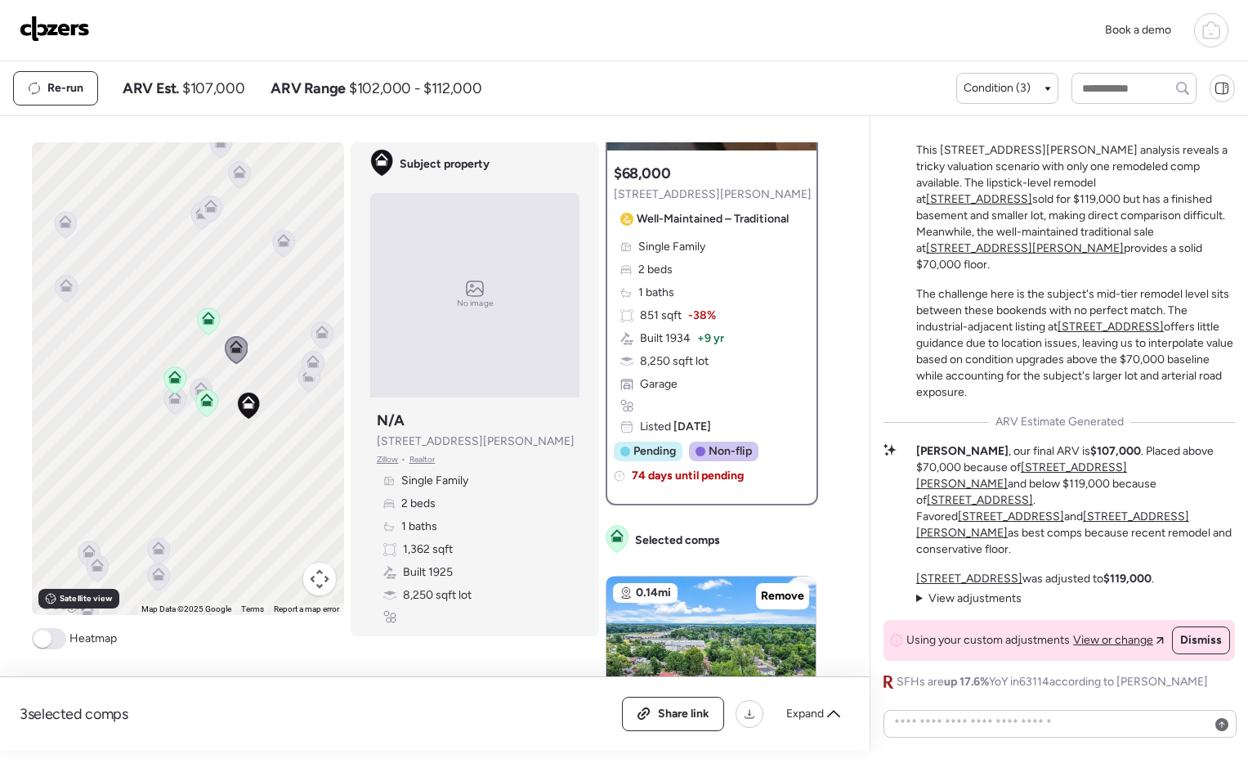
scroll to position [616, 0]
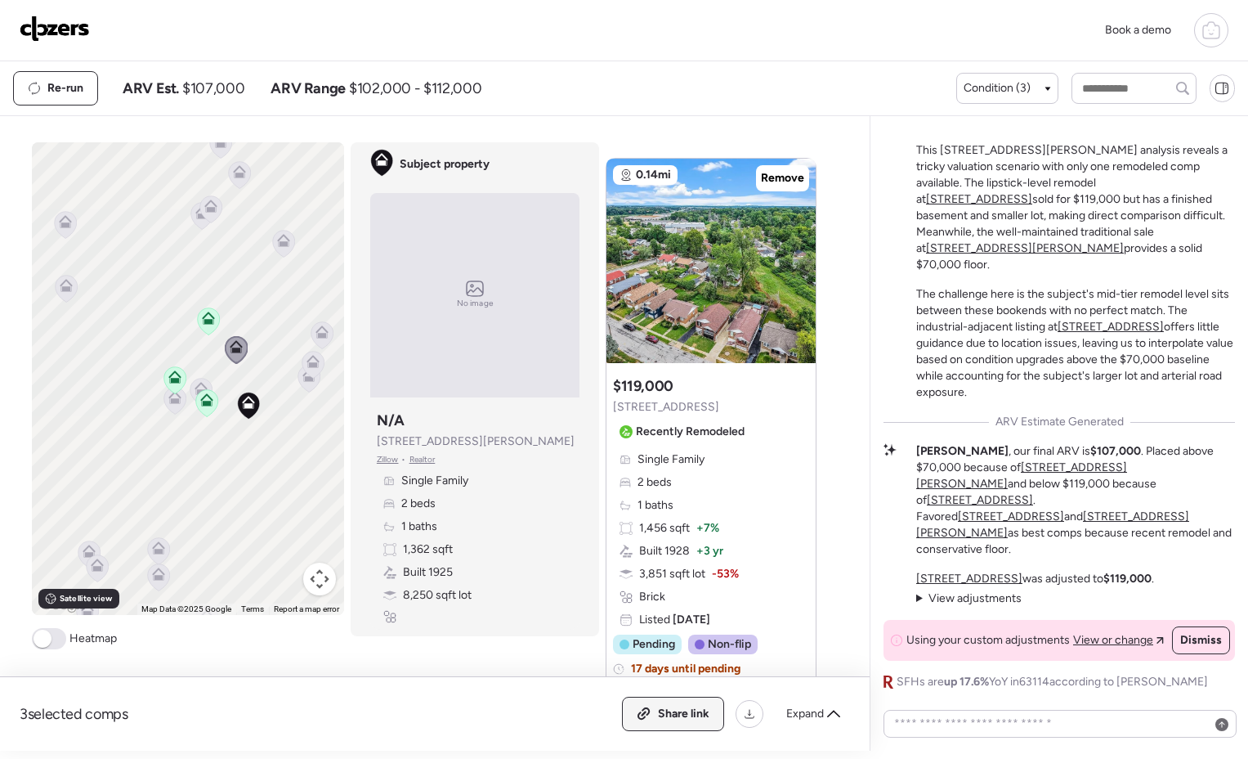
click at [684, 717] on span "Share link" at bounding box center [684, 713] width 52 height 16
click at [83, 40] on img at bounding box center [55, 29] width 70 height 26
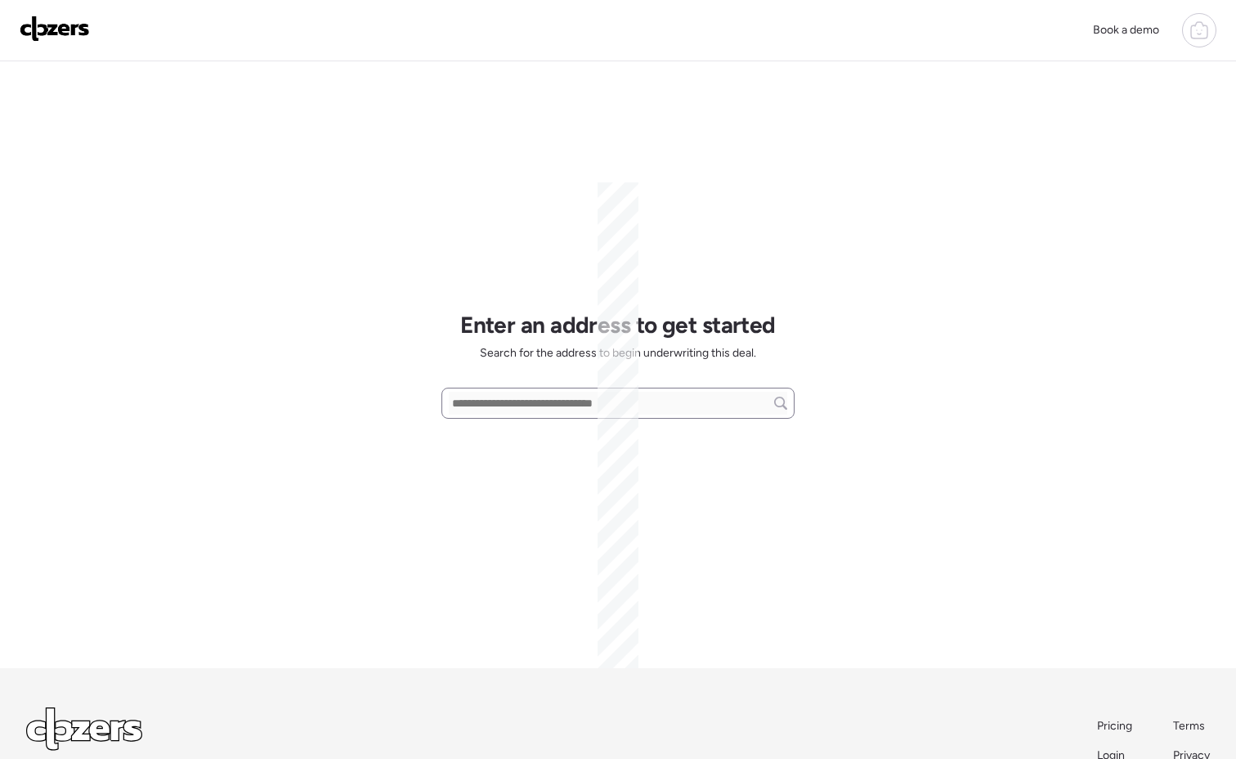
click at [513, 399] on input "text" at bounding box center [618, 403] width 338 height 23
click at [516, 405] on input "text" at bounding box center [618, 403] width 338 height 23
paste input "**********"
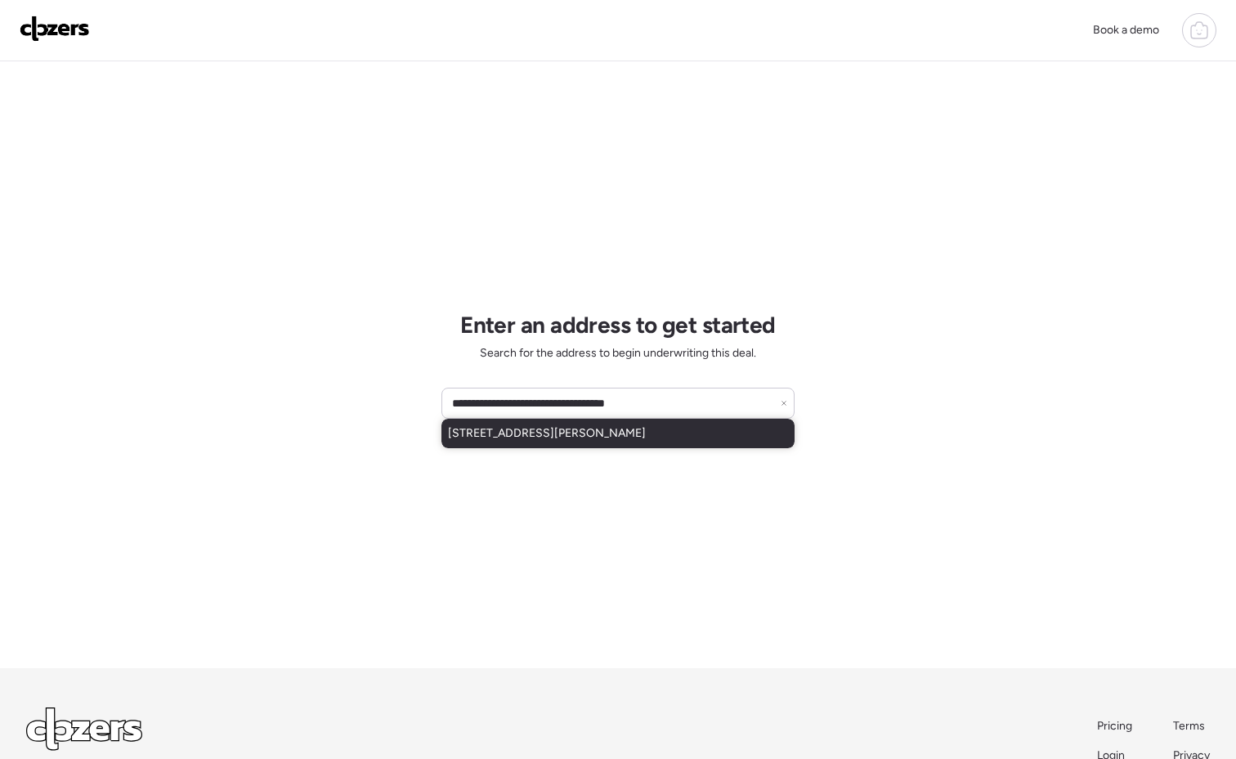
click at [558, 437] on span "[STREET_ADDRESS][PERSON_NAME]" at bounding box center [547, 433] width 198 height 16
type input "**********"
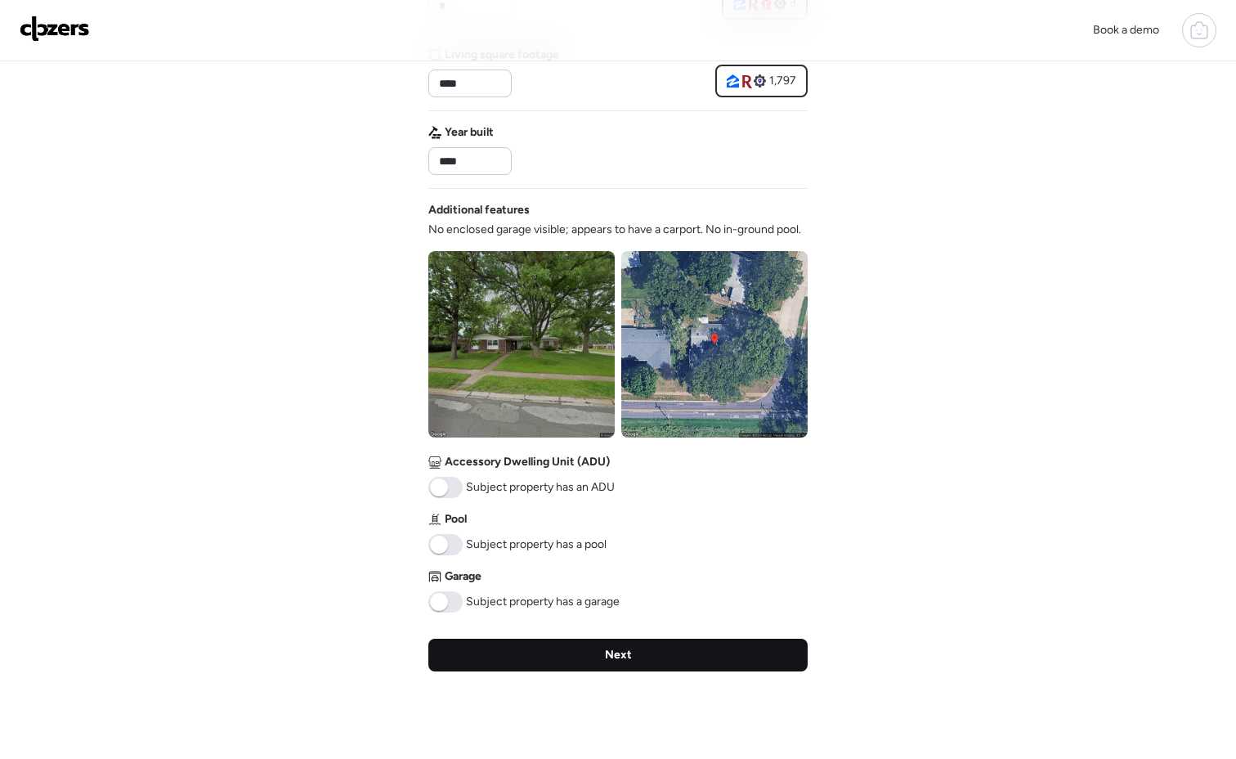
click at [647, 659] on div "Next" at bounding box center [617, 654] width 379 height 33
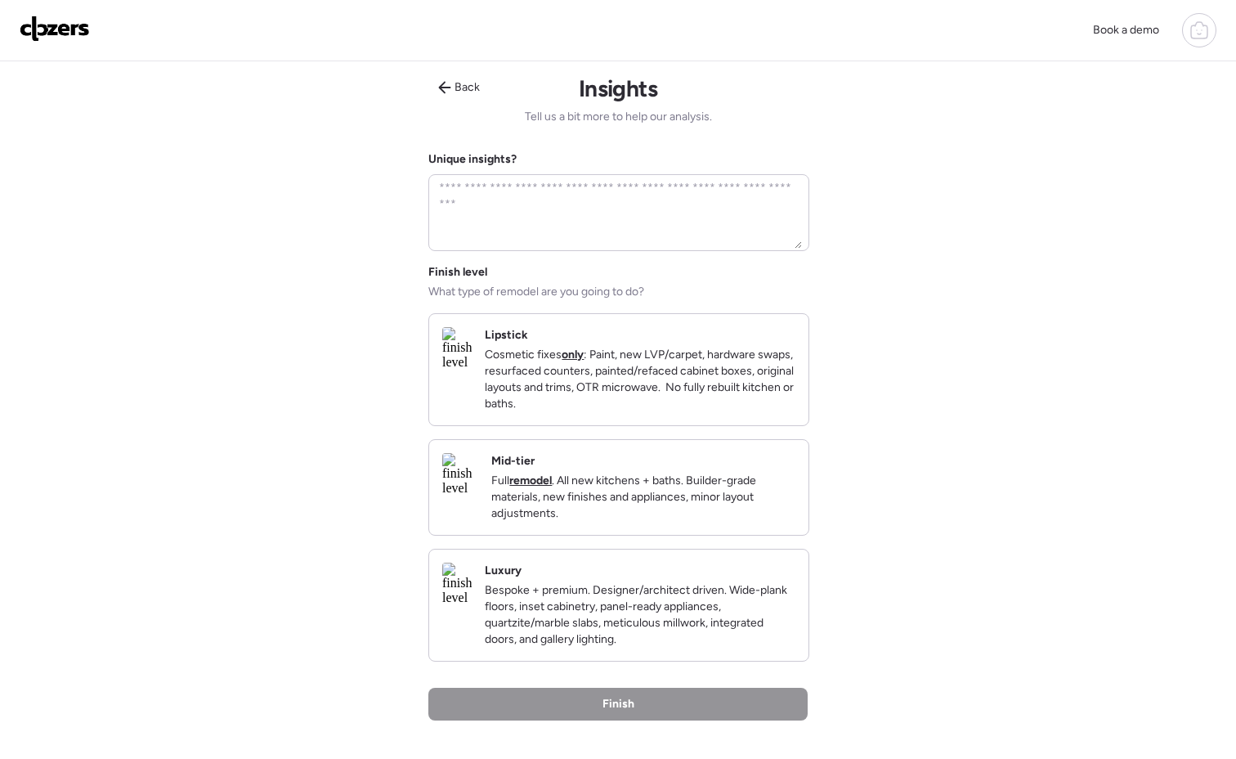
click at [645, 513] on p "Full remodel . All new kitchens + baths. Builder-grade materials, new finishes …" at bounding box center [643, 497] width 304 height 49
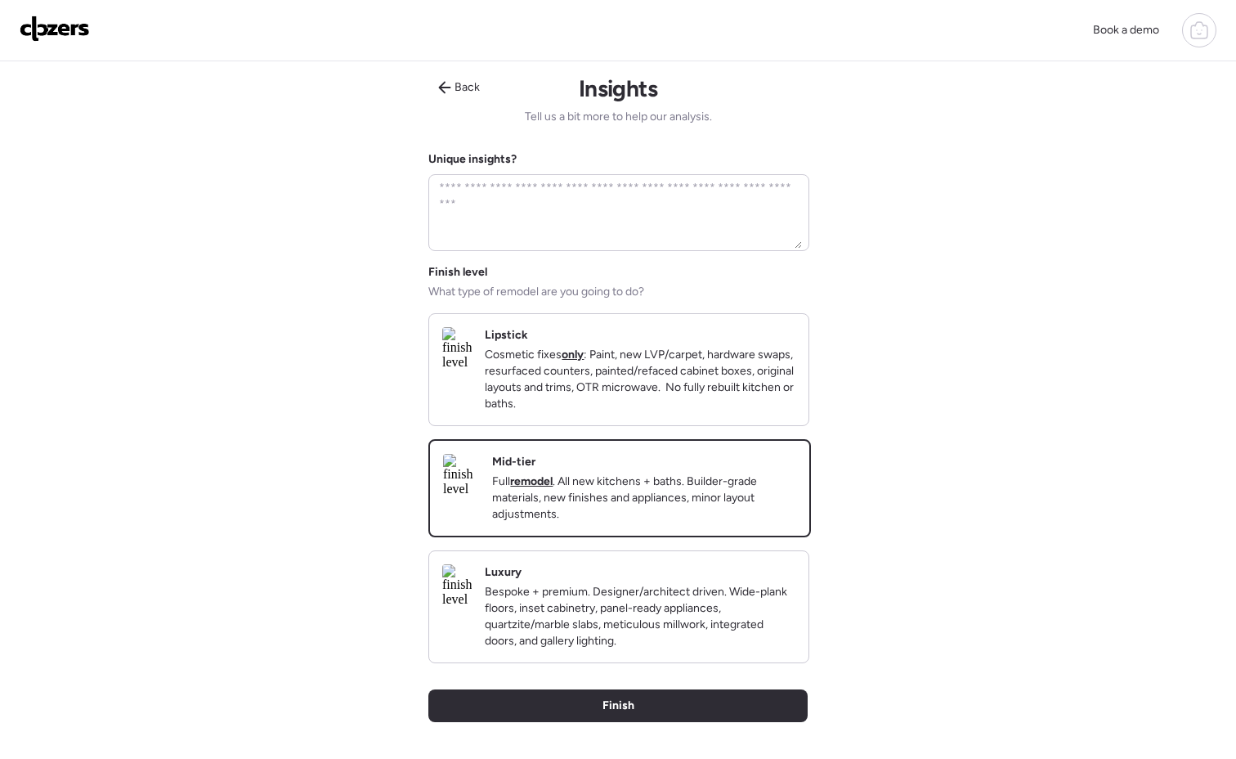
click at [695, 715] on div "Back Insights Tell us a bit more to help our analysis. Unique insights? Finish …" at bounding box center [617, 440] width 379 height 759
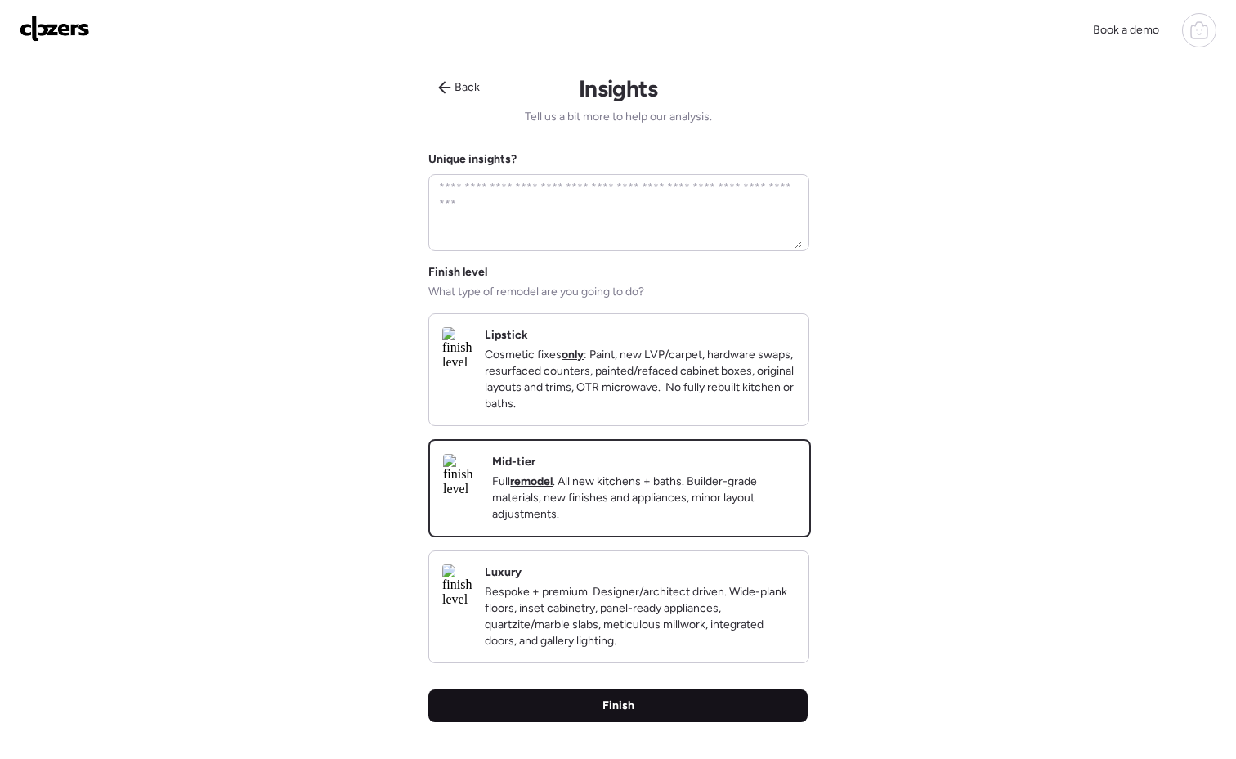
click at [696, 722] on div "Finish" at bounding box center [617, 705] width 379 height 33
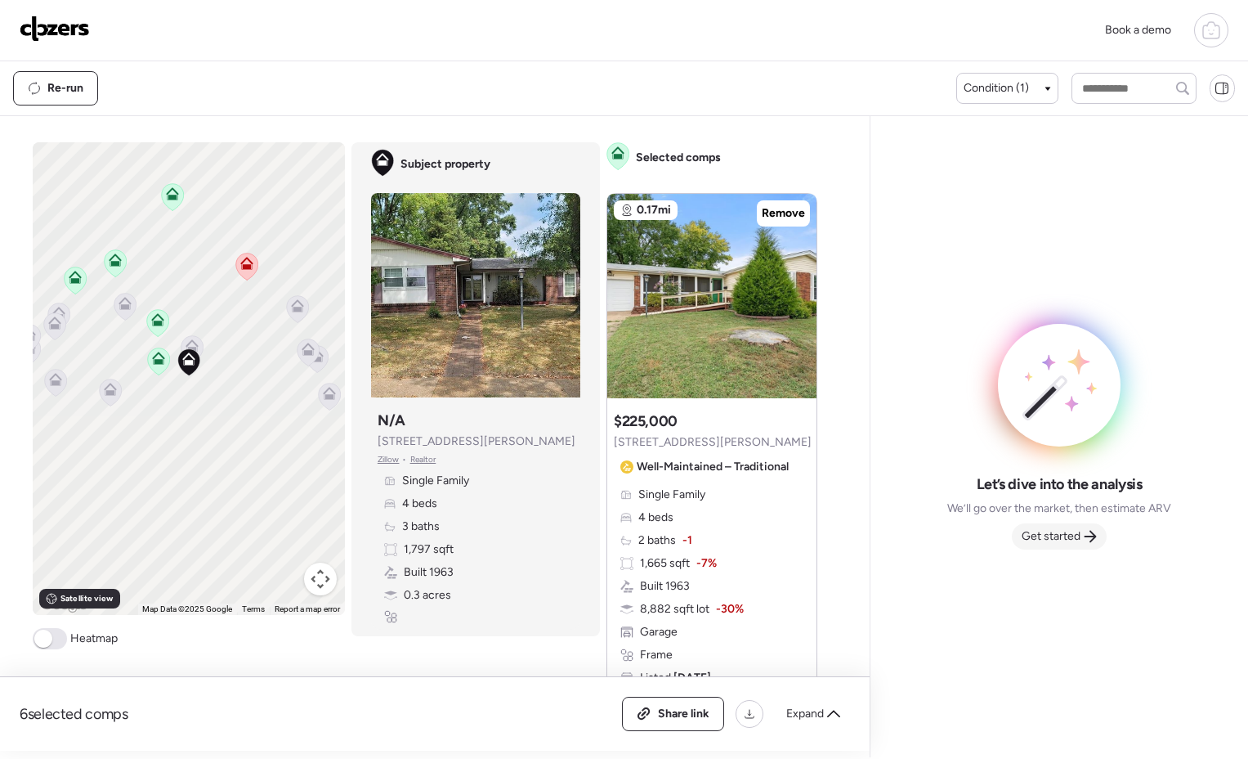
click at [1049, 535] on span "Get started" at bounding box center [1051, 536] width 59 height 16
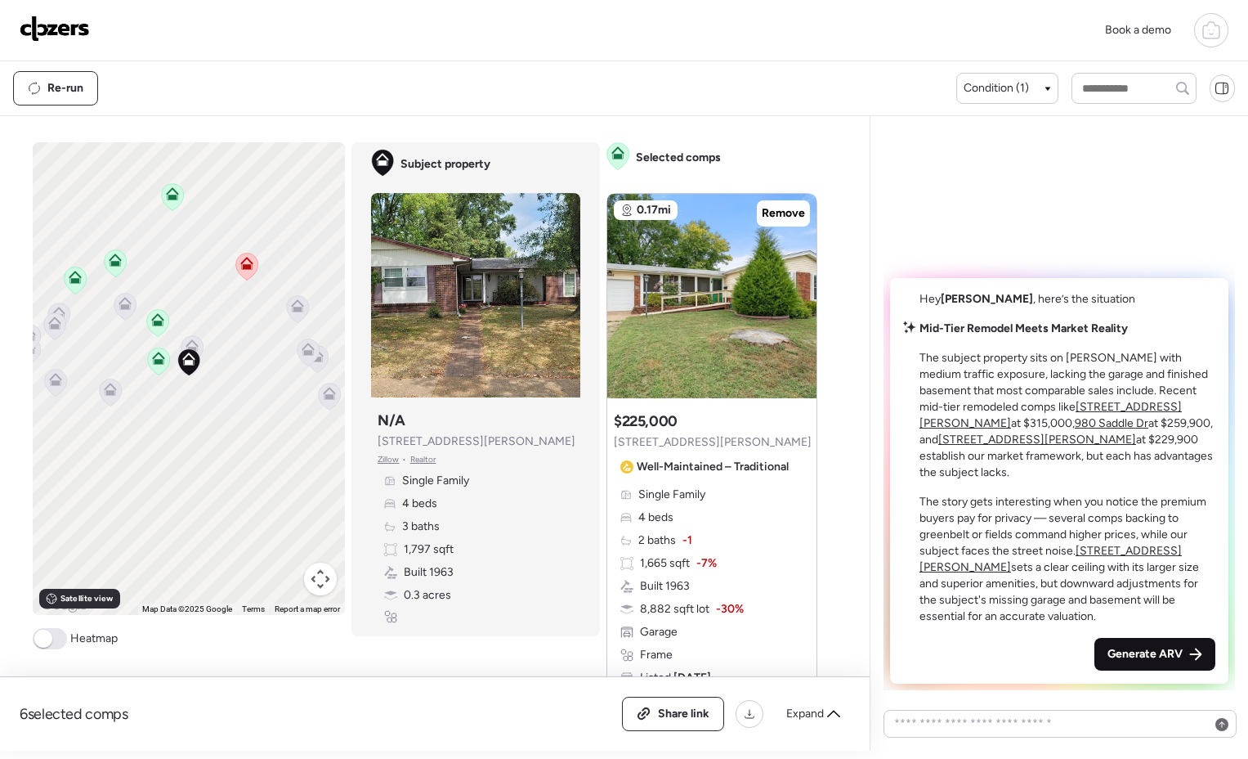
click at [1135, 638] on div "Generate ARV" at bounding box center [1155, 654] width 121 height 33
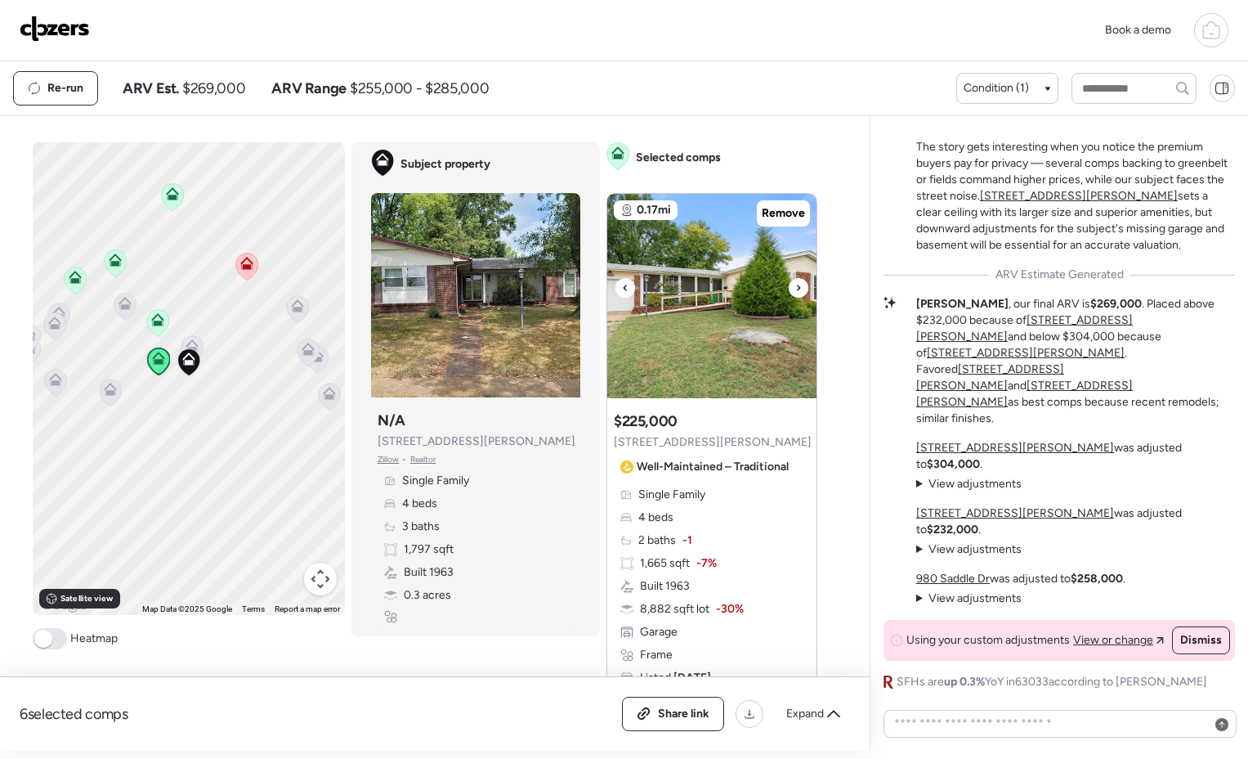
click at [795, 292] on icon at bounding box center [798, 288] width 7 height 20
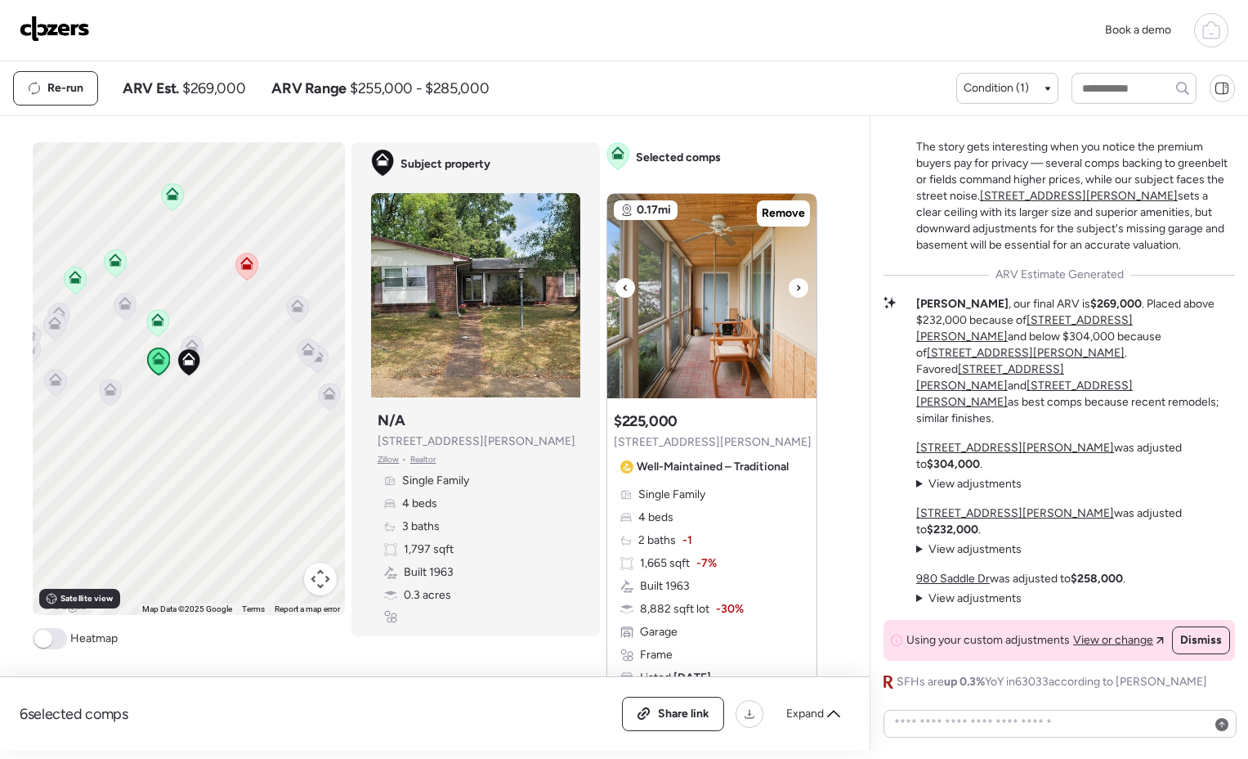
click at [795, 292] on icon at bounding box center [798, 288] width 7 height 20
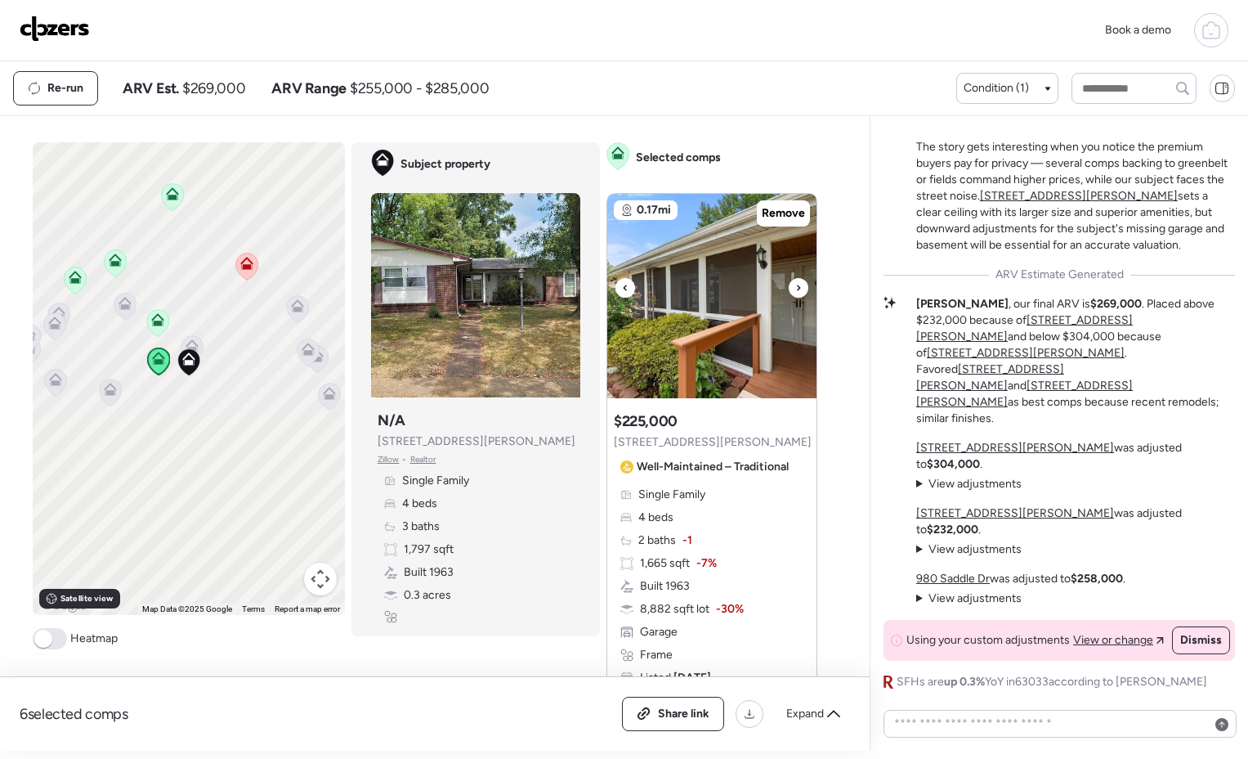
click at [795, 291] on icon at bounding box center [798, 288] width 7 height 20
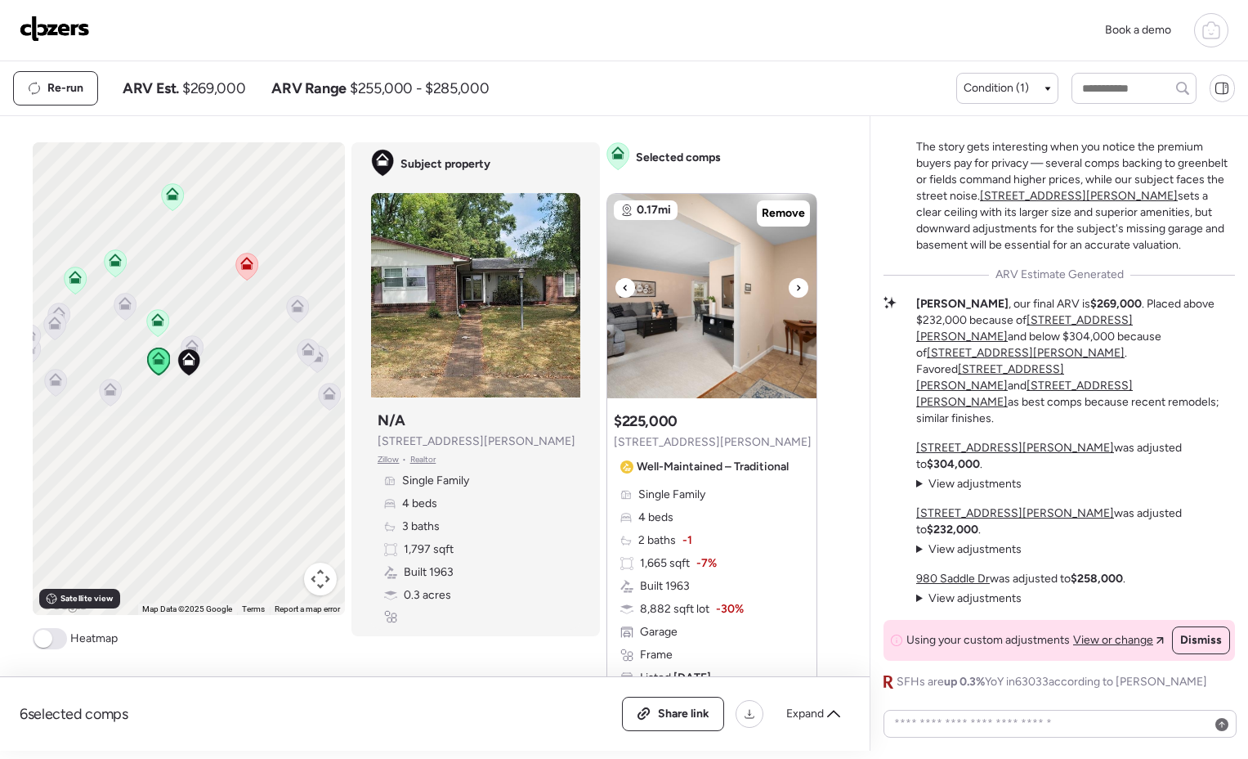
click at [795, 291] on icon at bounding box center [798, 288] width 7 height 20
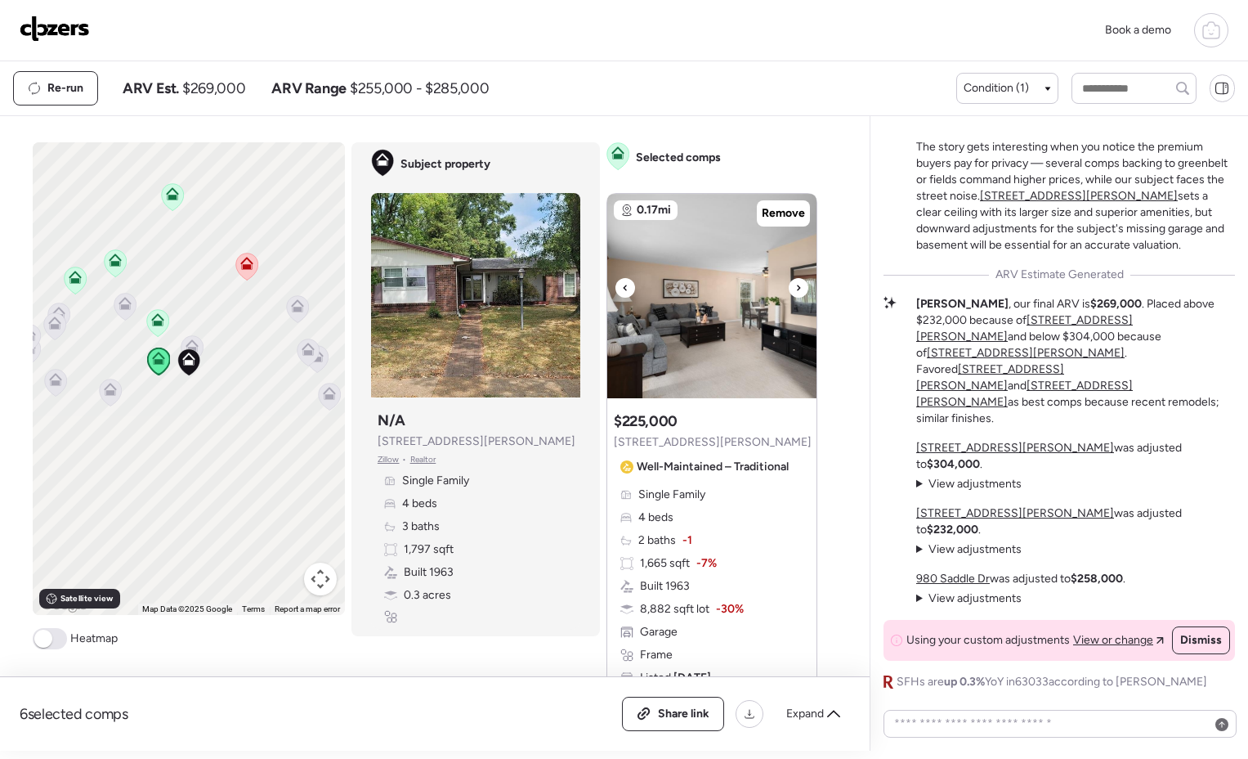
click at [795, 291] on icon at bounding box center [798, 288] width 7 height 20
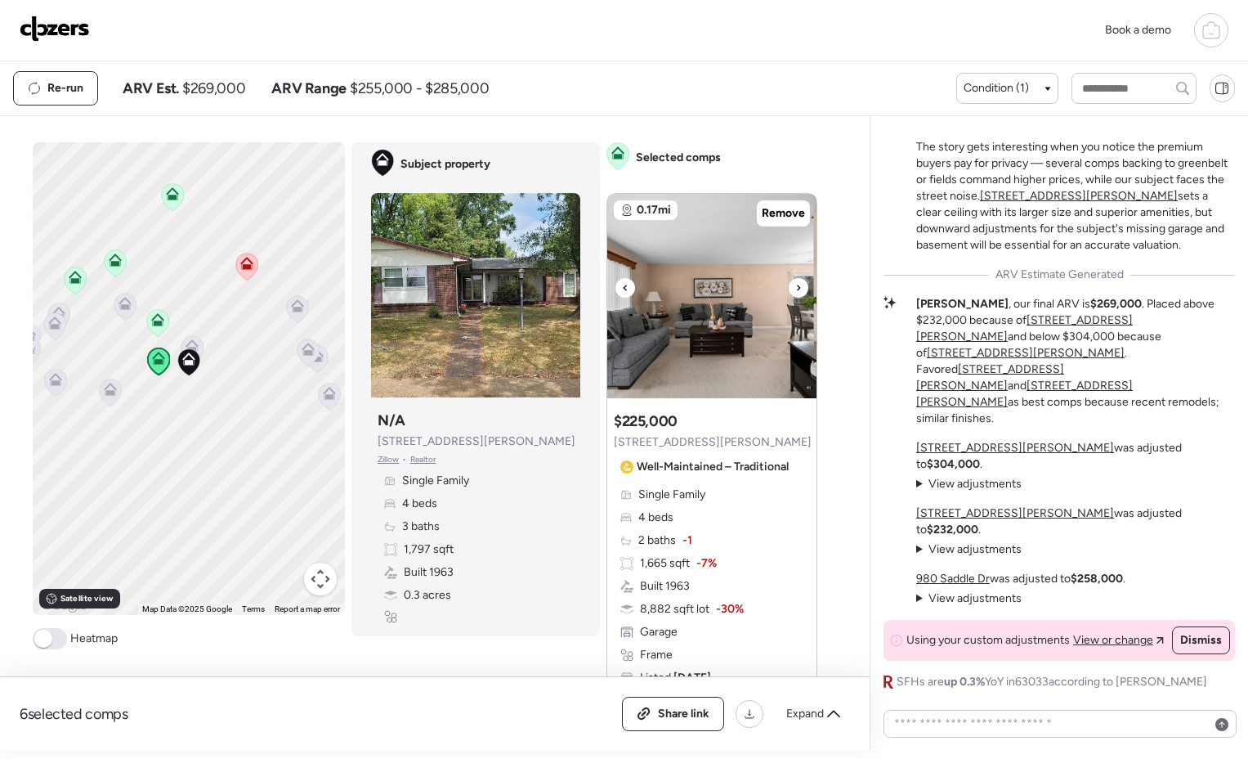
click at [795, 291] on icon at bounding box center [798, 288] width 7 height 20
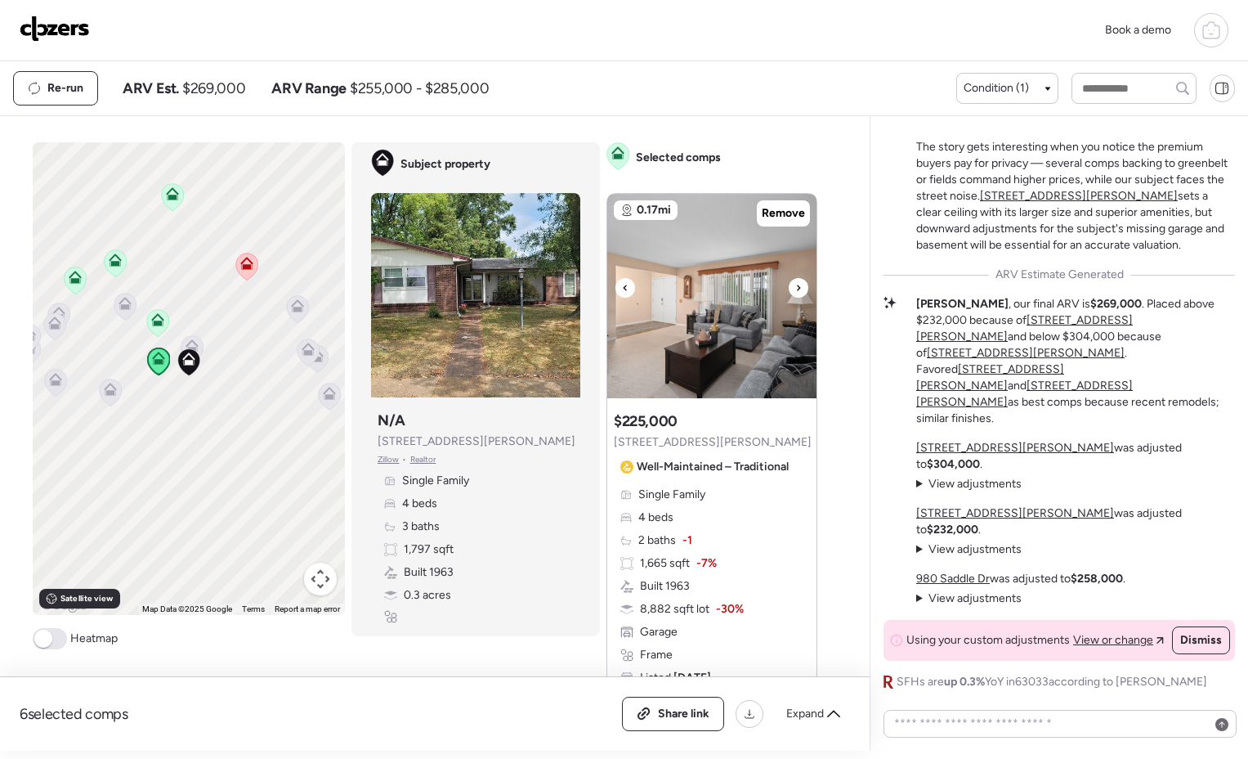
click at [795, 291] on icon at bounding box center [798, 288] width 7 height 20
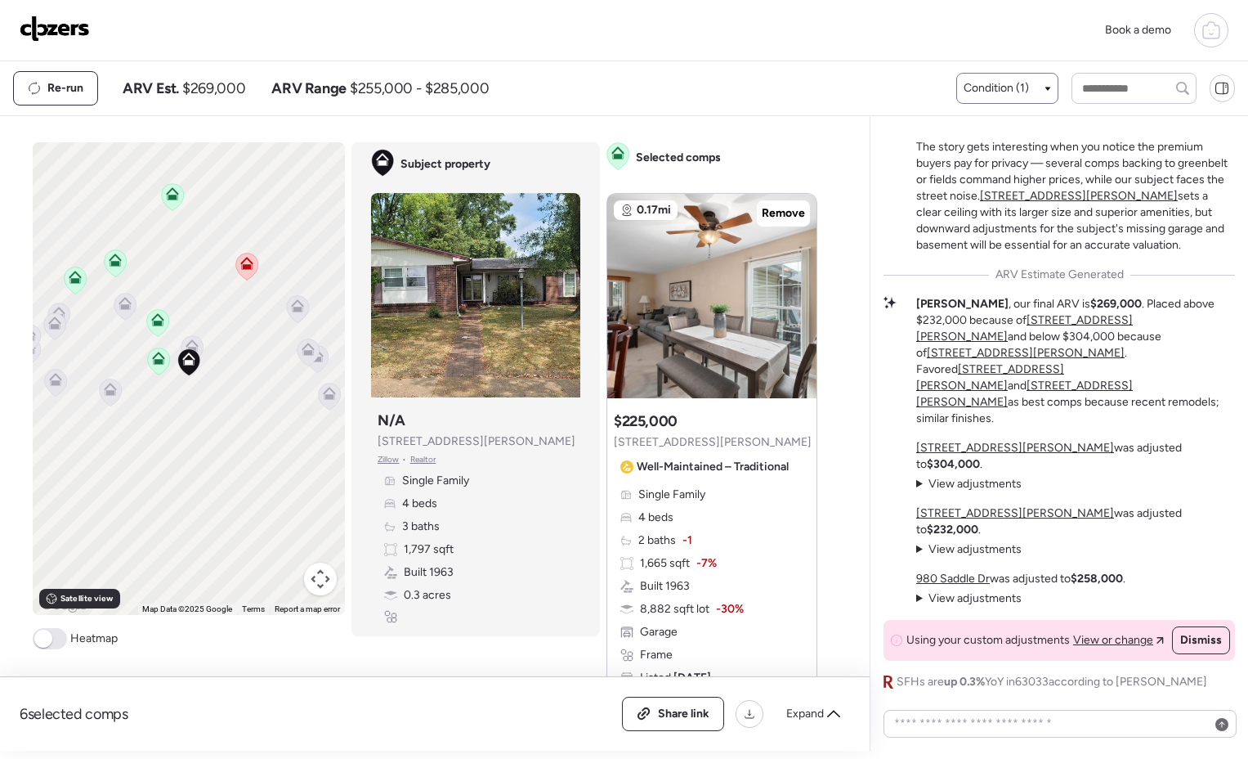
click at [1015, 89] on span "Condition (1)" at bounding box center [996, 88] width 65 height 16
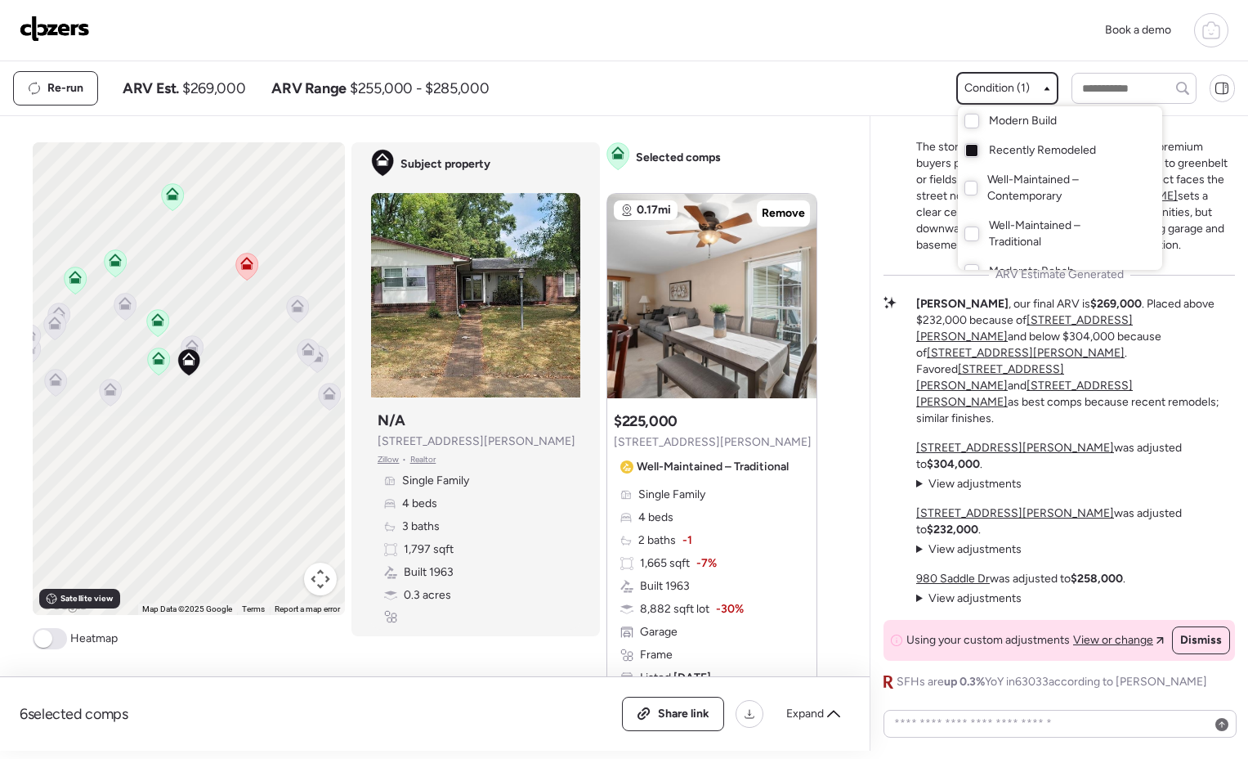
click at [823, 105] on div at bounding box center [624, 333] width 1248 height 759
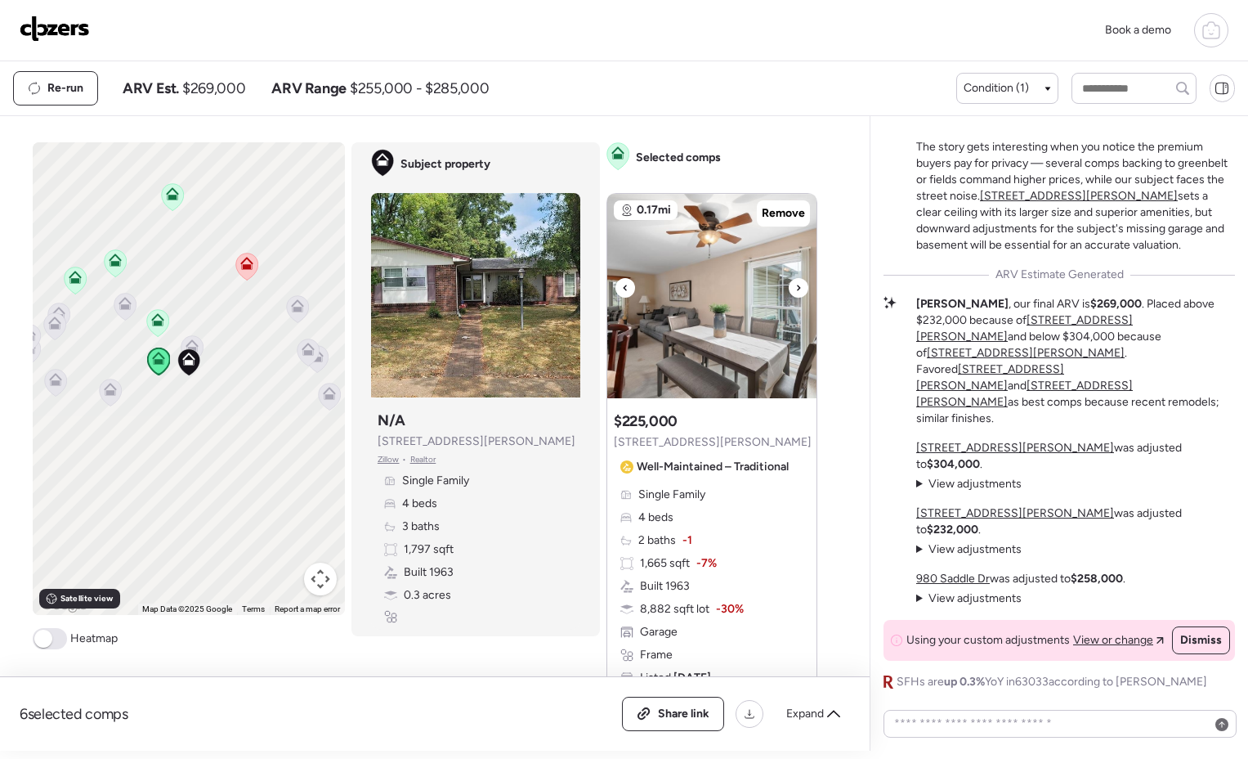
click at [795, 283] on icon at bounding box center [798, 288] width 7 height 20
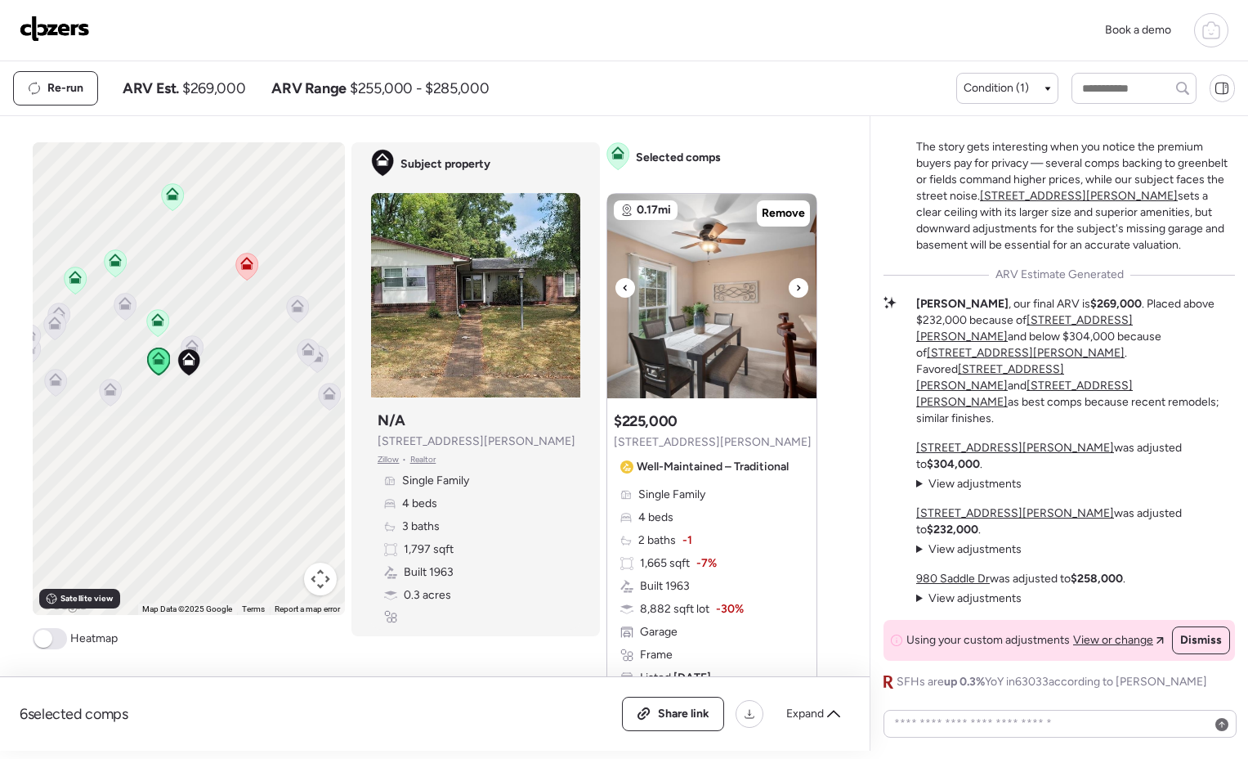
click at [795, 283] on icon at bounding box center [798, 288] width 7 height 20
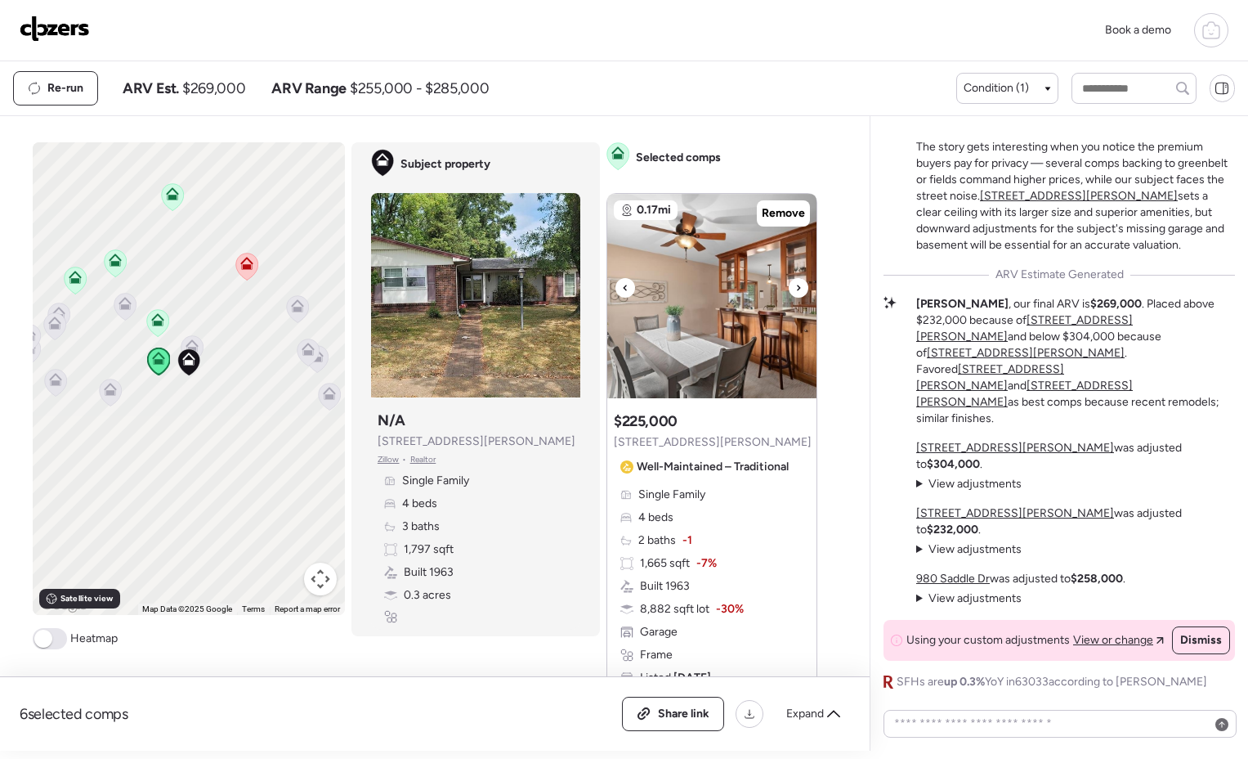
click at [795, 283] on icon at bounding box center [798, 288] width 7 height 20
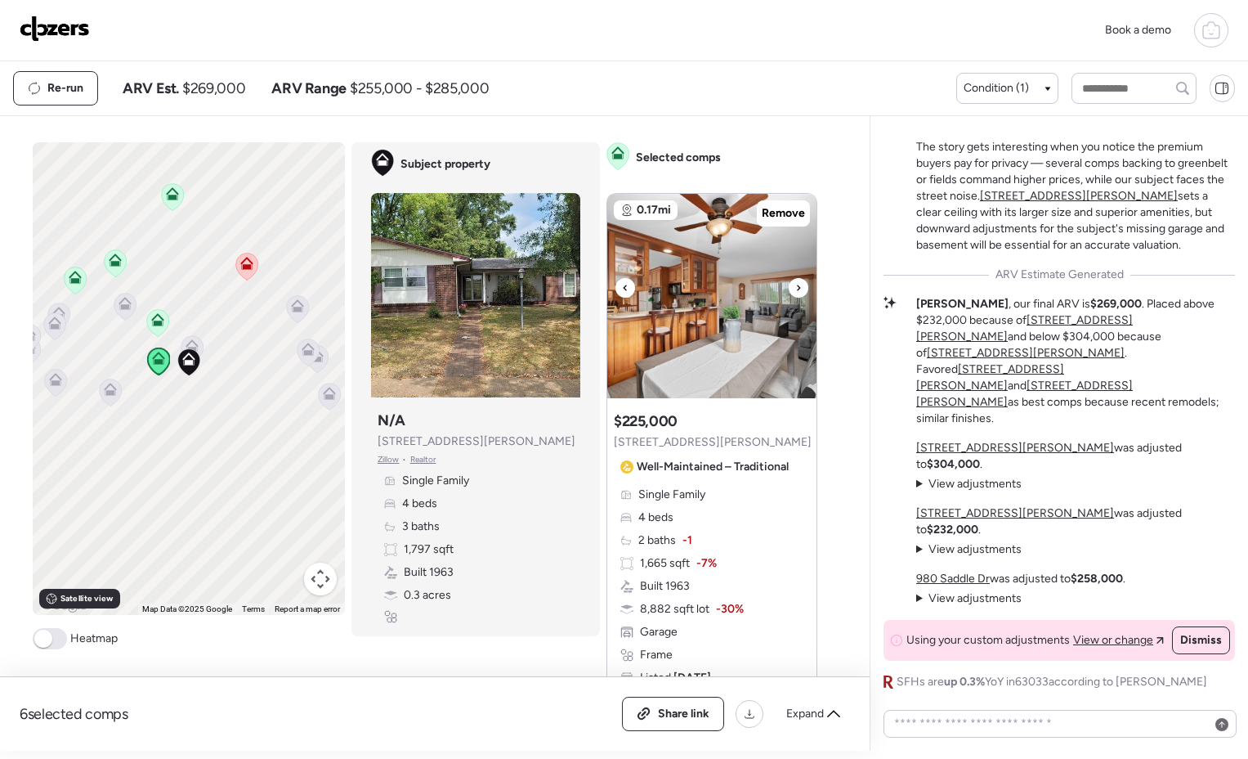
click at [795, 283] on icon at bounding box center [798, 288] width 7 height 20
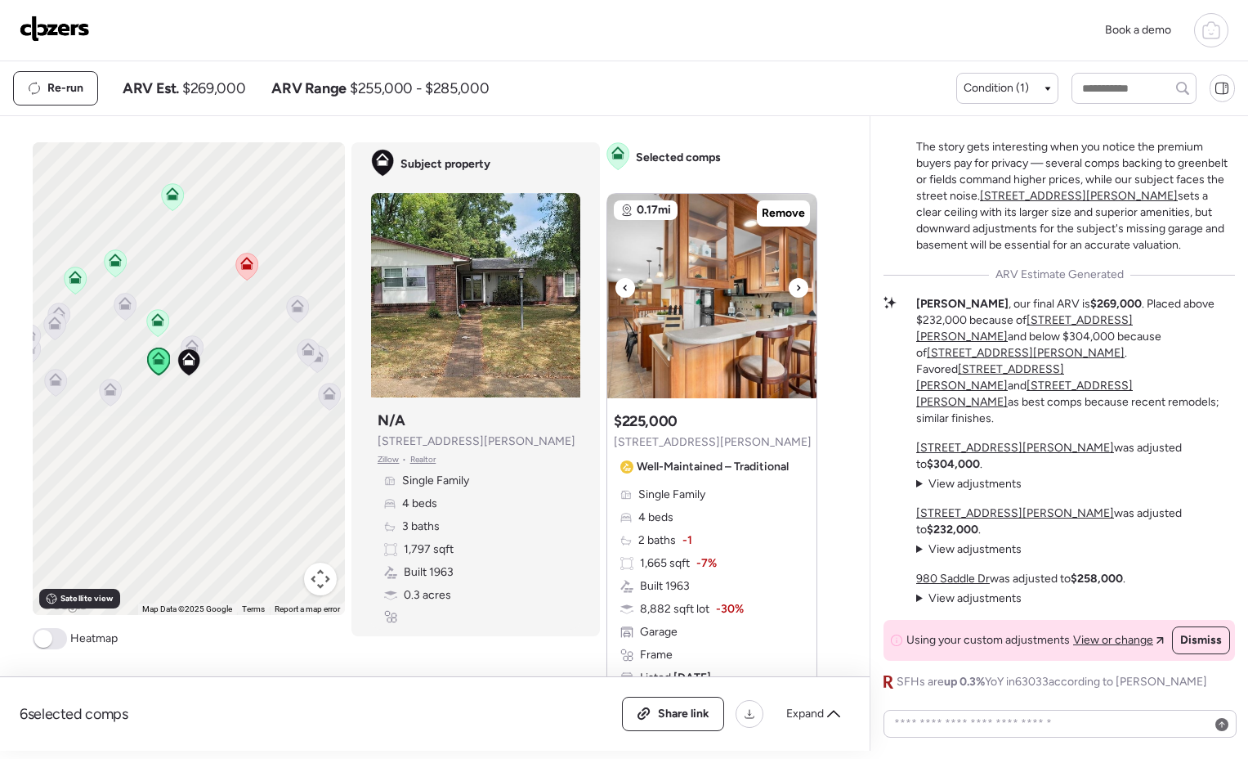
click at [795, 283] on icon at bounding box center [798, 288] width 7 height 20
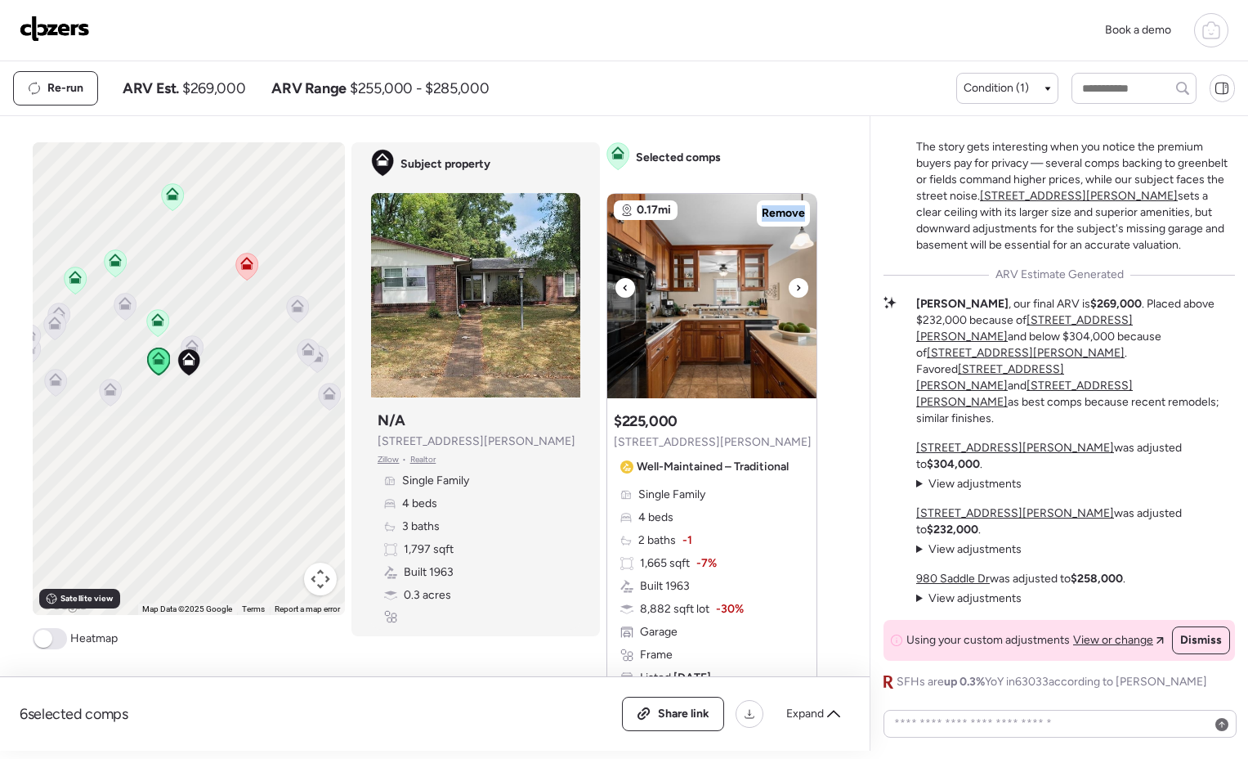
click at [795, 283] on icon at bounding box center [798, 288] width 7 height 20
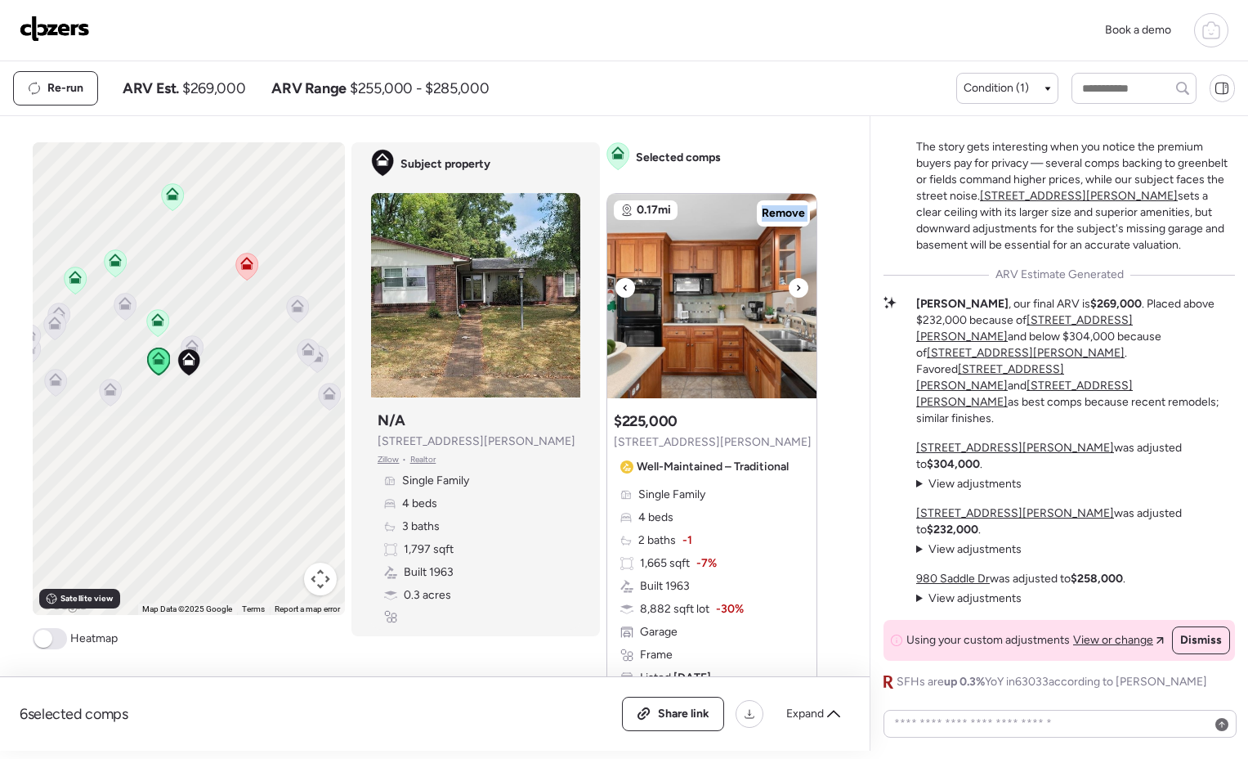
click at [795, 283] on icon at bounding box center [798, 288] width 7 height 20
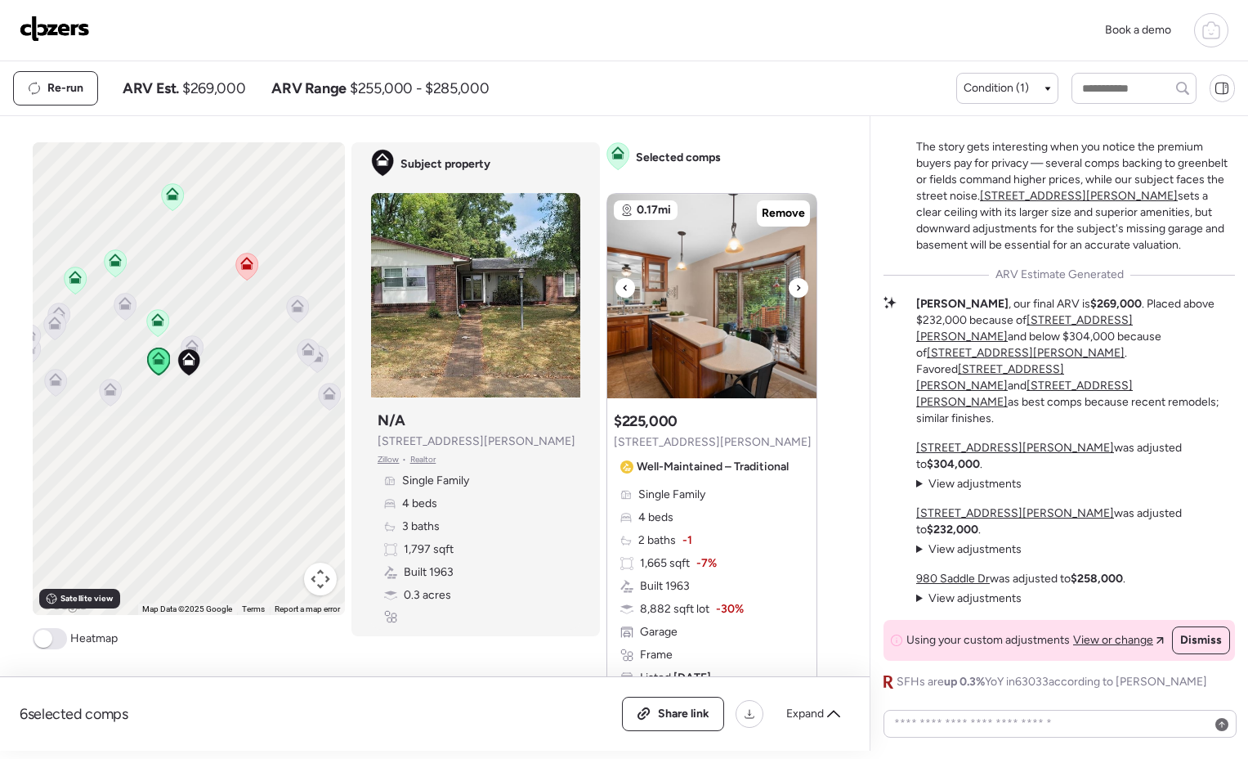
click at [795, 283] on icon at bounding box center [798, 288] width 7 height 20
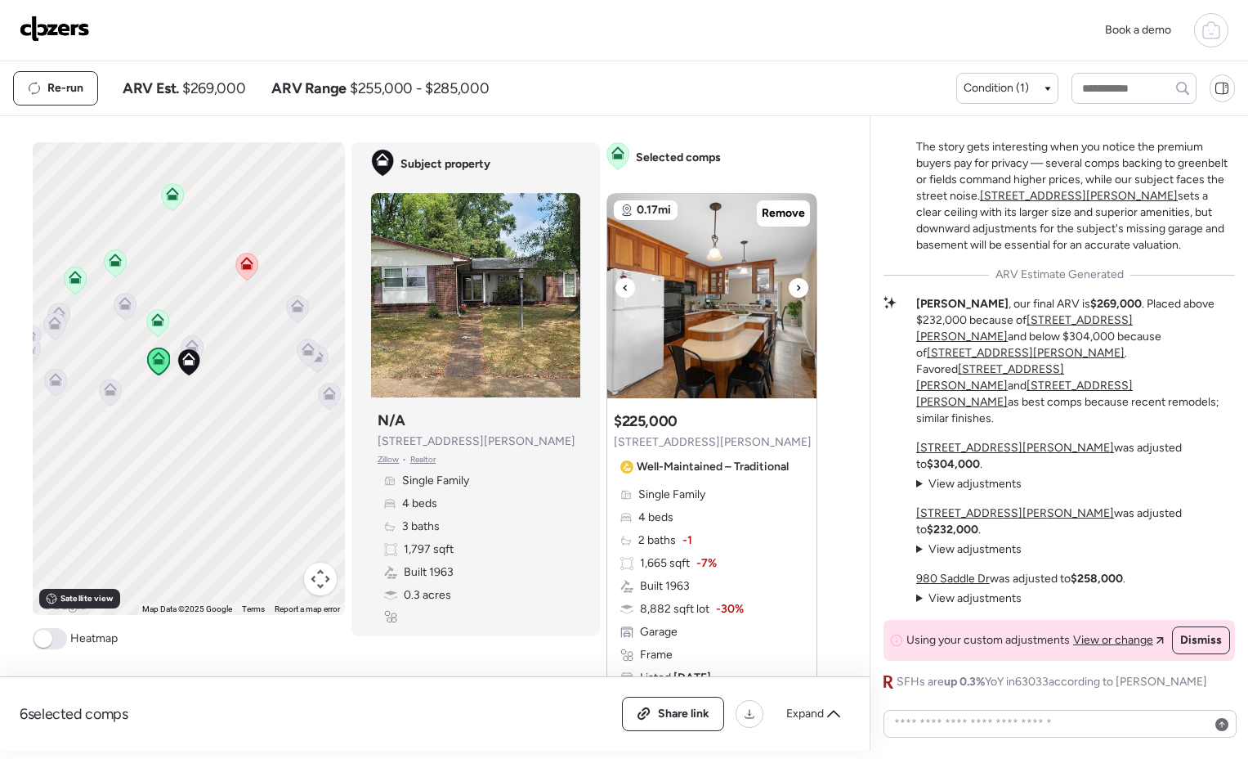
click at [795, 280] on icon at bounding box center [798, 288] width 7 height 20
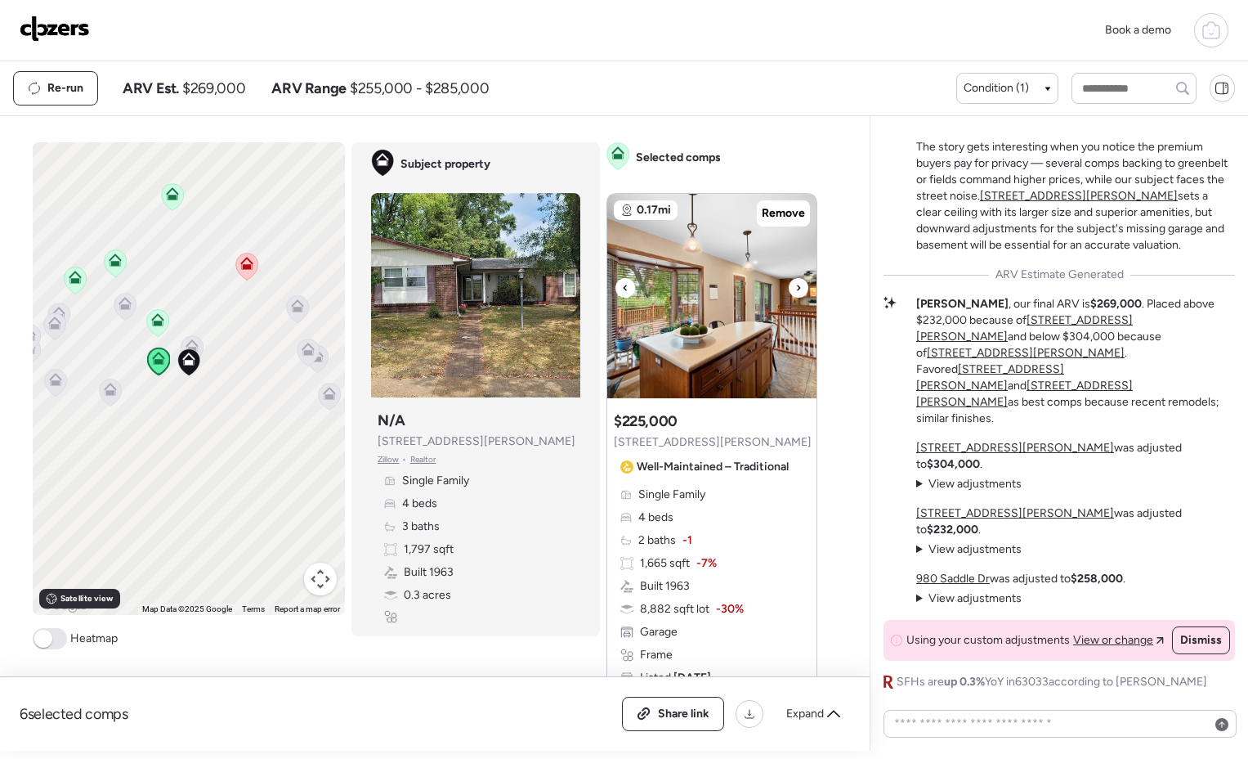
click at [795, 280] on icon at bounding box center [798, 288] width 7 height 20
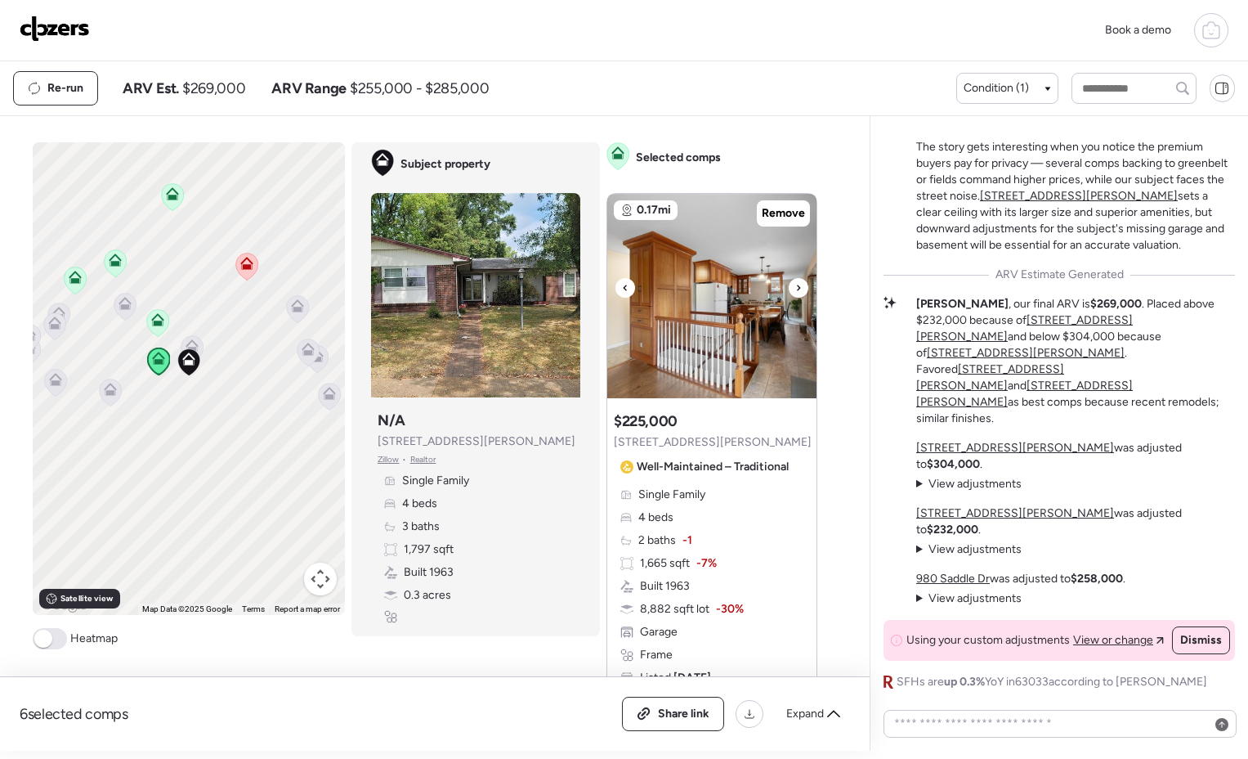
click at [795, 280] on icon at bounding box center [798, 288] width 7 height 20
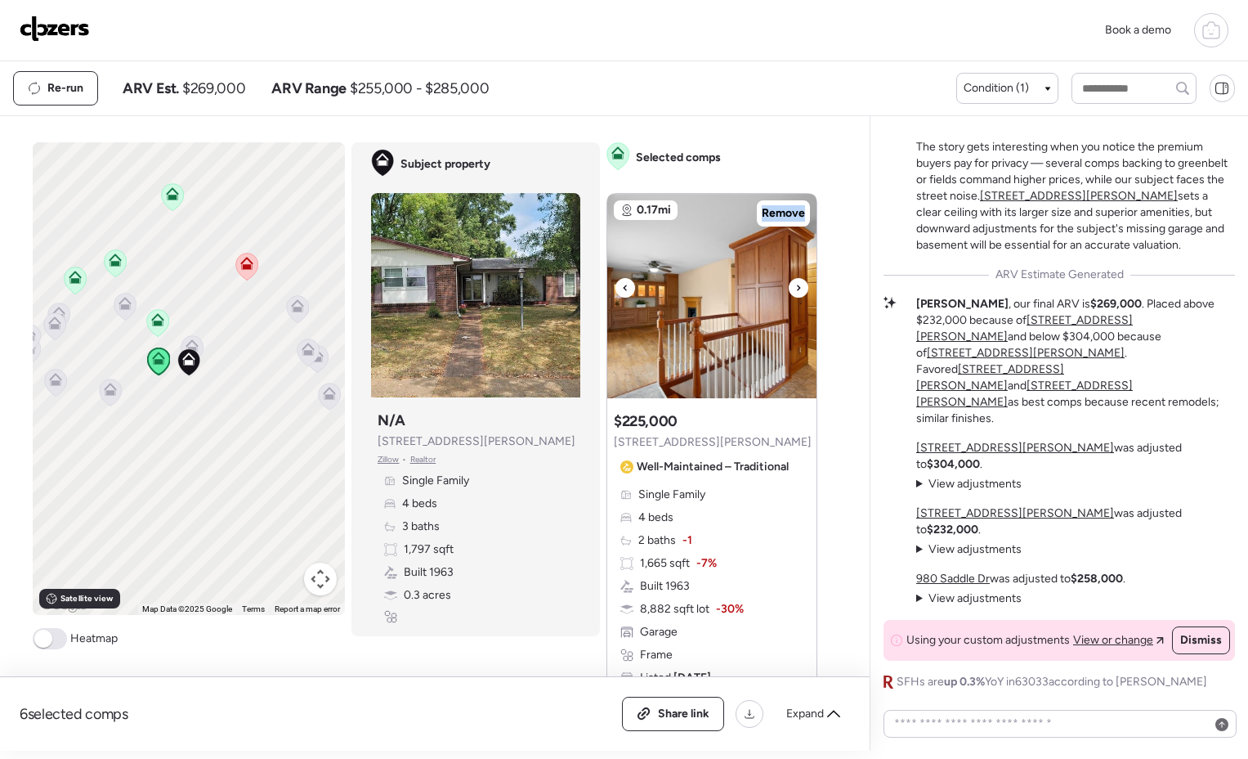
click at [795, 280] on icon at bounding box center [798, 288] width 7 height 20
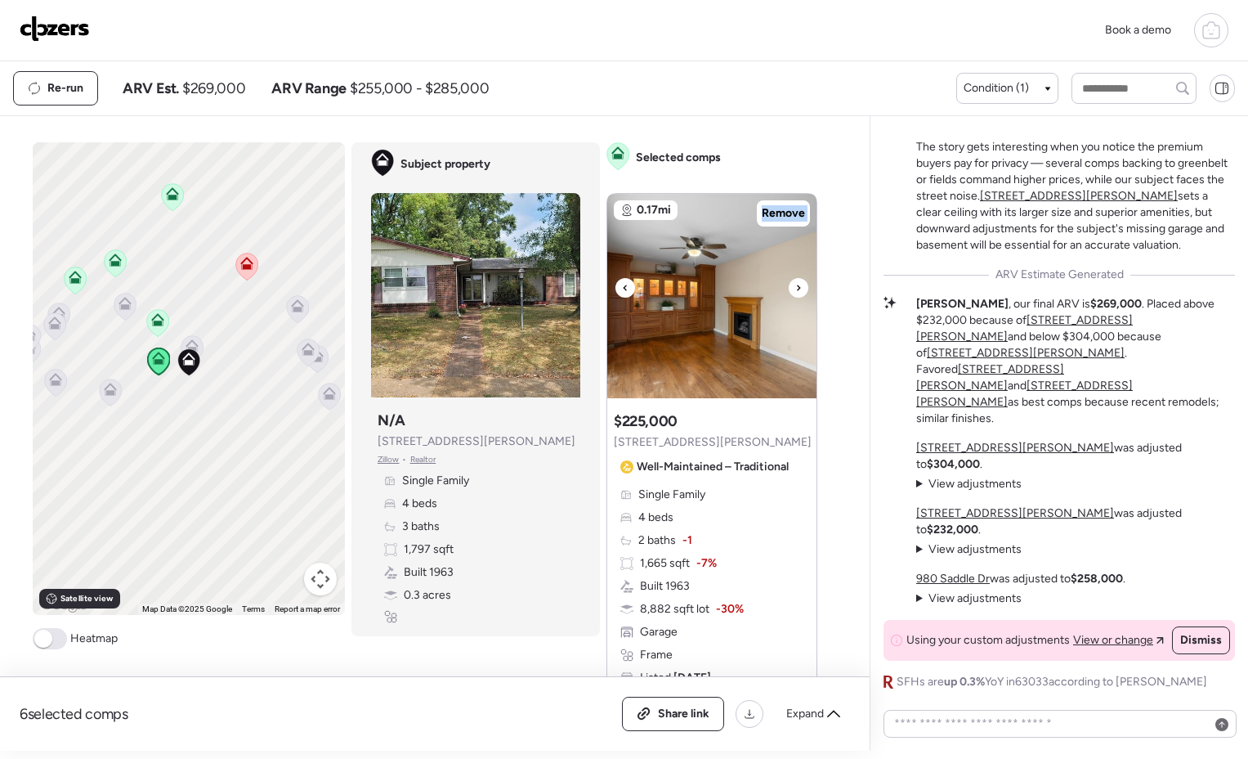
click at [795, 280] on icon at bounding box center [798, 288] width 7 height 20
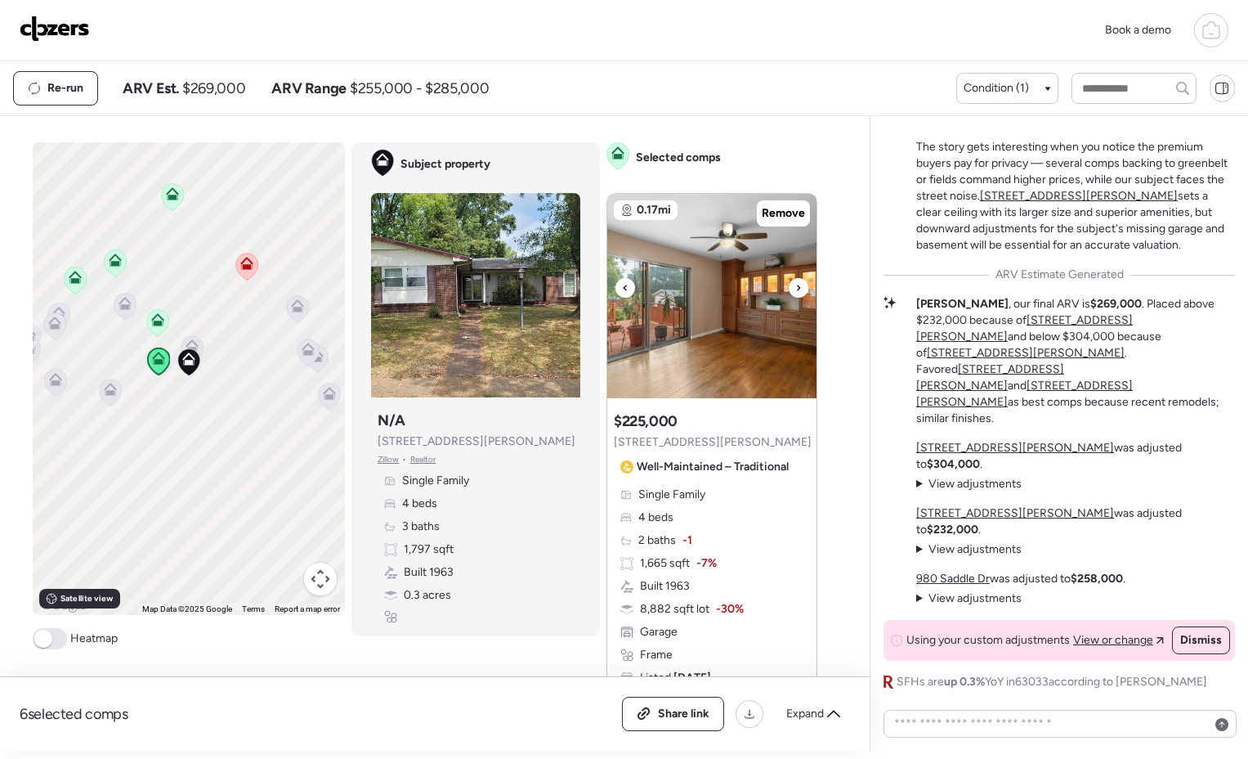
click at [795, 280] on icon at bounding box center [798, 288] width 7 height 20
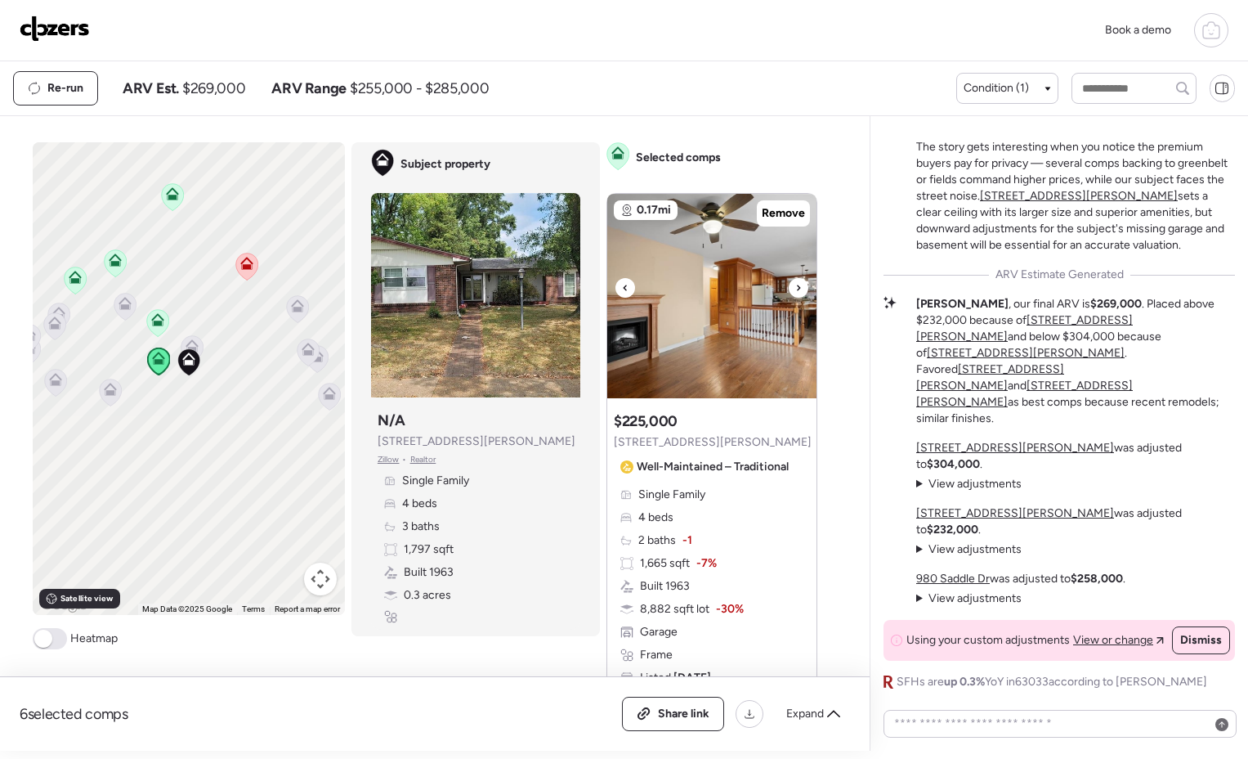
click at [795, 281] on icon at bounding box center [798, 288] width 7 height 20
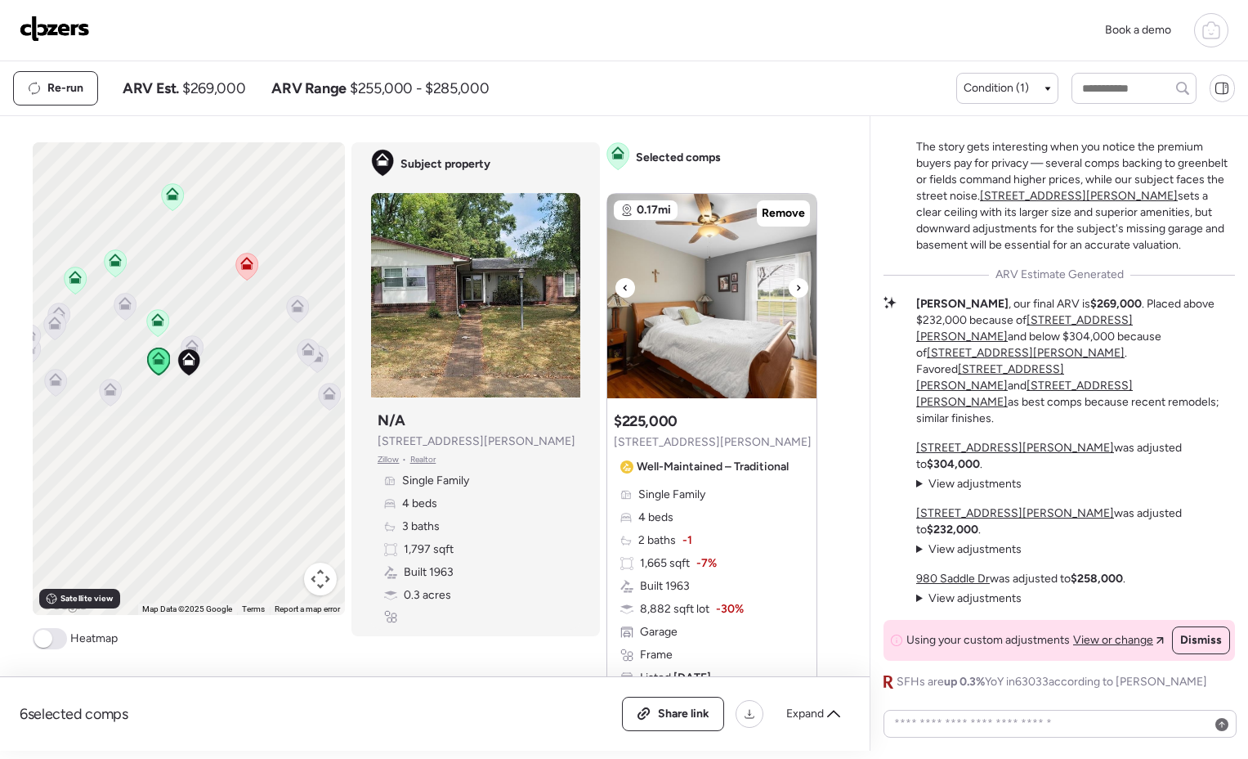
click at [795, 281] on icon at bounding box center [798, 288] width 7 height 20
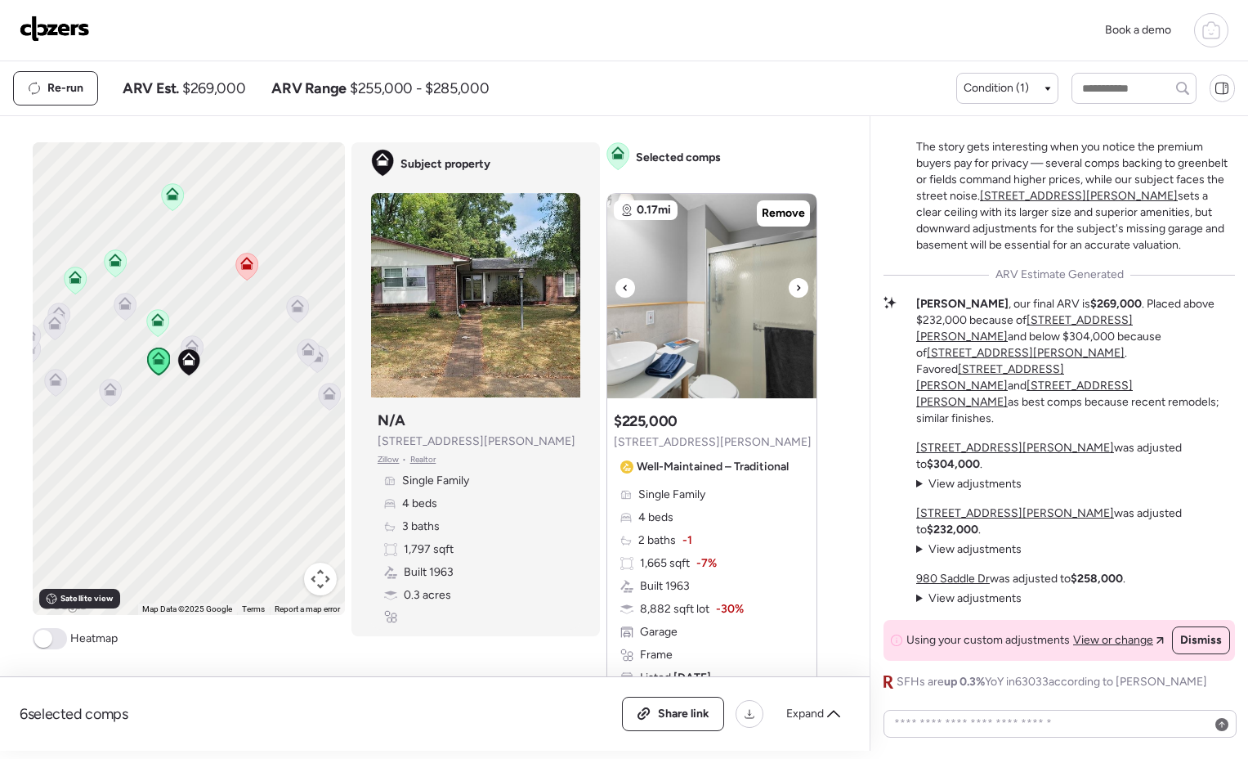
click at [795, 281] on icon at bounding box center [798, 288] width 7 height 20
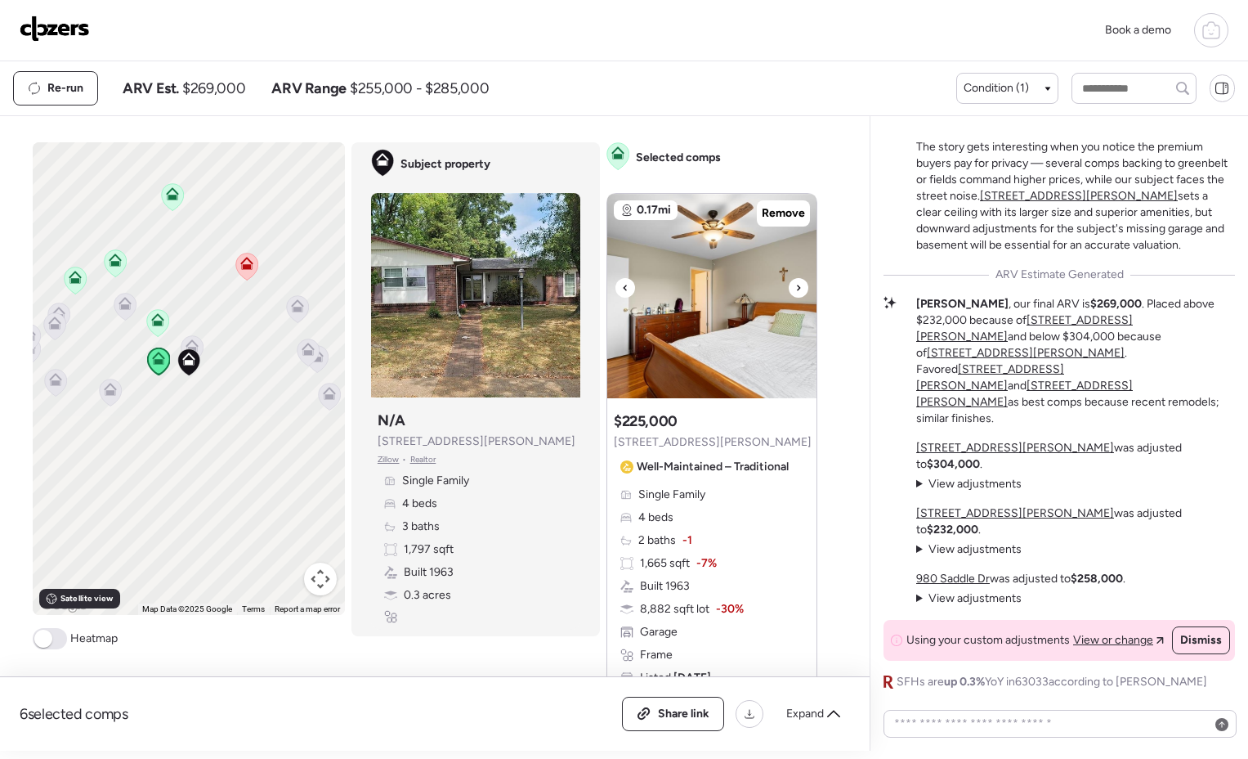
click at [795, 282] on icon at bounding box center [798, 288] width 7 height 20
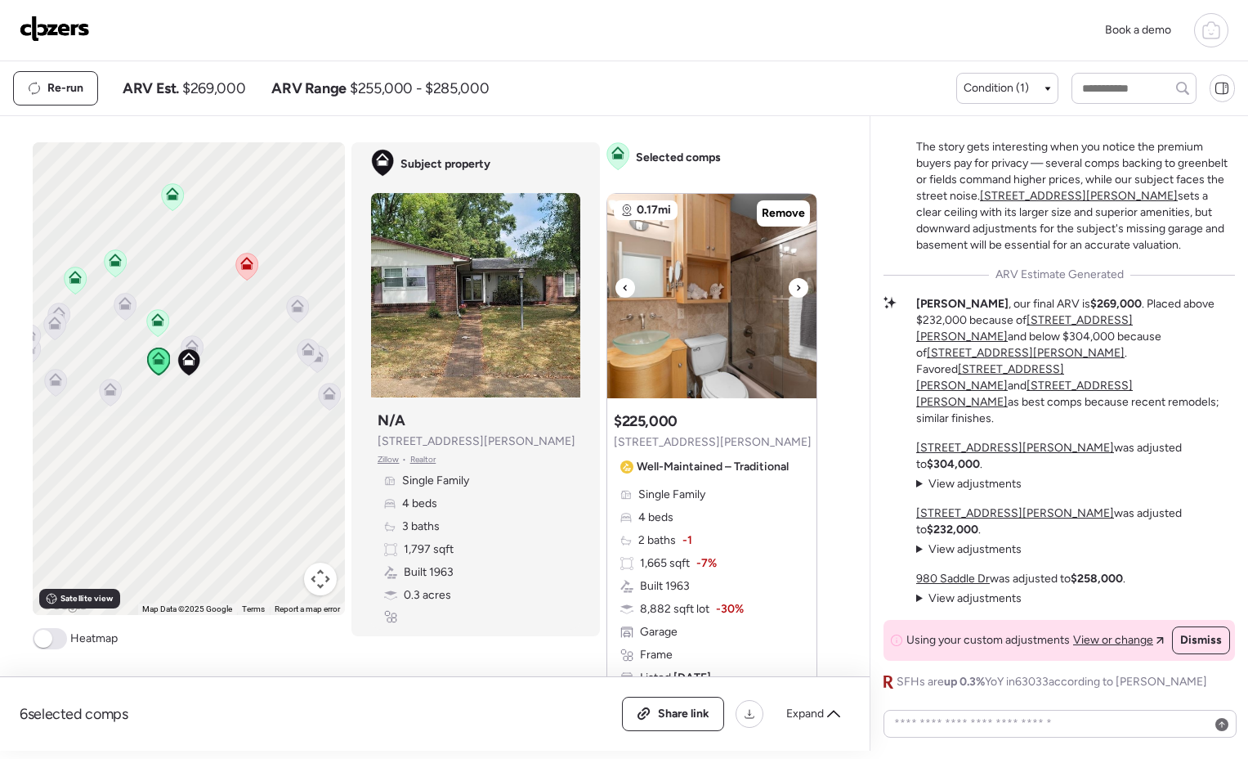
click at [795, 282] on icon at bounding box center [798, 288] width 7 height 20
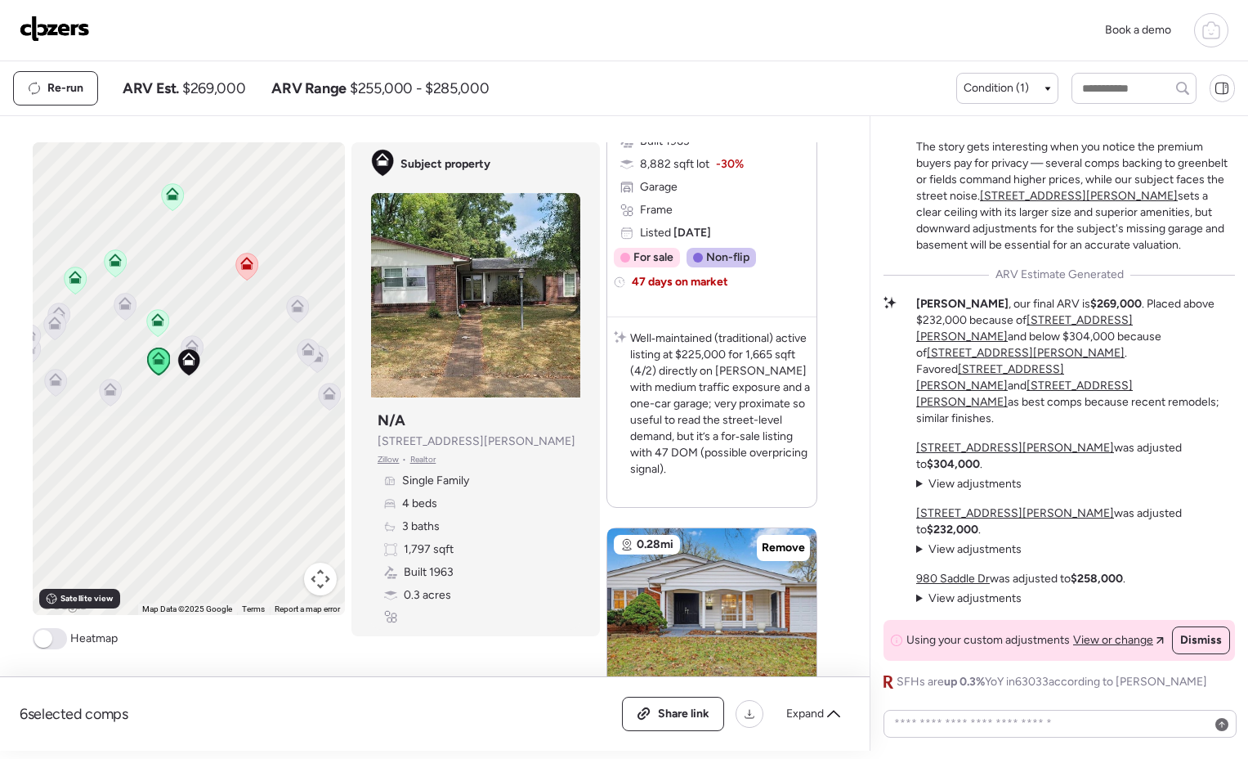
scroll to position [629, 0]
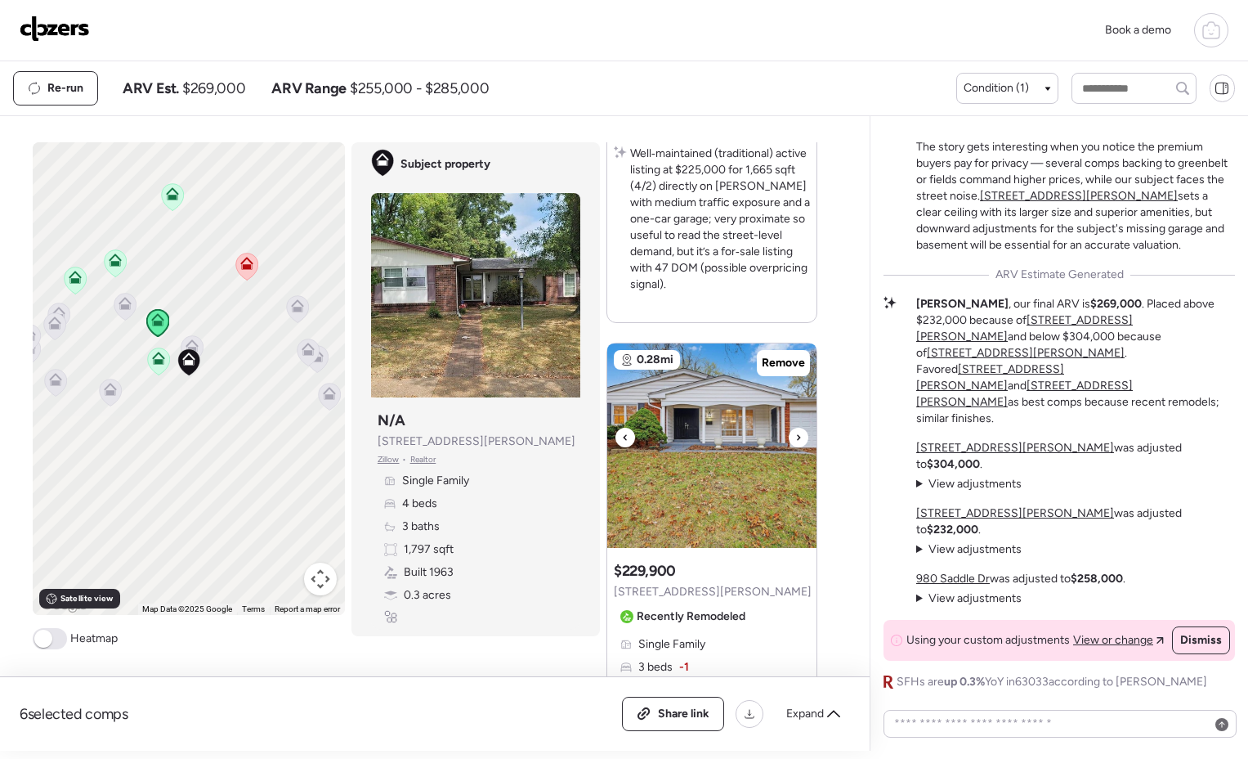
click at [796, 437] on div at bounding box center [799, 438] width 20 height 20
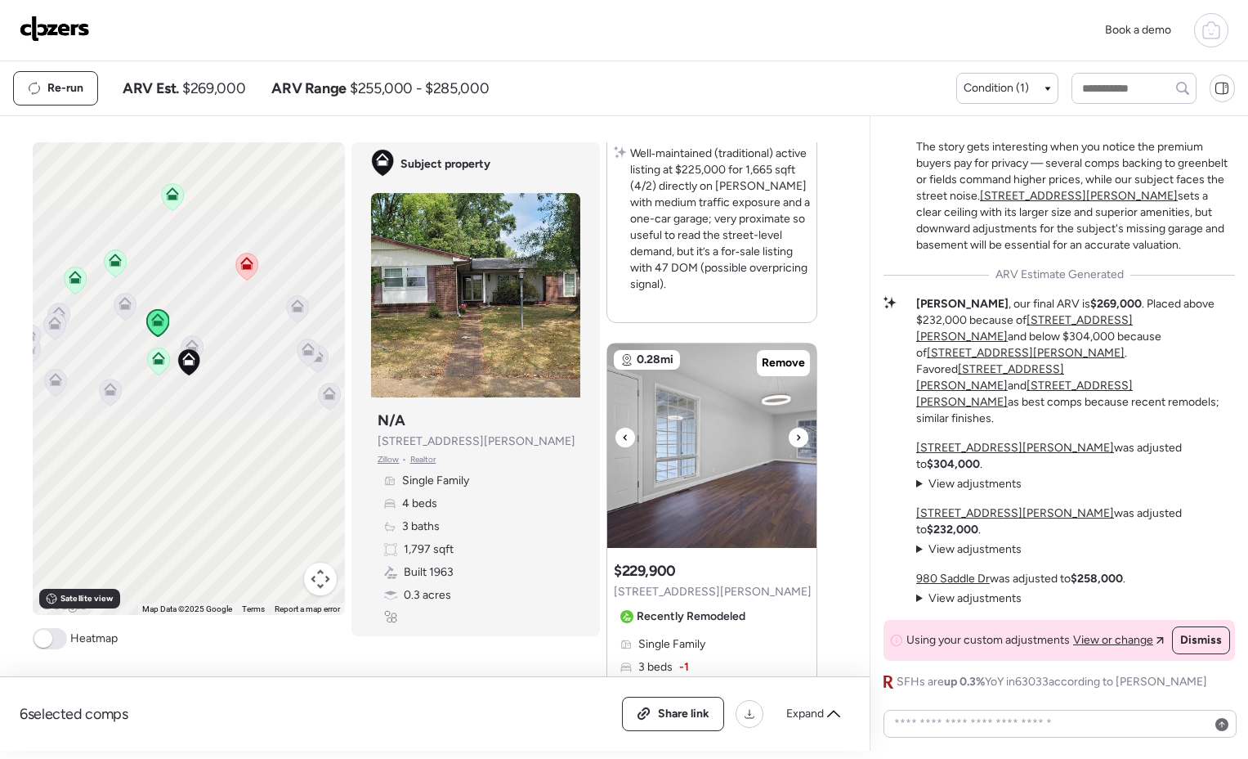
click at [796, 439] on div at bounding box center [799, 438] width 20 height 20
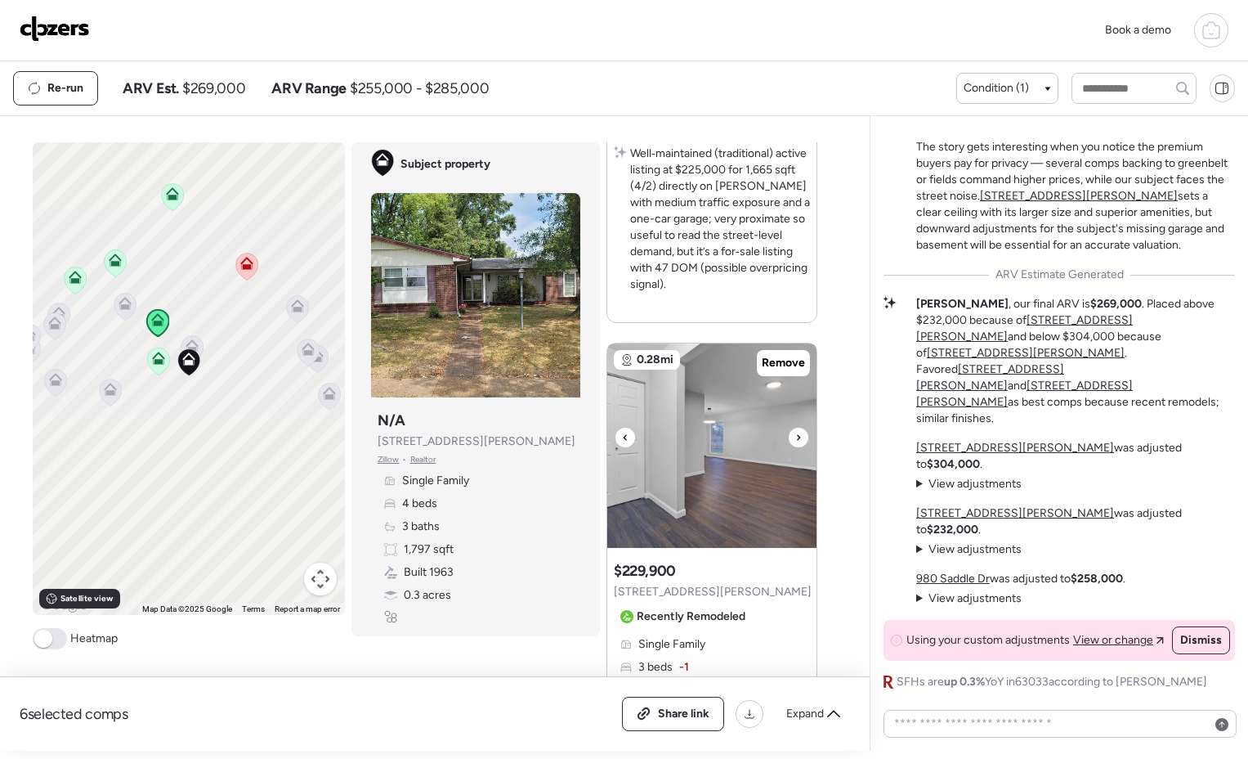
click at [796, 439] on div at bounding box center [799, 438] width 20 height 20
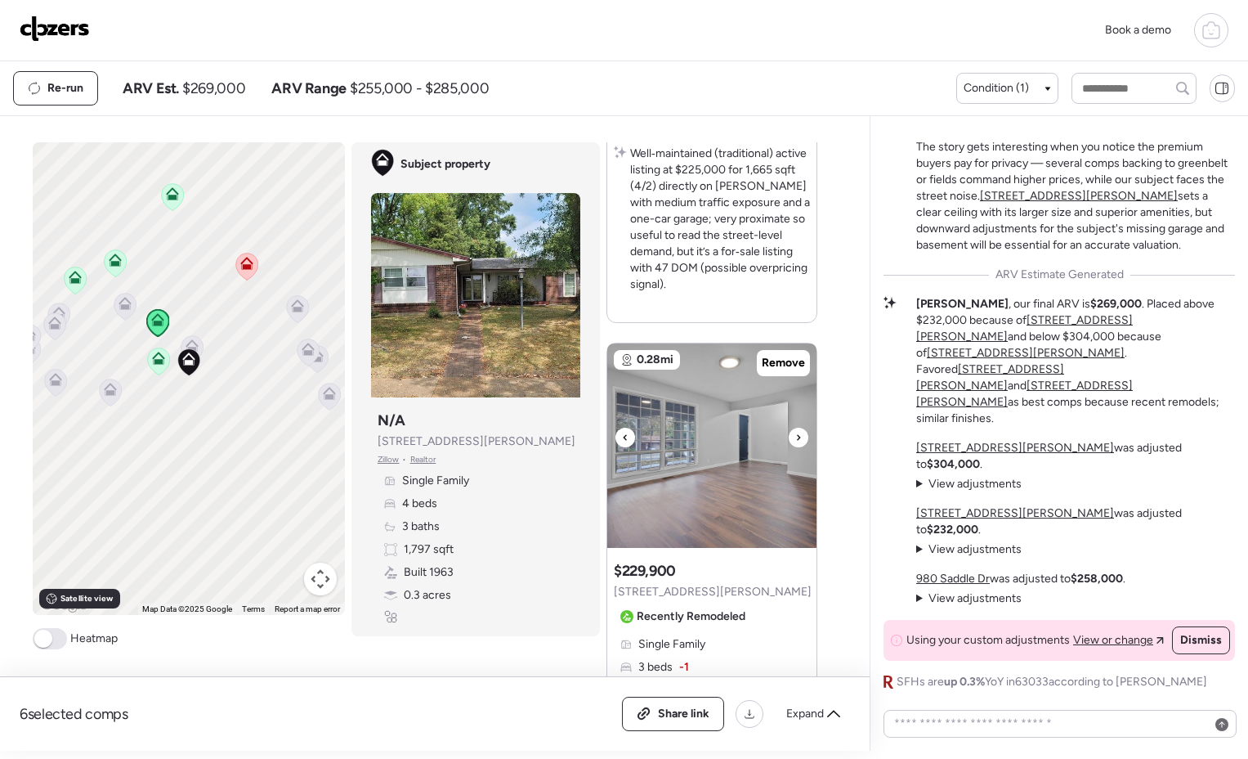
click at [796, 439] on div at bounding box center [799, 438] width 20 height 20
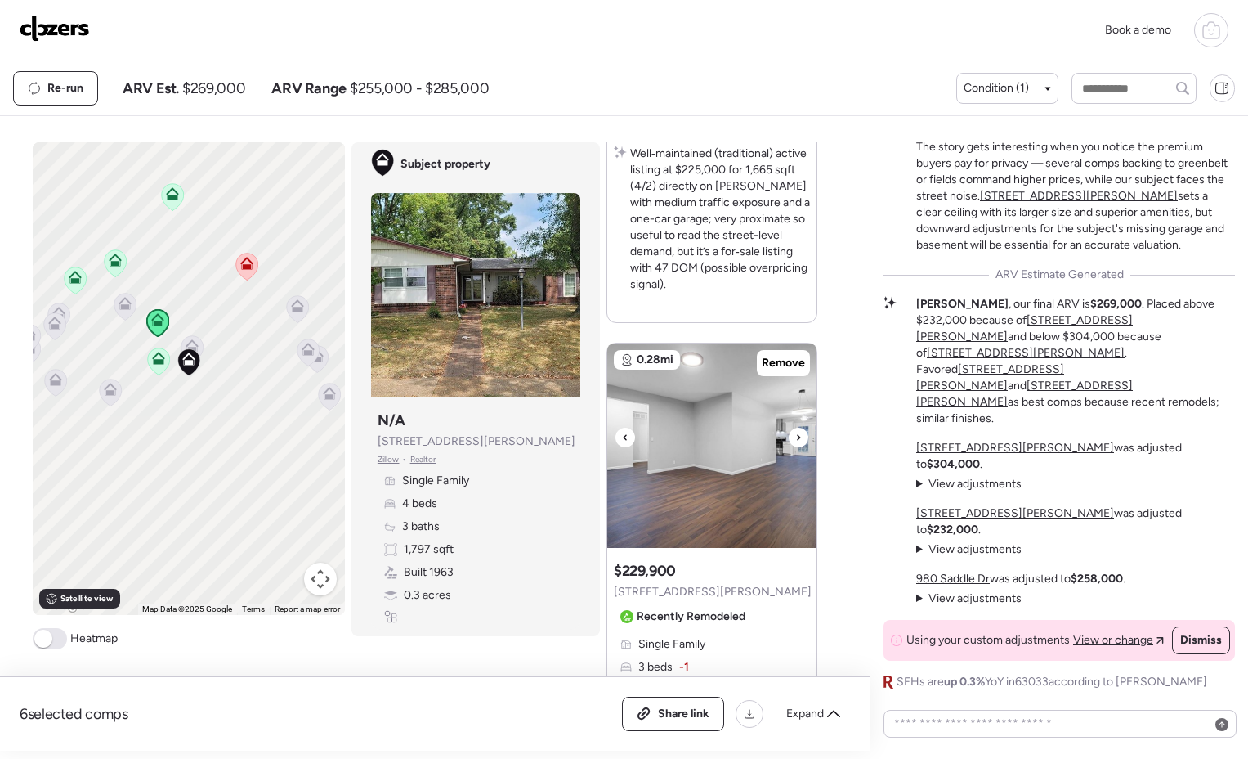
click at [796, 439] on div at bounding box center [799, 438] width 20 height 20
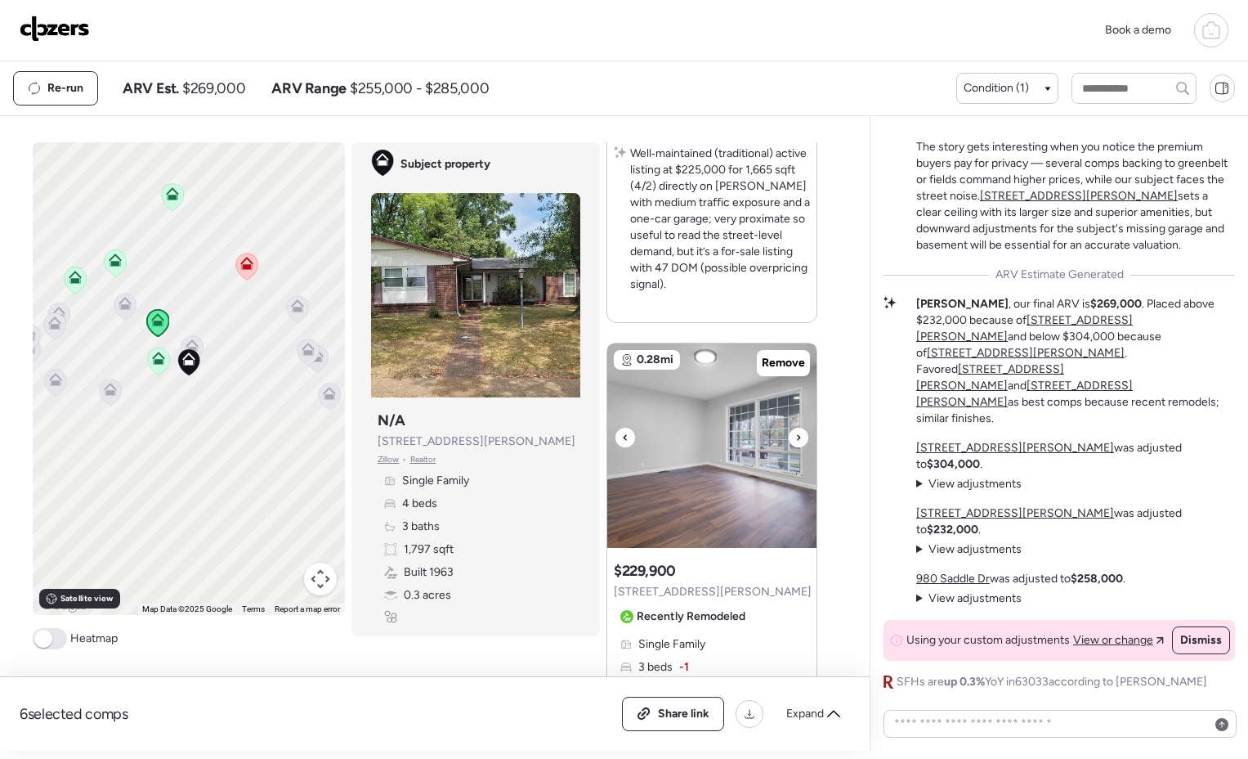
click at [796, 439] on div at bounding box center [799, 438] width 20 height 20
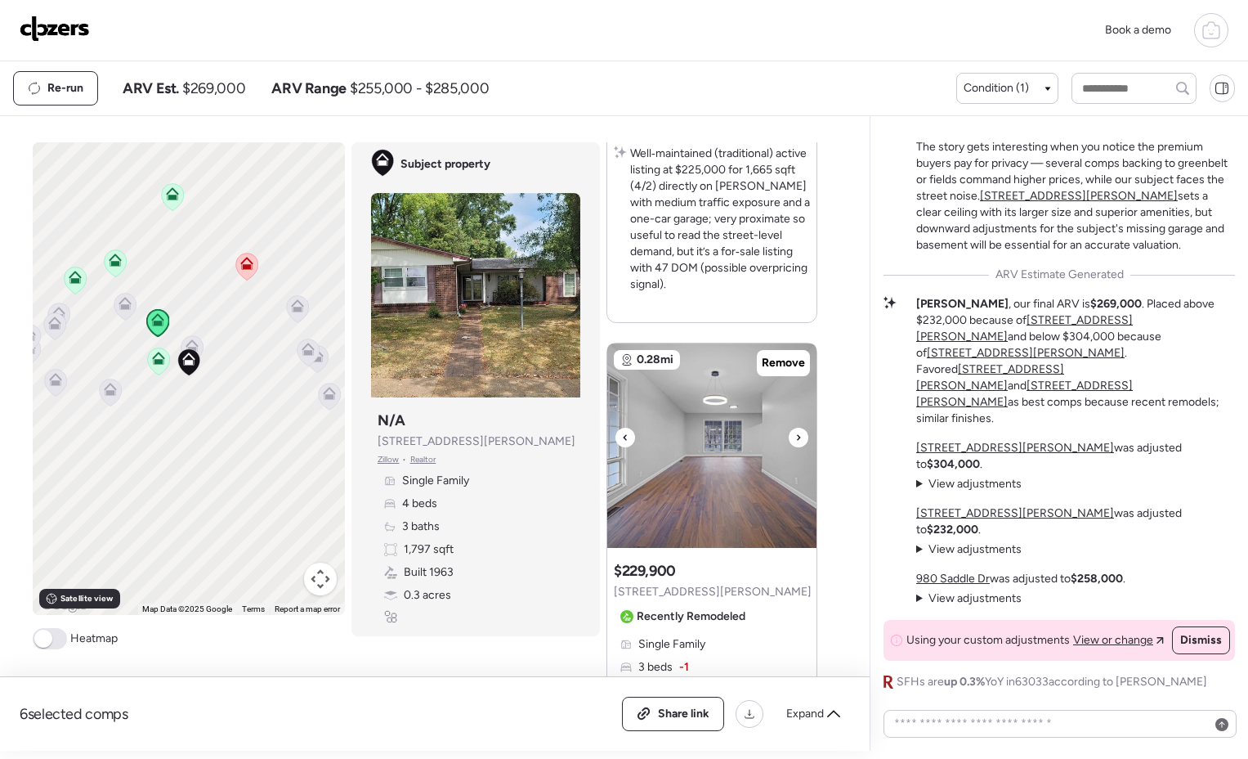
click at [796, 439] on div at bounding box center [799, 438] width 20 height 20
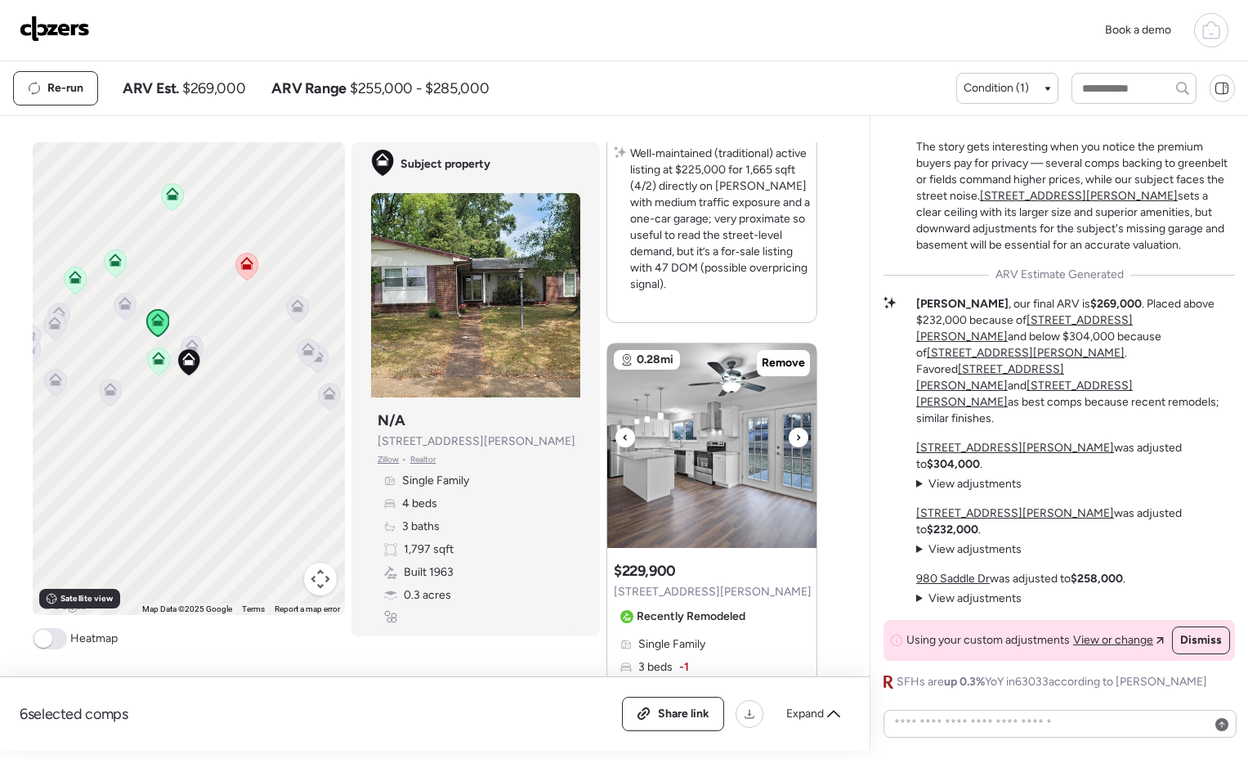
click at [796, 439] on div at bounding box center [799, 438] width 20 height 20
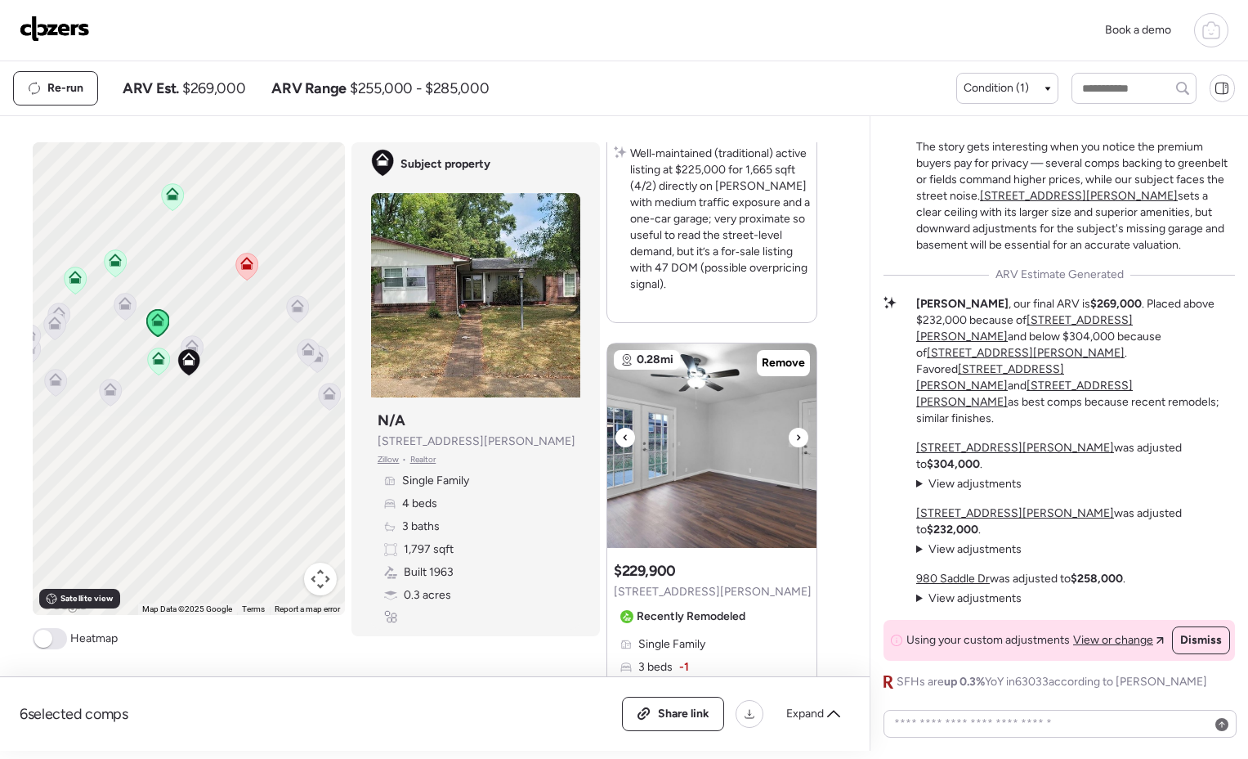
click at [796, 439] on div at bounding box center [799, 438] width 20 height 20
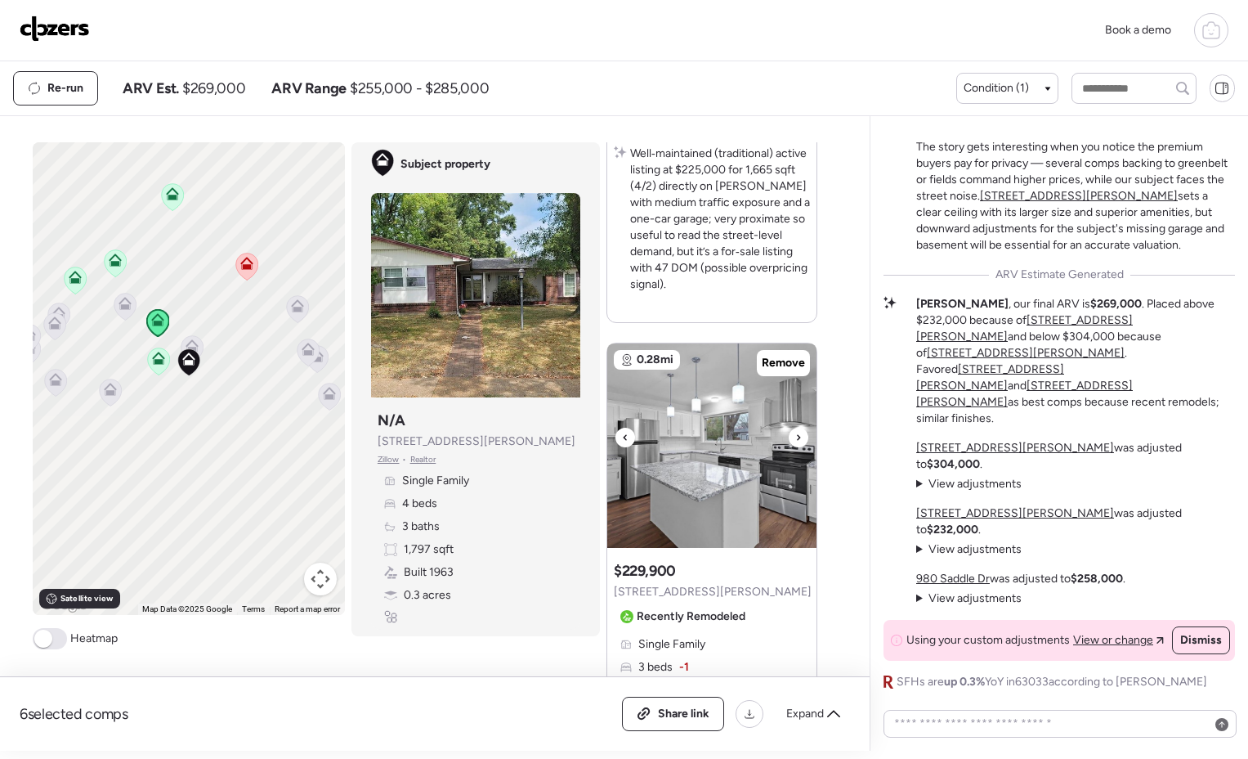
click at [796, 439] on div at bounding box center [799, 438] width 20 height 20
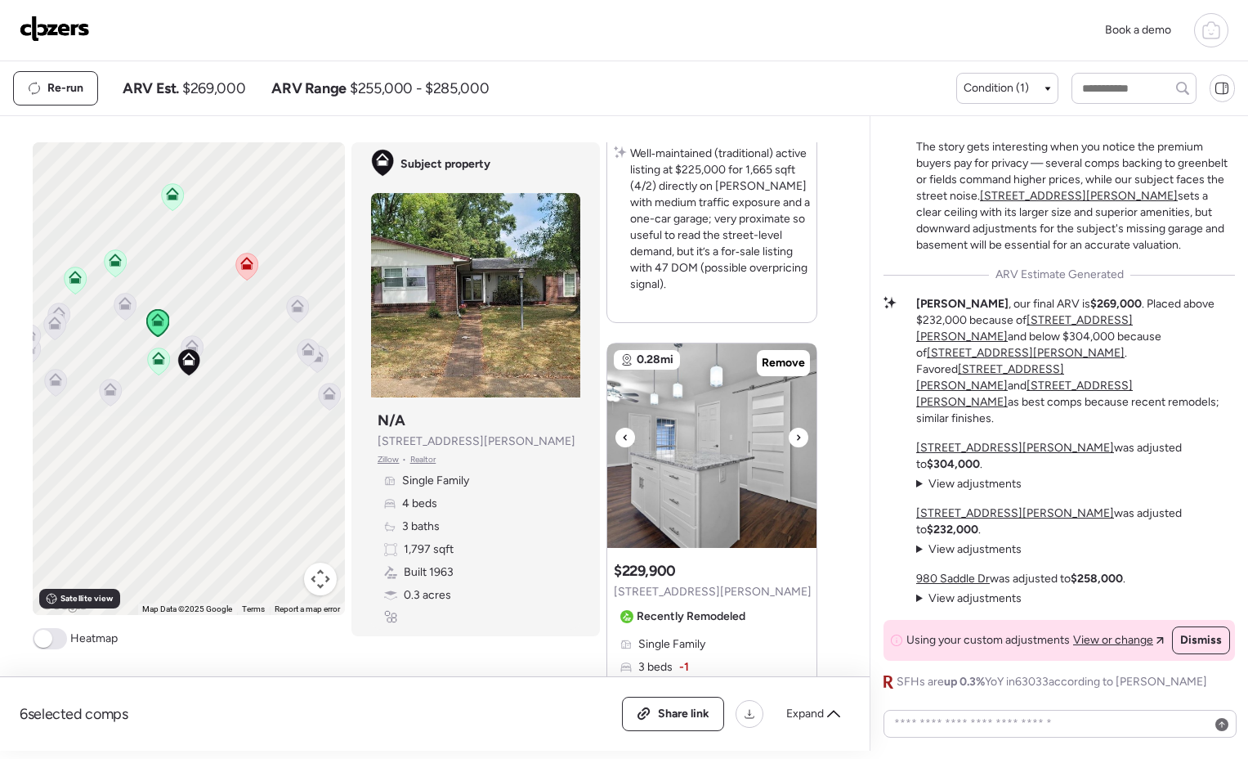
click at [796, 439] on div at bounding box center [799, 438] width 20 height 20
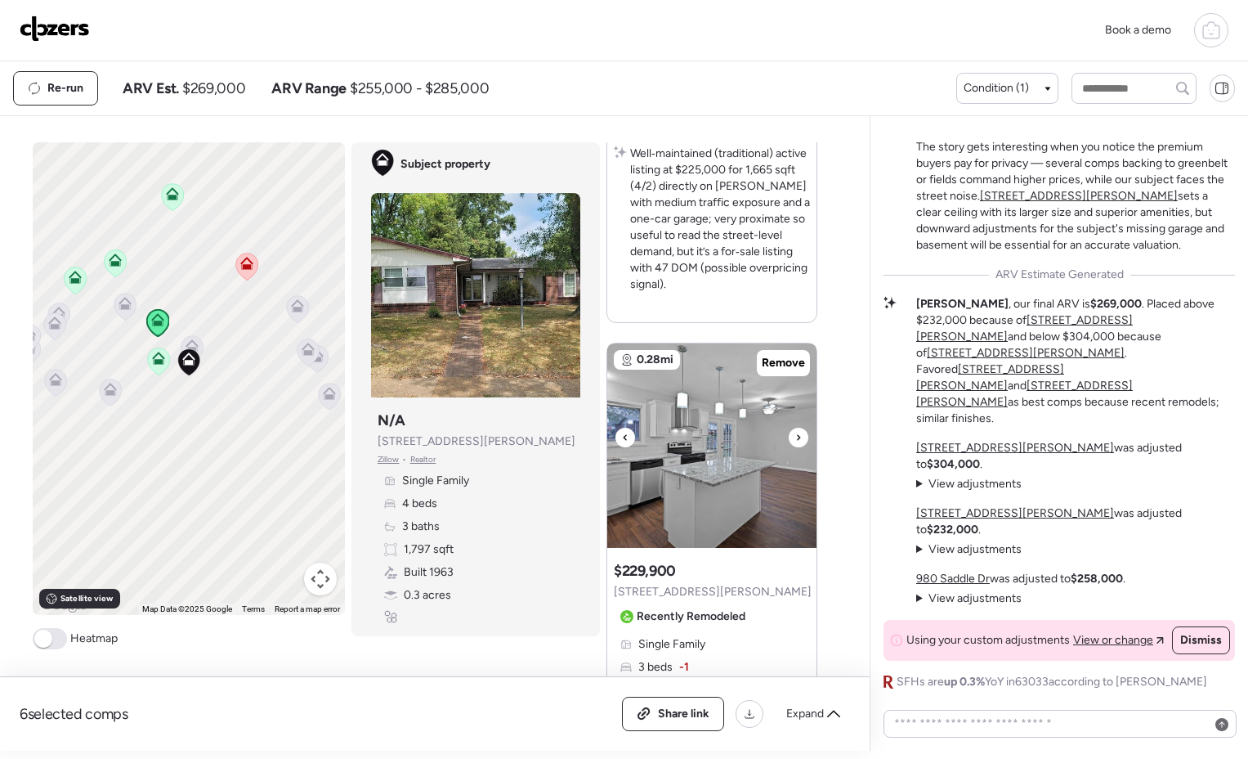
click at [796, 439] on div at bounding box center [799, 438] width 20 height 20
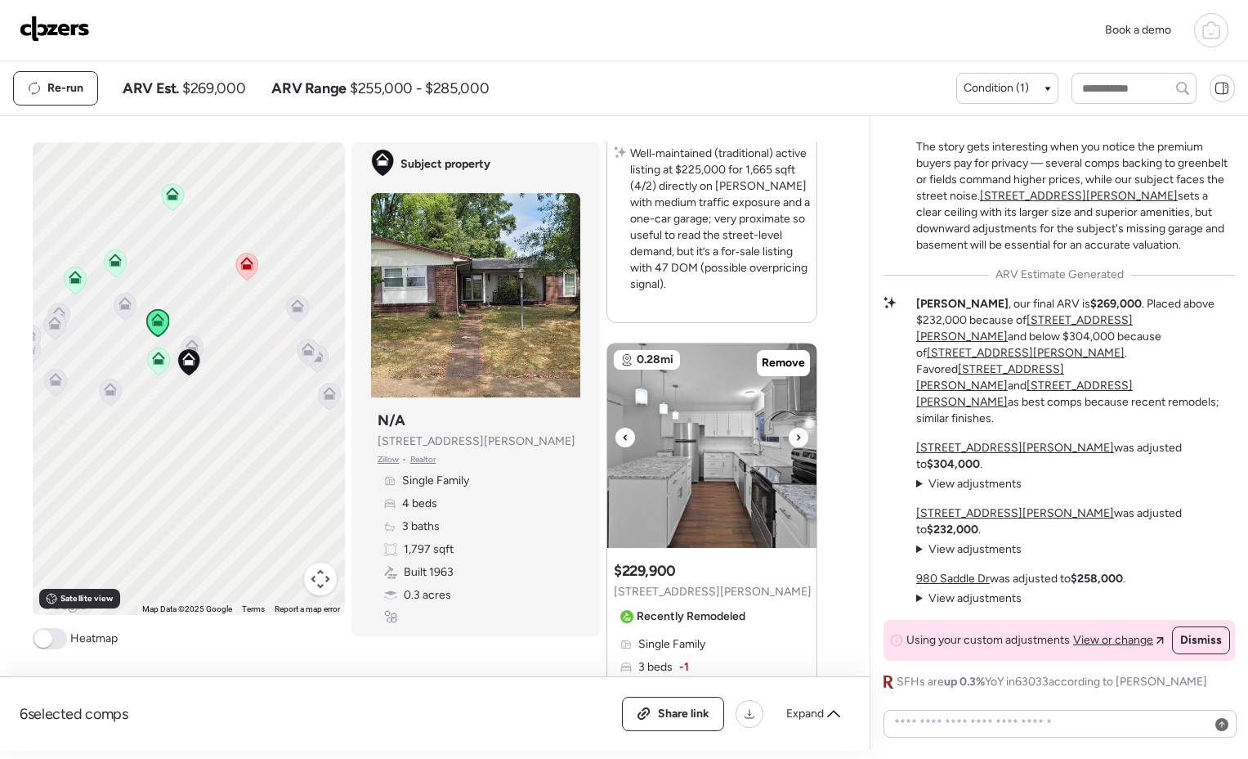
click at [796, 439] on div at bounding box center [799, 438] width 20 height 20
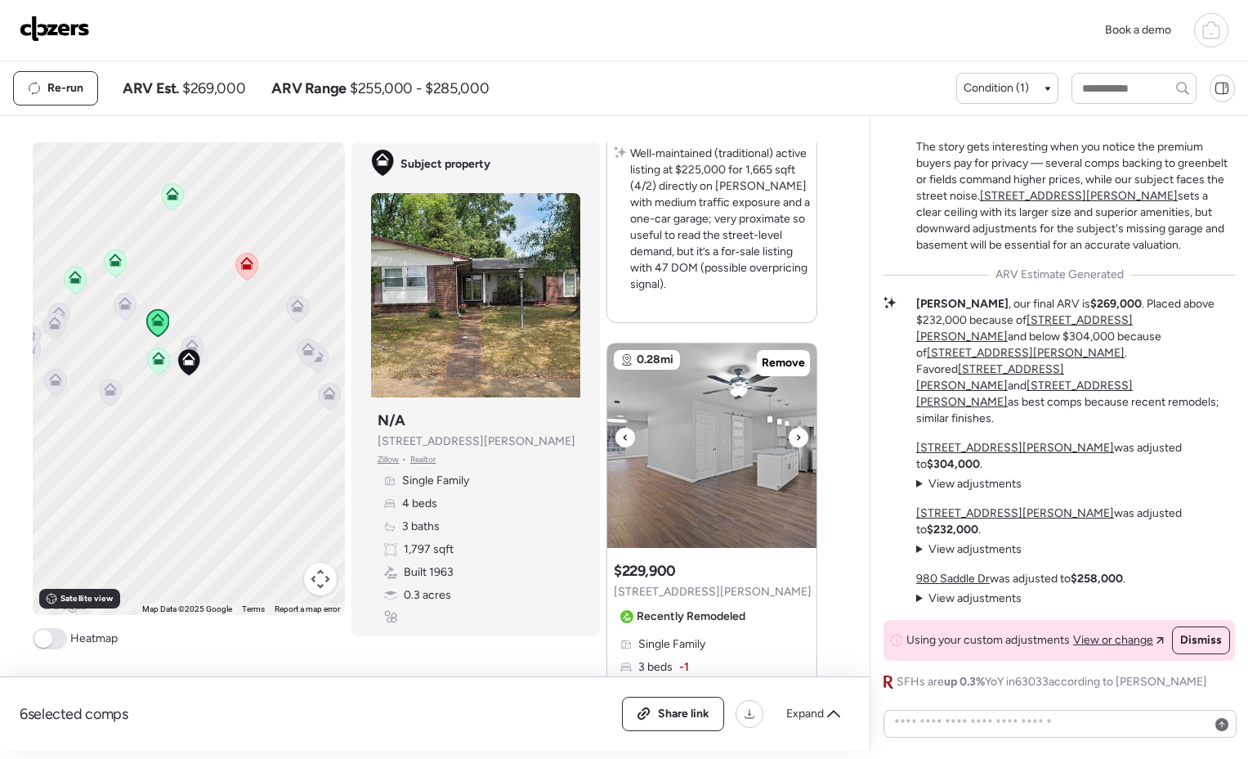
click at [796, 439] on div at bounding box center [799, 438] width 20 height 20
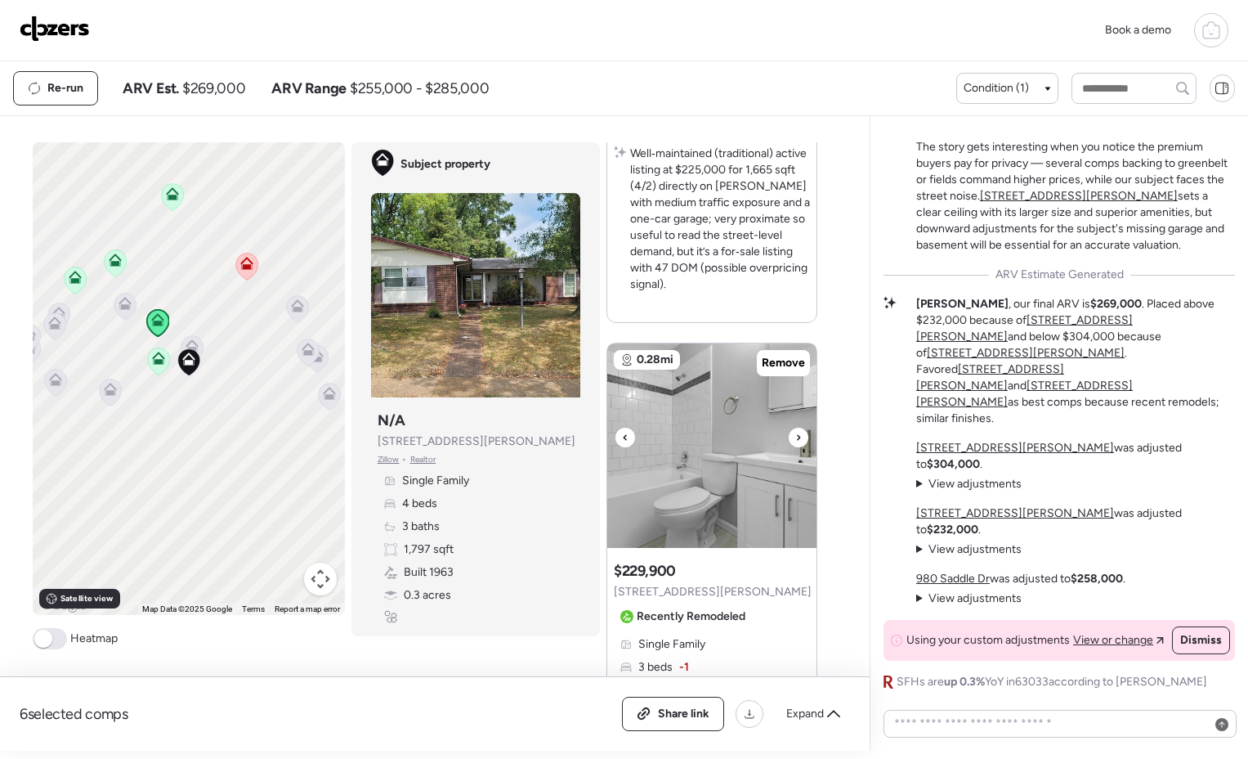
click at [795, 439] on div at bounding box center [799, 438] width 20 height 20
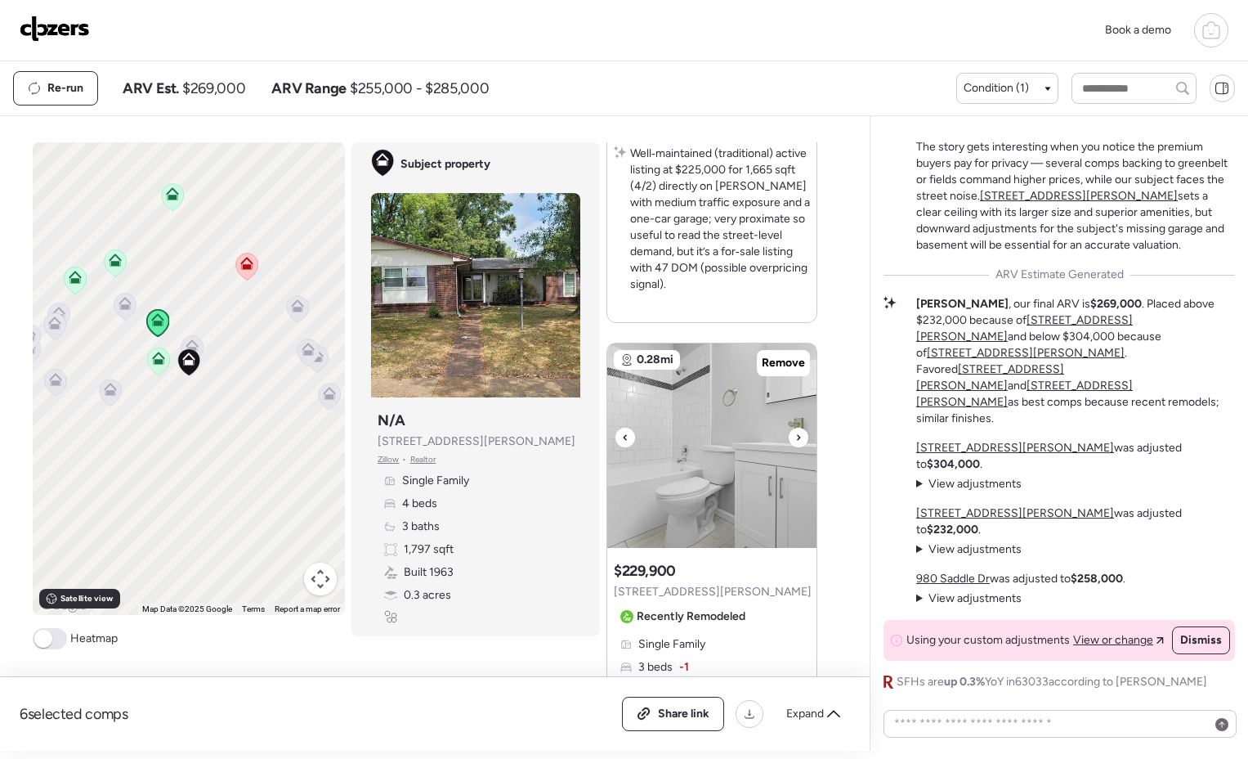
click at [795, 439] on div at bounding box center [799, 438] width 20 height 20
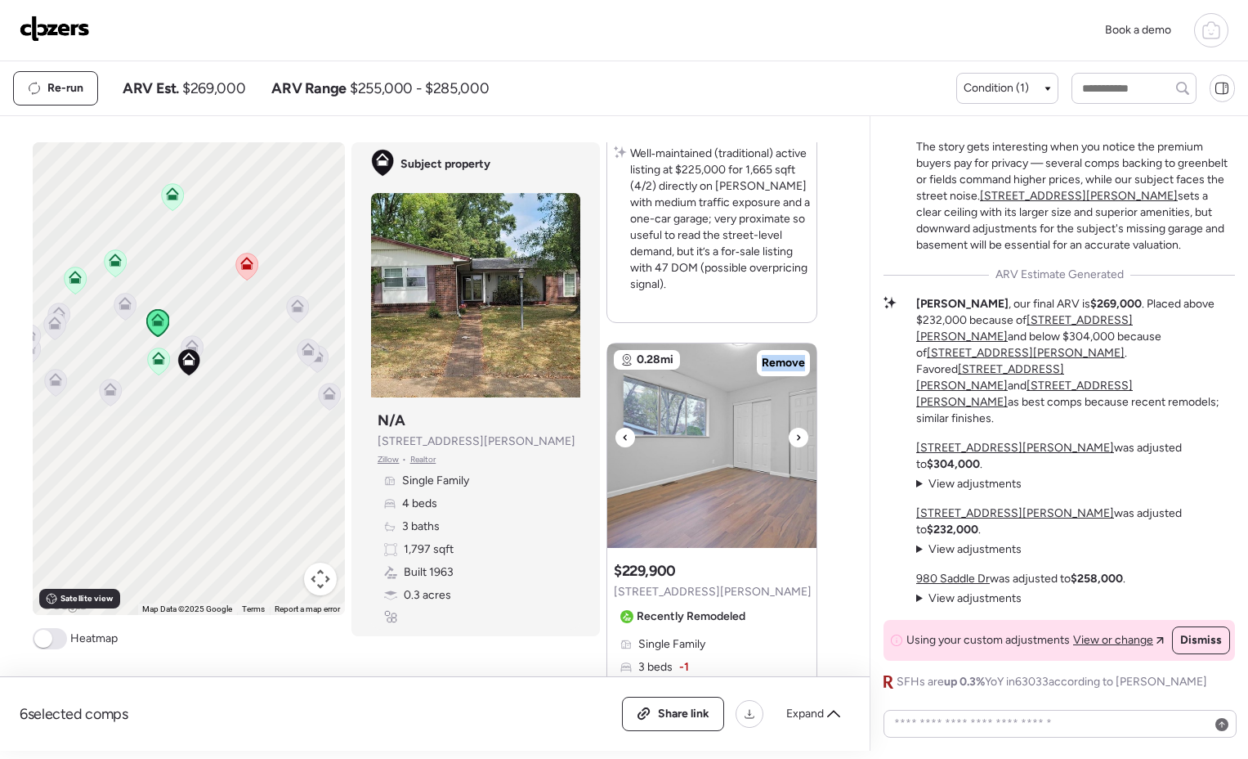
click at [795, 439] on div at bounding box center [799, 438] width 20 height 20
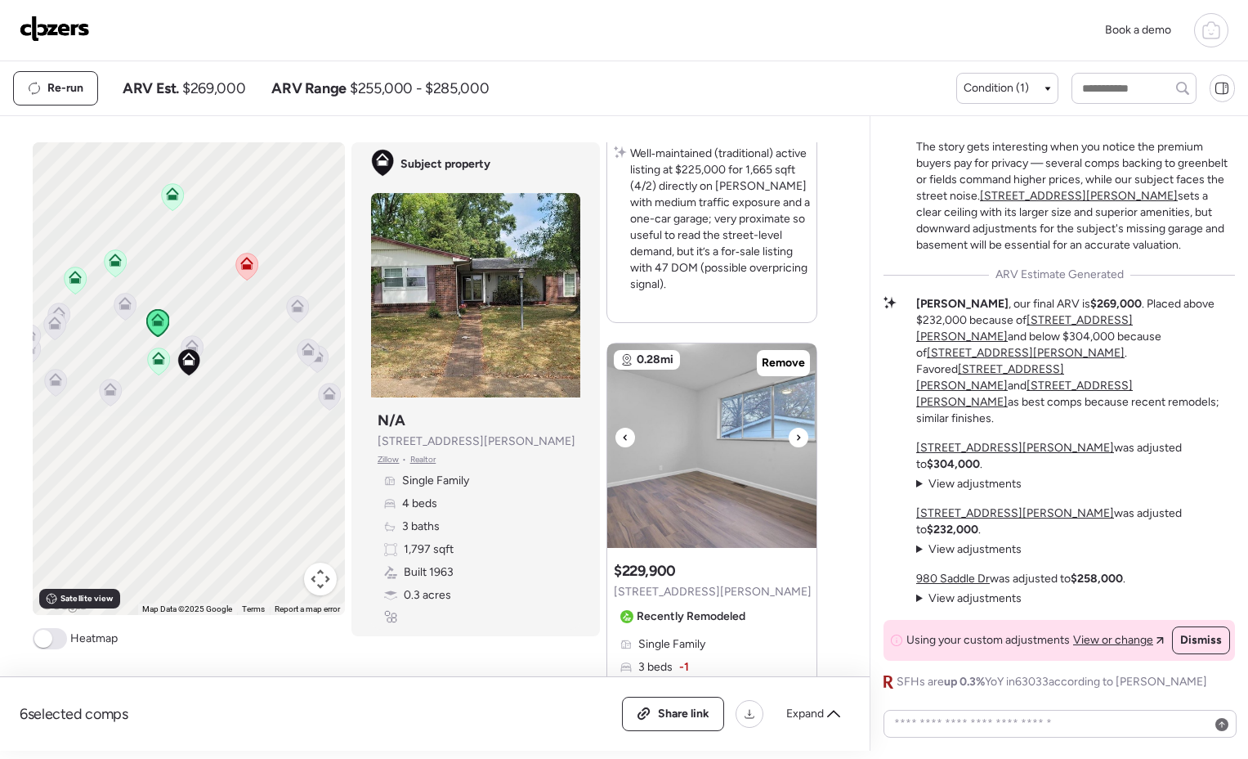
click at [795, 439] on div at bounding box center [799, 438] width 20 height 20
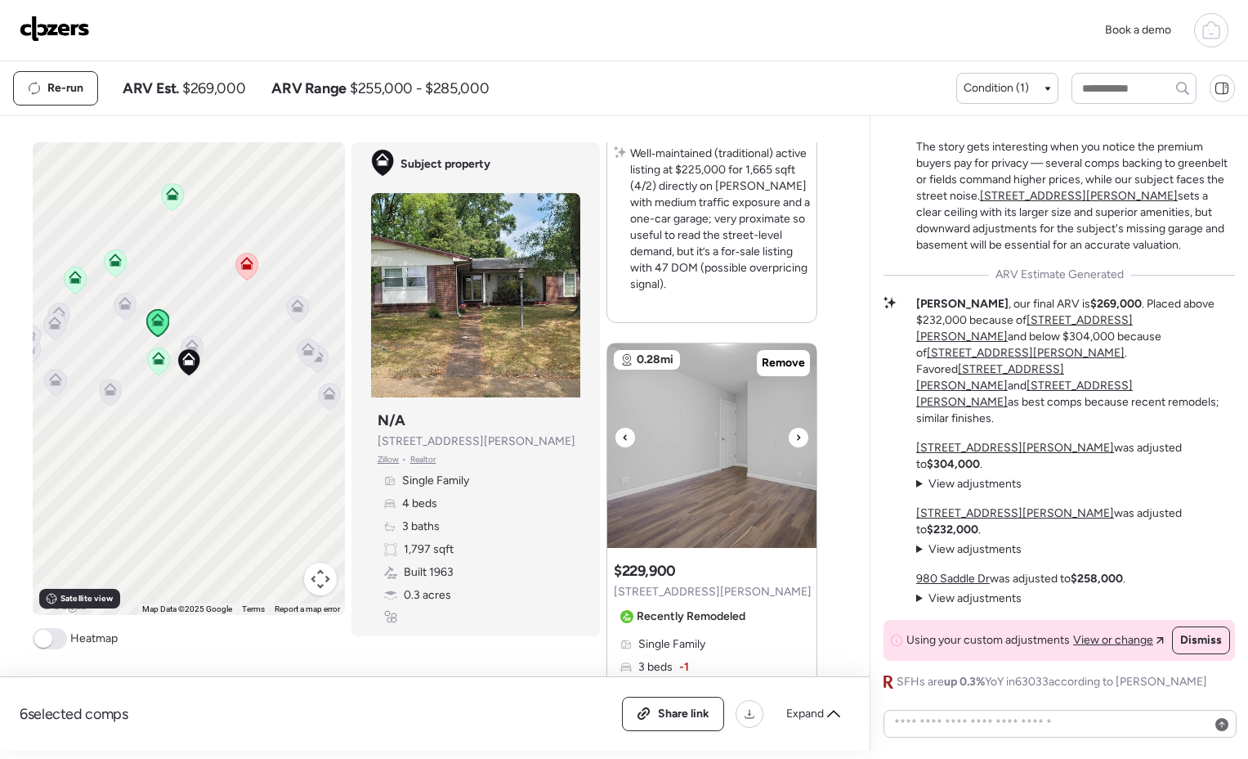
click at [795, 439] on div at bounding box center [799, 438] width 20 height 20
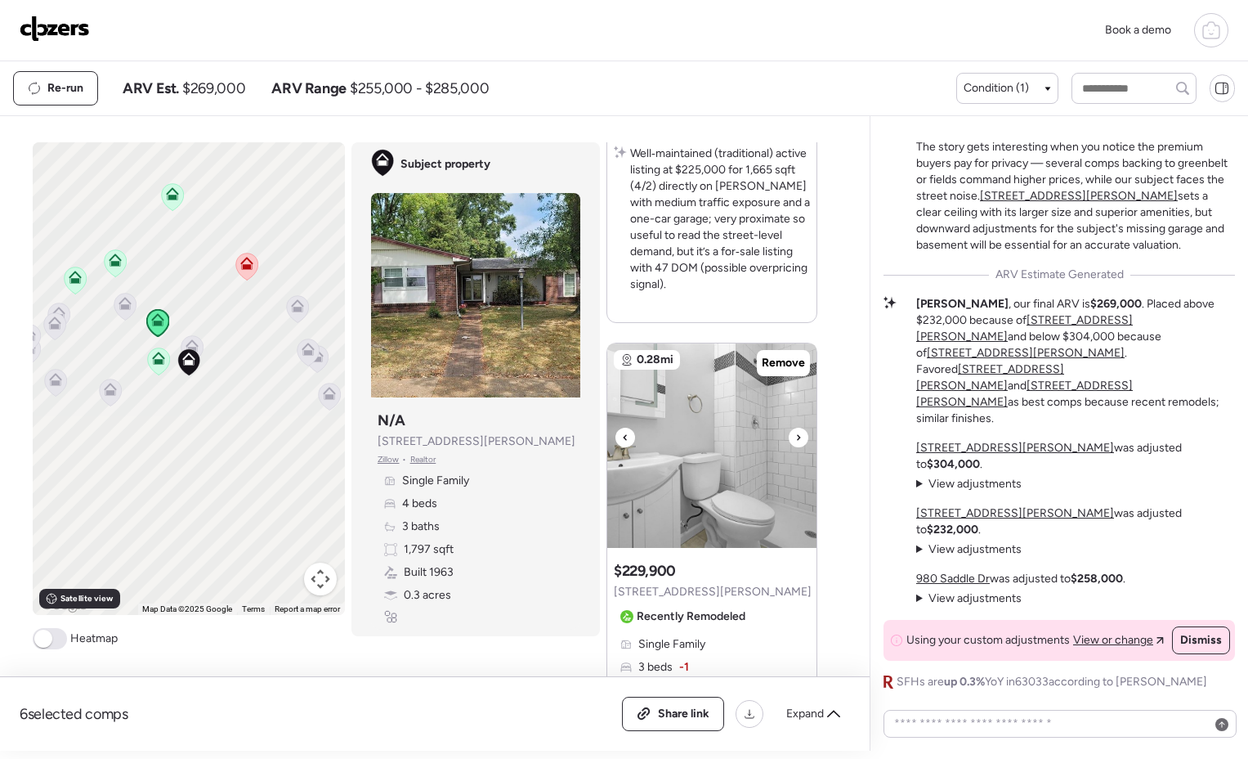
click at [795, 439] on div at bounding box center [799, 438] width 20 height 20
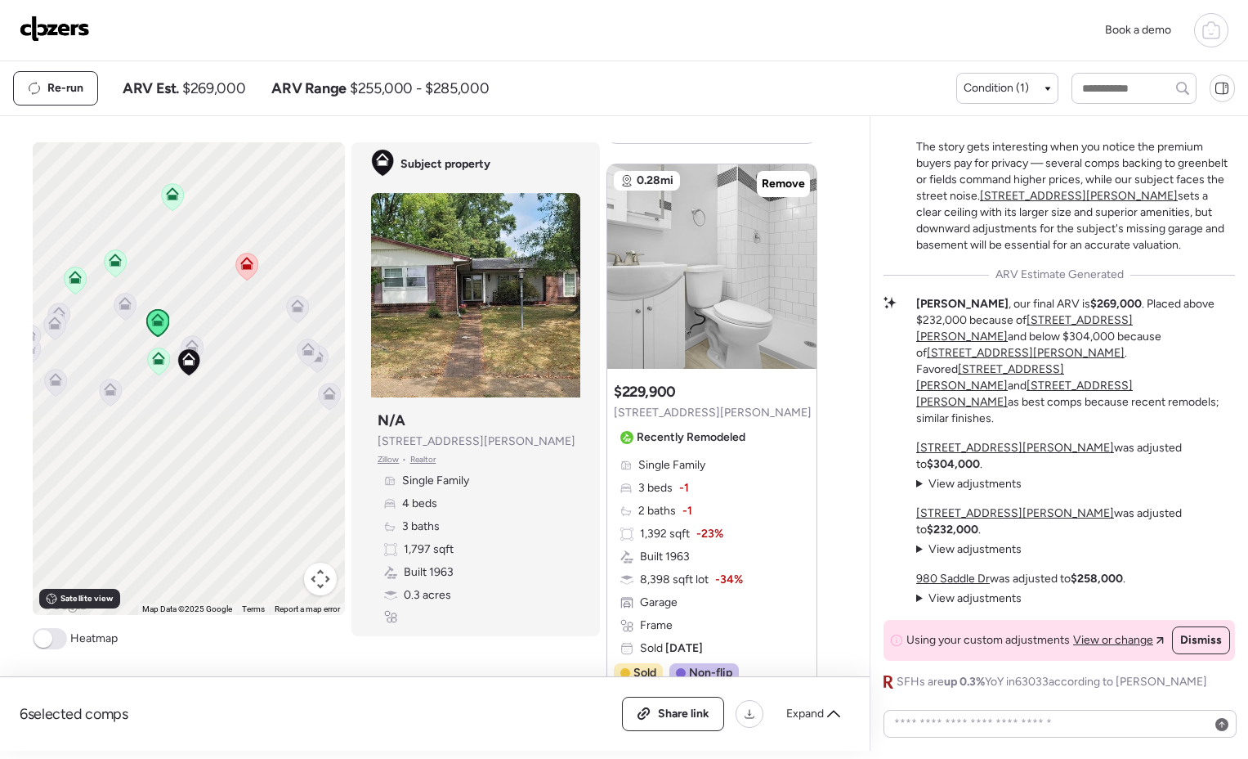
scroll to position [766, 0]
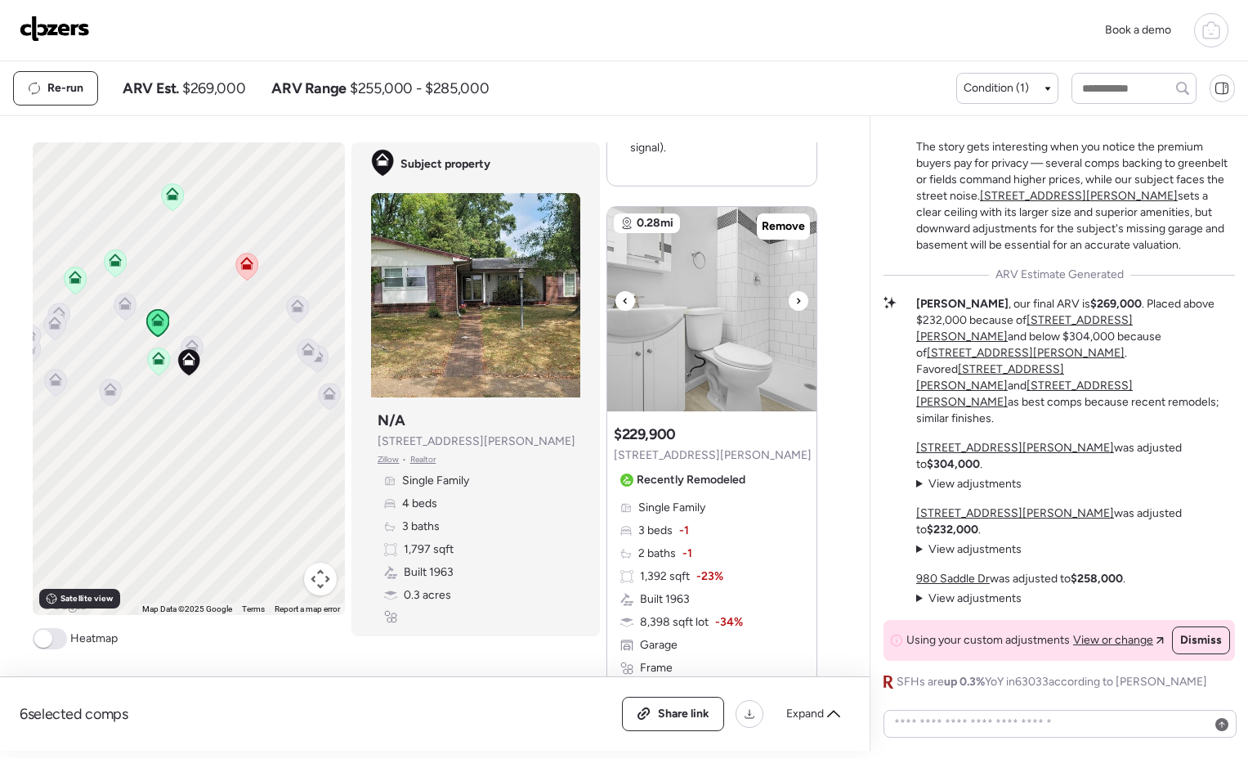
click at [795, 302] on icon at bounding box center [798, 301] width 7 height 20
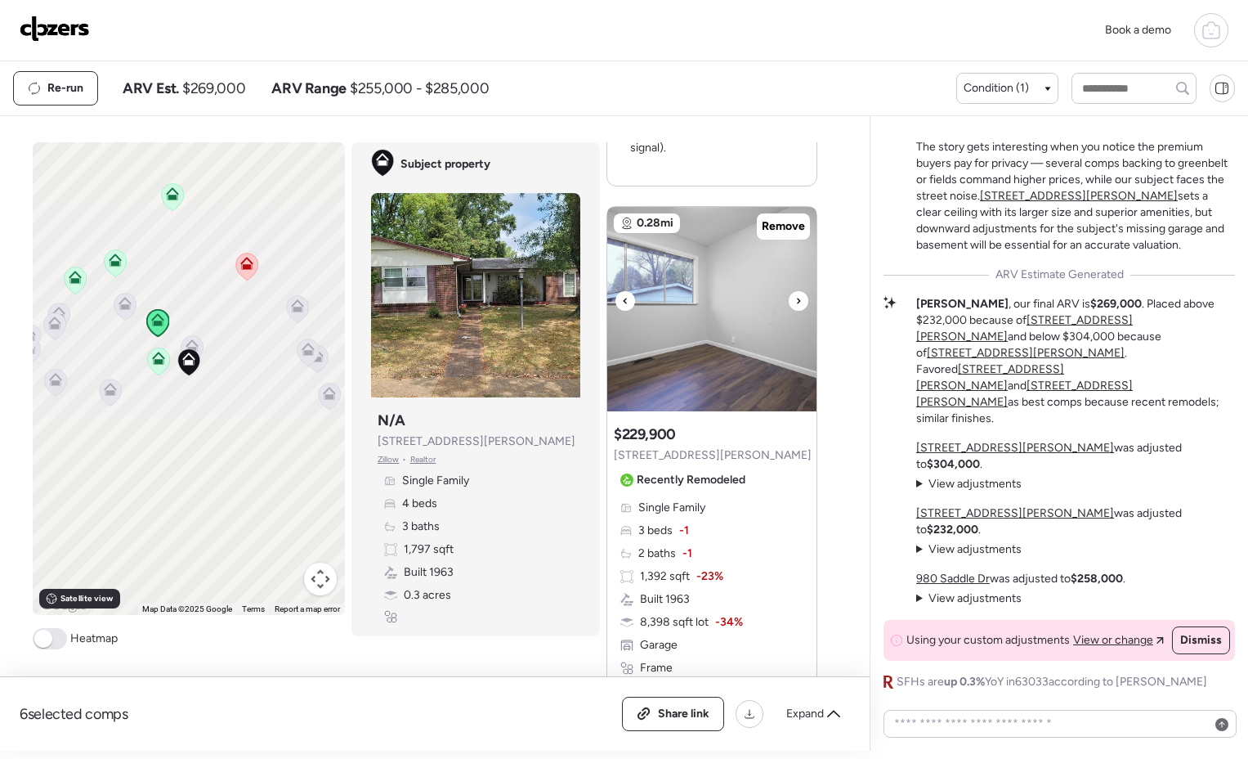
click at [795, 302] on icon at bounding box center [798, 301] width 7 height 20
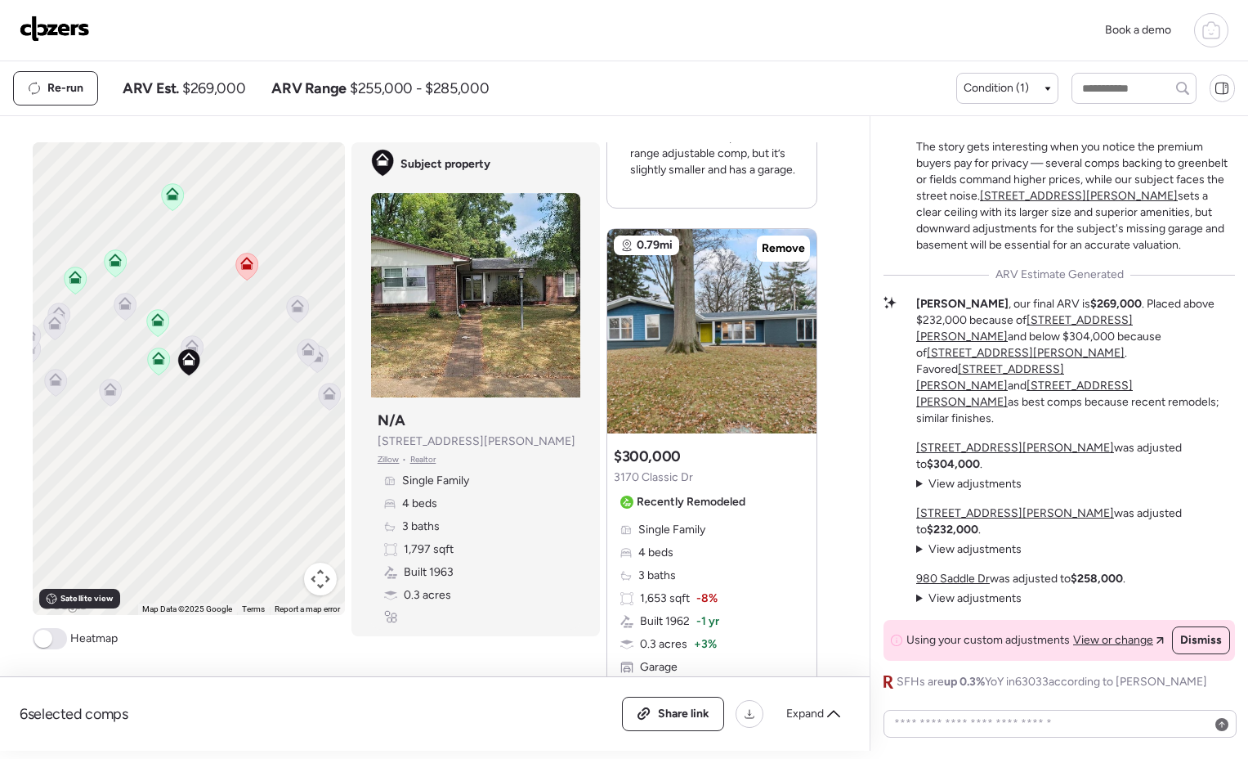
scroll to position [2273, 0]
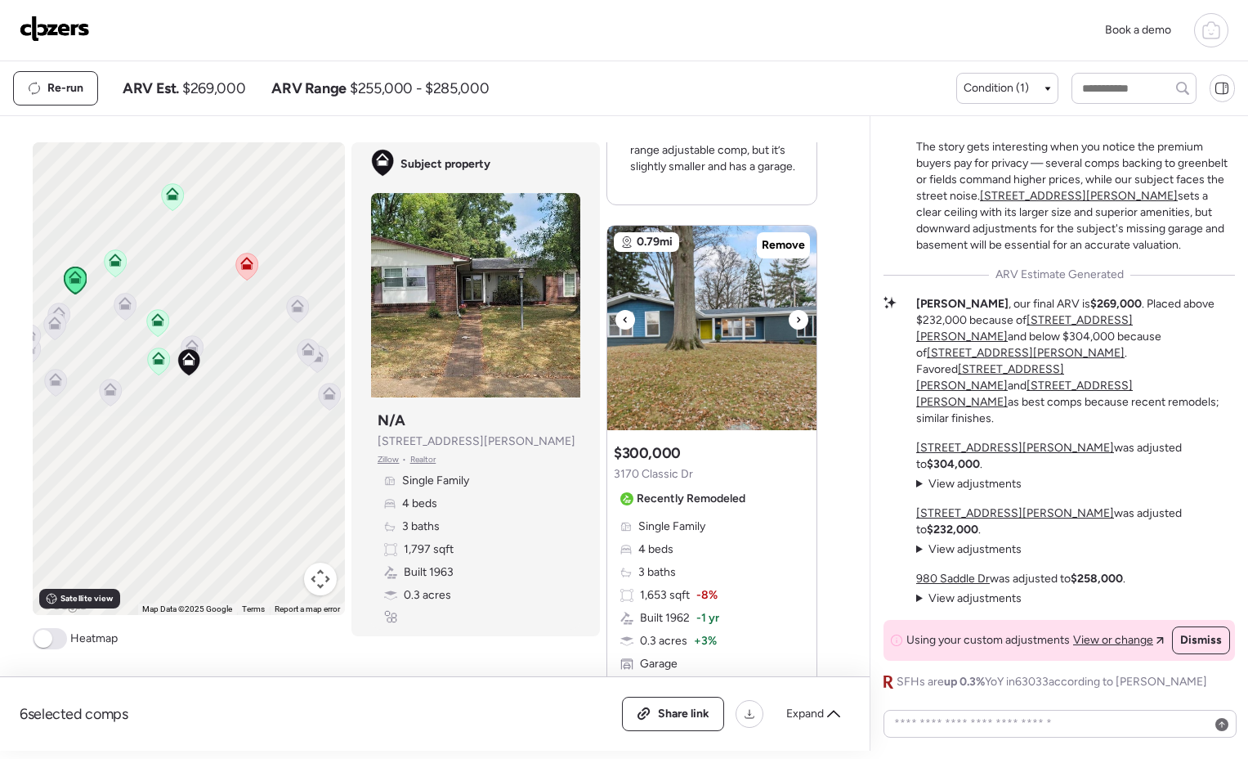
click at [798, 321] on div at bounding box center [799, 320] width 20 height 20
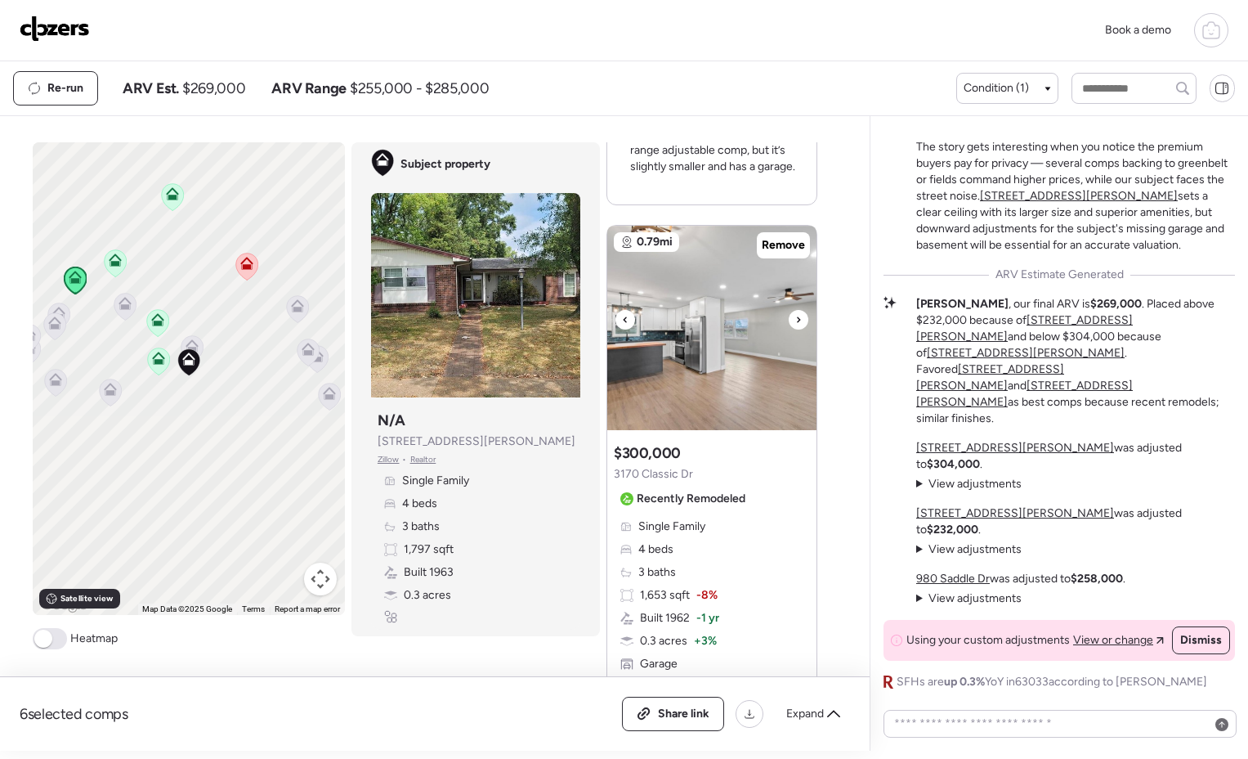
click at [798, 321] on div at bounding box center [799, 320] width 20 height 20
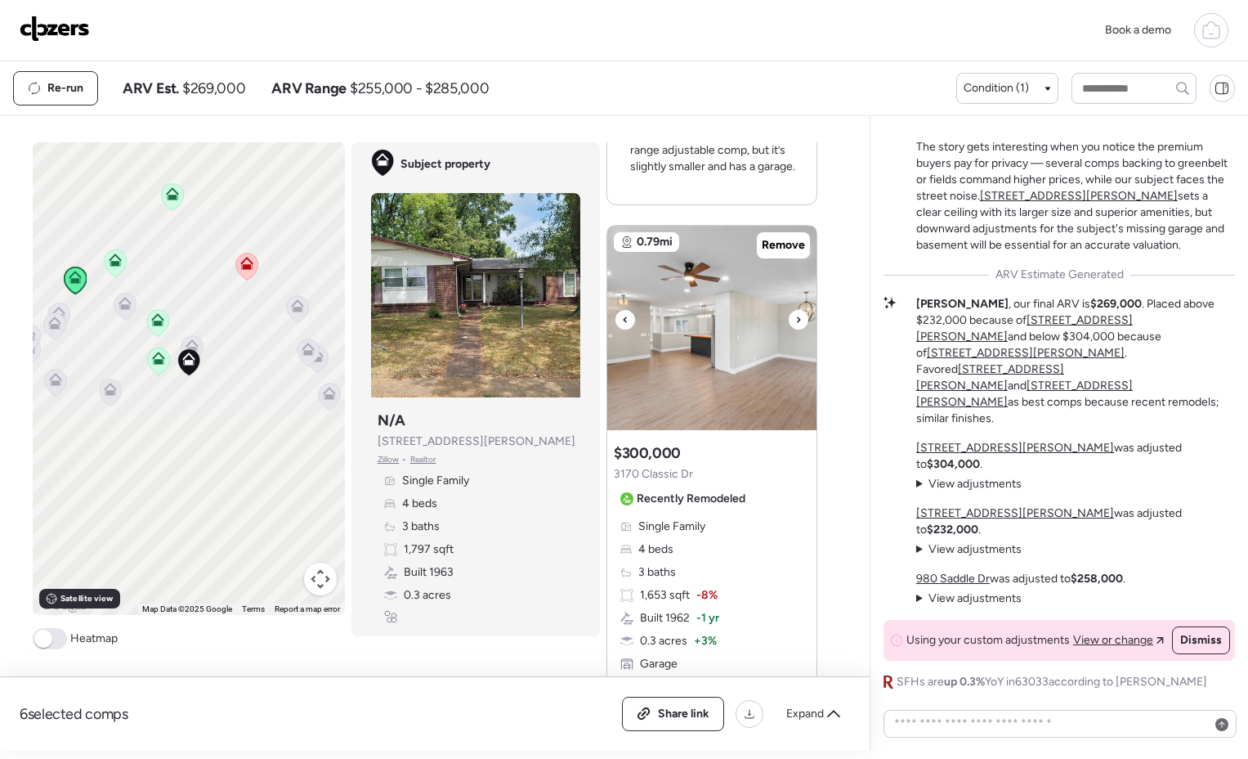
click at [798, 321] on div at bounding box center [799, 320] width 20 height 20
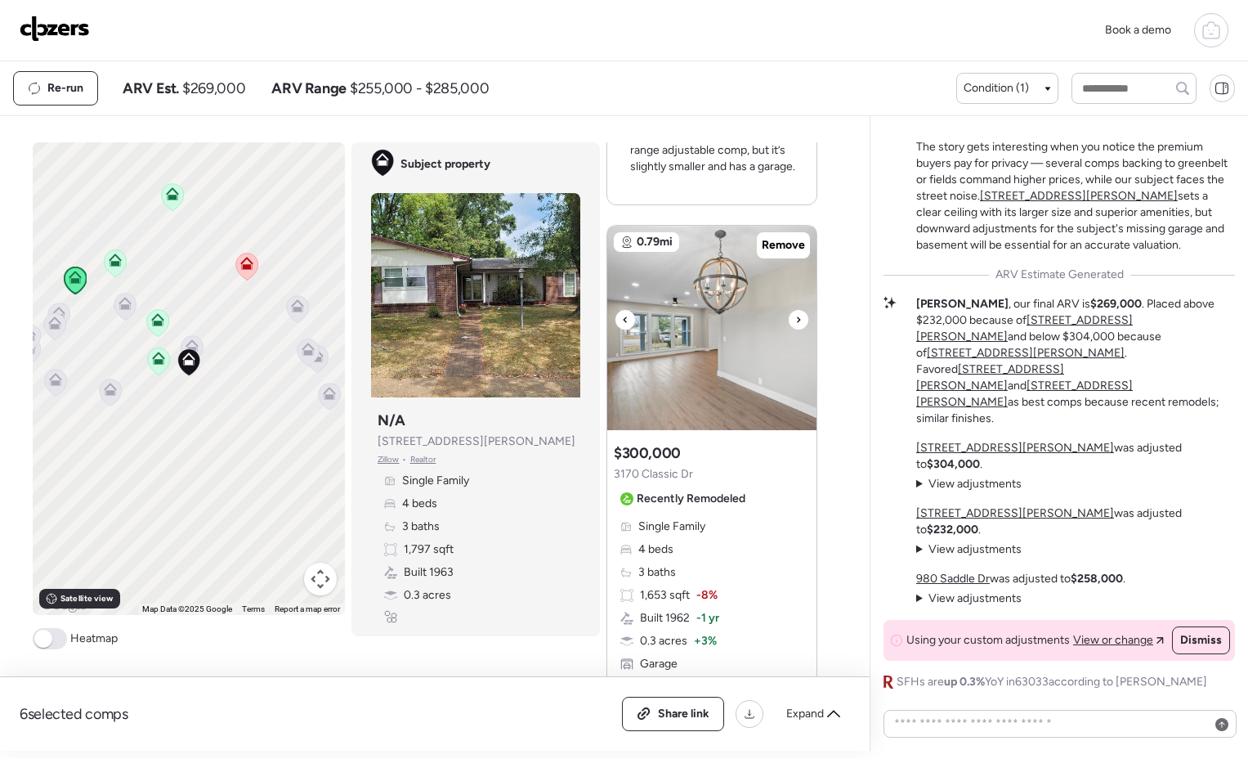
click at [798, 321] on div at bounding box center [799, 320] width 20 height 20
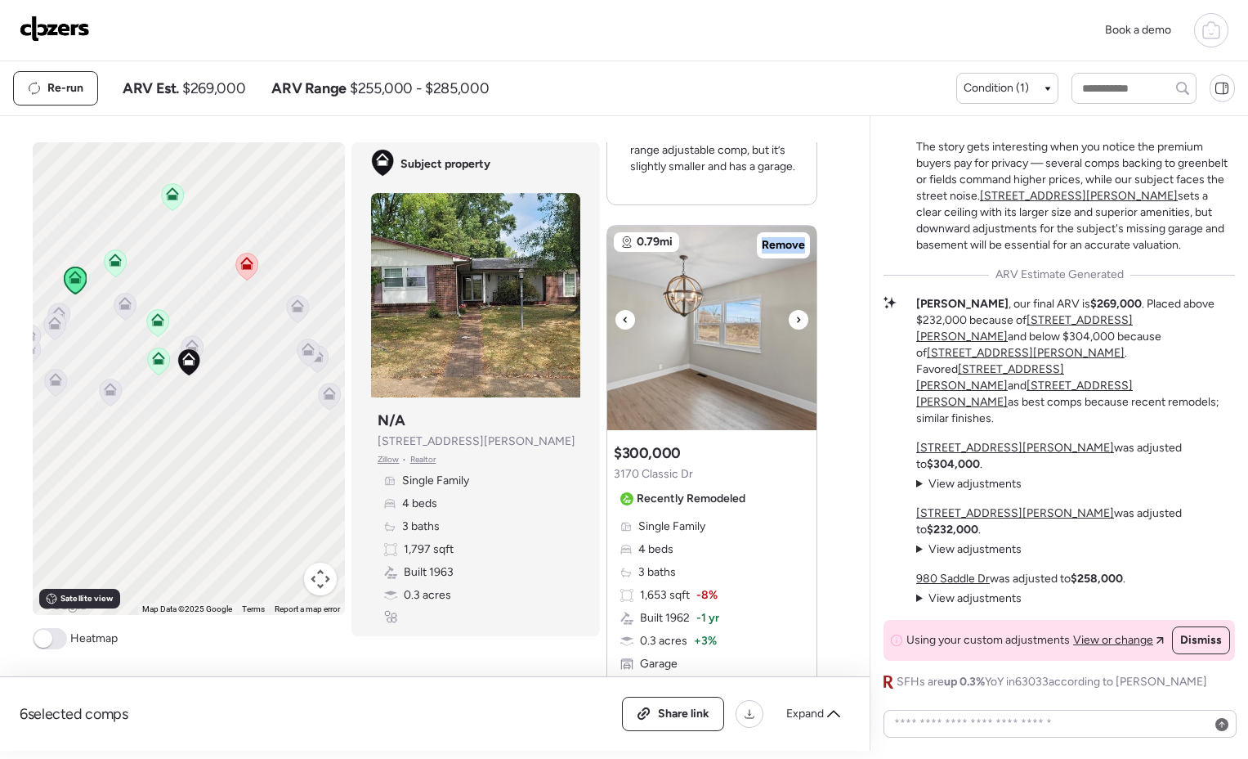
click at [798, 321] on div at bounding box center [799, 320] width 20 height 20
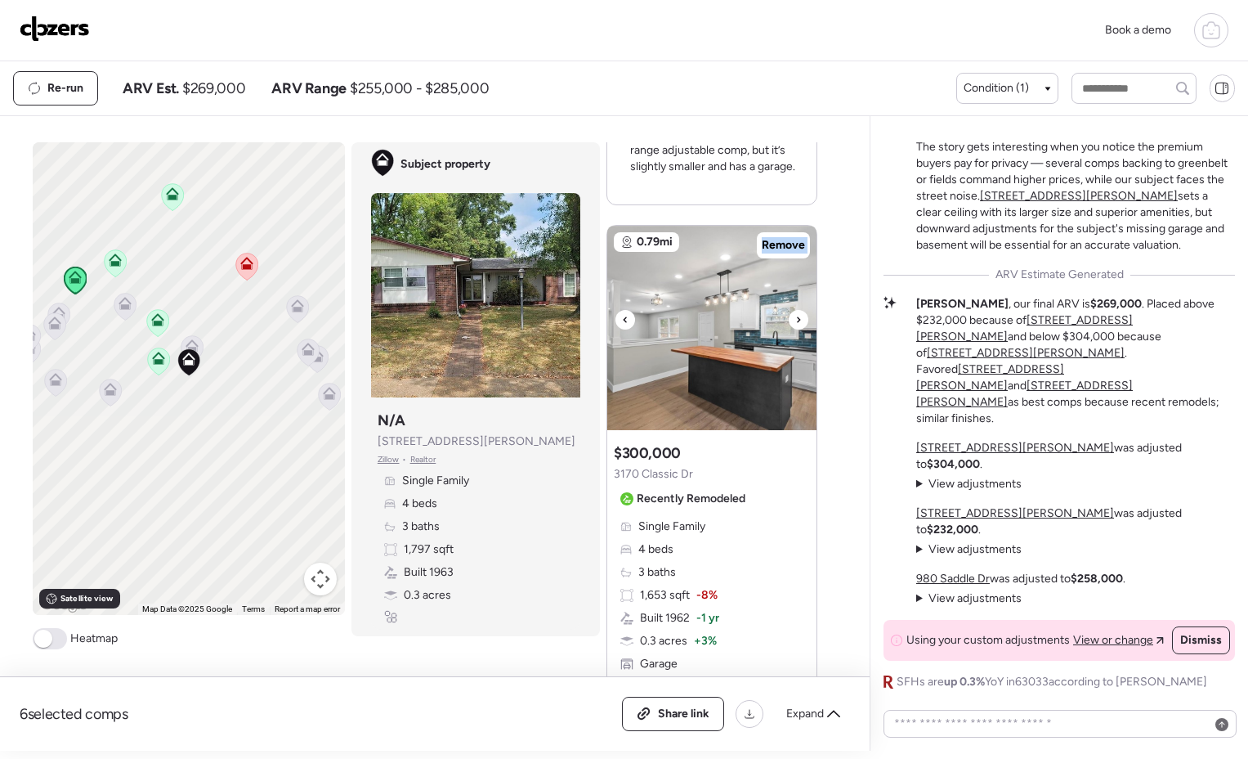
click at [798, 321] on div at bounding box center [799, 320] width 20 height 20
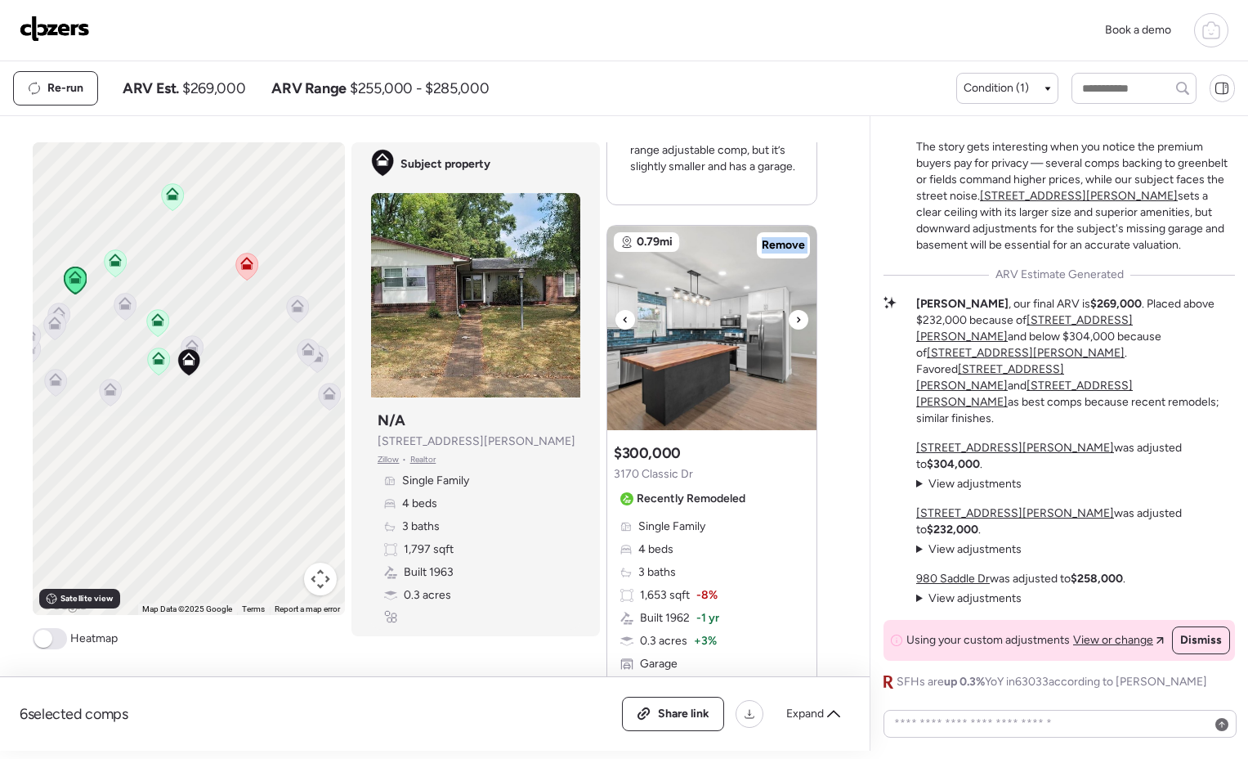
click at [798, 321] on div at bounding box center [799, 320] width 20 height 20
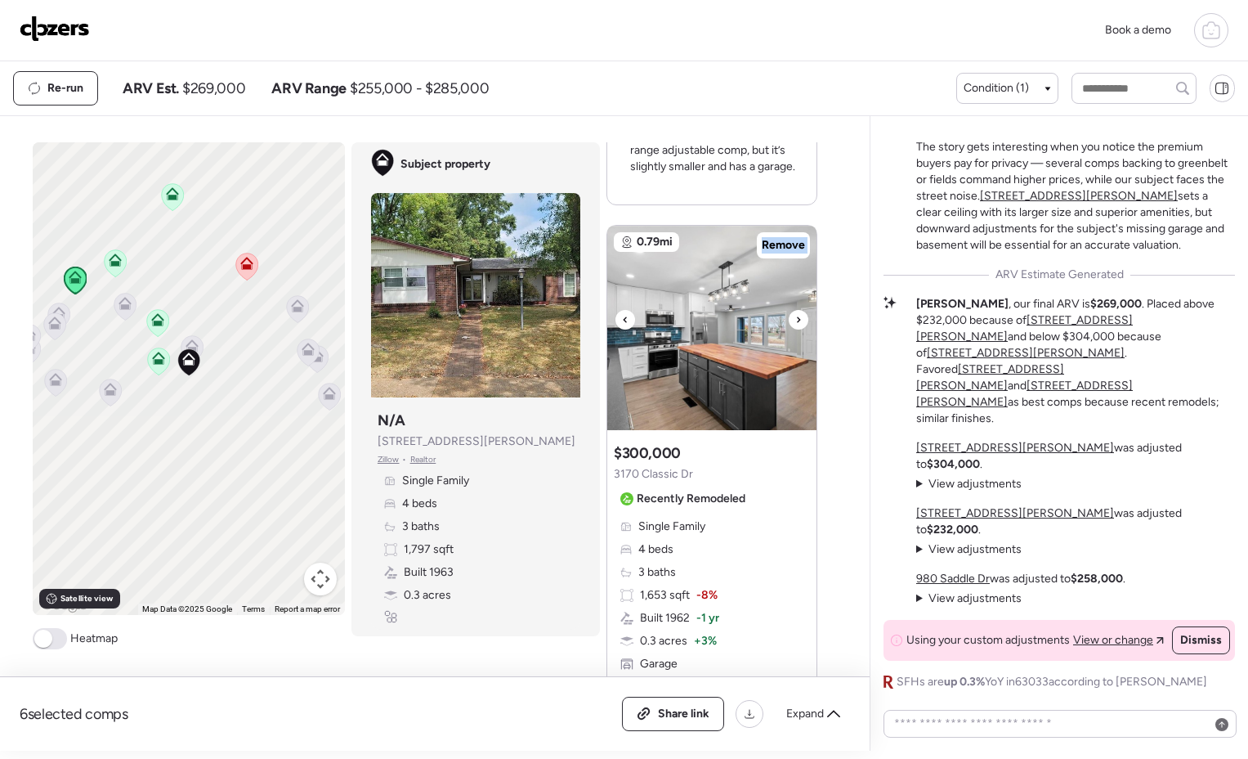
click at [798, 321] on div at bounding box center [799, 320] width 20 height 20
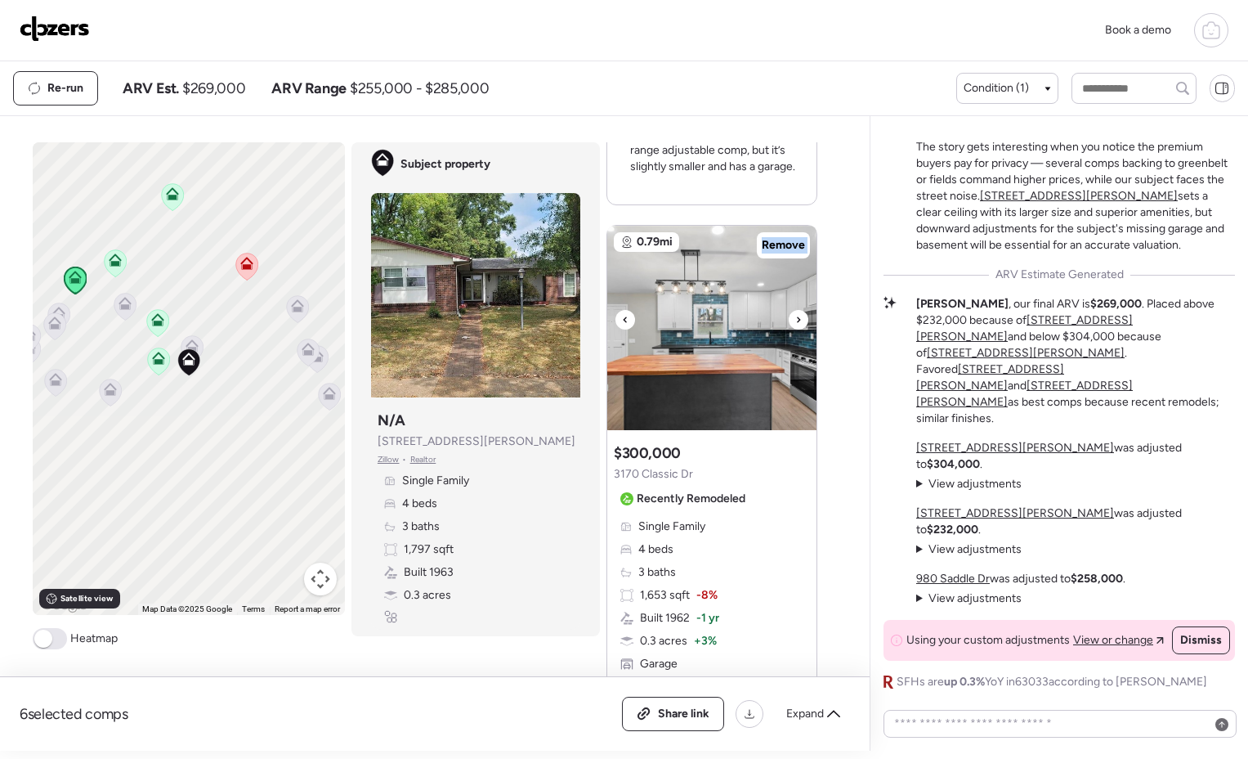
click at [798, 321] on div at bounding box center [799, 320] width 20 height 20
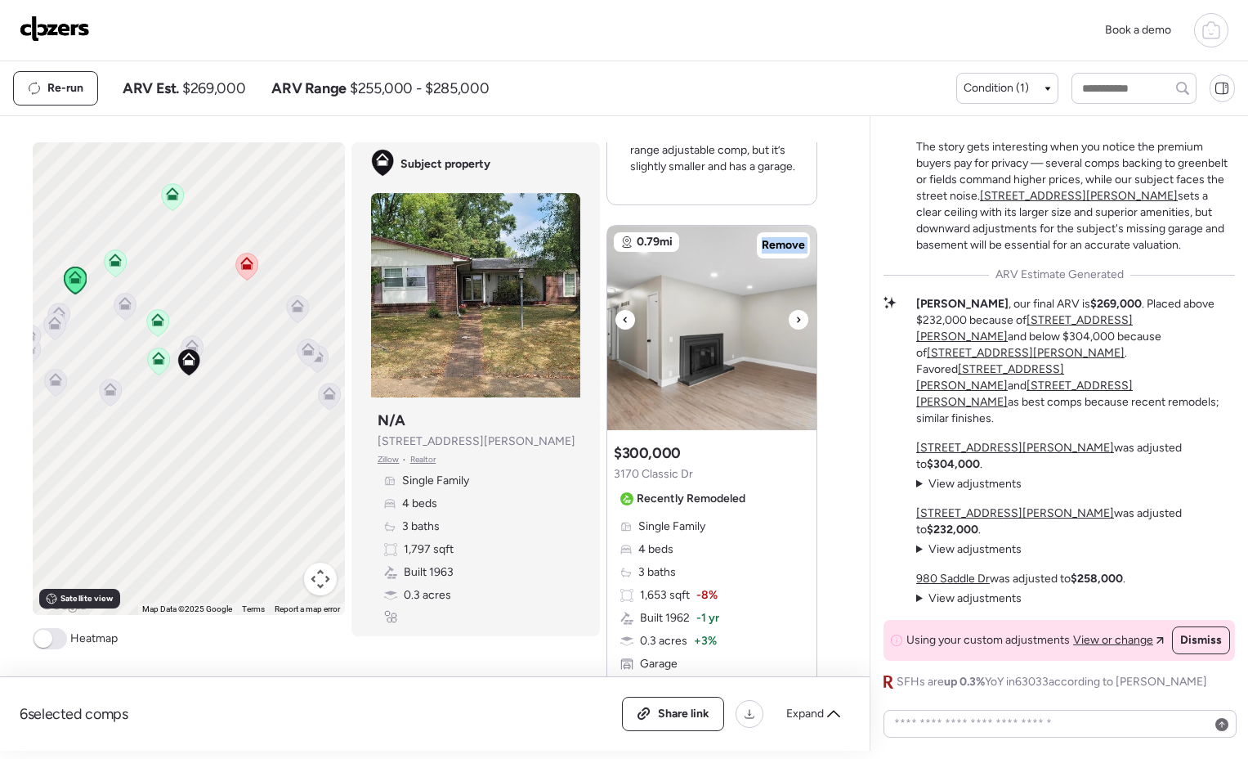
click at [798, 321] on div at bounding box center [799, 320] width 20 height 20
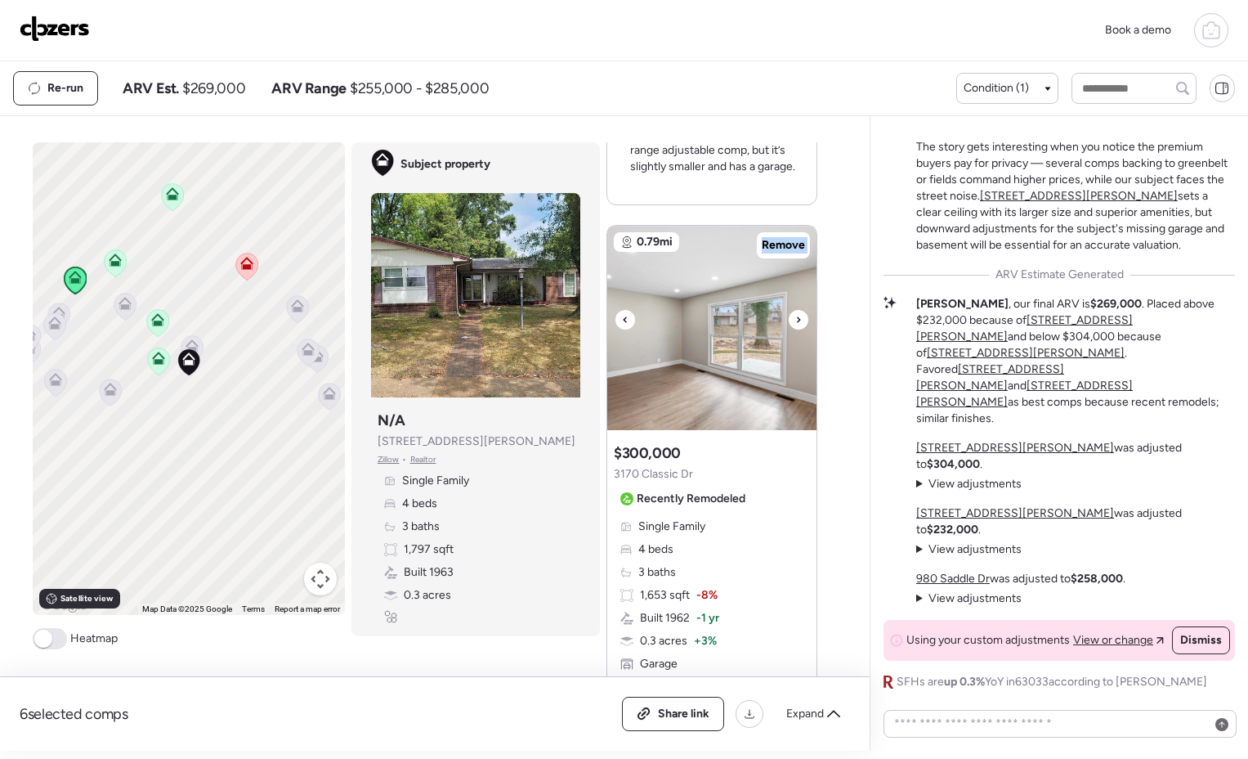
click at [798, 321] on div at bounding box center [799, 320] width 20 height 20
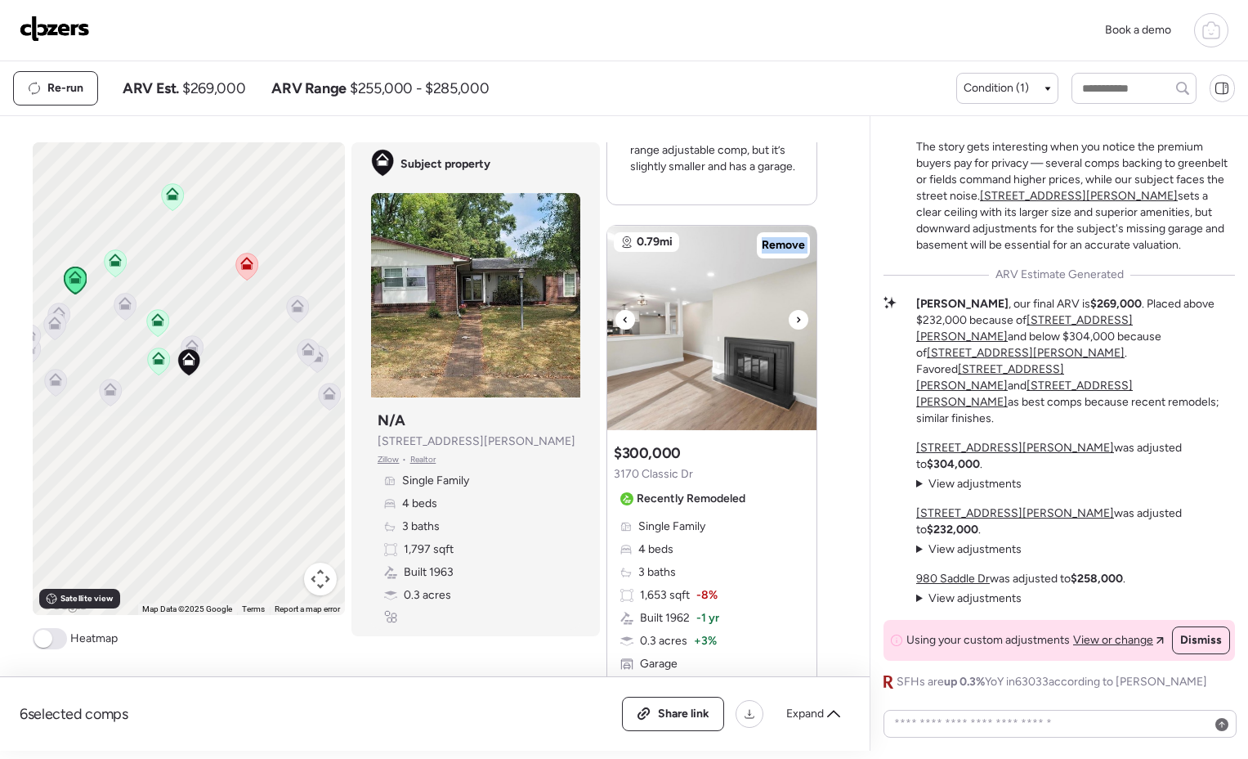
click at [798, 321] on div at bounding box center [799, 320] width 20 height 20
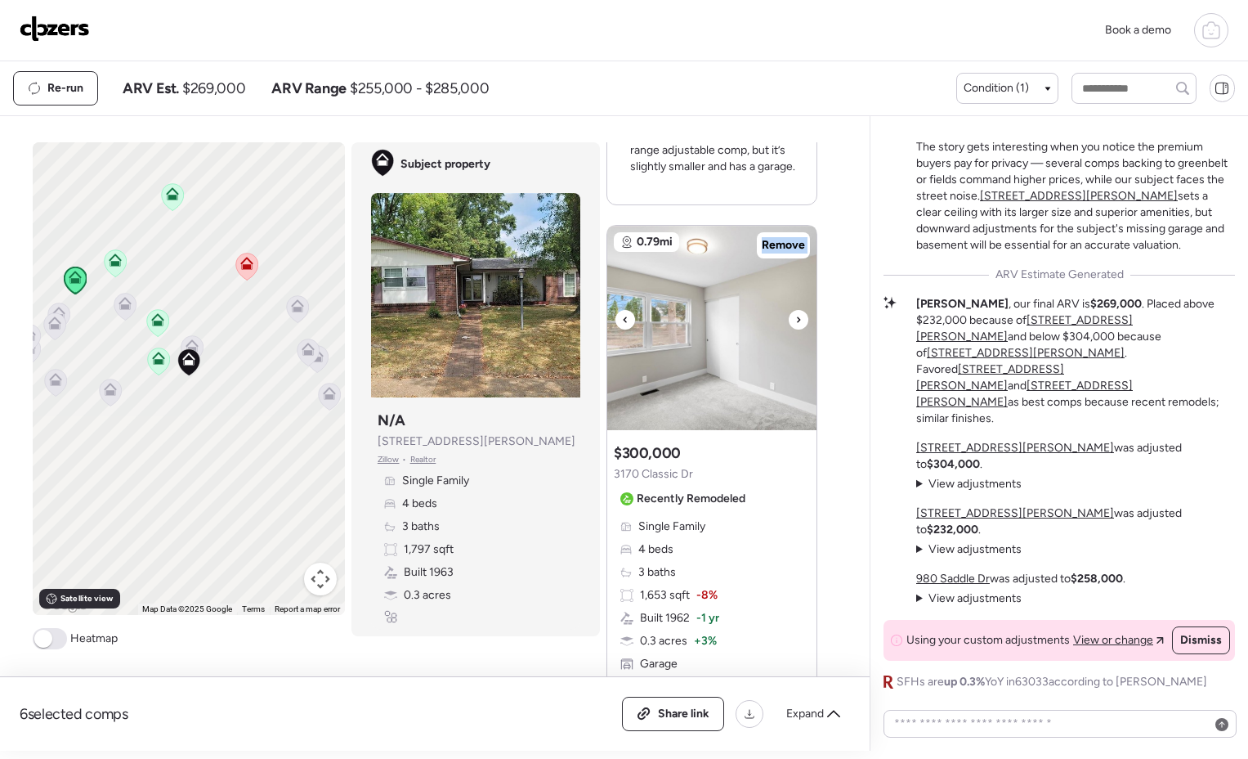
click at [798, 321] on div at bounding box center [799, 320] width 20 height 20
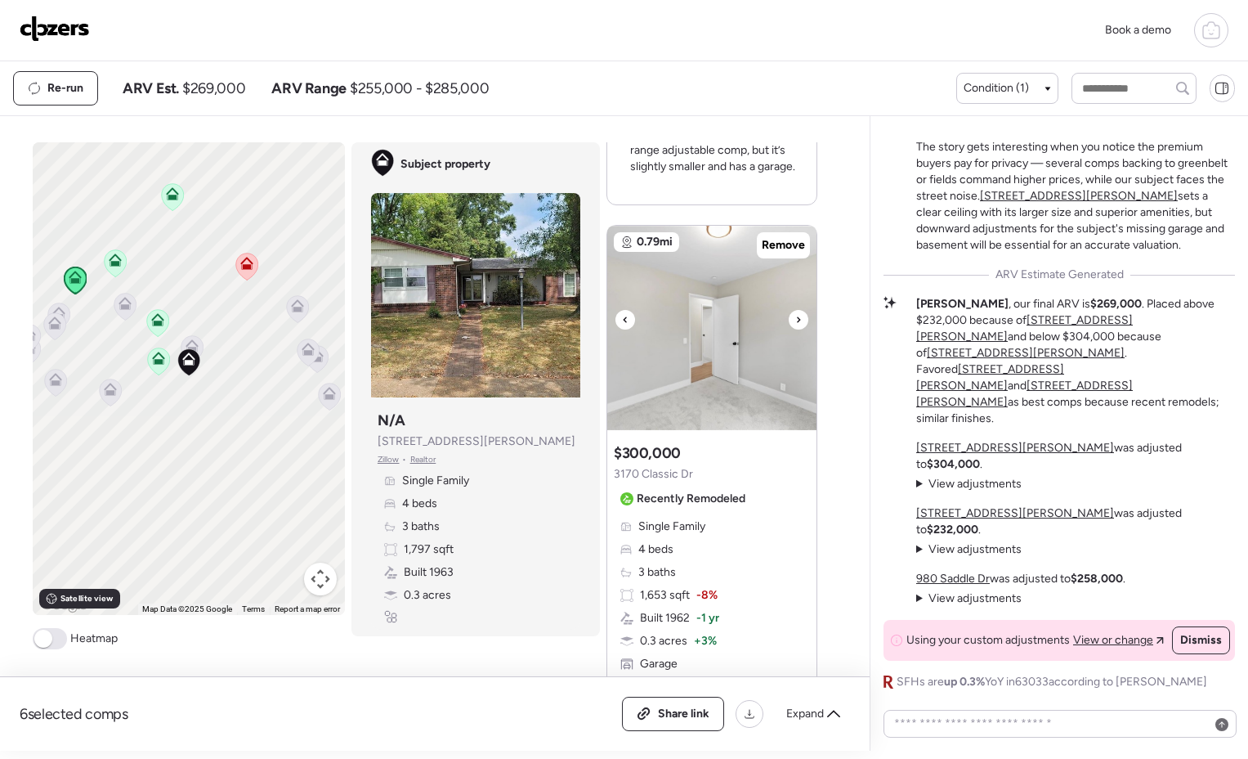
click at [795, 319] on div at bounding box center [799, 320] width 20 height 20
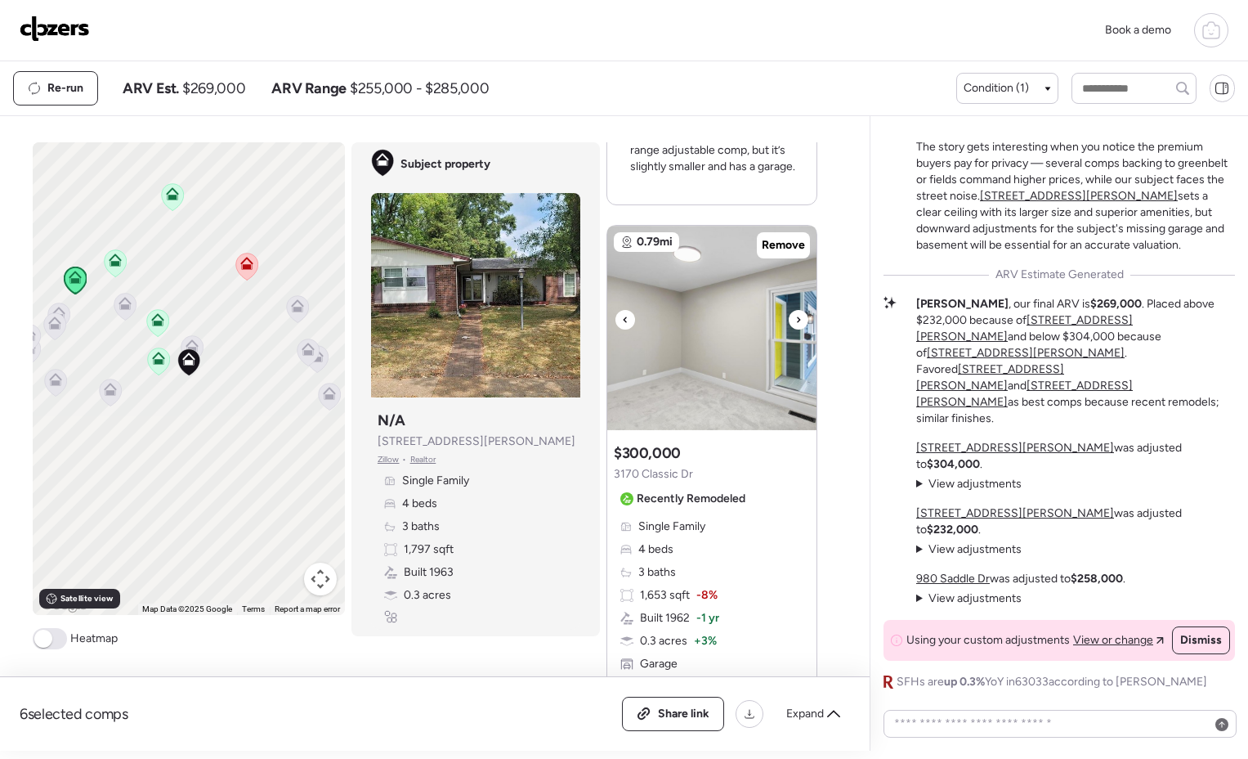
click at [795, 319] on icon at bounding box center [798, 320] width 7 height 20
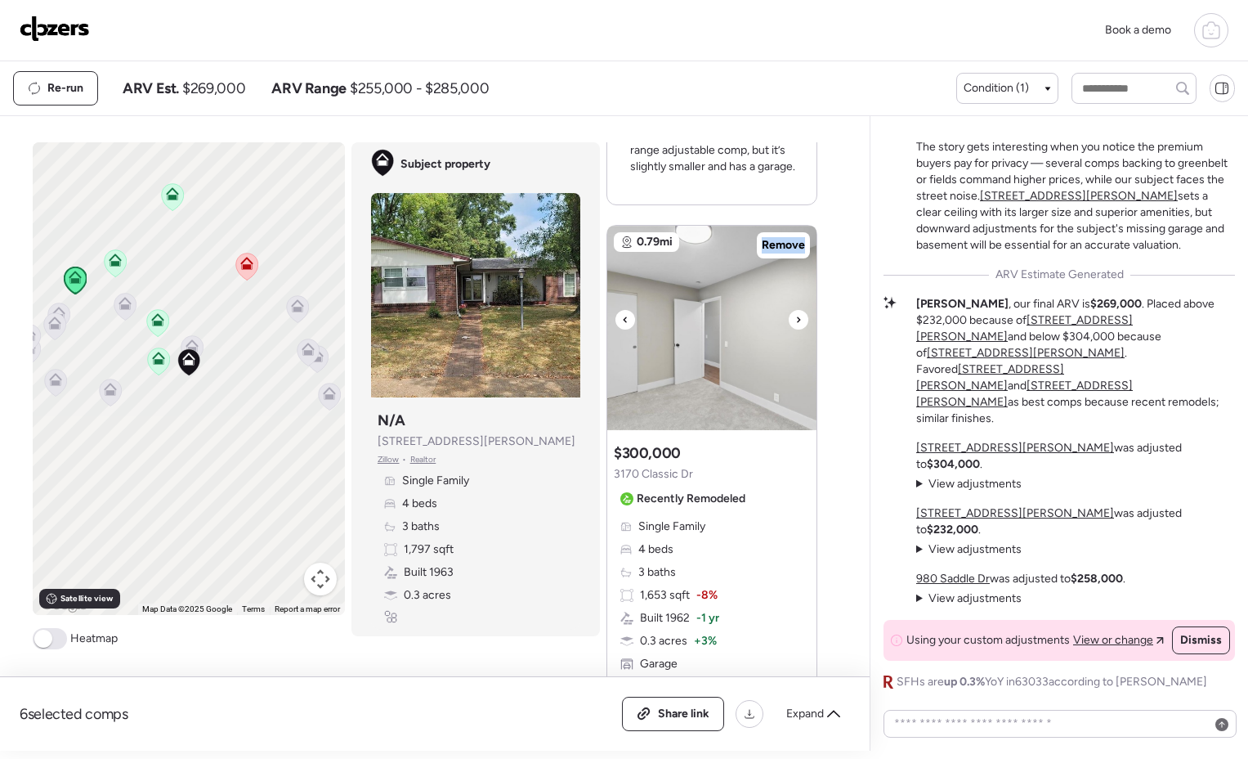
click at [795, 319] on icon at bounding box center [798, 320] width 7 height 20
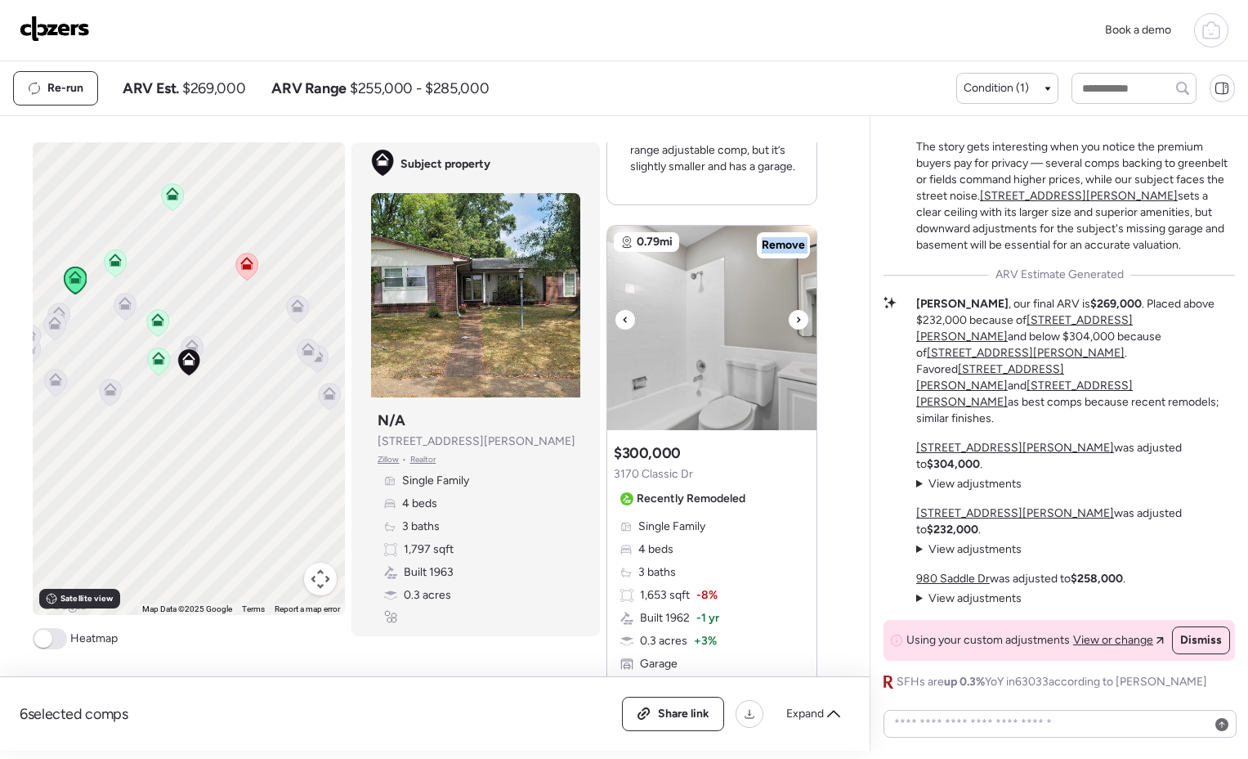
click at [795, 319] on icon at bounding box center [798, 320] width 7 height 20
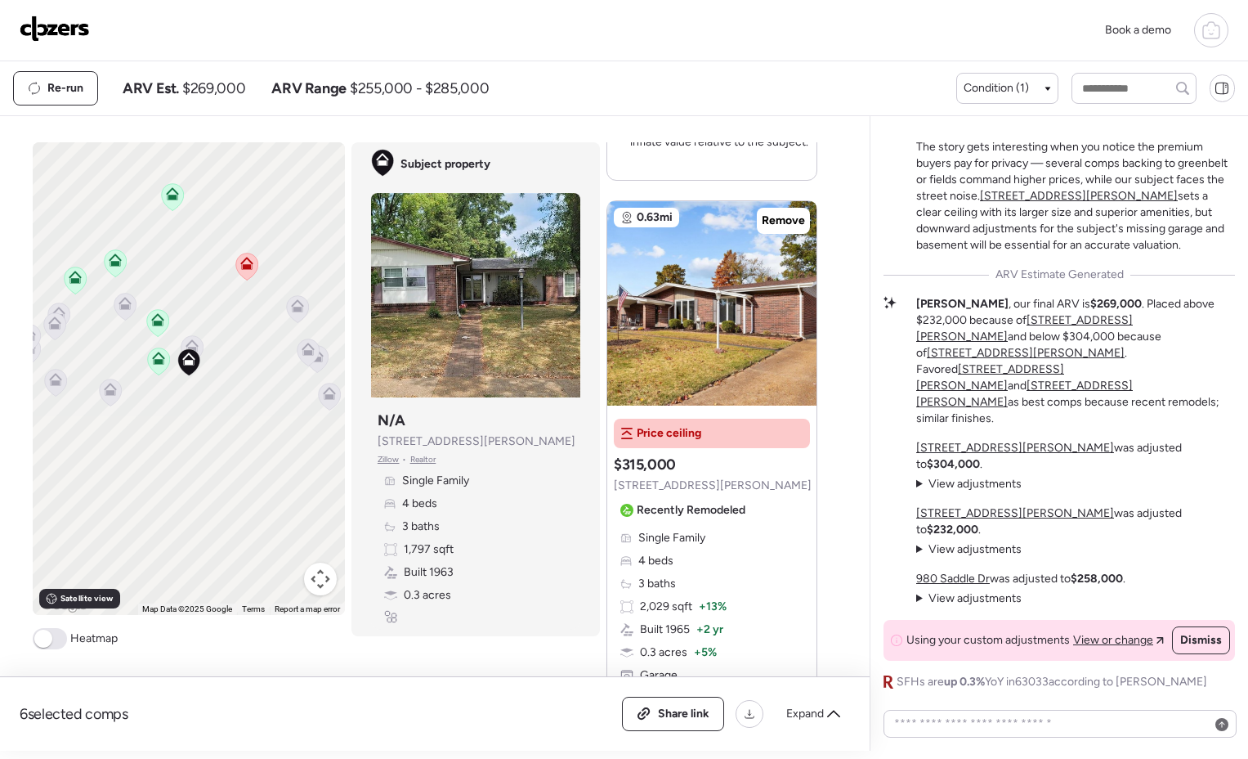
scroll to position [3841, 0]
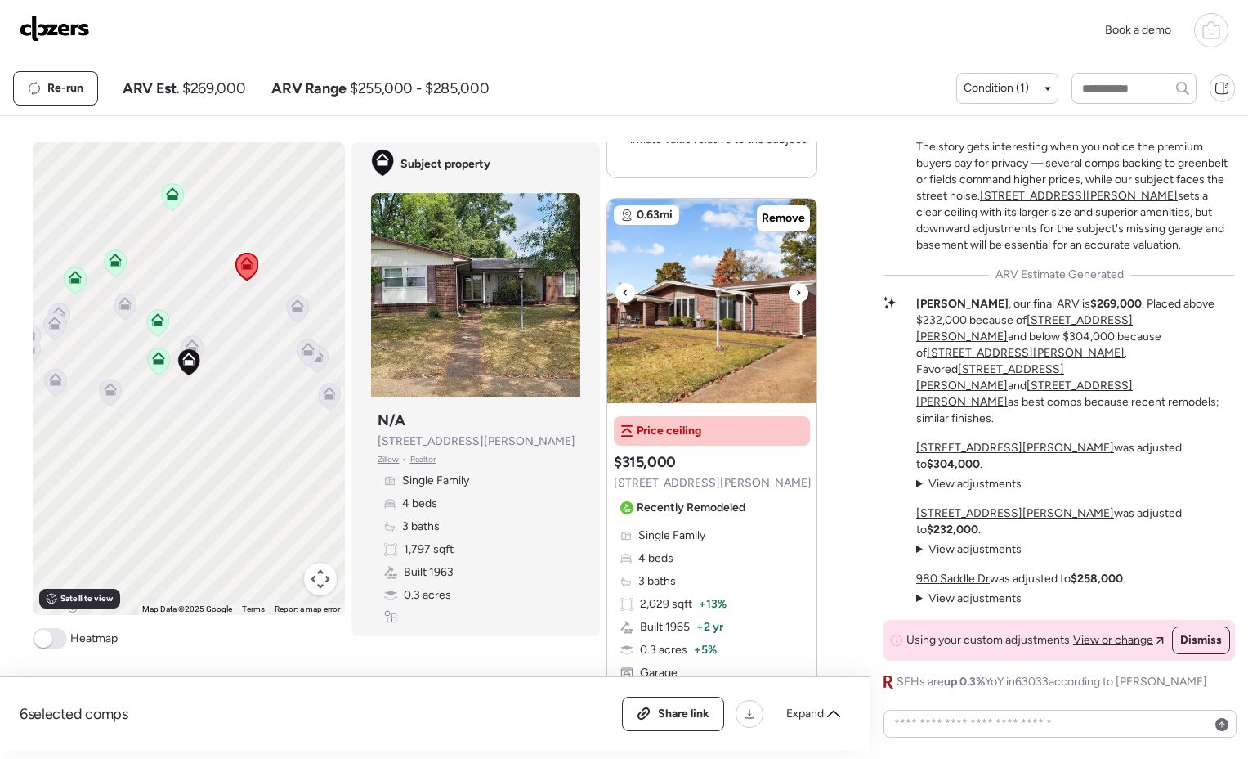
click at [714, 316] on img at bounding box center [711, 301] width 209 height 204
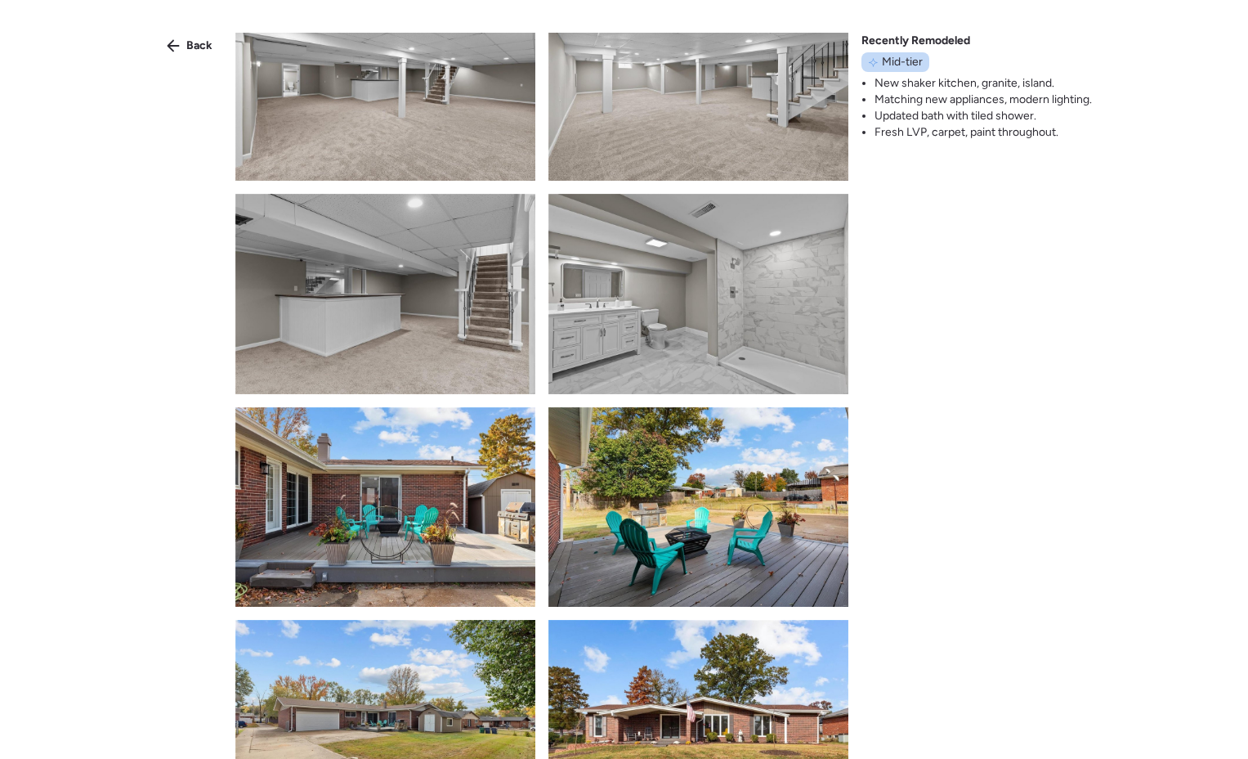
scroll to position [2233, 0]
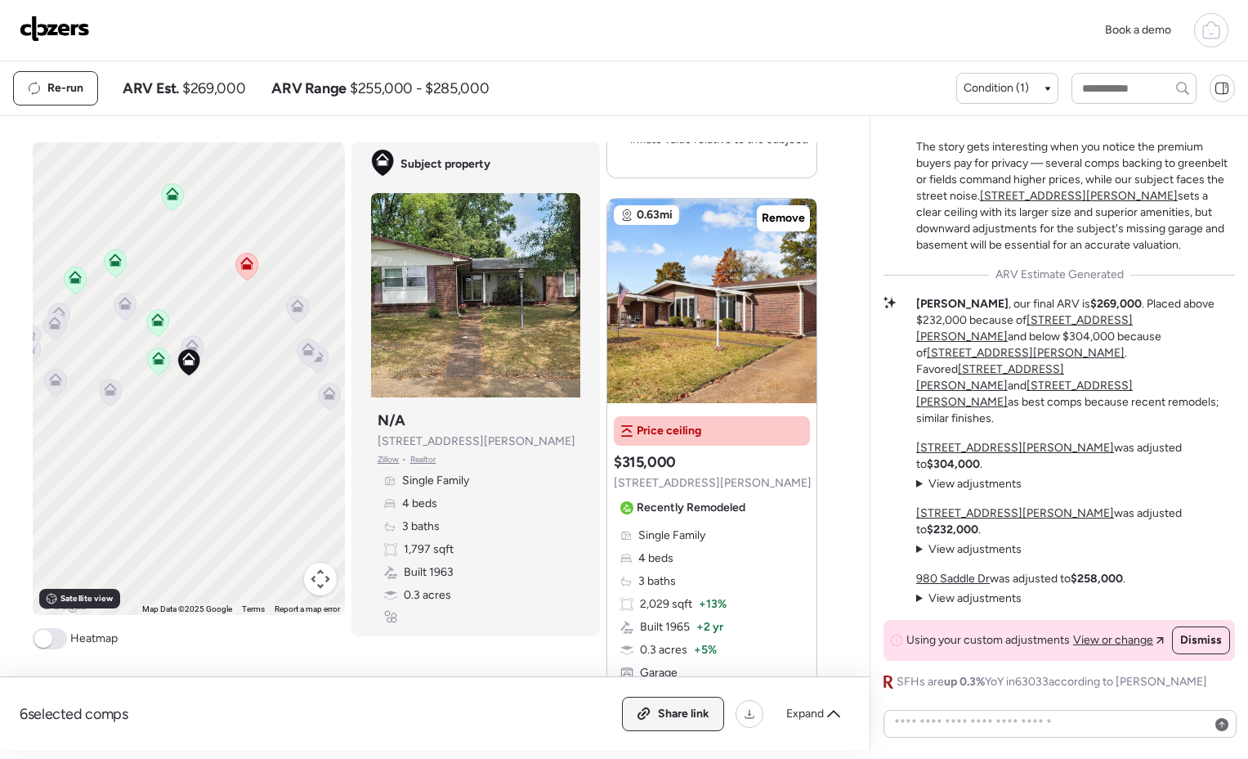
click at [683, 719] on span "Share link" at bounding box center [684, 713] width 52 height 16
click at [54, 38] on img at bounding box center [55, 29] width 70 height 26
